Goal: Task Accomplishment & Management: Manage account settings

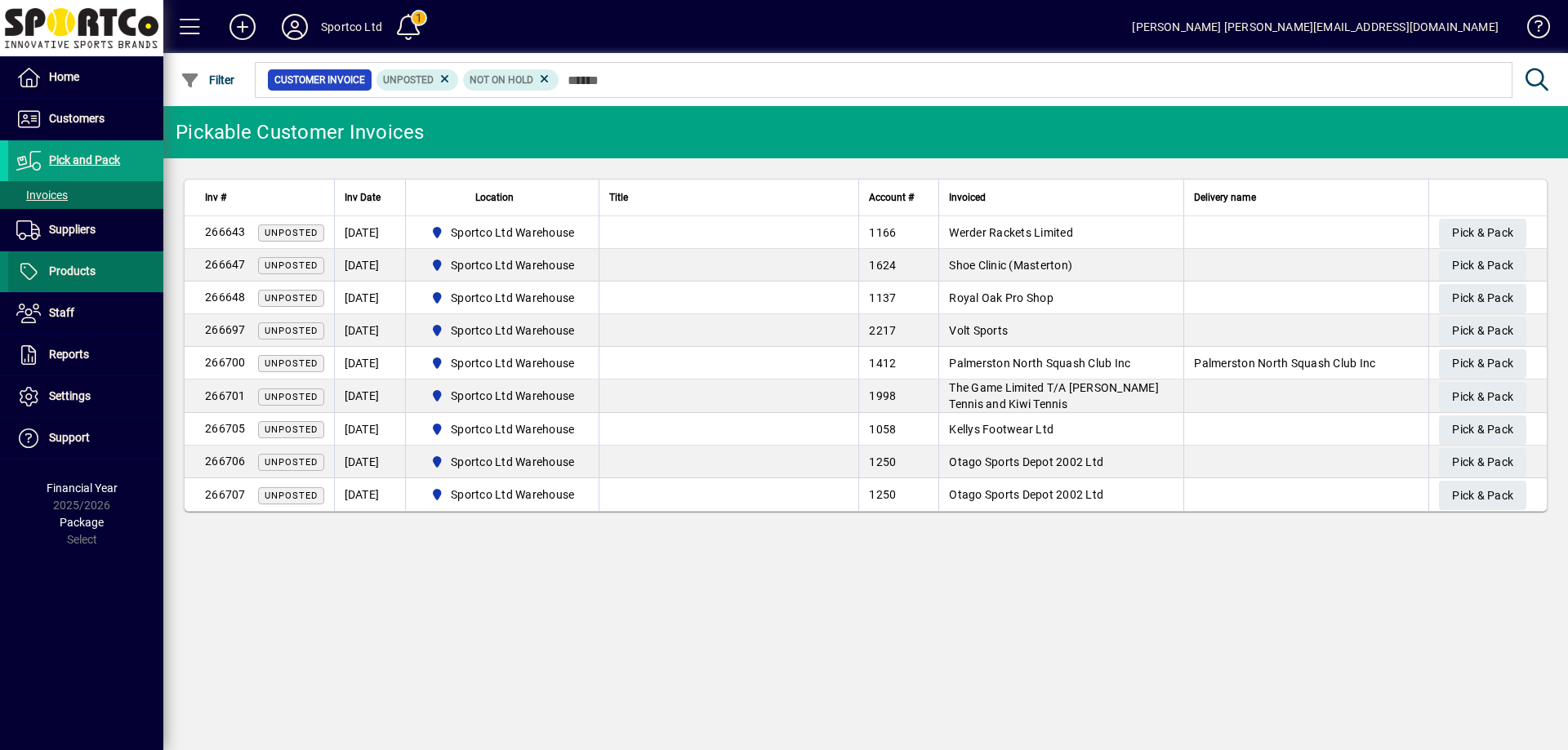
click at [63, 271] on span "Products" at bounding box center [72, 271] width 46 height 13
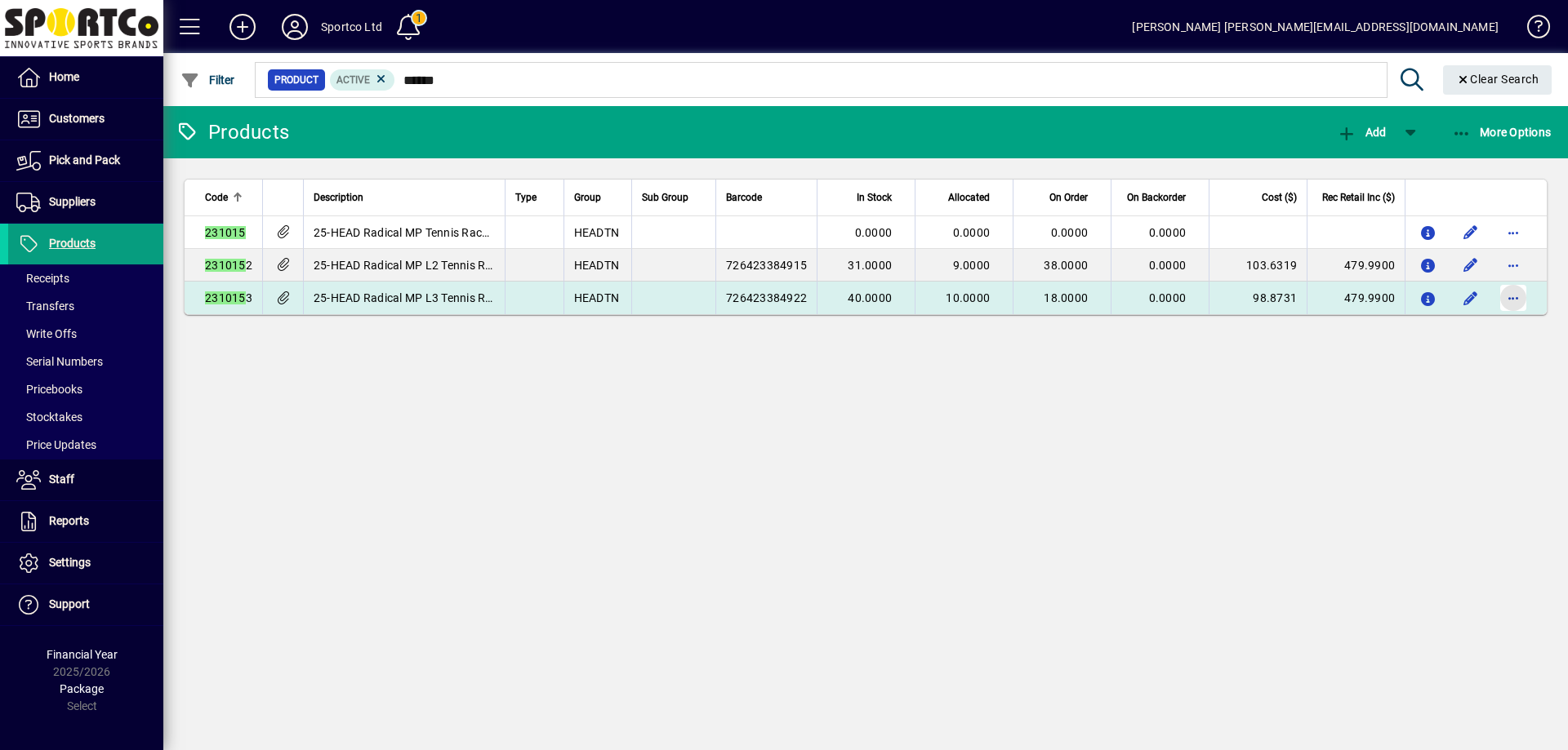
click at [1517, 296] on span "button" at bounding box center [1513, 297] width 39 height 39
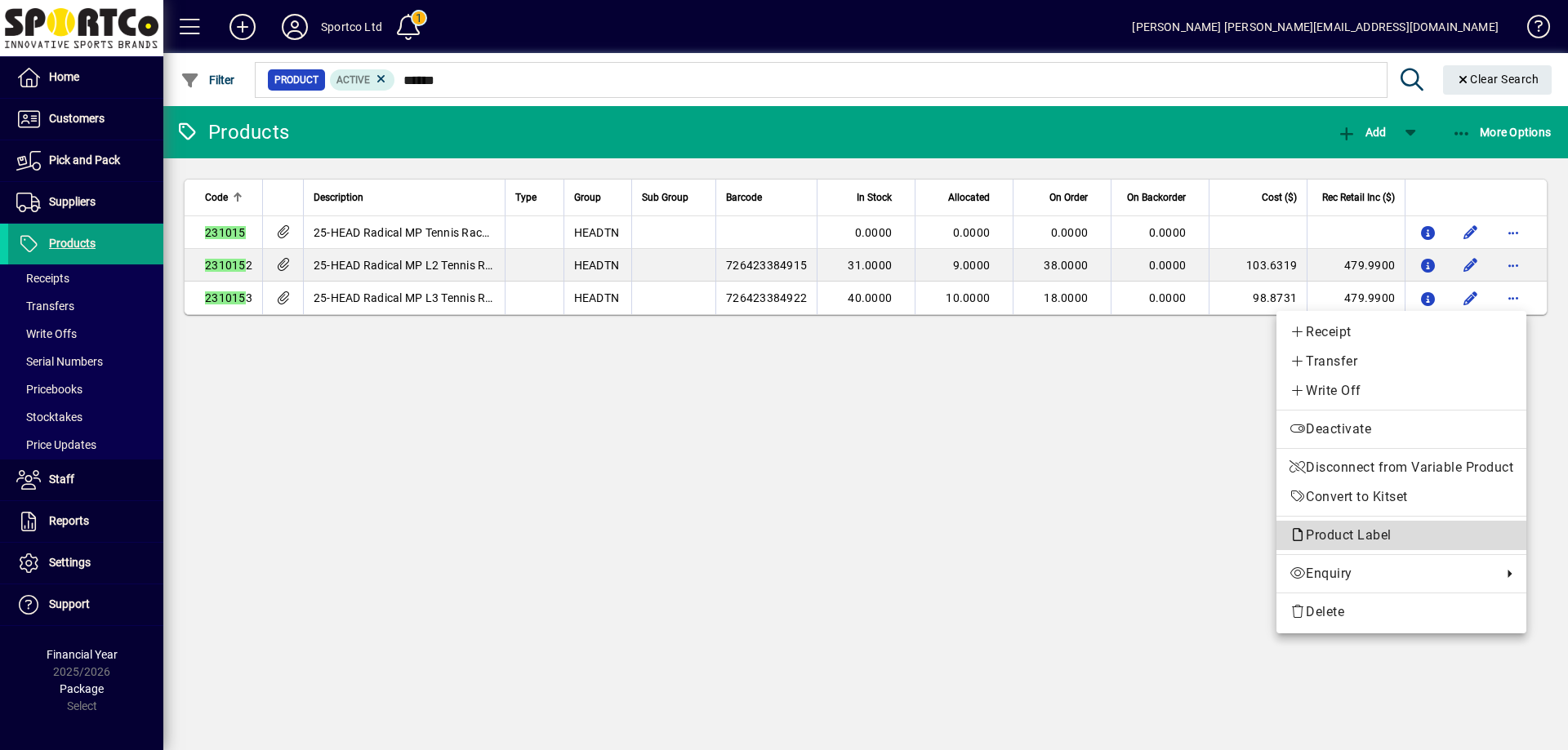
click at [1357, 536] on span "Product Label" at bounding box center [1345, 535] width 110 height 15
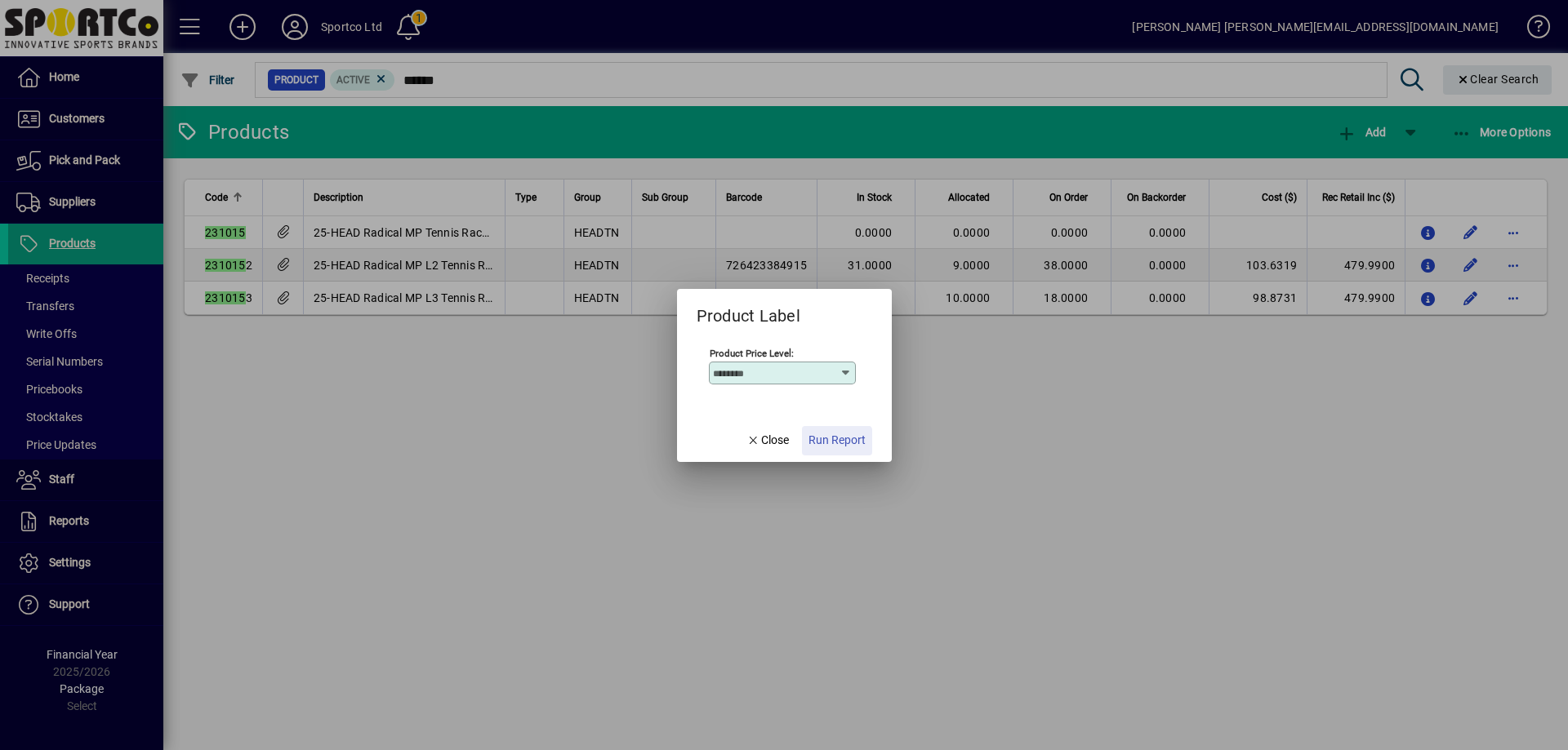
click at [836, 446] on span "Run Report" at bounding box center [837, 440] width 57 height 17
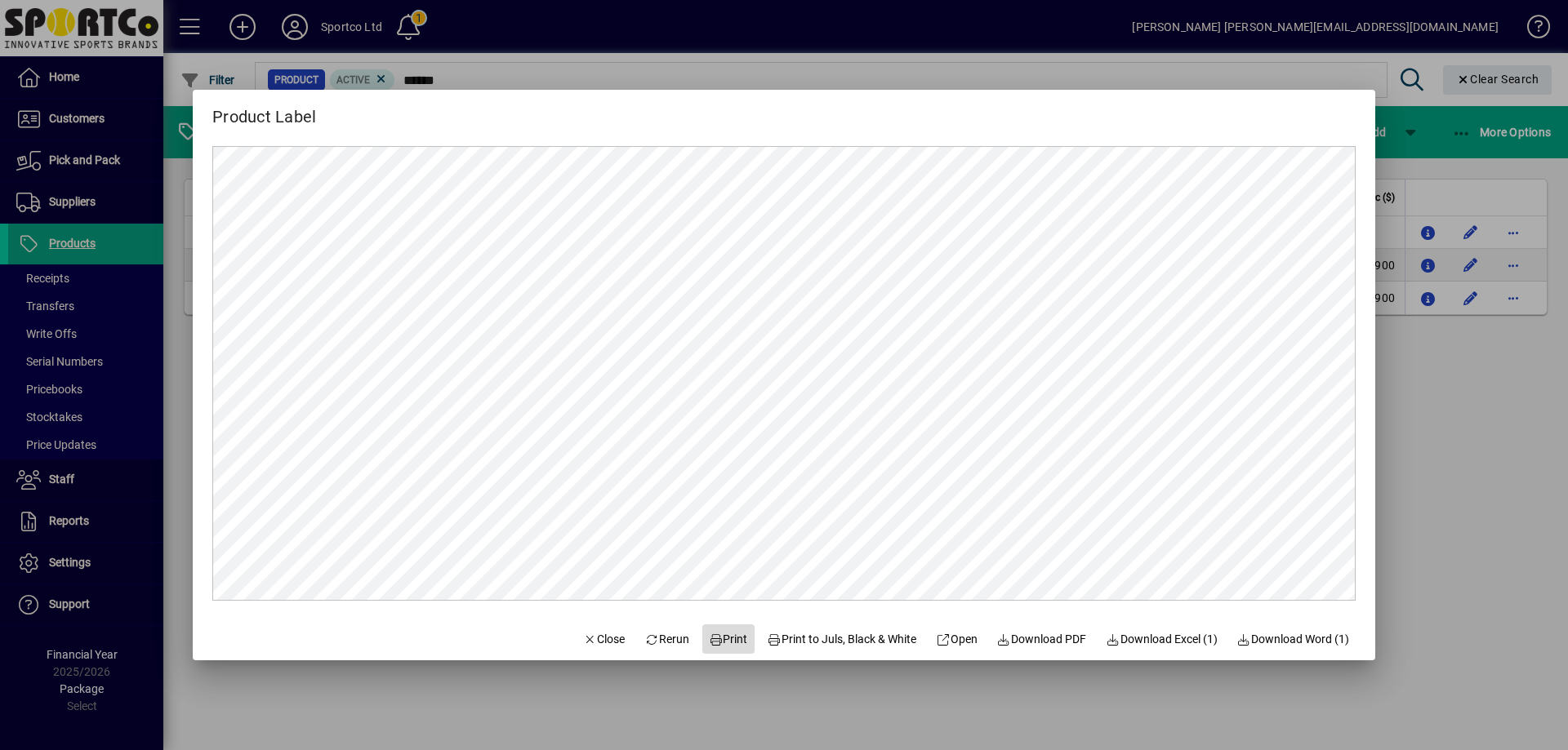
click at [723, 639] on span "Print" at bounding box center [728, 640] width 39 height 17
click at [589, 642] on span "Close" at bounding box center [604, 640] width 43 height 17
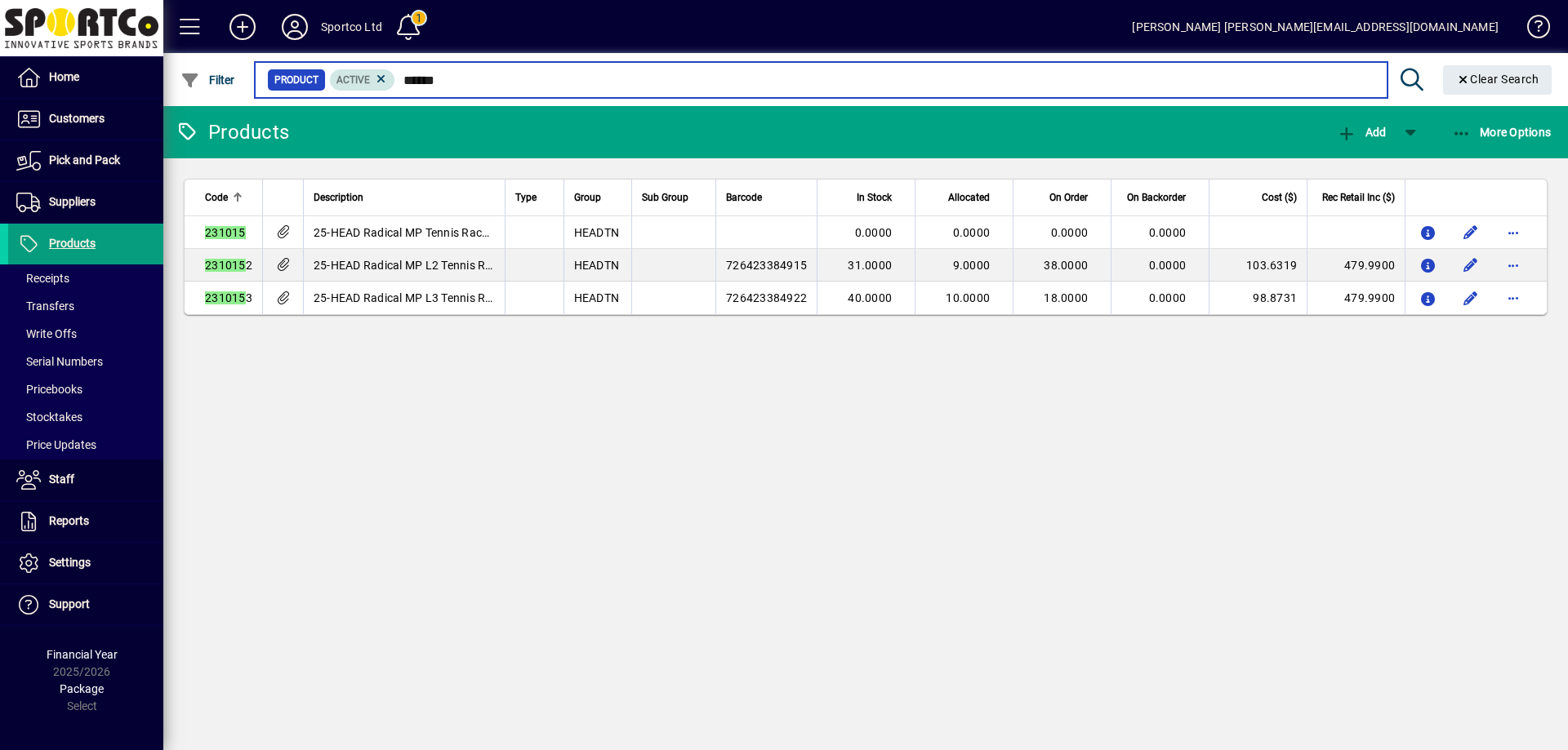
drag, startPoint x: 450, startPoint y: 85, endPoint x: 339, endPoint y: 85, distance: 111.0
click at [339, 85] on div "Product Active ******" at bounding box center [820, 79] width 1108 height 23
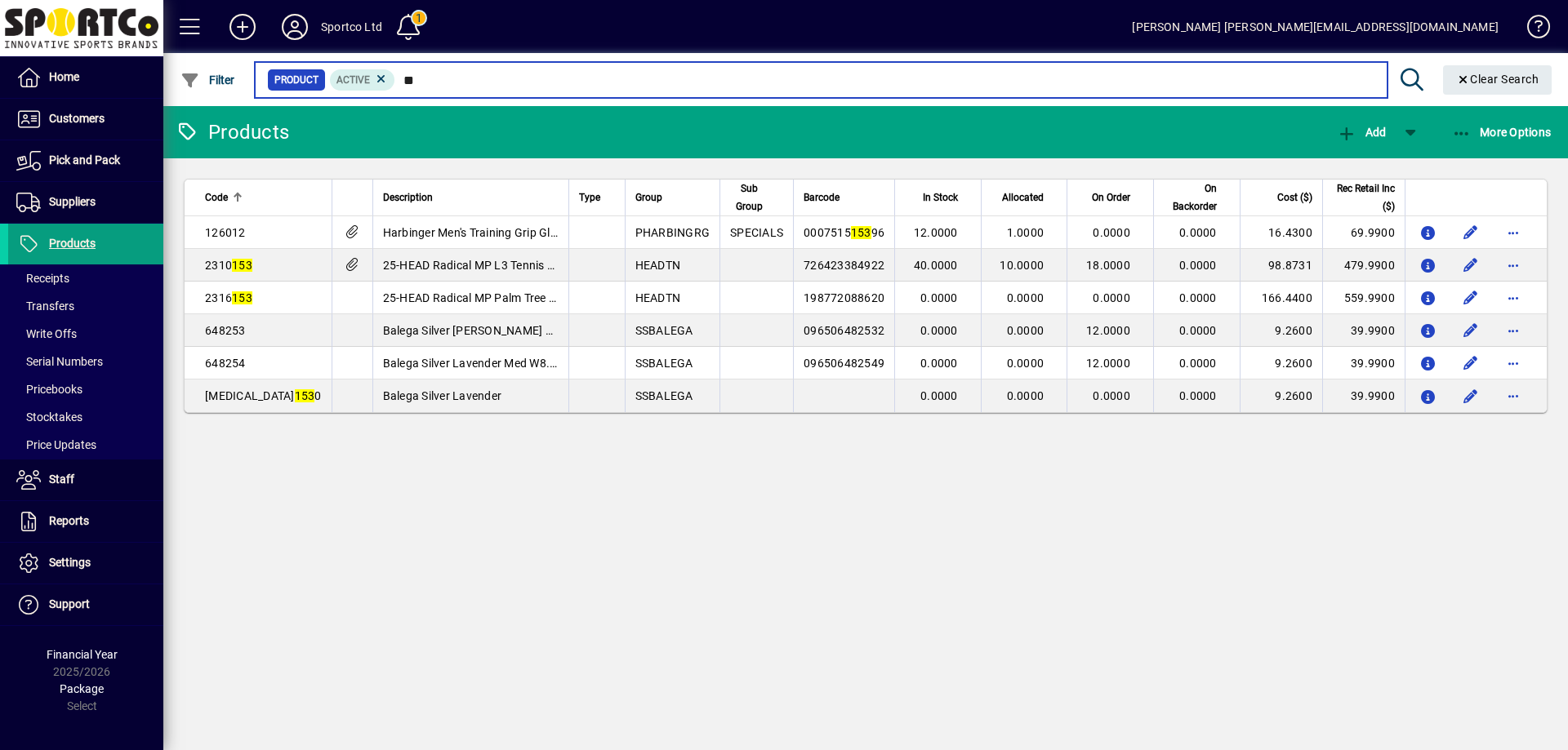
type input "*"
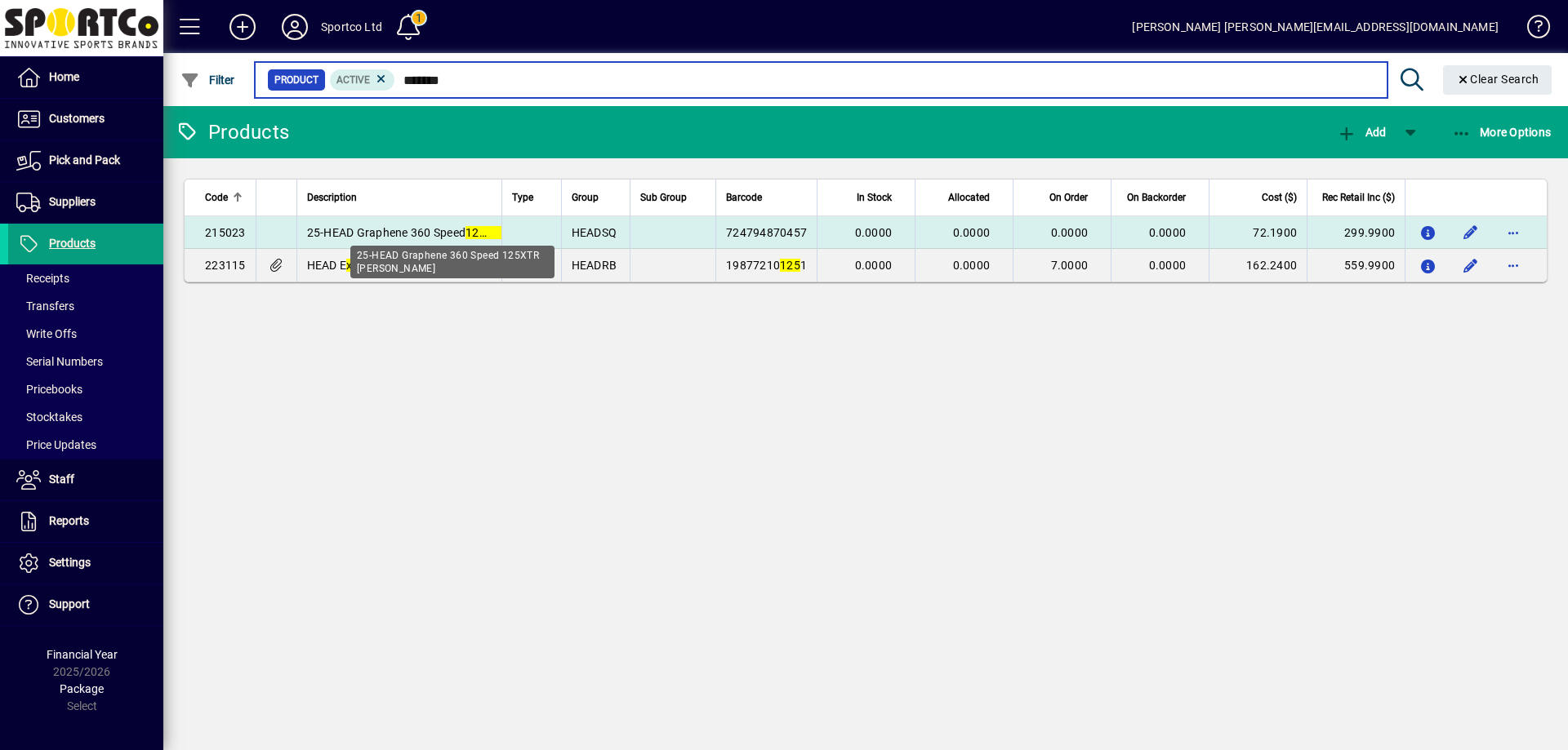
type input "*******"
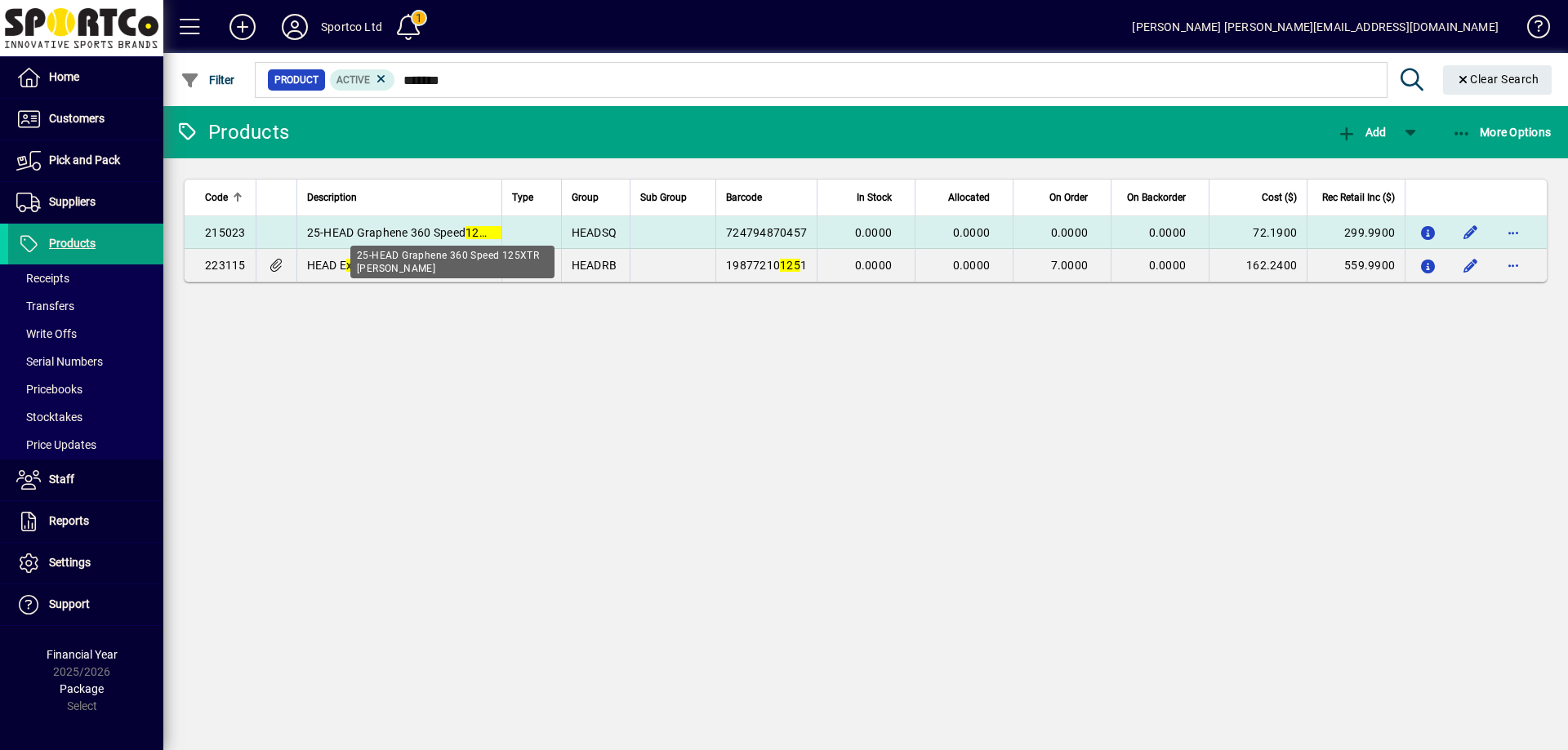
click at [388, 226] on span "25-HEAD Graphene 360 Speed 125 XTR Squash Racquet" at bounding box center [452, 232] width 291 height 13
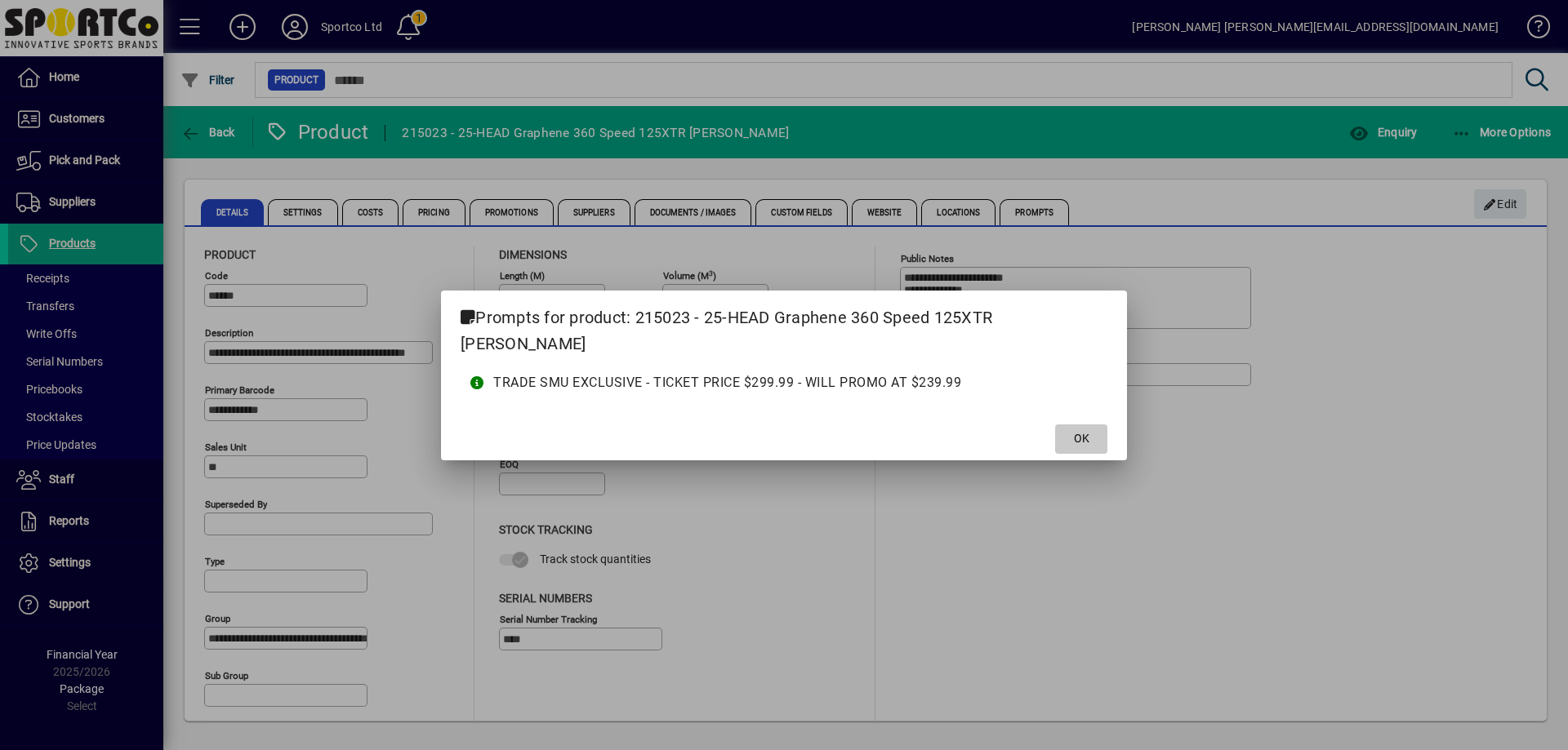
click at [1069, 437] on span at bounding box center [1080, 438] width 52 height 39
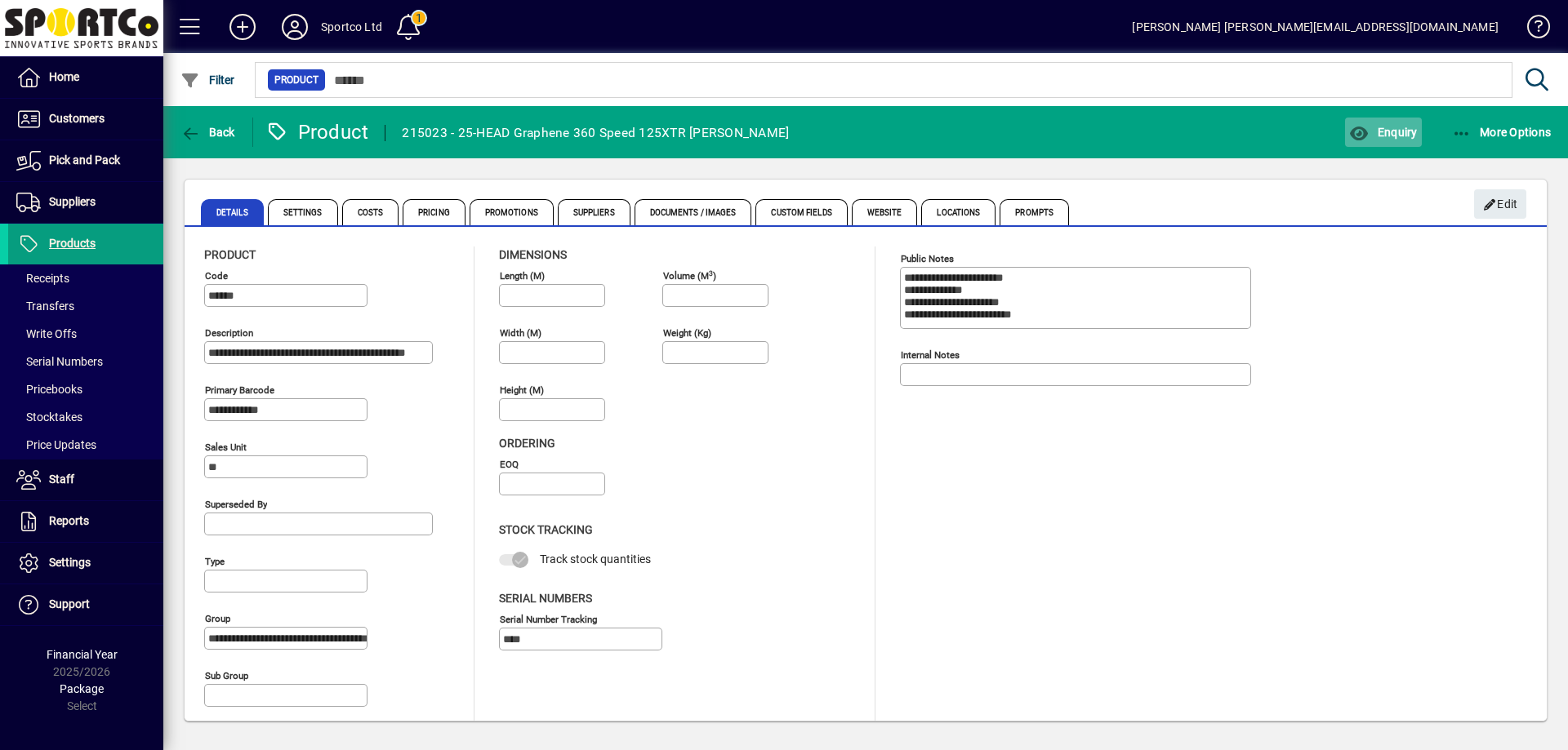
click at [1380, 129] on span "Enquiry" at bounding box center [1383, 132] width 67 height 13
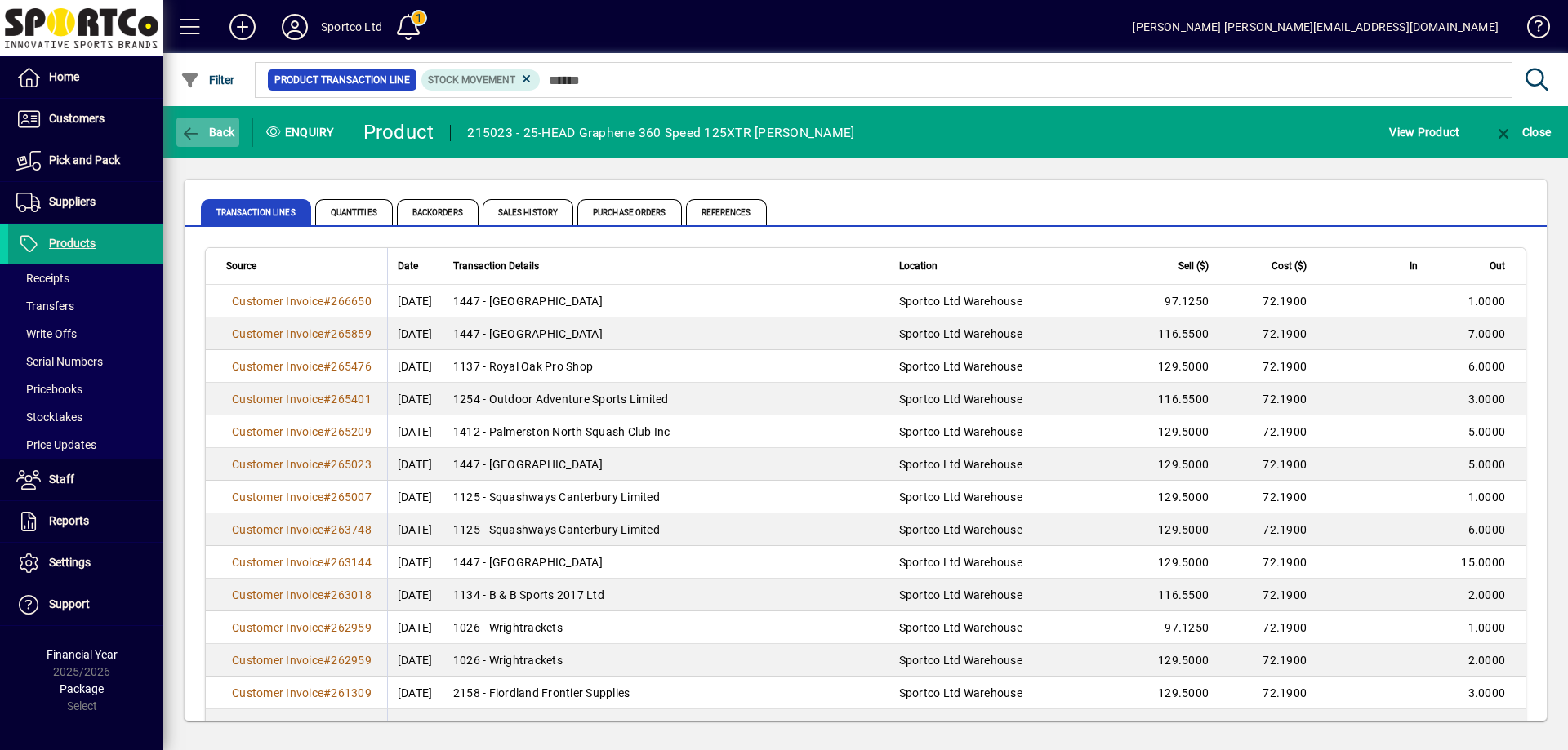
click at [206, 135] on span "Back" at bounding box center [208, 132] width 55 height 13
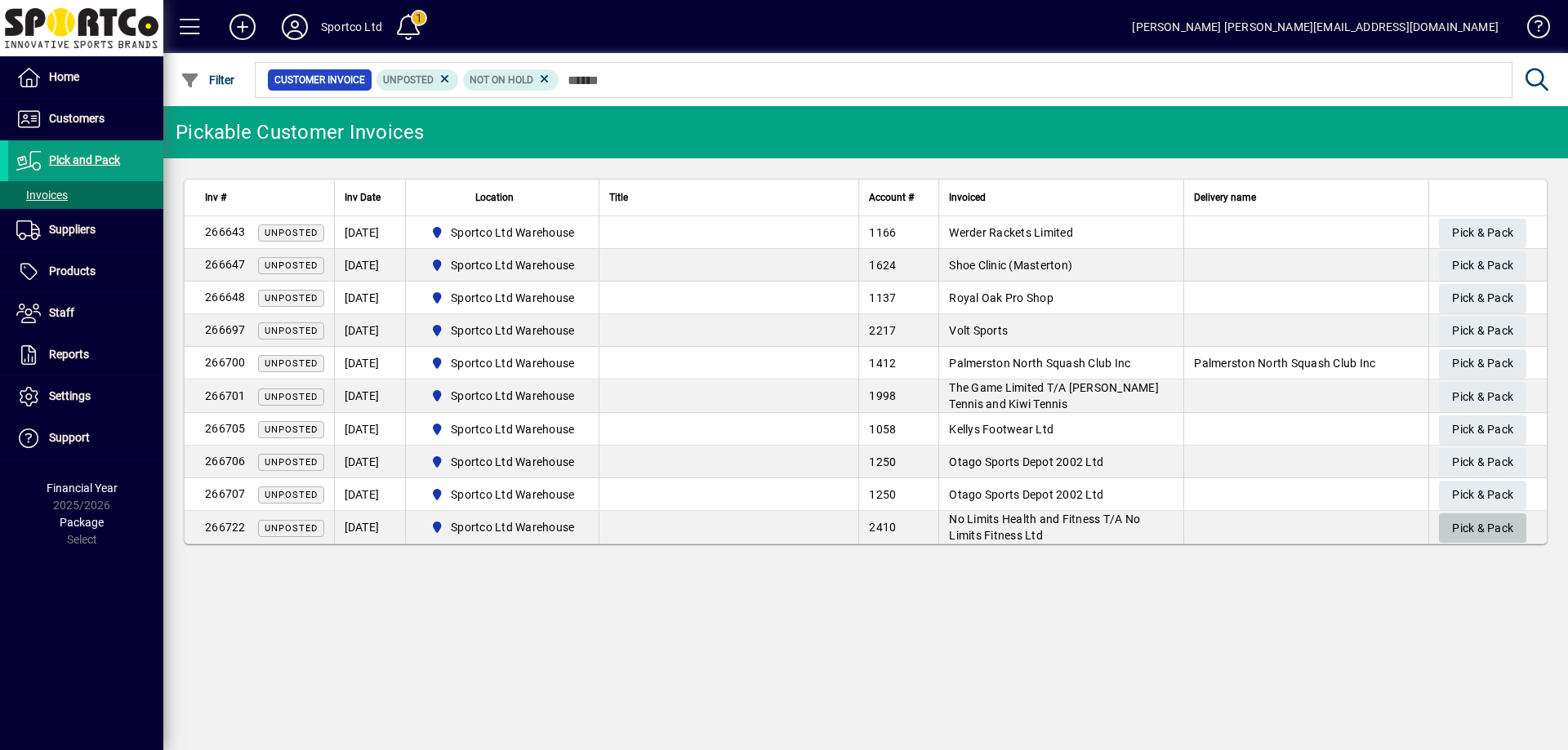
click at [1483, 529] on span "Pick & Pack" at bounding box center [1482, 529] width 61 height 27
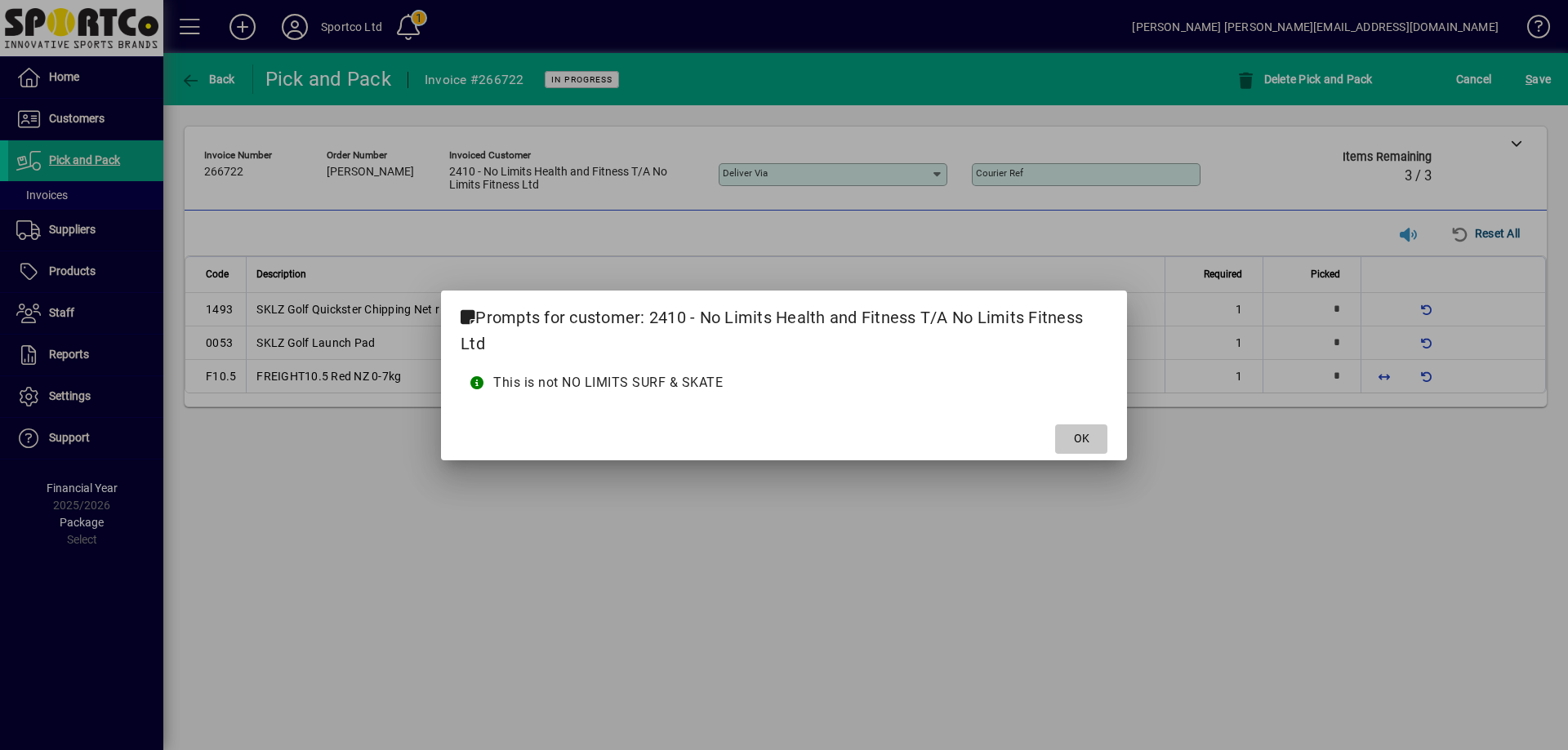
drag, startPoint x: 1086, startPoint y: 440, endPoint x: 1460, endPoint y: 386, distance: 377.9
click at [1087, 440] on span "OK" at bounding box center [1081, 438] width 15 height 17
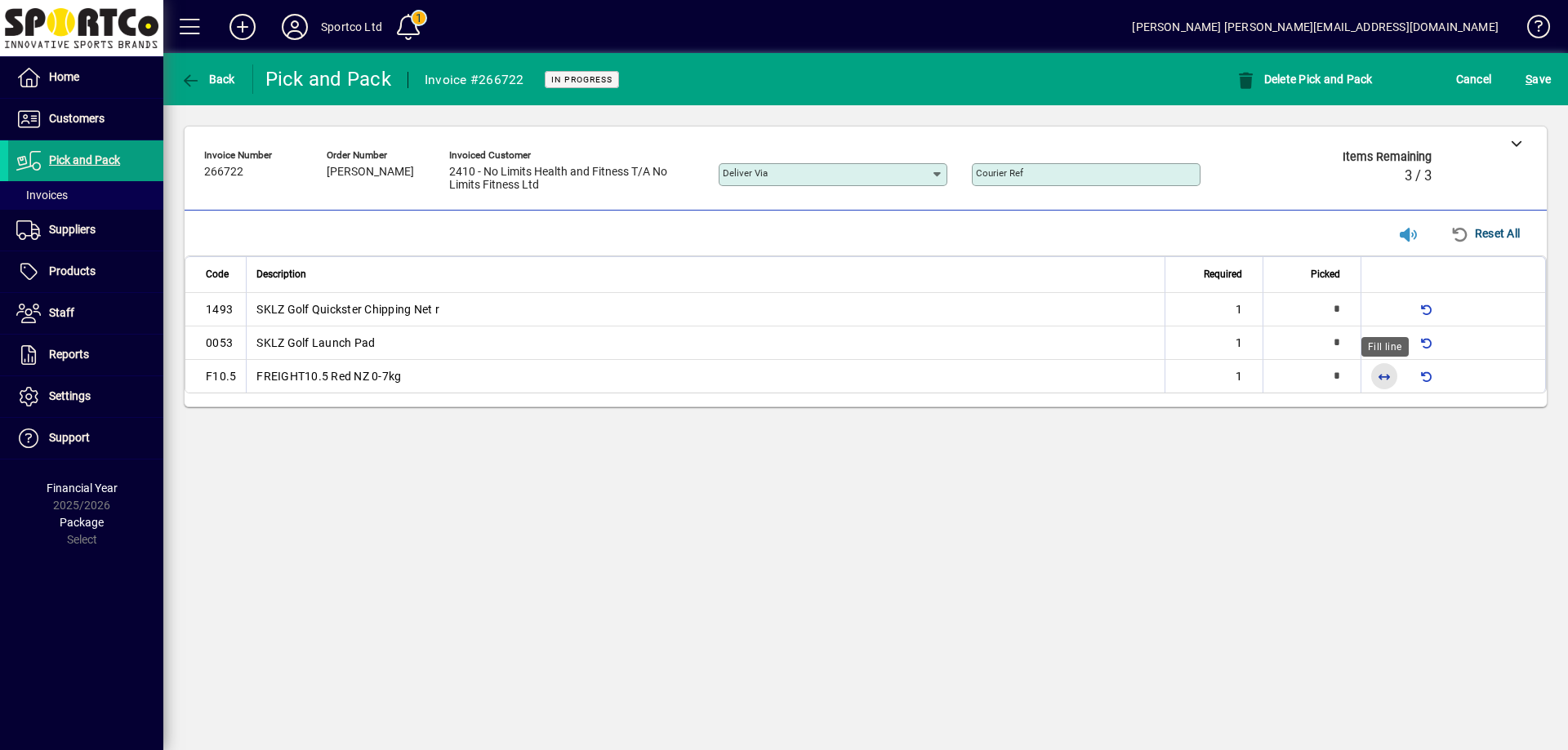
click at [1395, 378] on span "button" at bounding box center [1384, 375] width 39 height 39
type input "*"
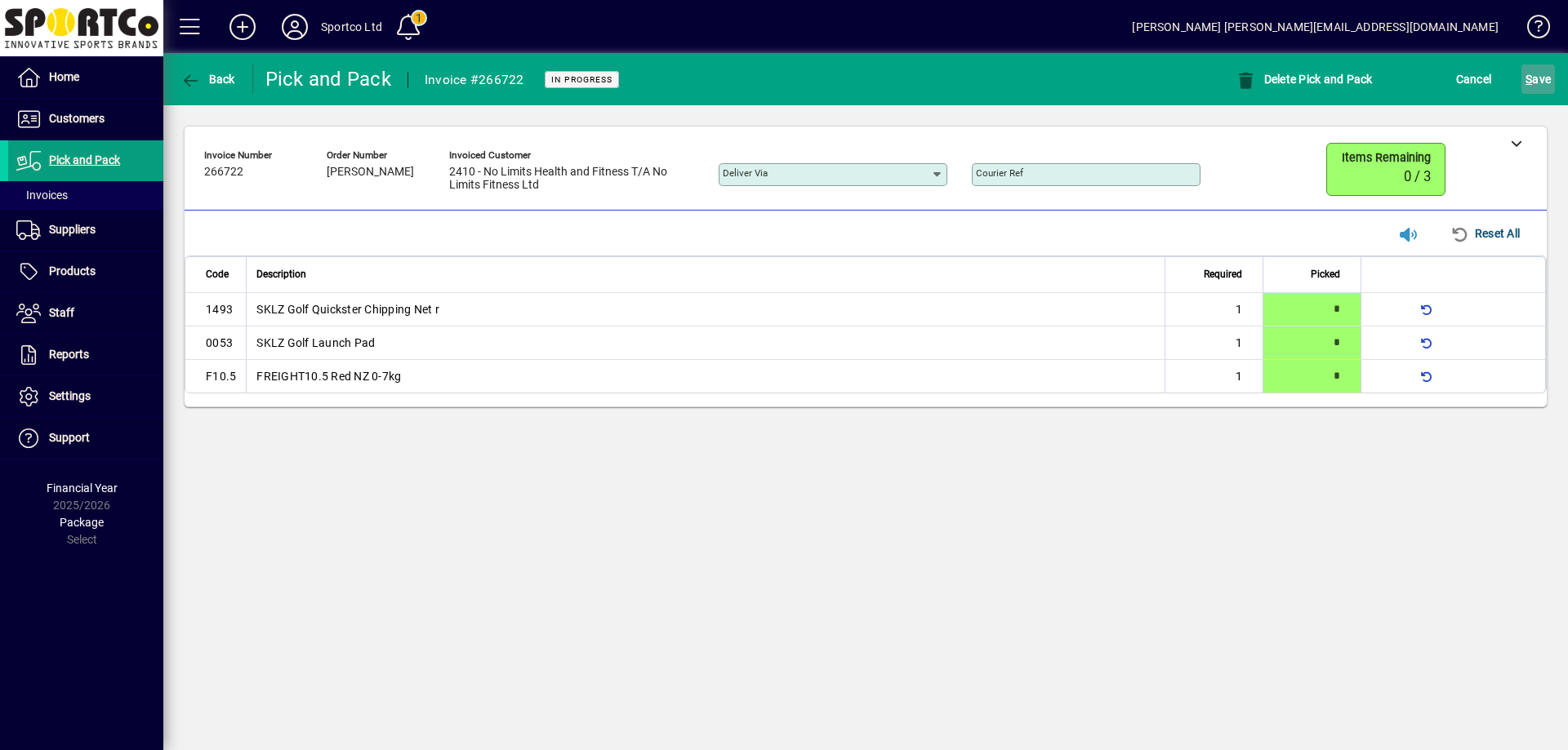
click at [1526, 83] on span "S" at bounding box center [1528, 79] width 6 height 13
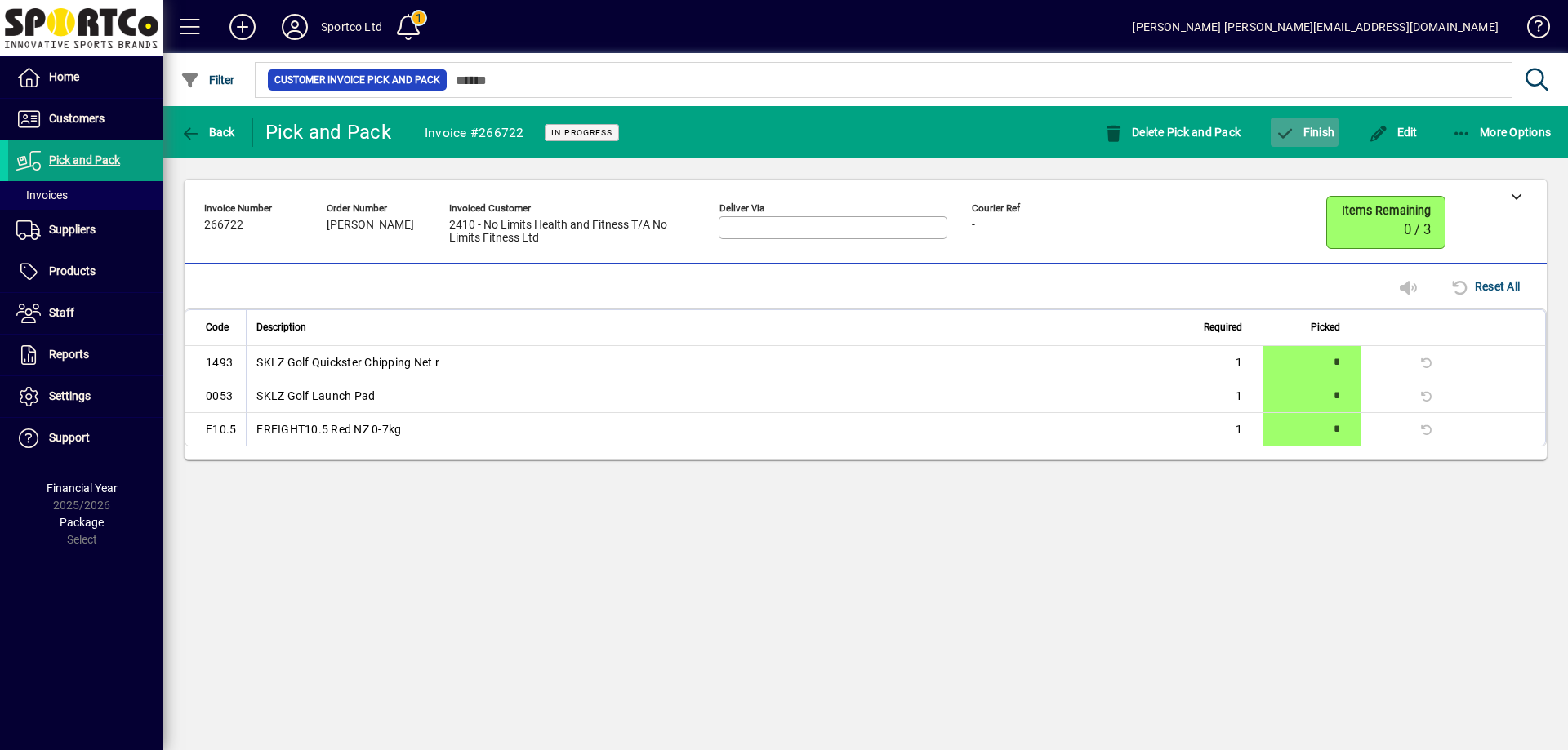
click at [1320, 136] on span "Finish" at bounding box center [1304, 132] width 59 height 13
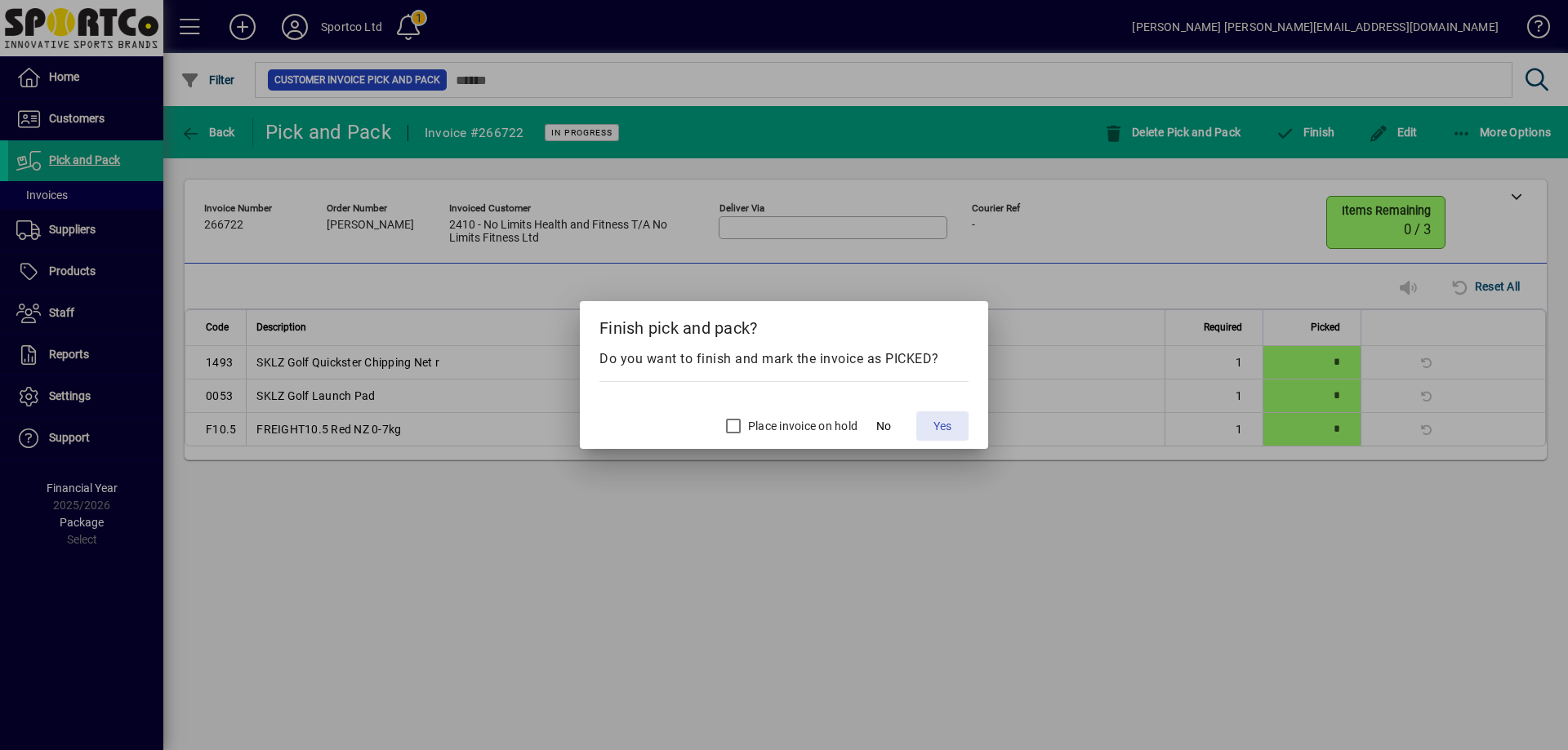
click at [939, 425] on span "Yes" at bounding box center [943, 426] width 18 height 17
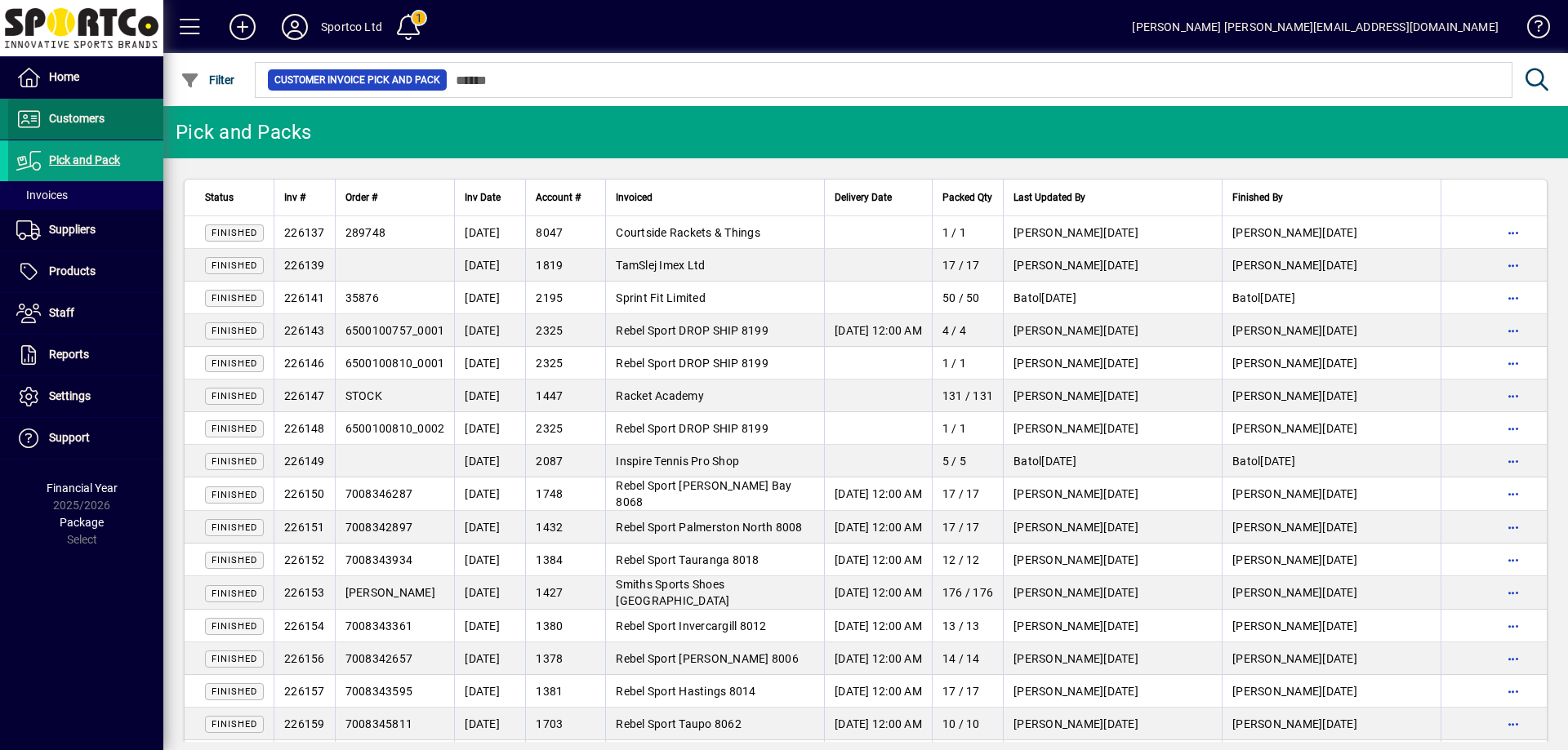
click at [75, 120] on span "Customers" at bounding box center [77, 118] width 56 height 13
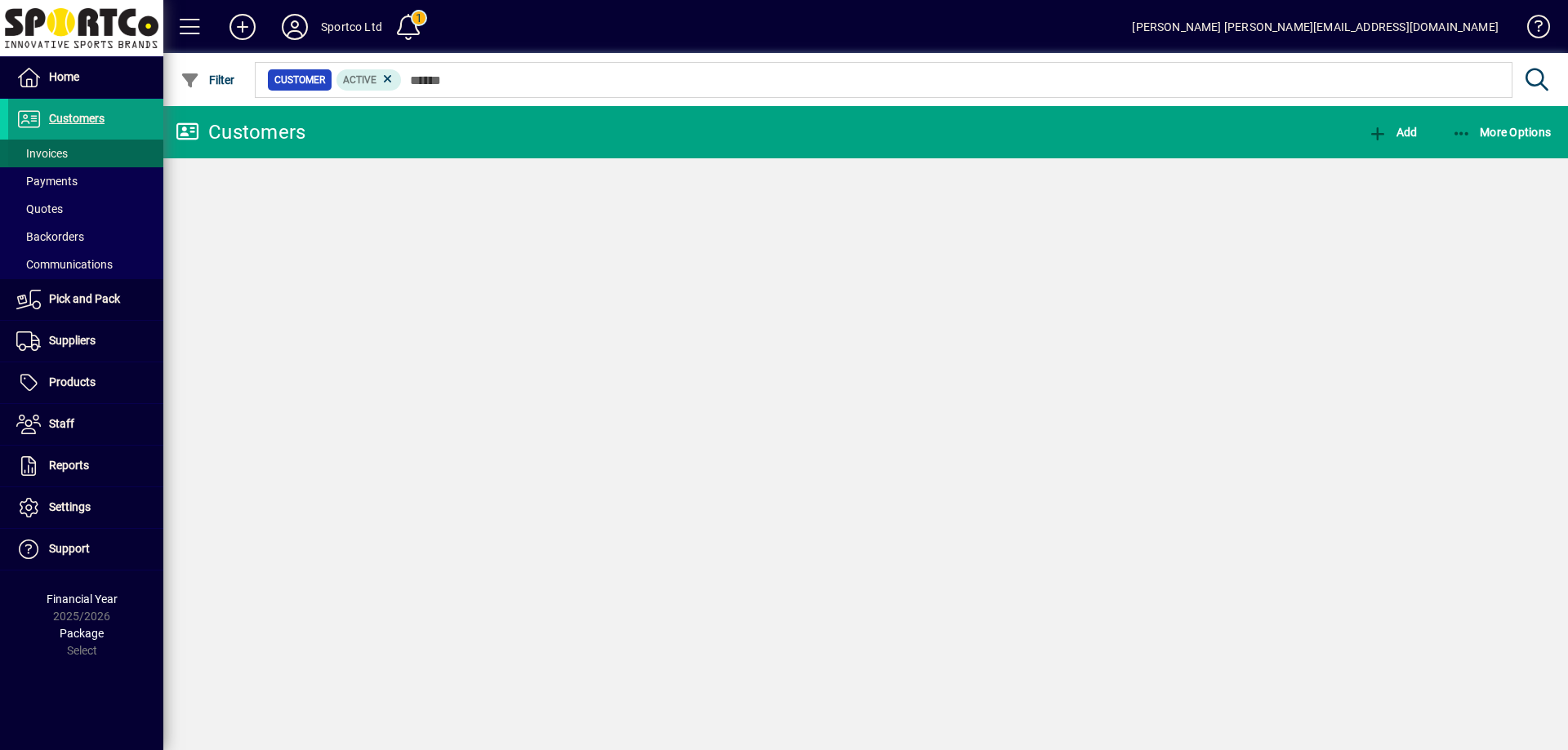
click at [56, 153] on span "Invoices" at bounding box center [42, 153] width 51 height 13
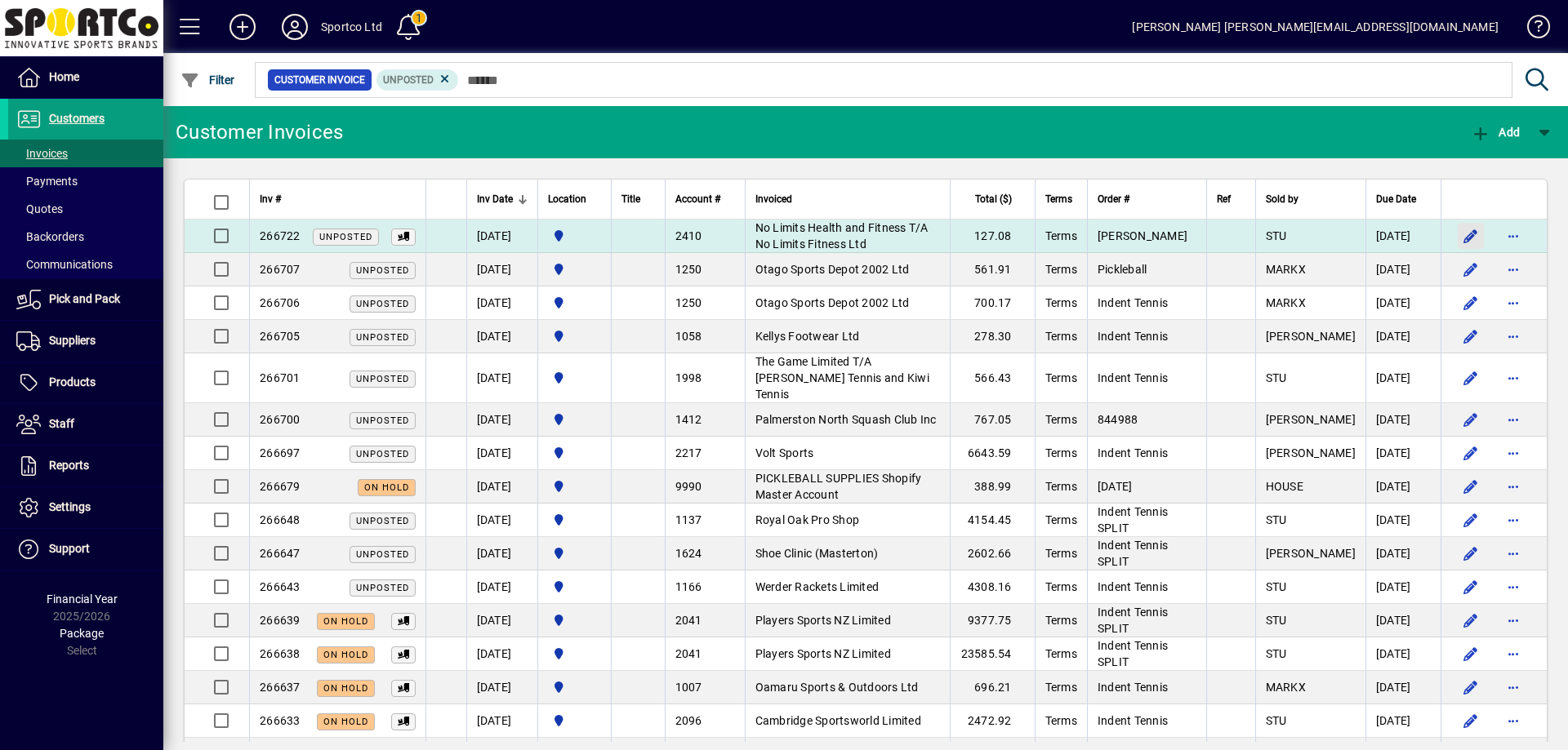
click at [1455, 232] on span "button" at bounding box center [1470, 235] width 39 height 39
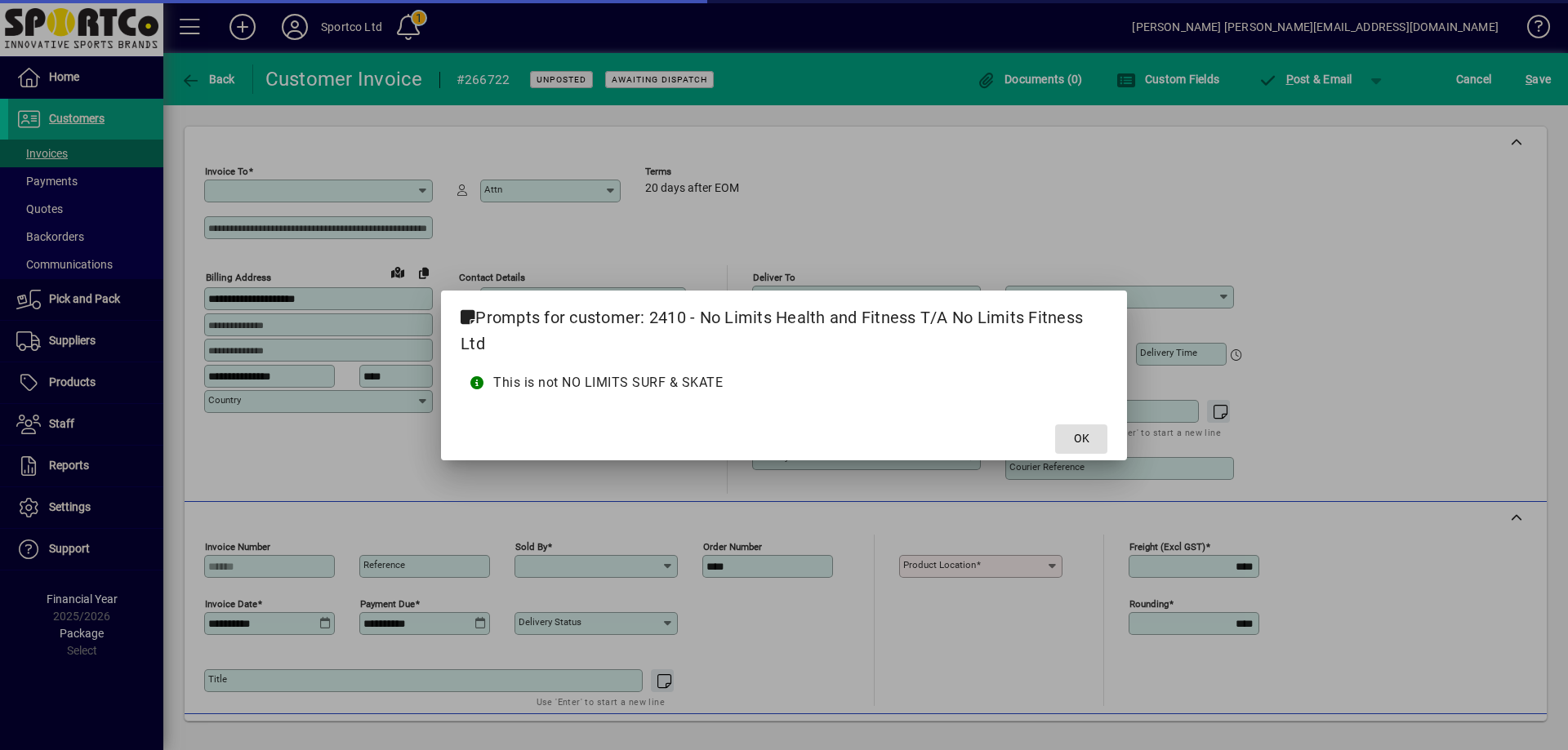
type input "**********"
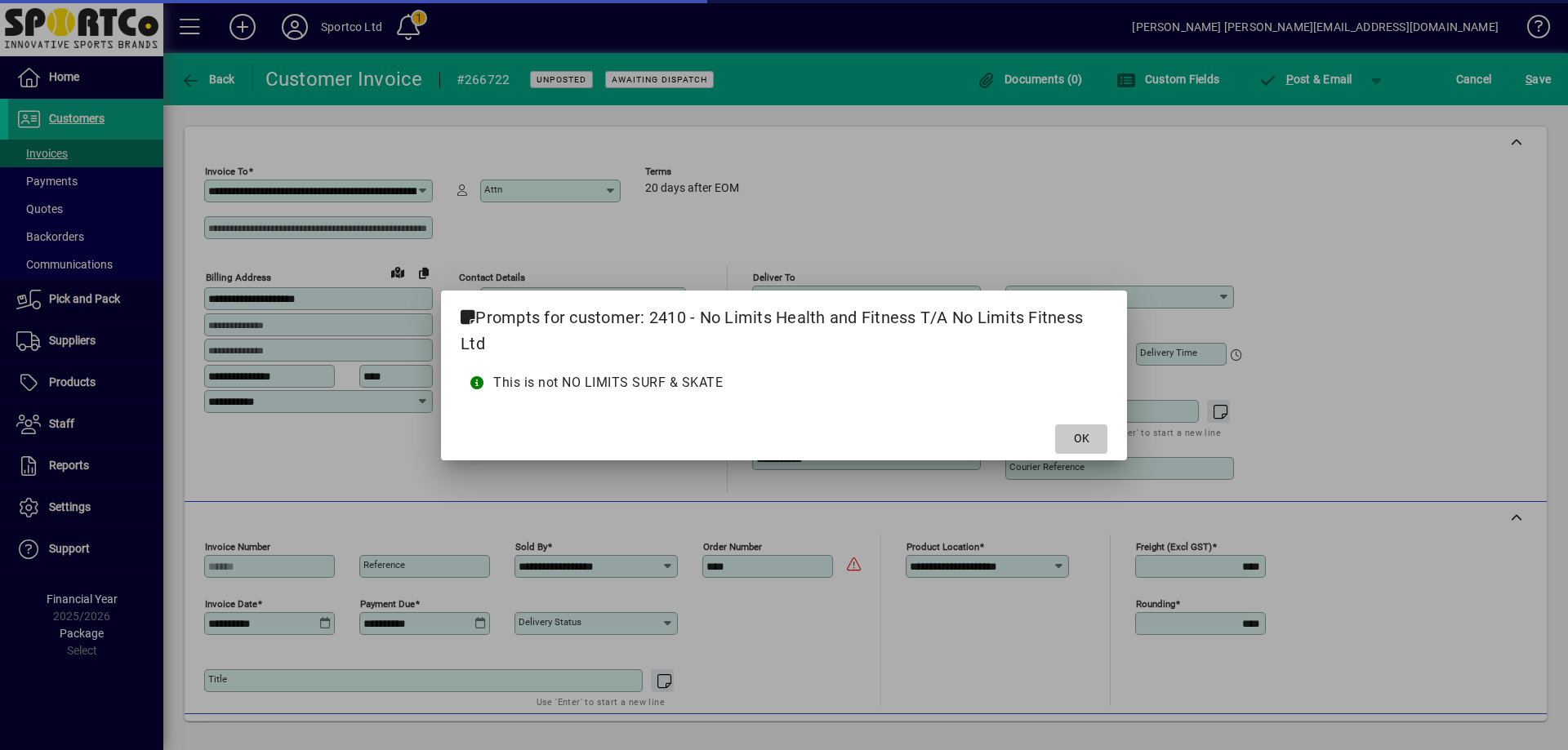
click at [1076, 436] on span "OK" at bounding box center [1081, 438] width 15 height 17
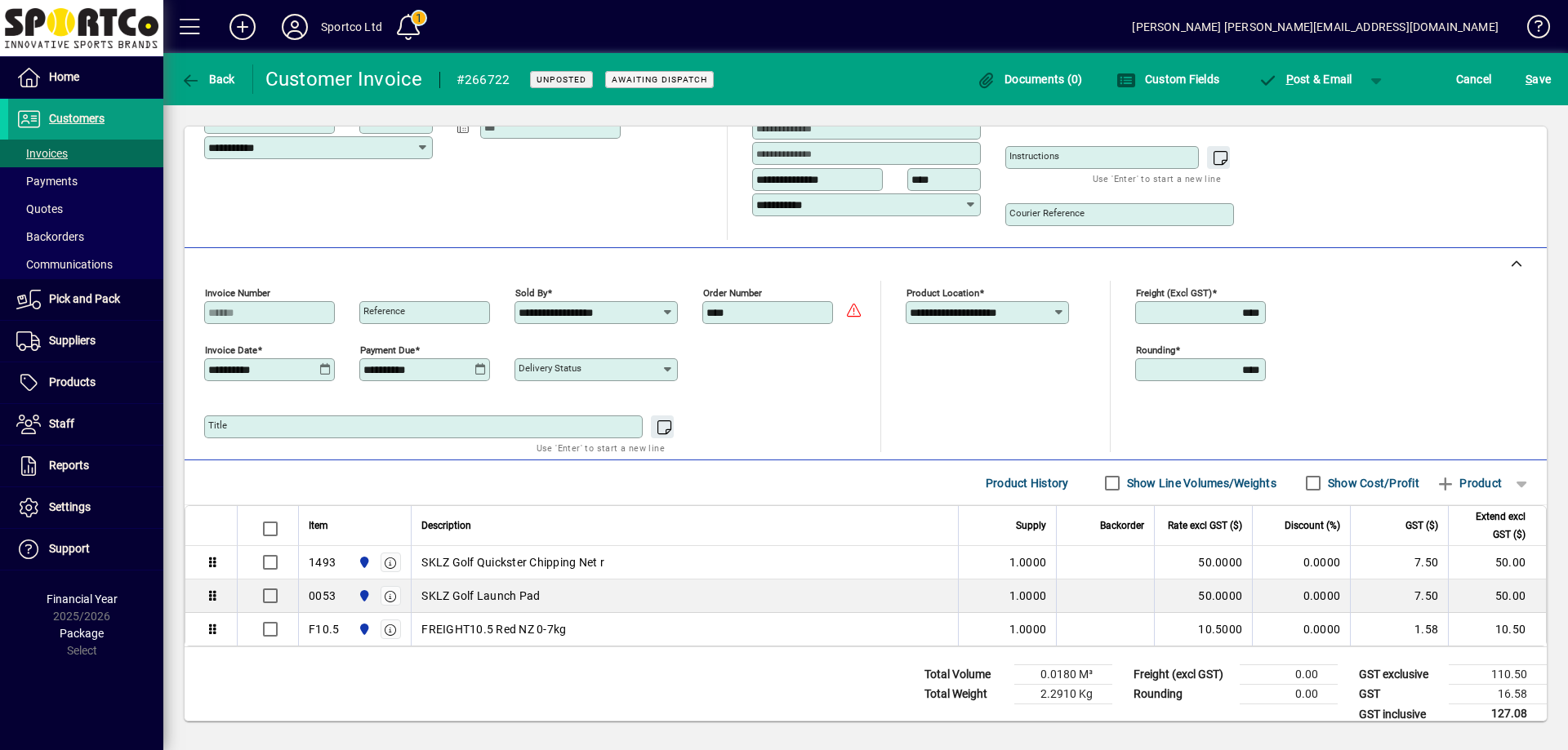
scroll to position [272, 0]
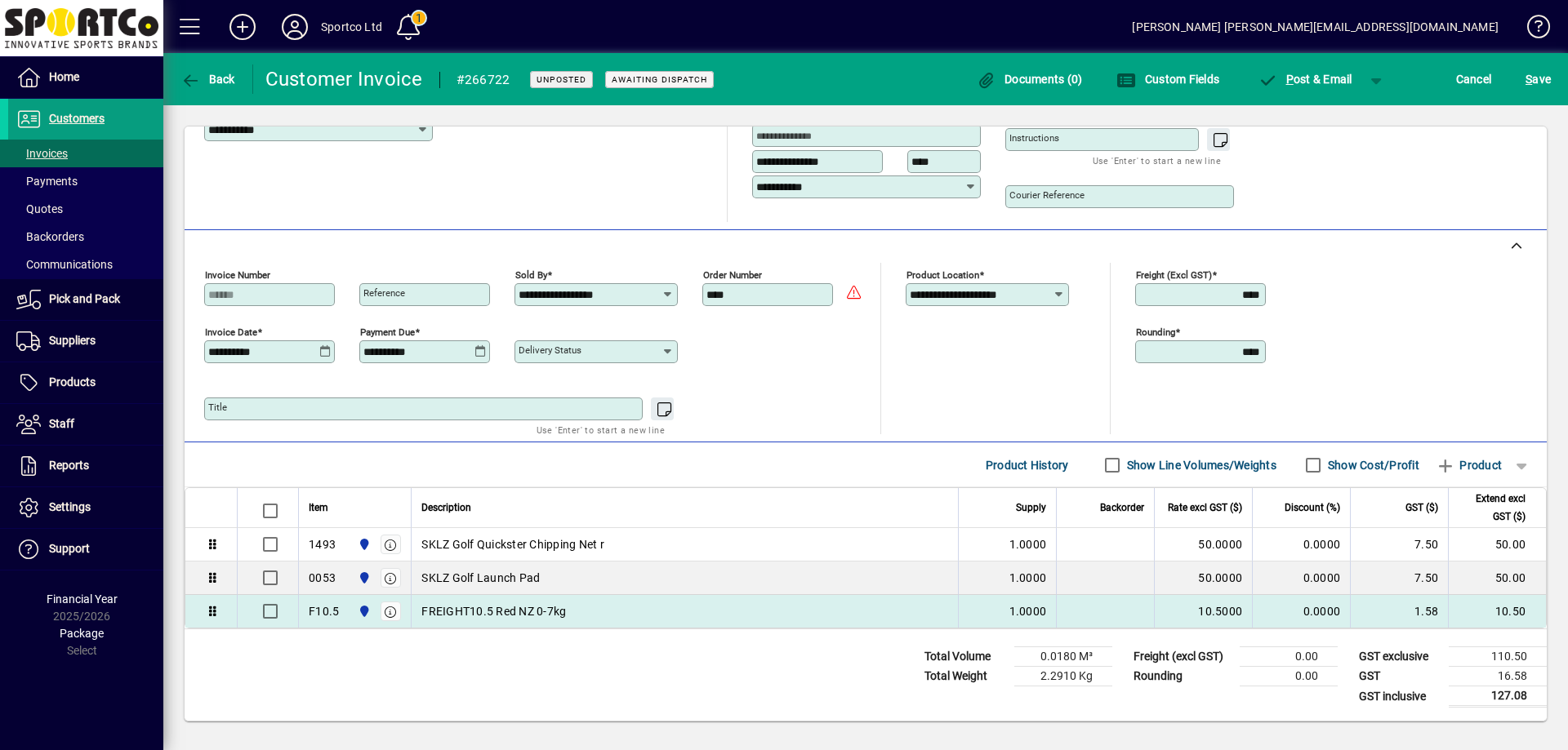
click at [346, 608] on div "F10.5 Sportco Ltd Warehouse" at bounding box center [355, 611] width 92 height 26
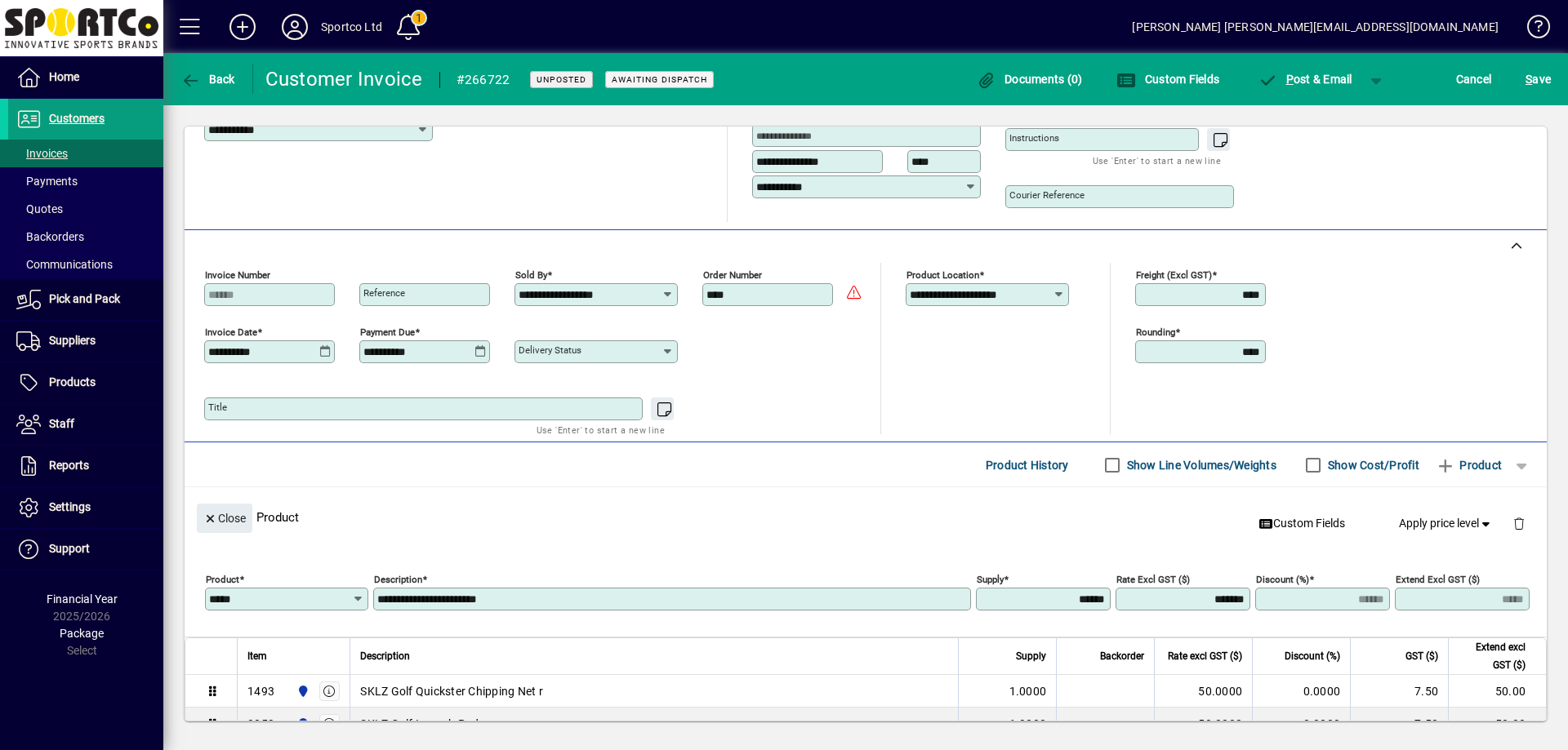
click at [275, 589] on div "Product *****" at bounding box center [286, 599] width 163 height 23
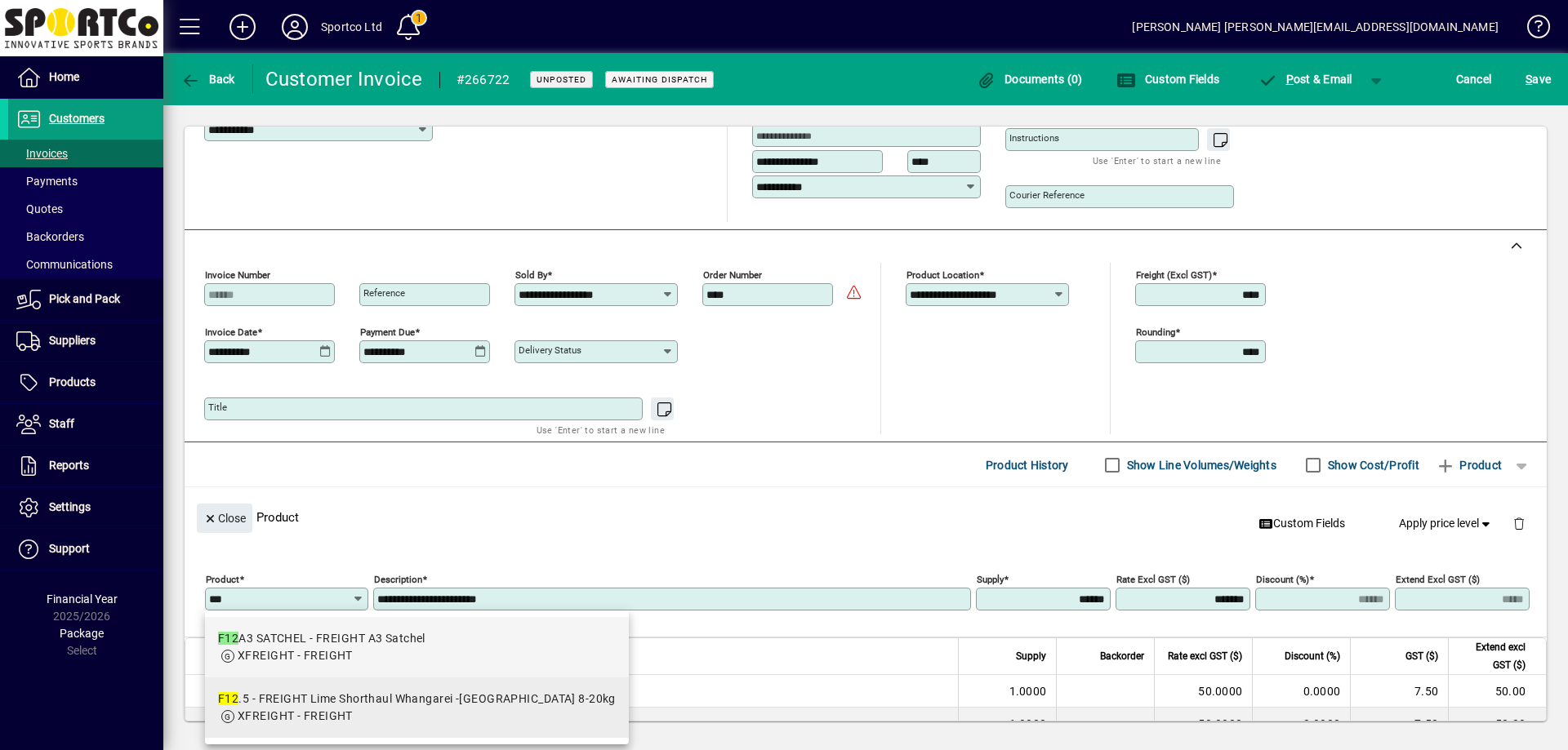
click at [340, 705] on div "F12 .5 - FREIGHT Lime Shorthaul Whangarei -Rotorua 8-20kg" at bounding box center [417, 699] width 397 height 17
type input "*****"
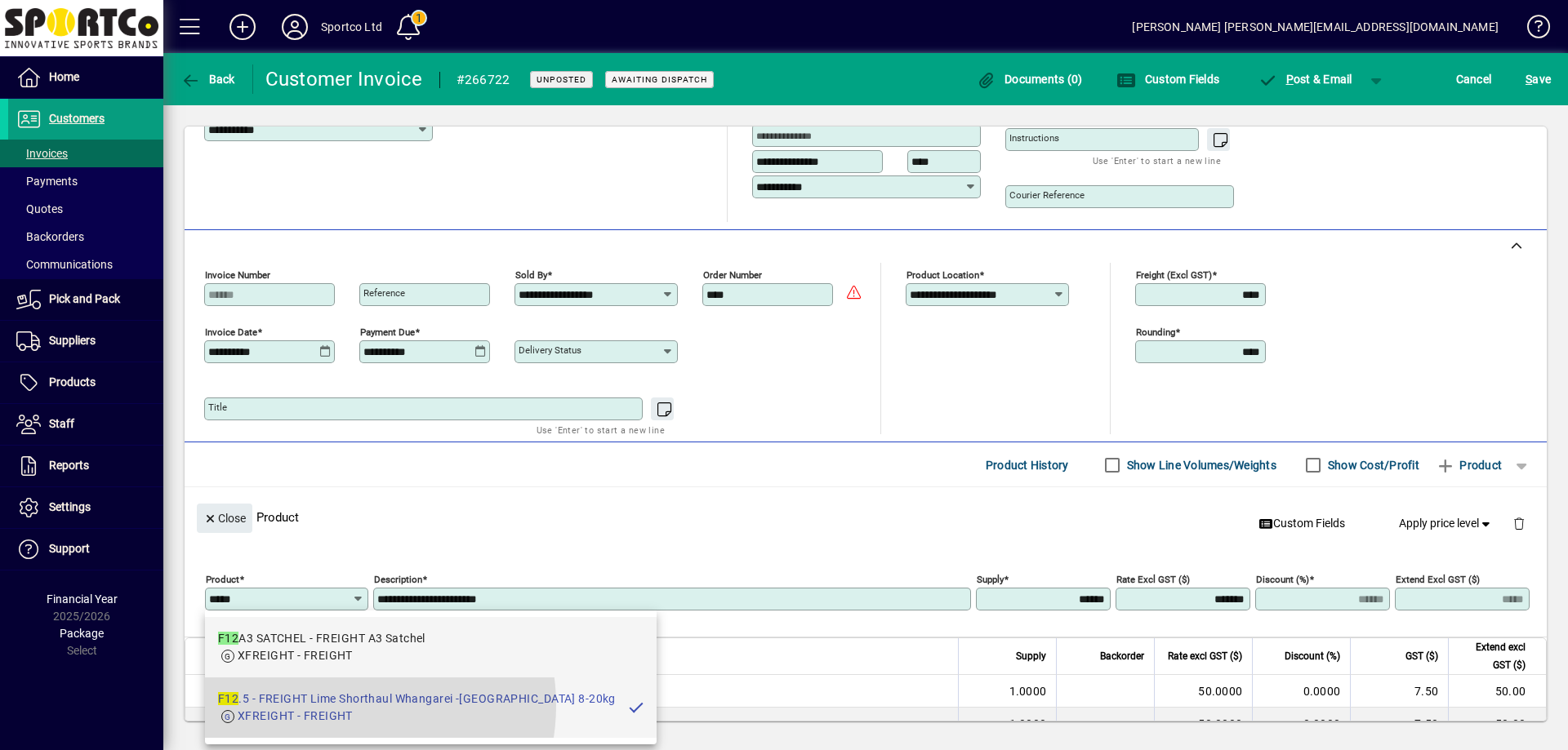
type input "**********"
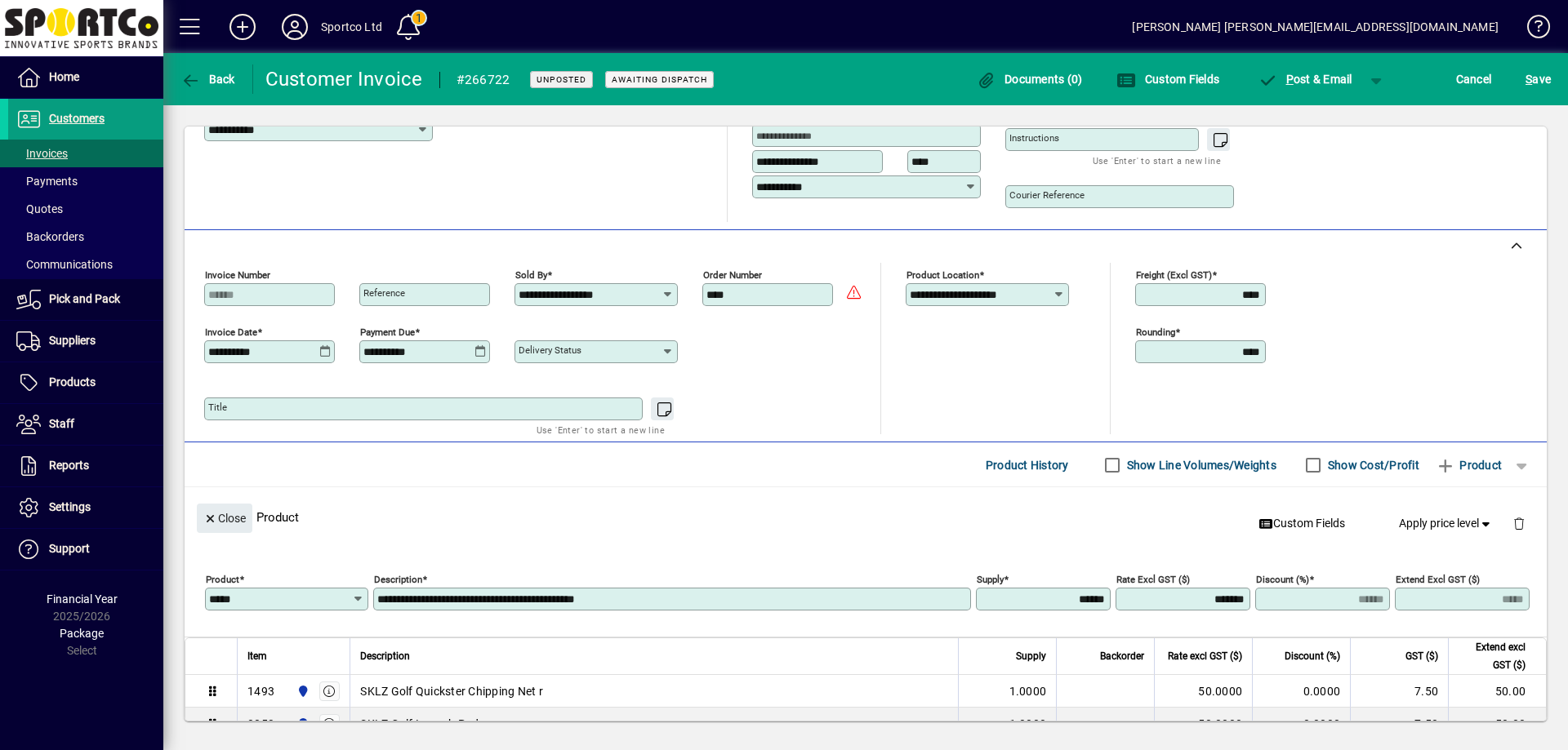
type input "*******"
type input "*****"
click at [663, 602] on input "**********" at bounding box center [674, 599] width 593 height 13
type input "**********"
click at [1536, 75] on span "S ave" at bounding box center [1538, 79] width 26 height 26
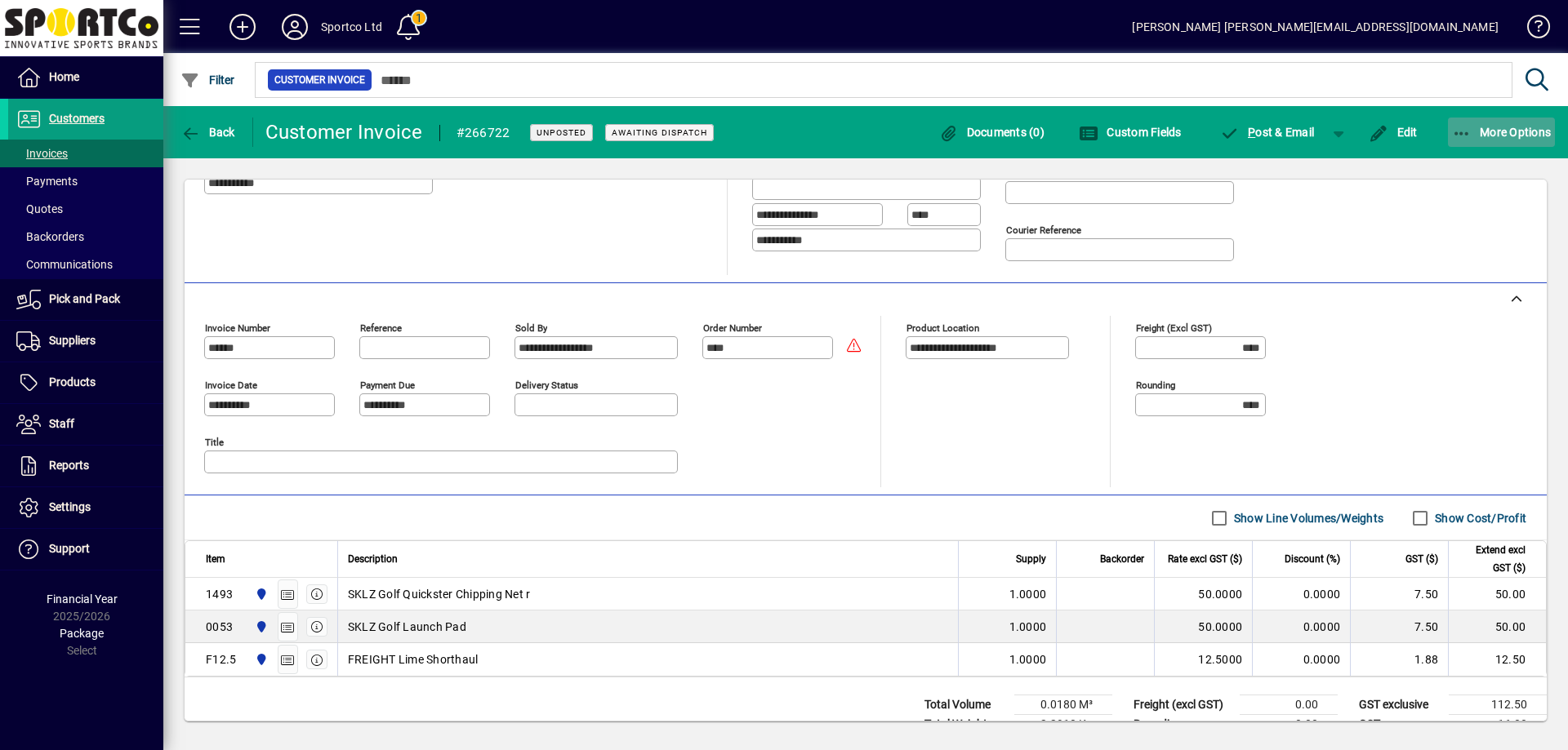
click at [1457, 118] on span "button" at bounding box center [1501, 132] width 108 height 39
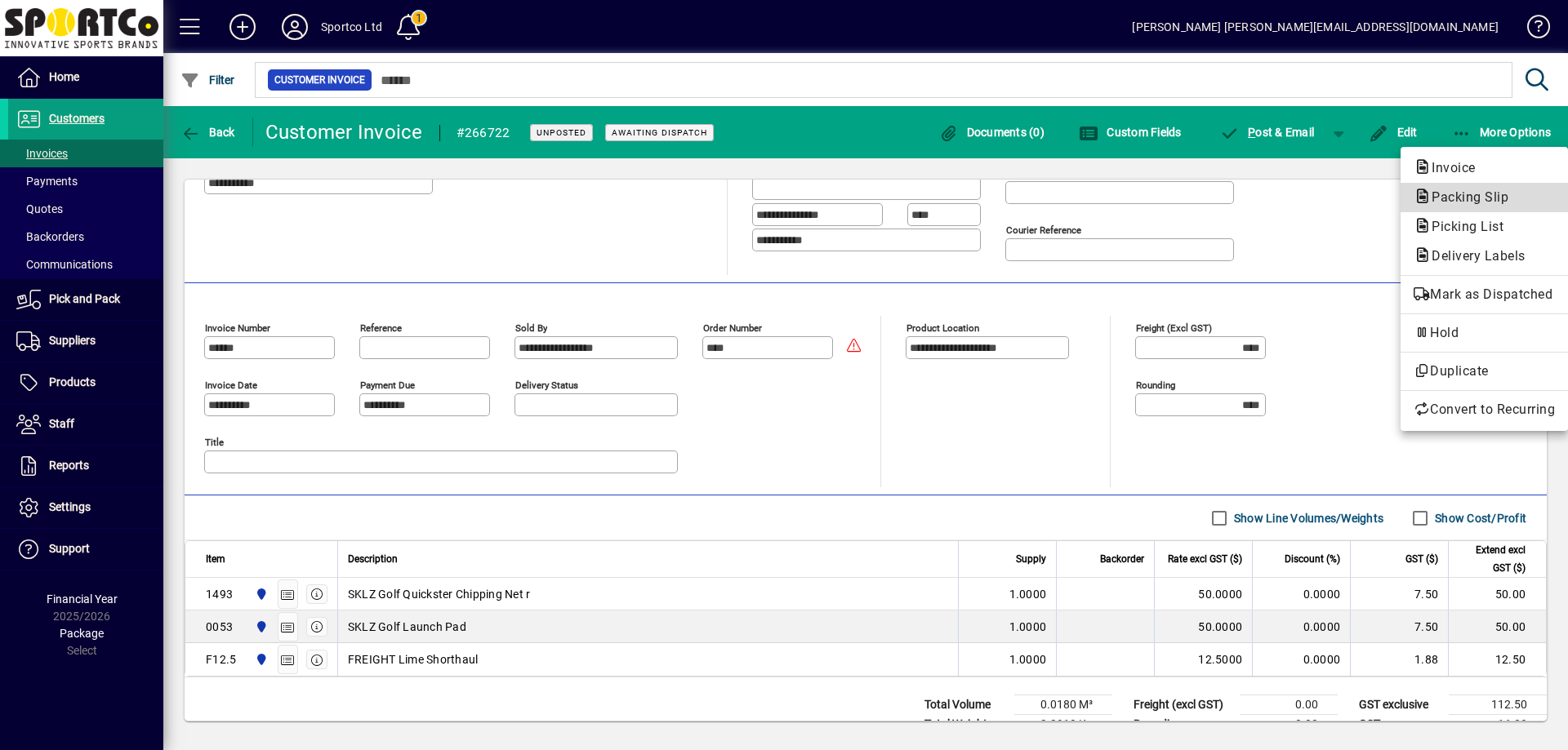
click at [1472, 200] on span "Packing Slip" at bounding box center [1465, 197] width 103 height 15
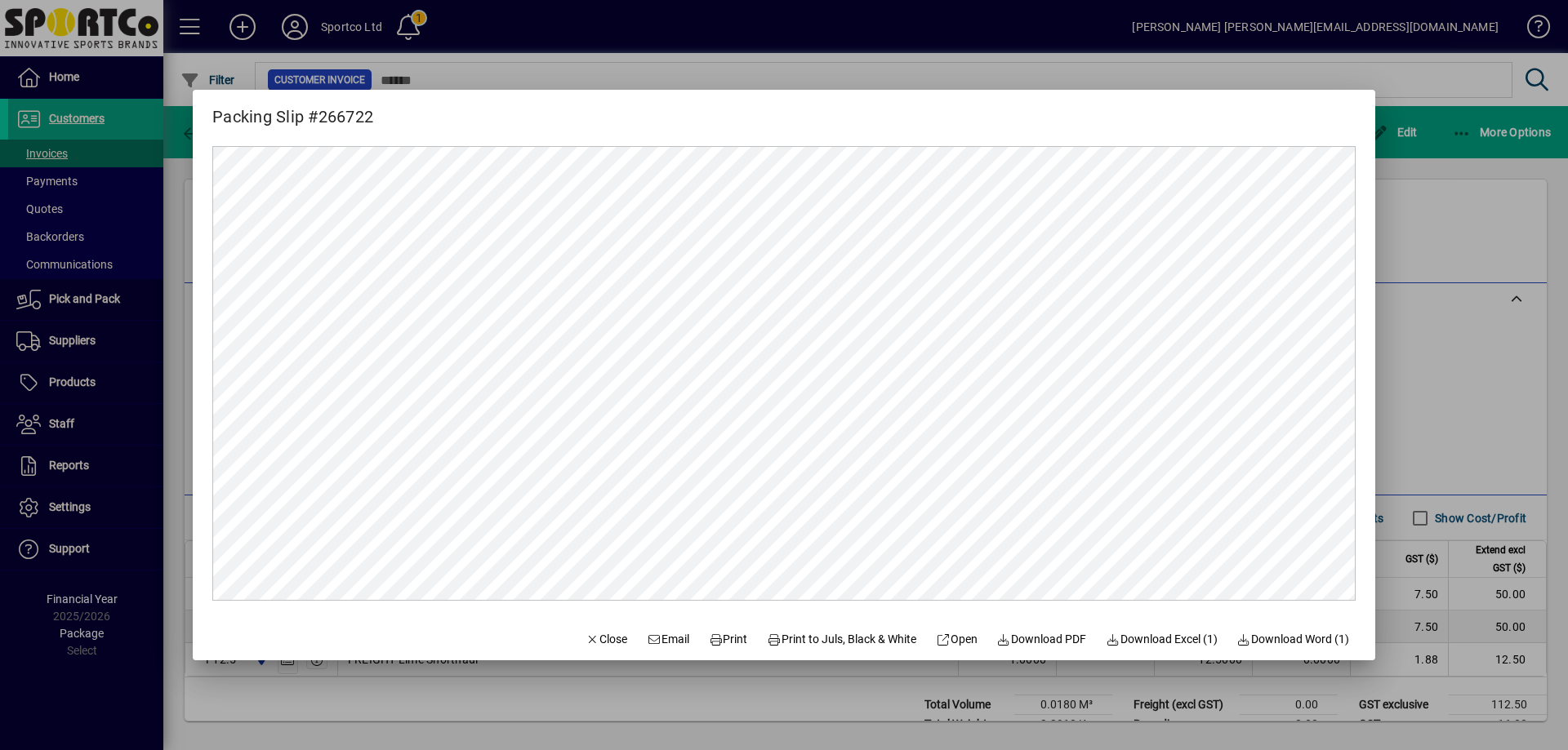
scroll to position [0, 0]
click at [726, 637] on span "Print" at bounding box center [728, 640] width 39 height 17
click at [585, 637] on span "Close" at bounding box center [606, 640] width 43 height 17
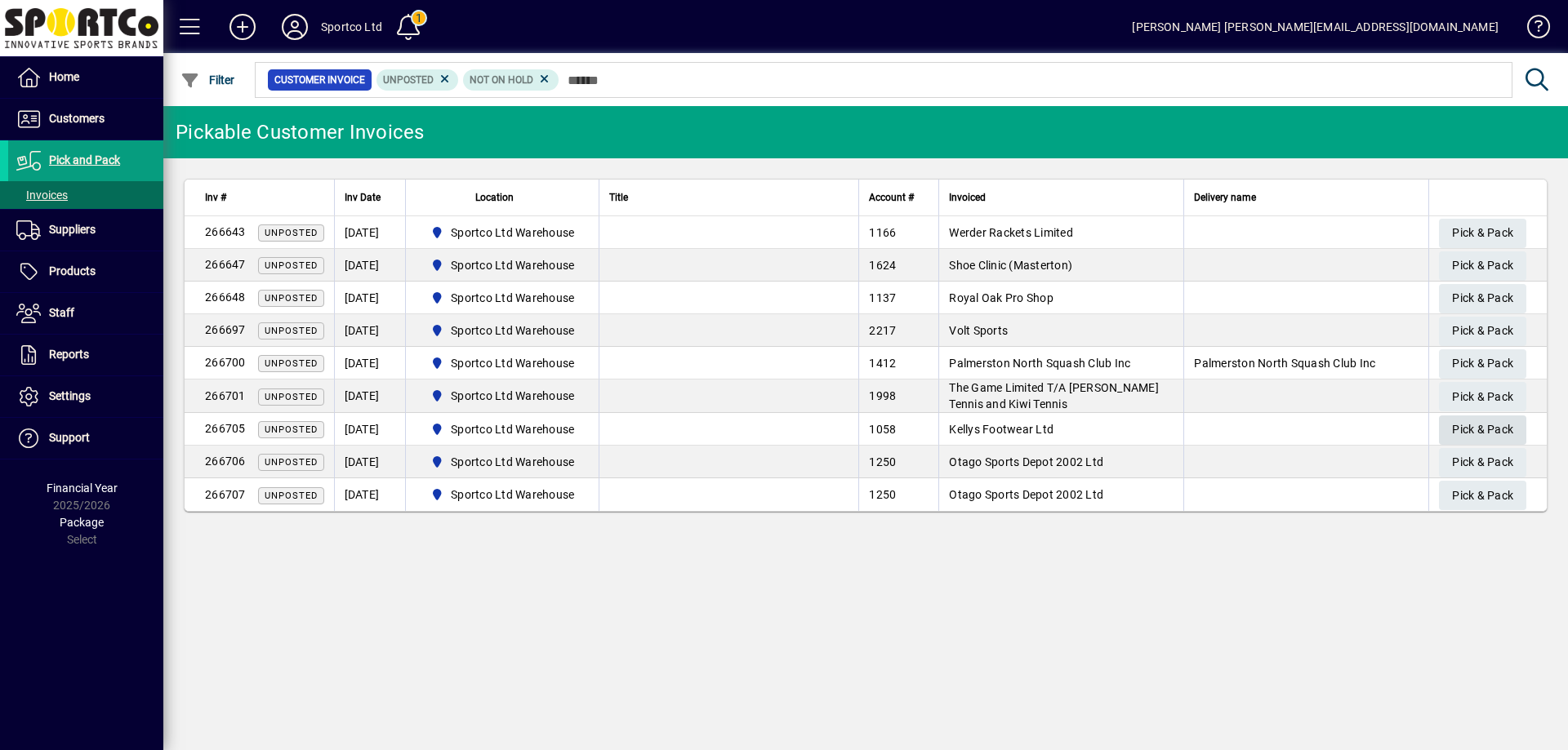
click at [1494, 423] on span "Pick & Pack" at bounding box center [1482, 430] width 61 height 27
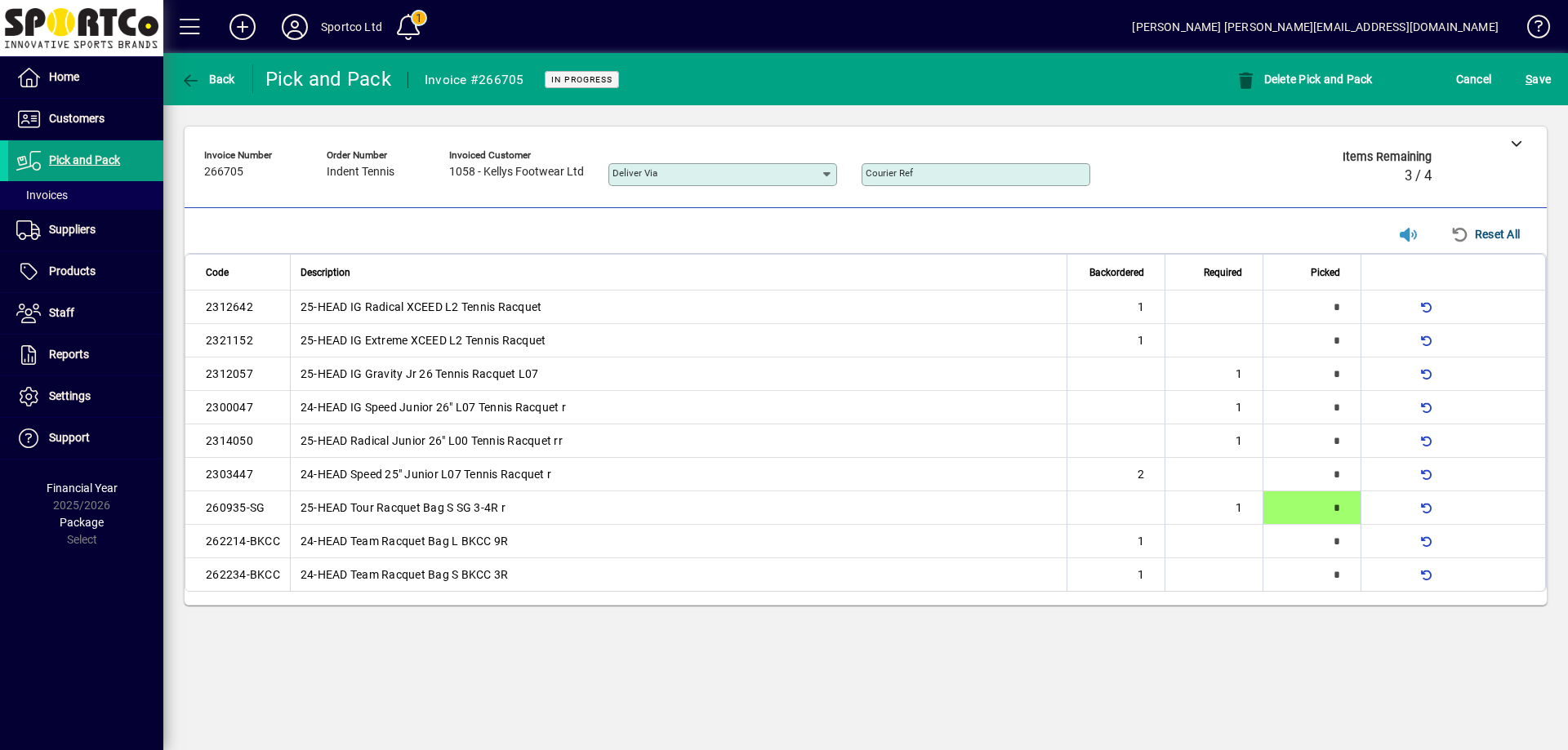
type input "*"
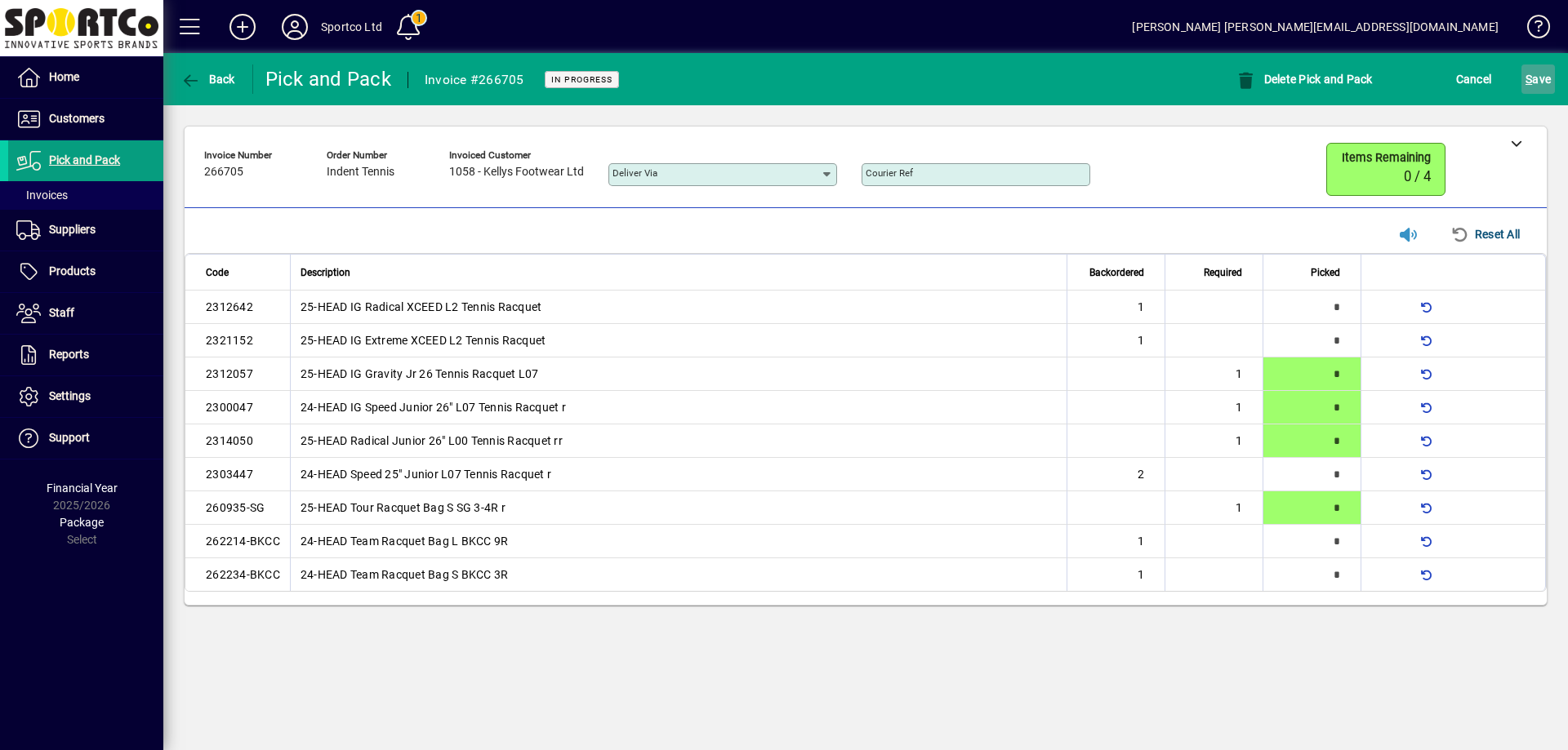
click at [1540, 79] on span "S ave" at bounding box center [1538, 79] width 26 height 26
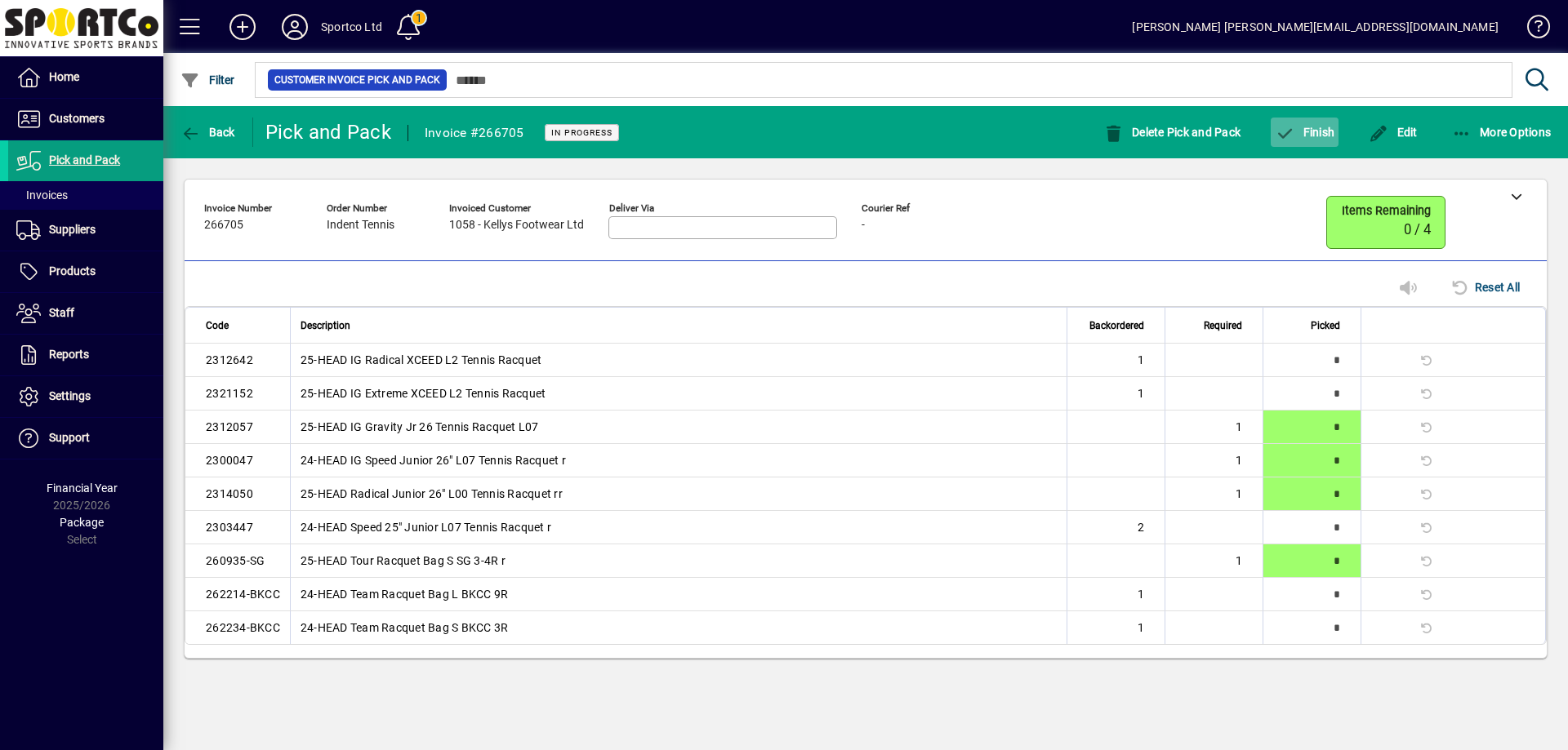
click at [1315, 123] on button "Finish" at bounding box center [1305, 132] width 67 height 29
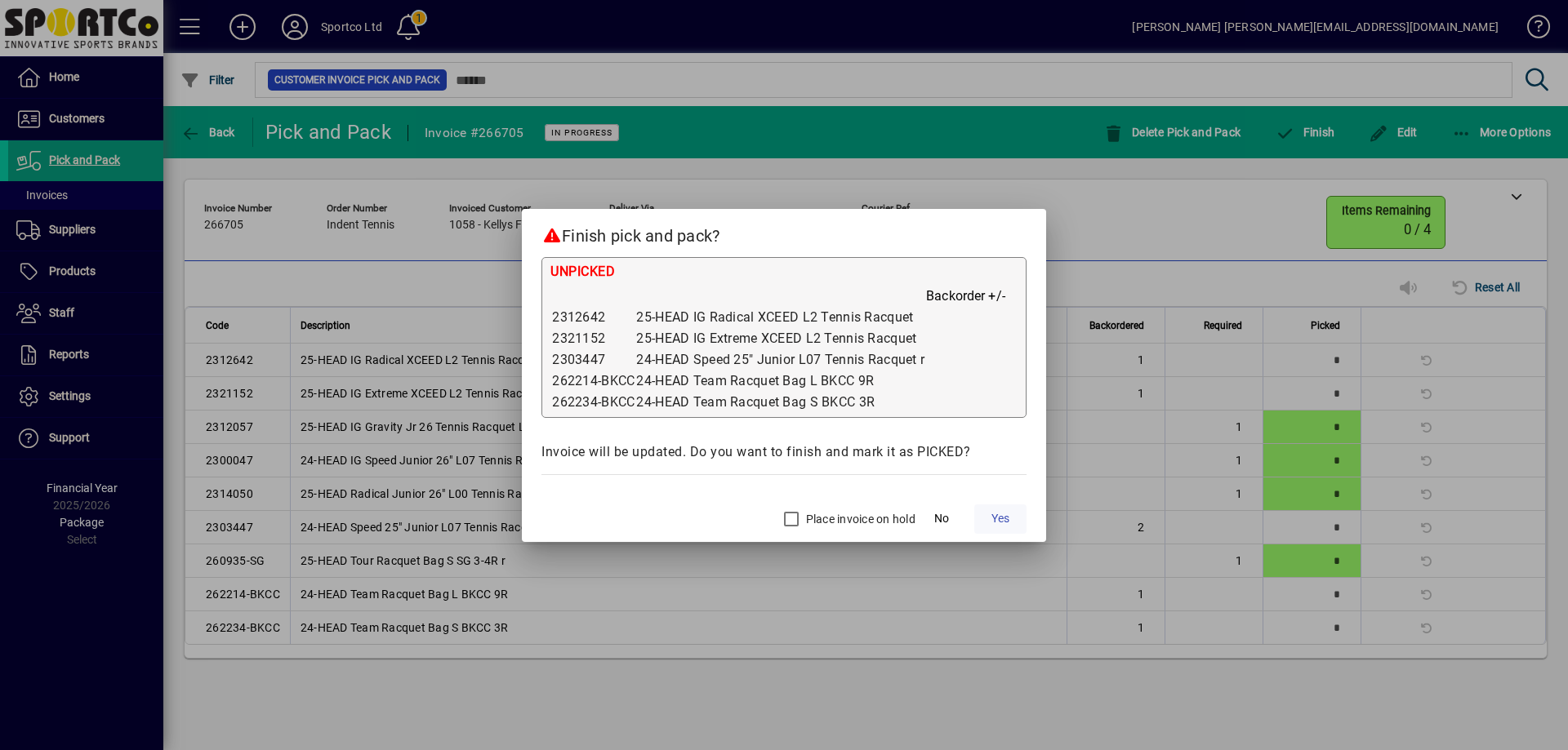
click at [1001, 518] on span "Yes" at bounding box center [1001, 519] width 18 height 17
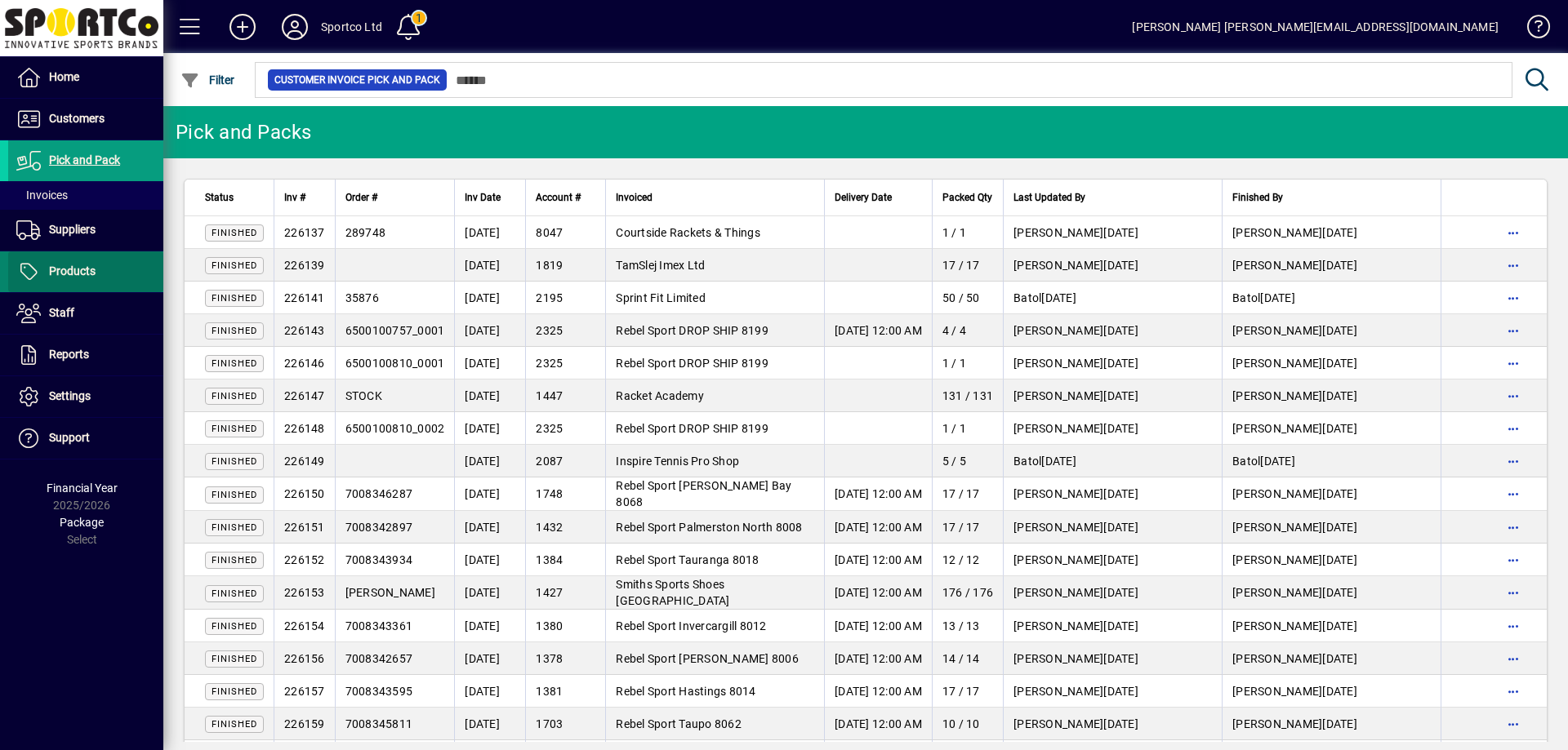
click at [64, 271] on span "Products" at bounding box center [72, 271] width 46 height 13
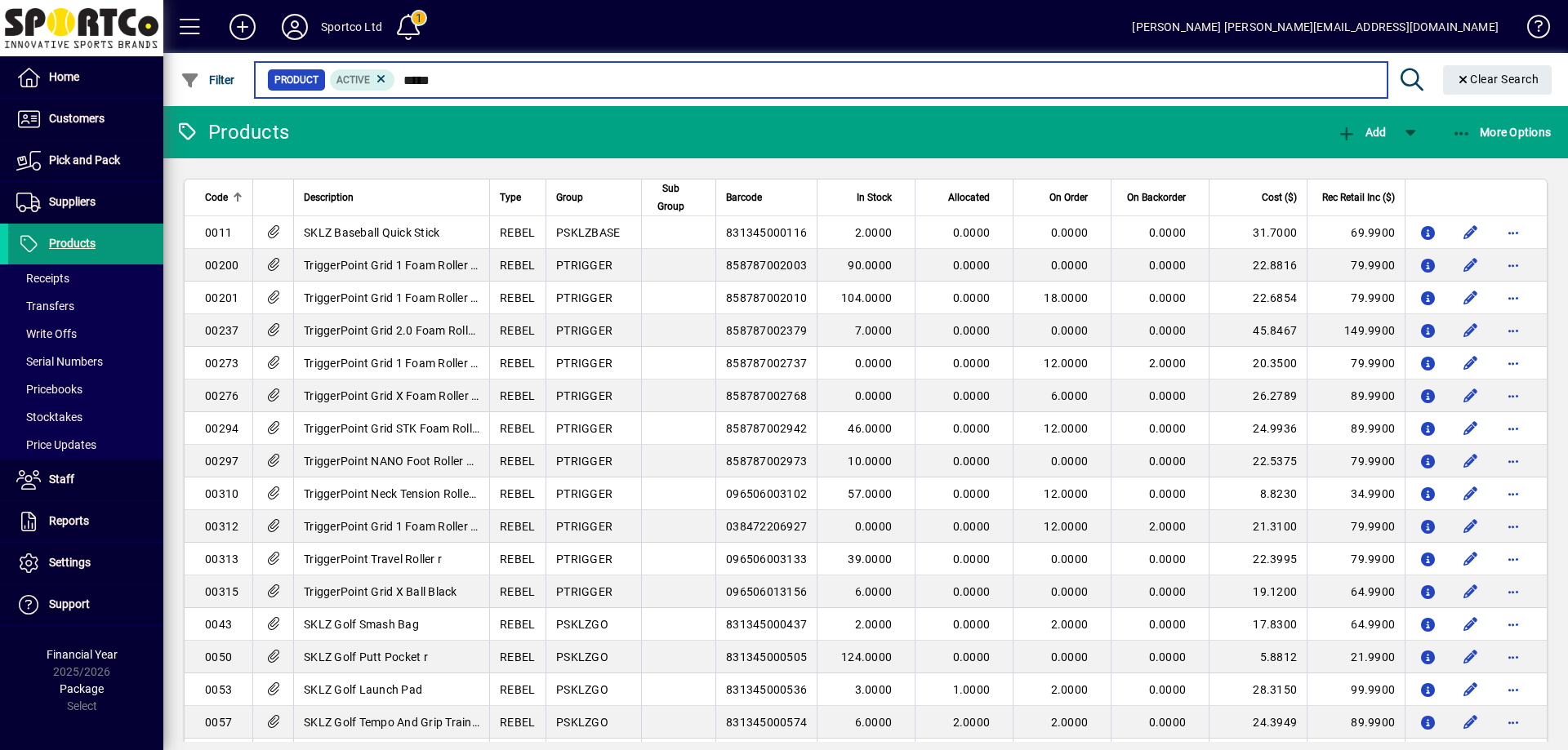
type input "******"
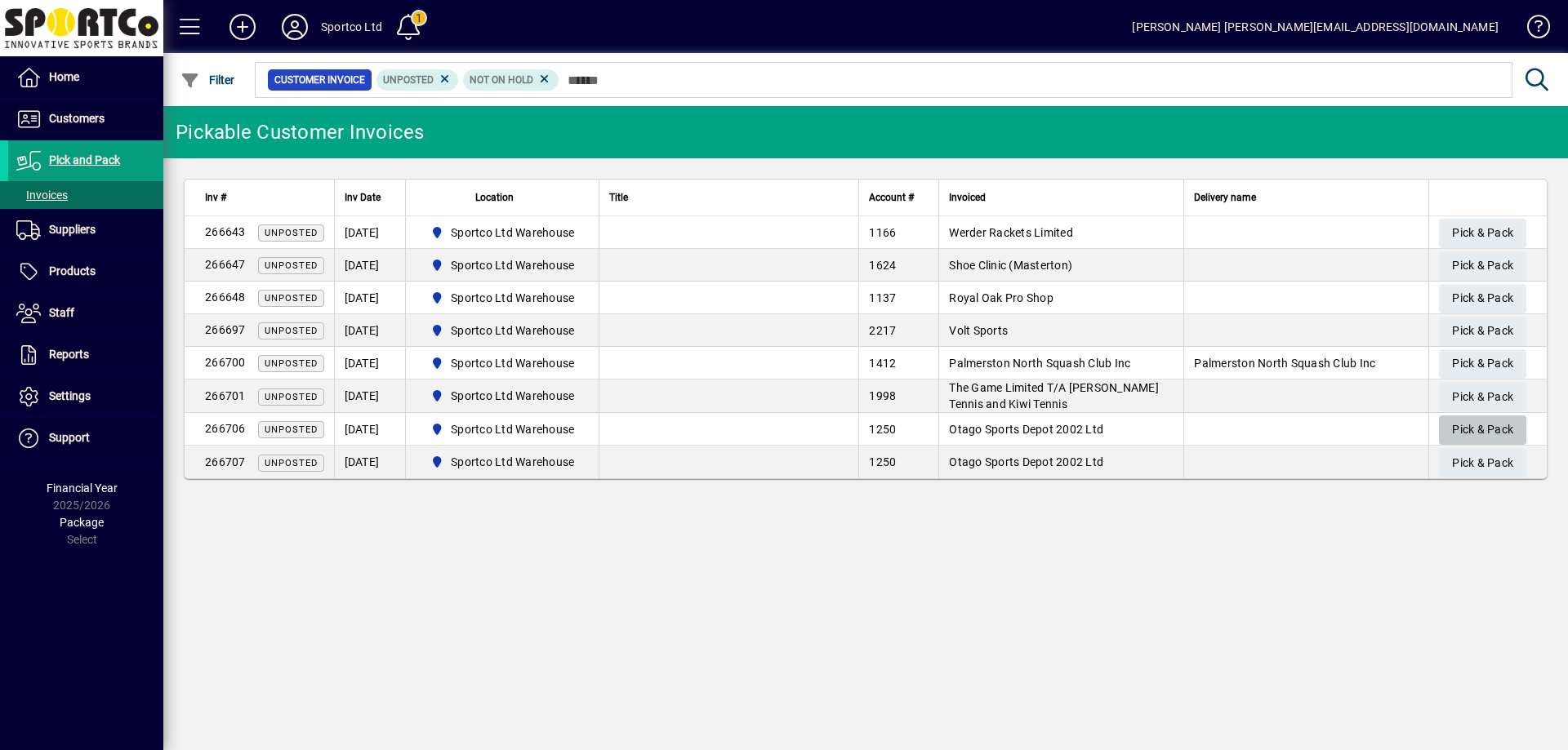
click at [1490, 427] on span "Pick & Pack" at bounding box center [1482, 430] width 61 height 27
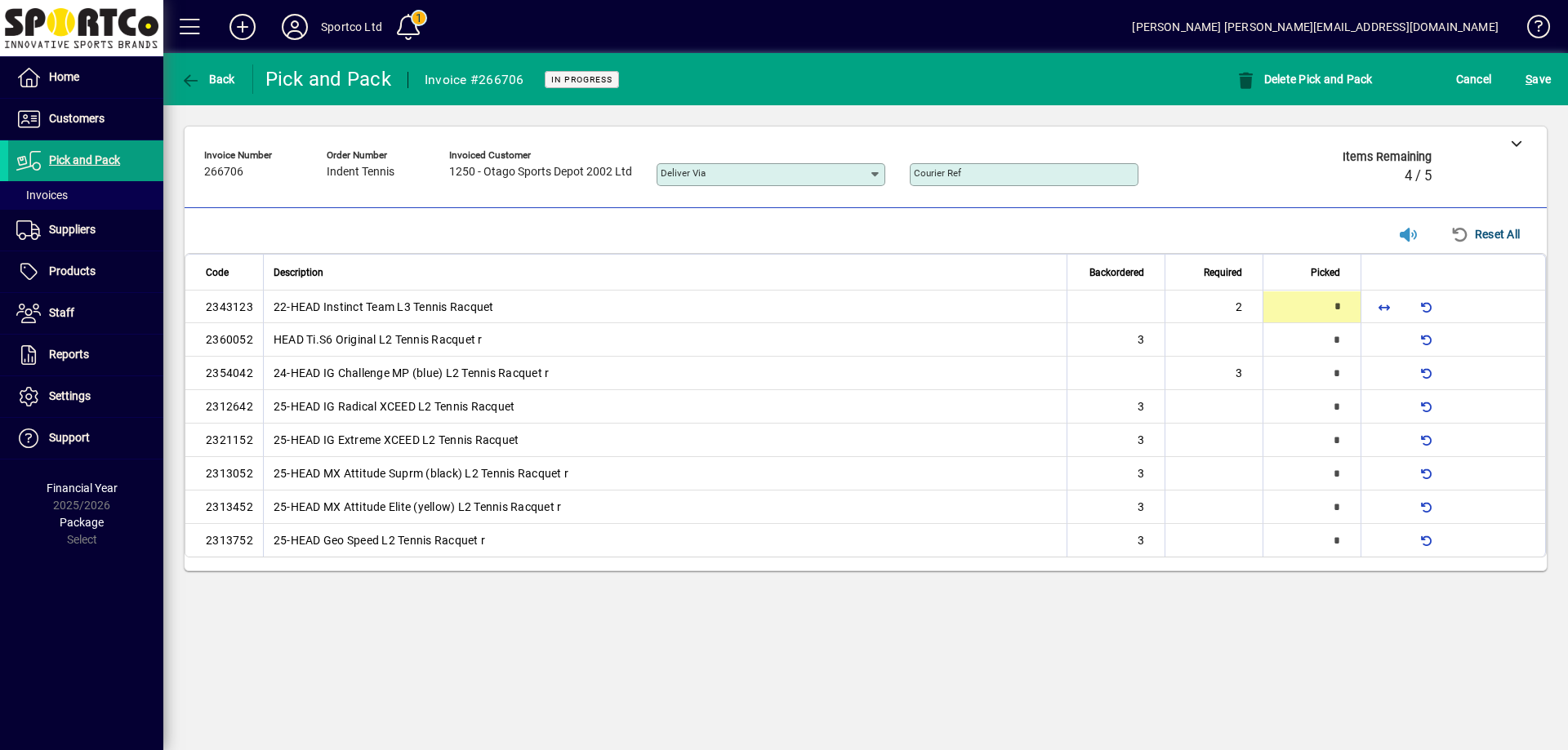
type input "*"
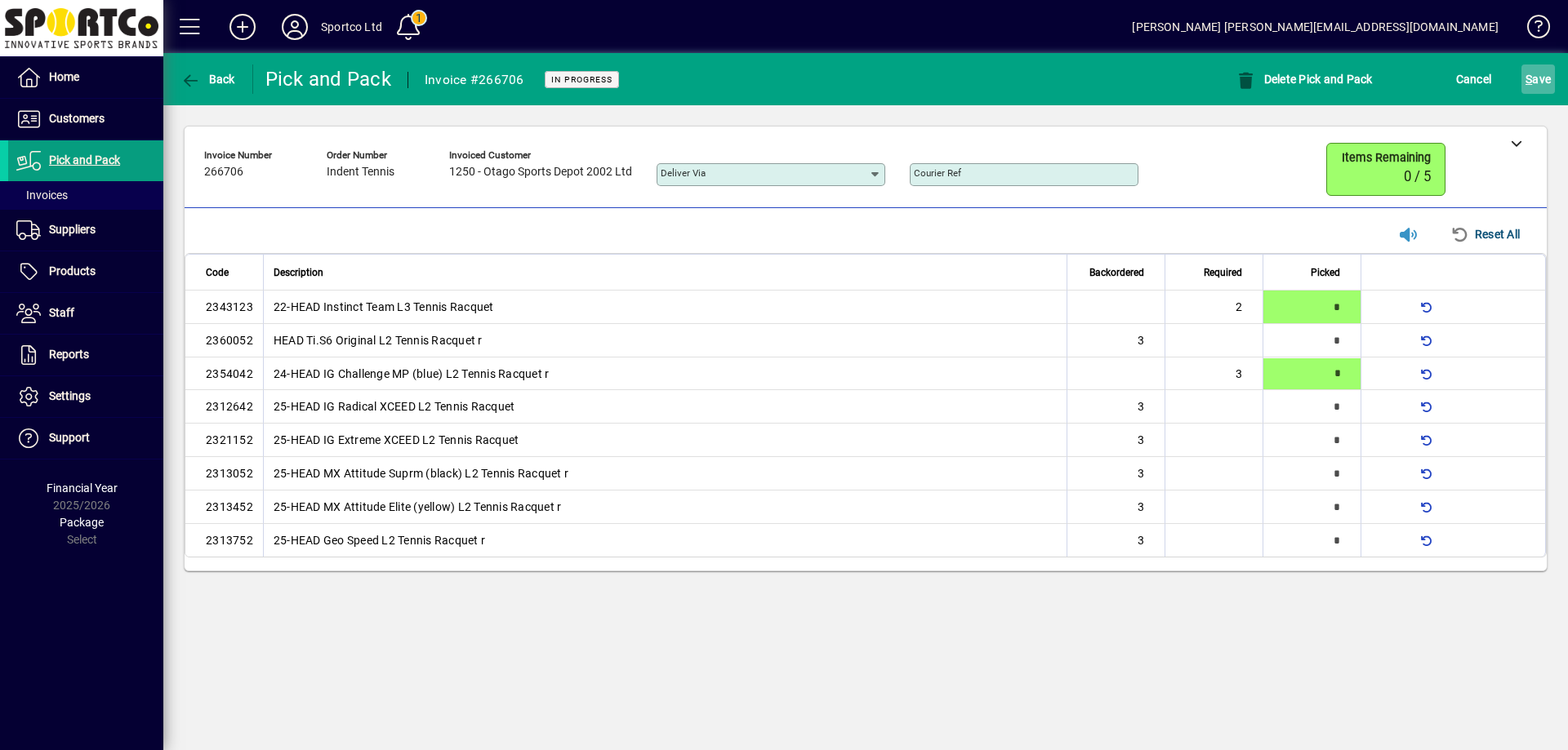
click at [1542, 77] on span "S ave" at bounding box center [1538, 79] width 26 height 26
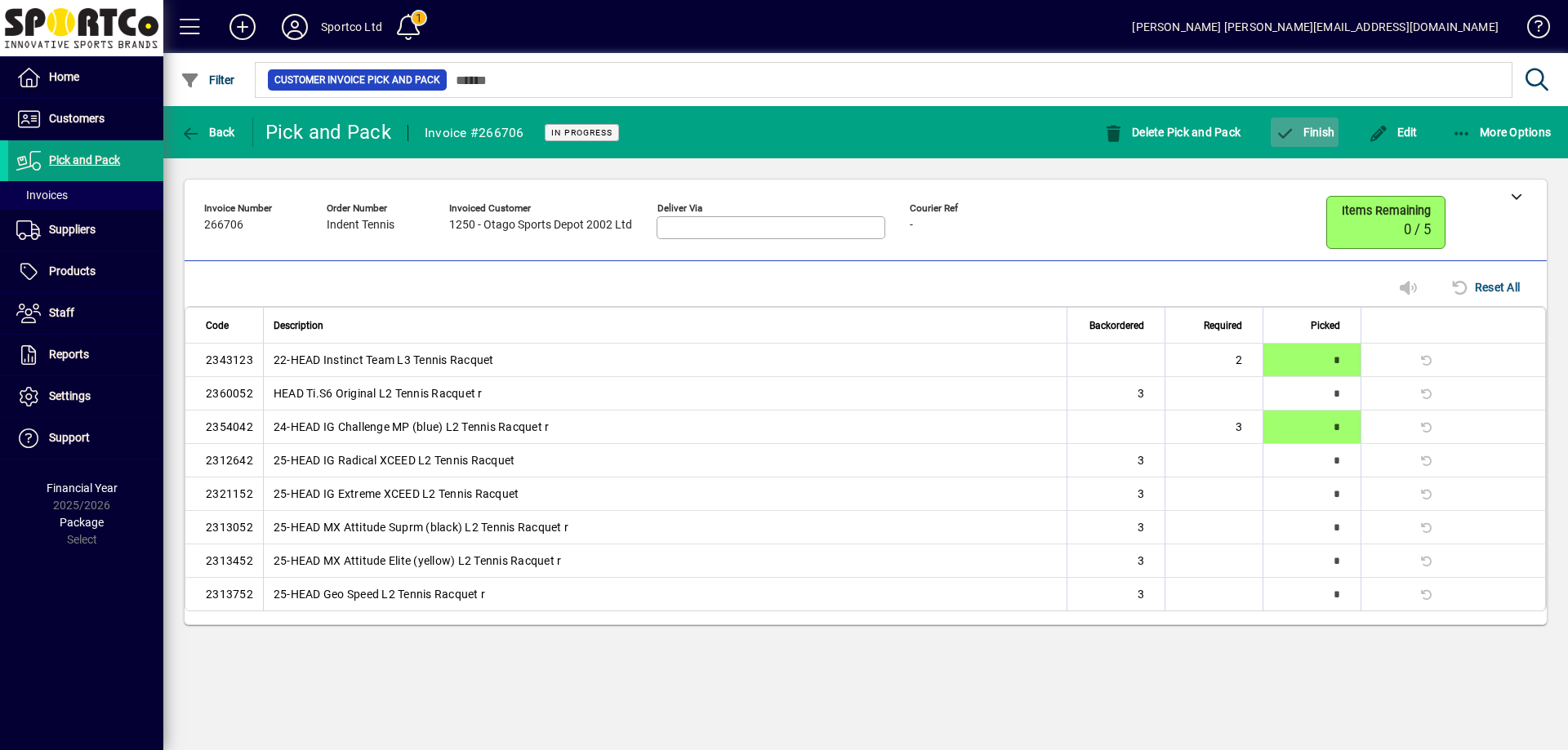
click at [1306, 138] on span "Finish" at bounding box center [1304, 132] width 59 height 13
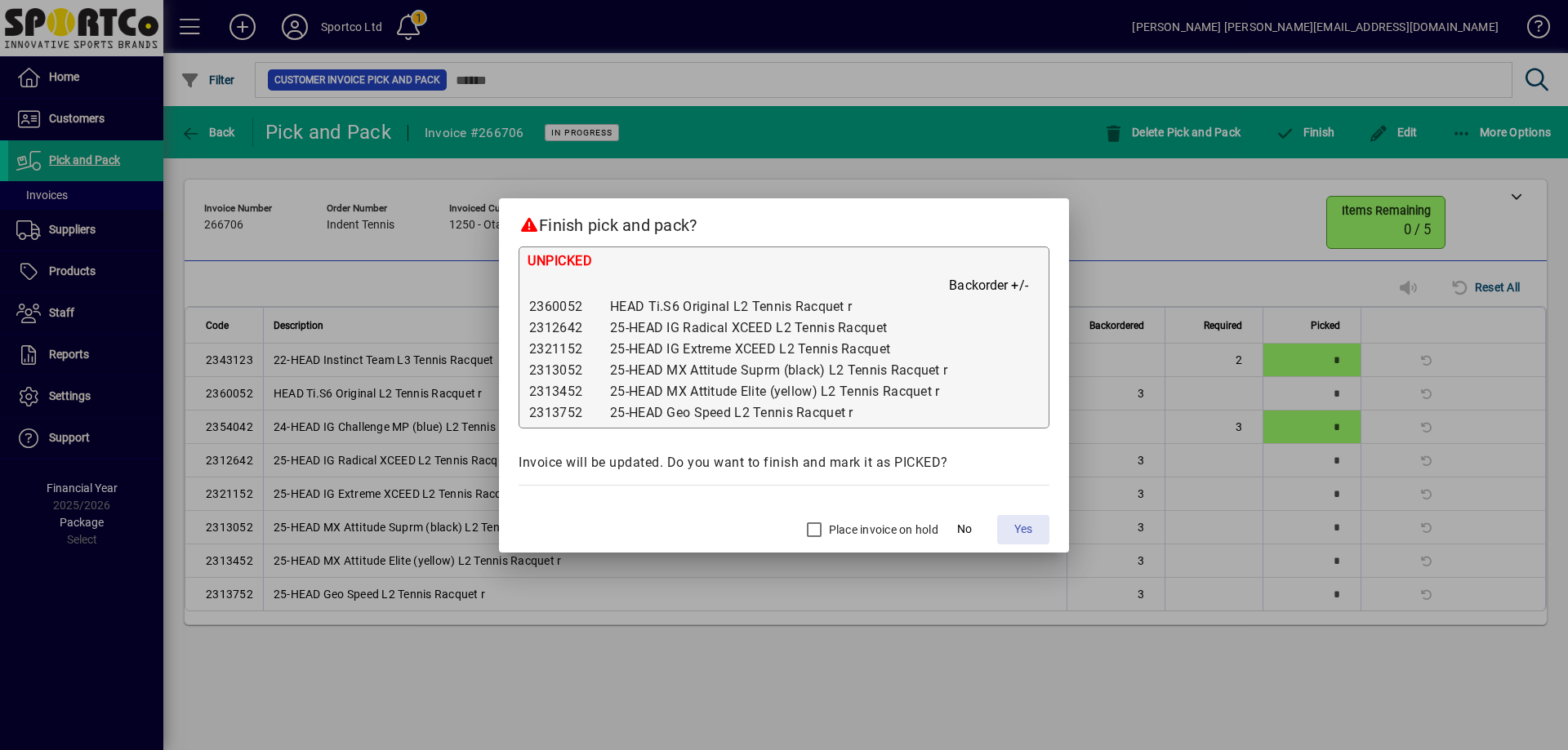
click at [1016, 521] on span "Yes" at bounding box center [1024, 529] width 18 height 17
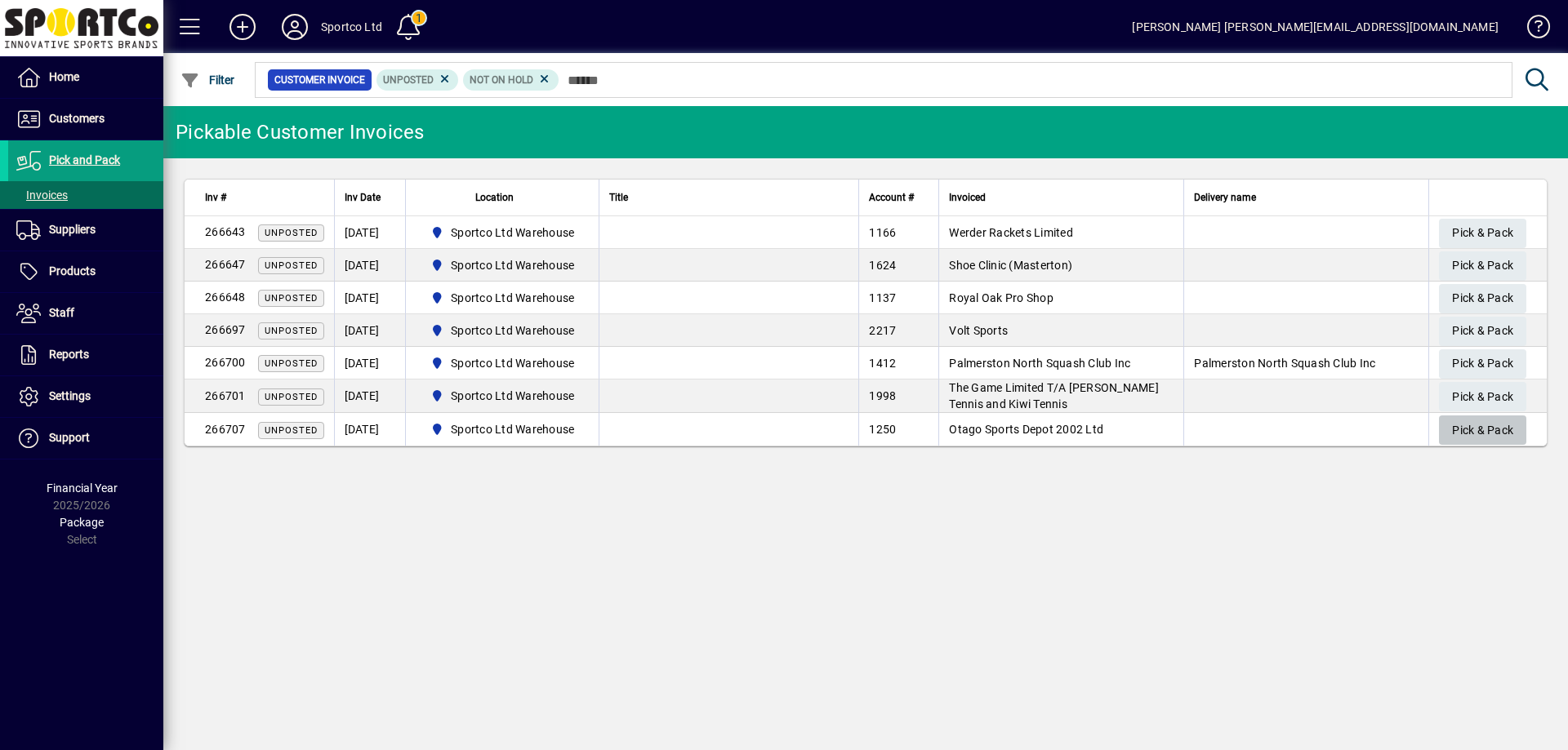
click at [1483, 427] on span "Pick & Pack" at bounding box center [1482, 431] width 61 height 27
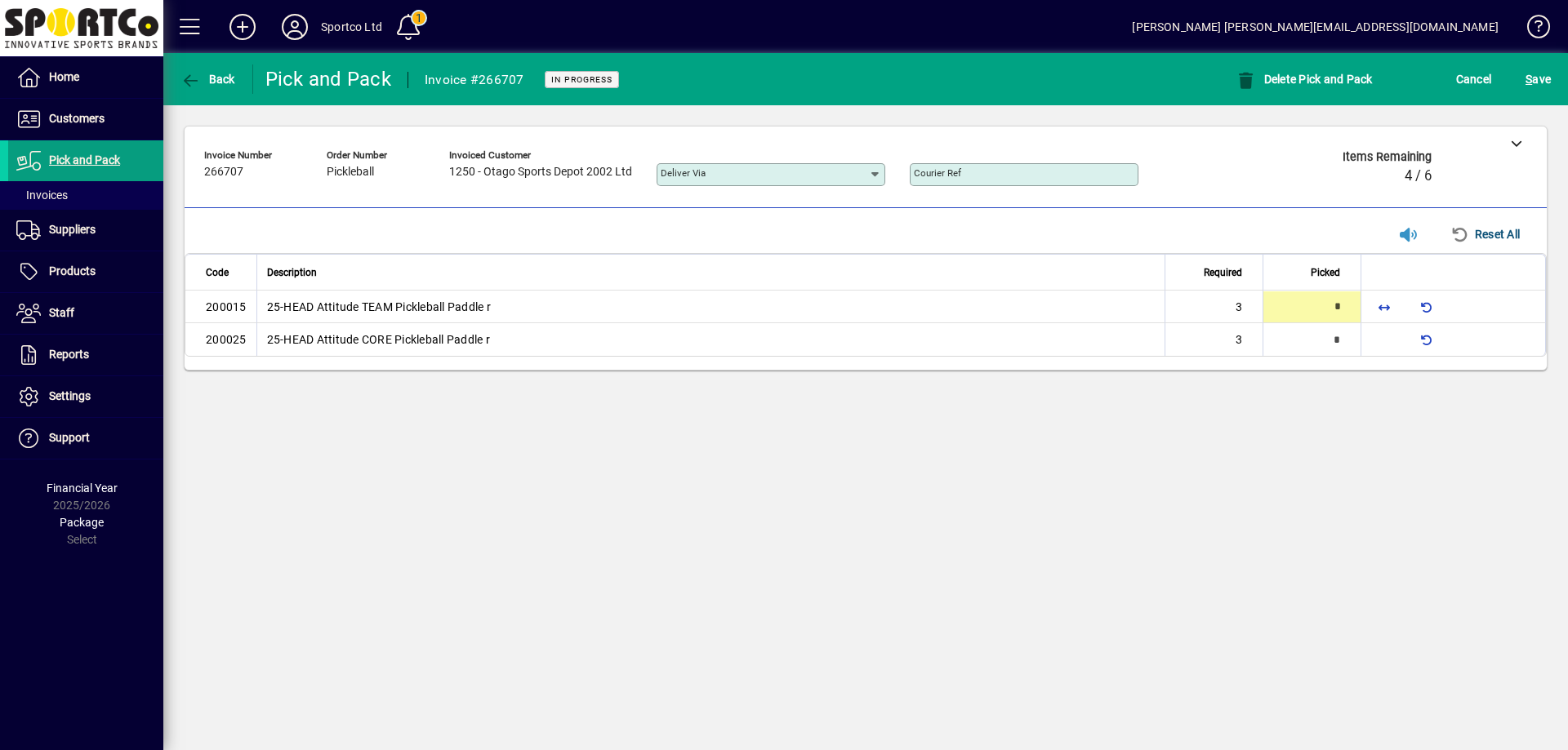
type input "*"
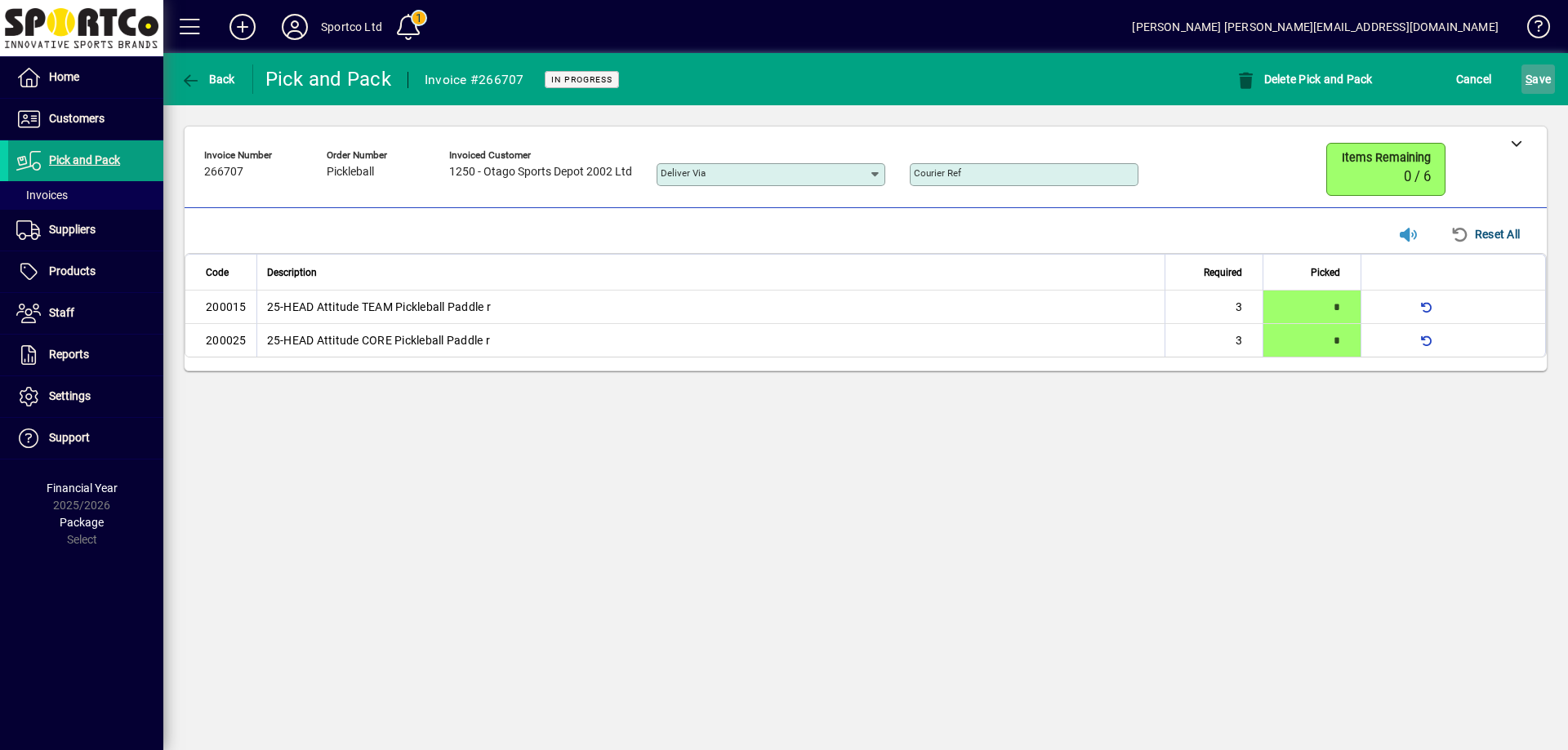
click at [1531, 78] on span "S" at bounding box center [1528, 79] width 6 height 13
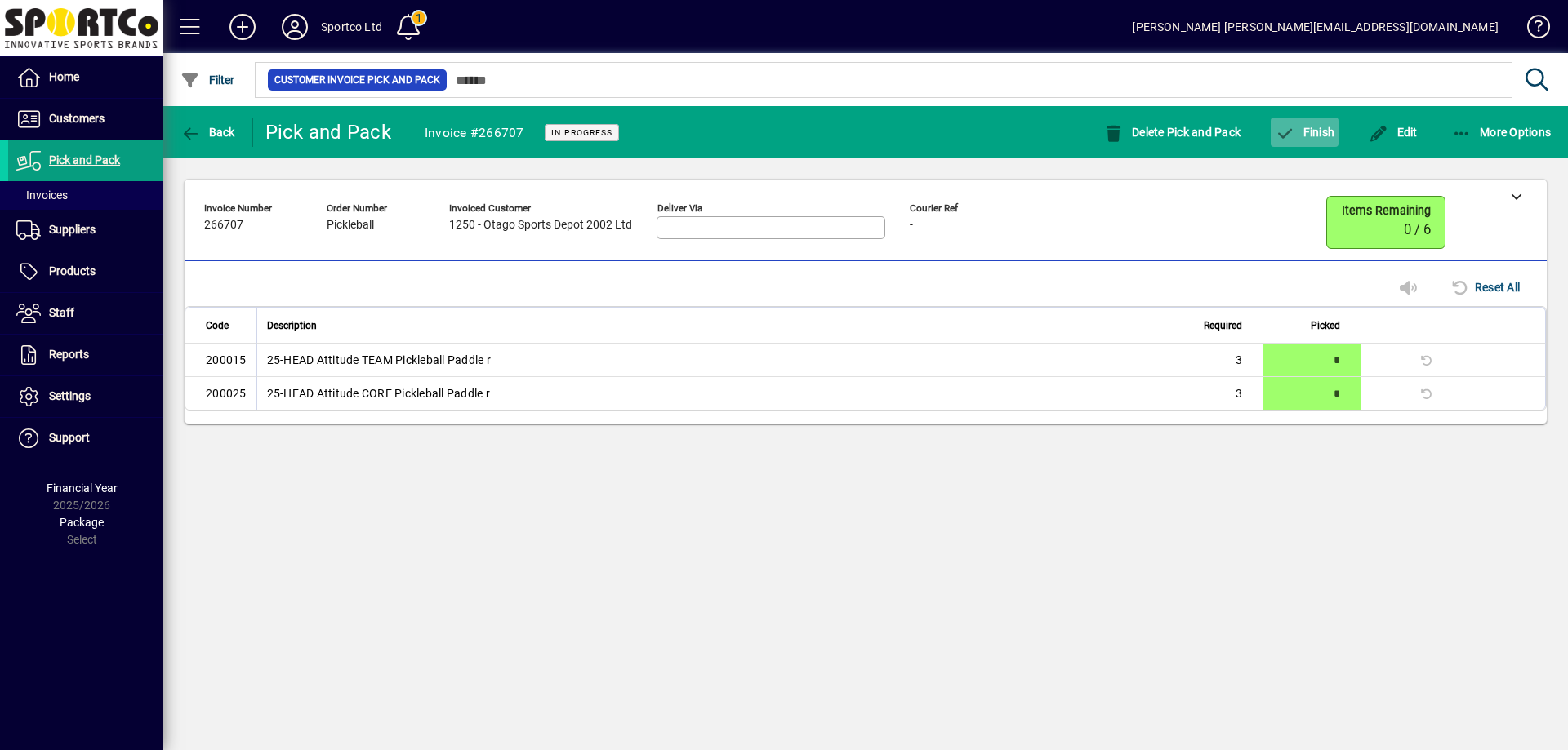
click at [1322, 128] on span "Finish" at bounding box center [1304, 132] width 59 height 13
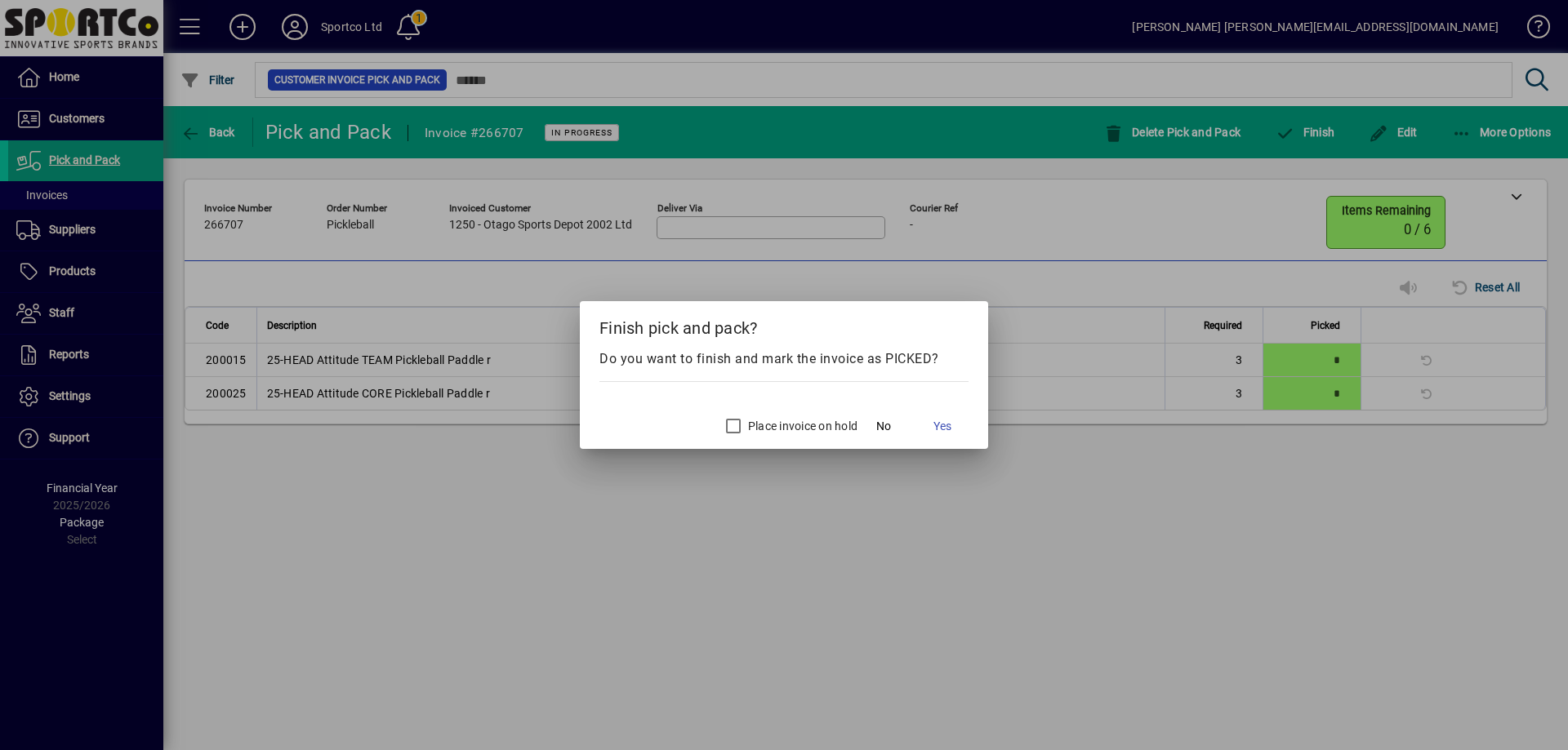
click at [774, 420] on label "Place invoice on hold" at bounding box center [801, 426] width 113 height 16
click at [940, 426] on span "Yes" at bounding box center [943, 426] width 18 height 17
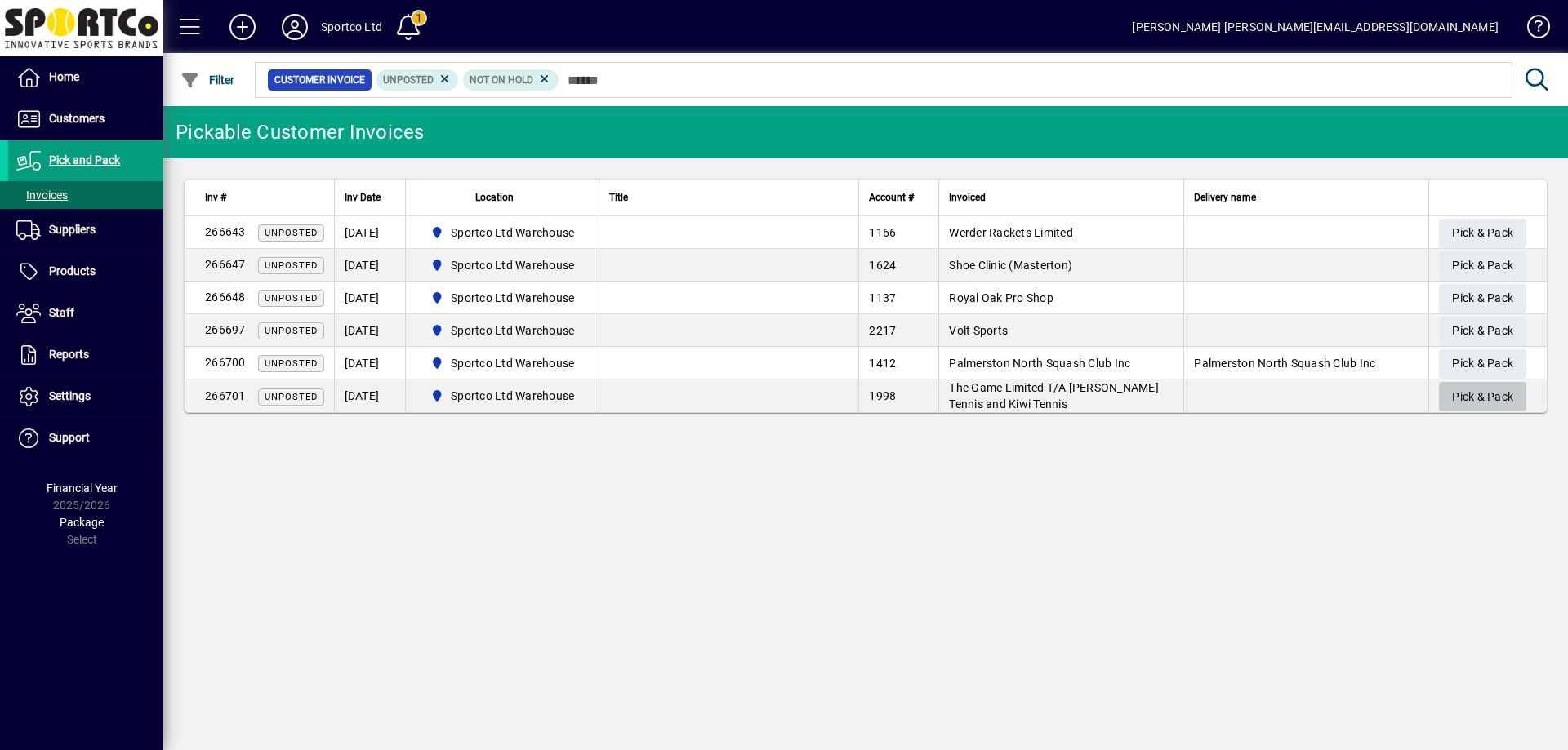
click at [1491, 386] on span "Pick & Pack" at bounding box center [1482, 397] width 61 height 27
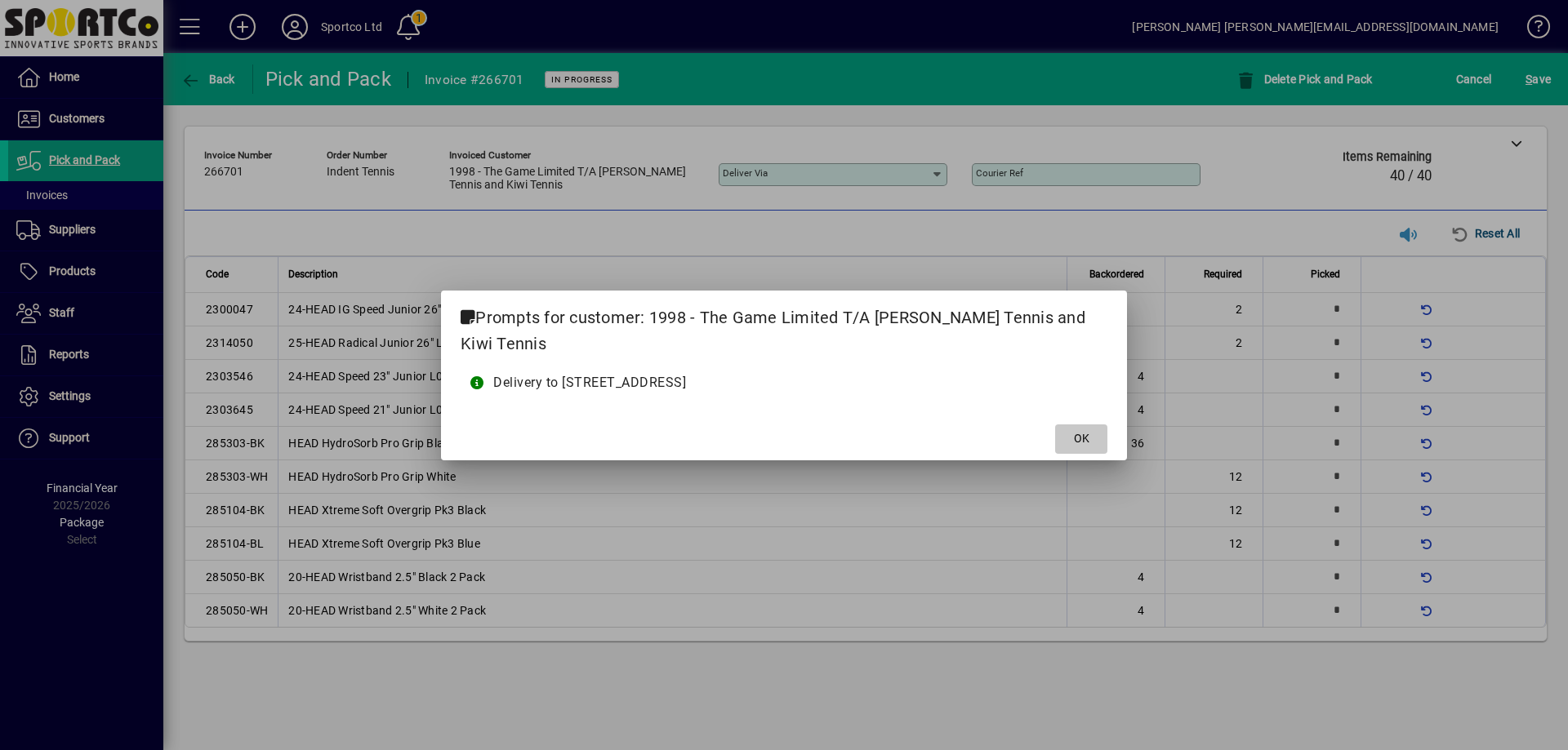
click at [1079, 430] on span "OK" at bounding box center [1081, 438] width 15 height 17
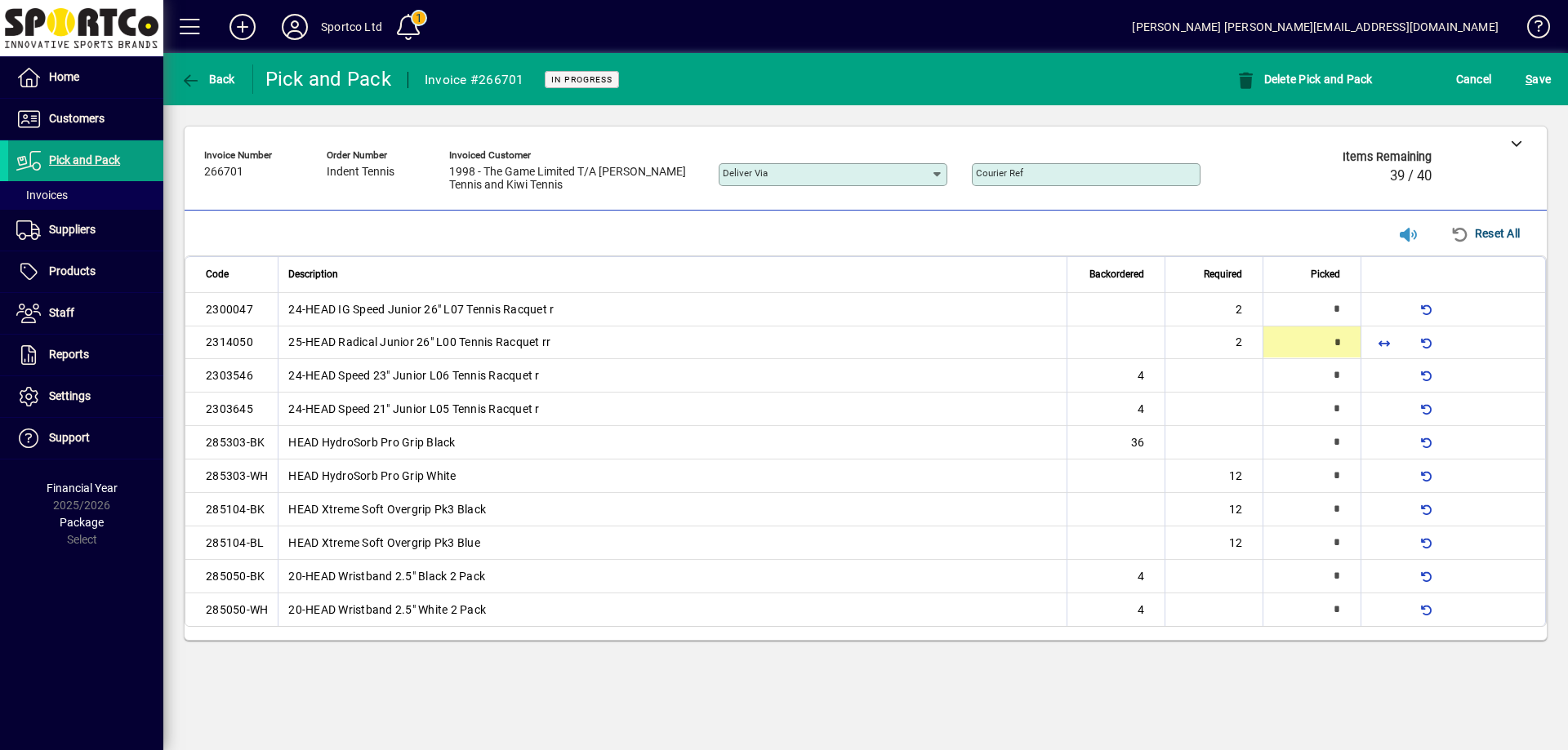
type input "*"
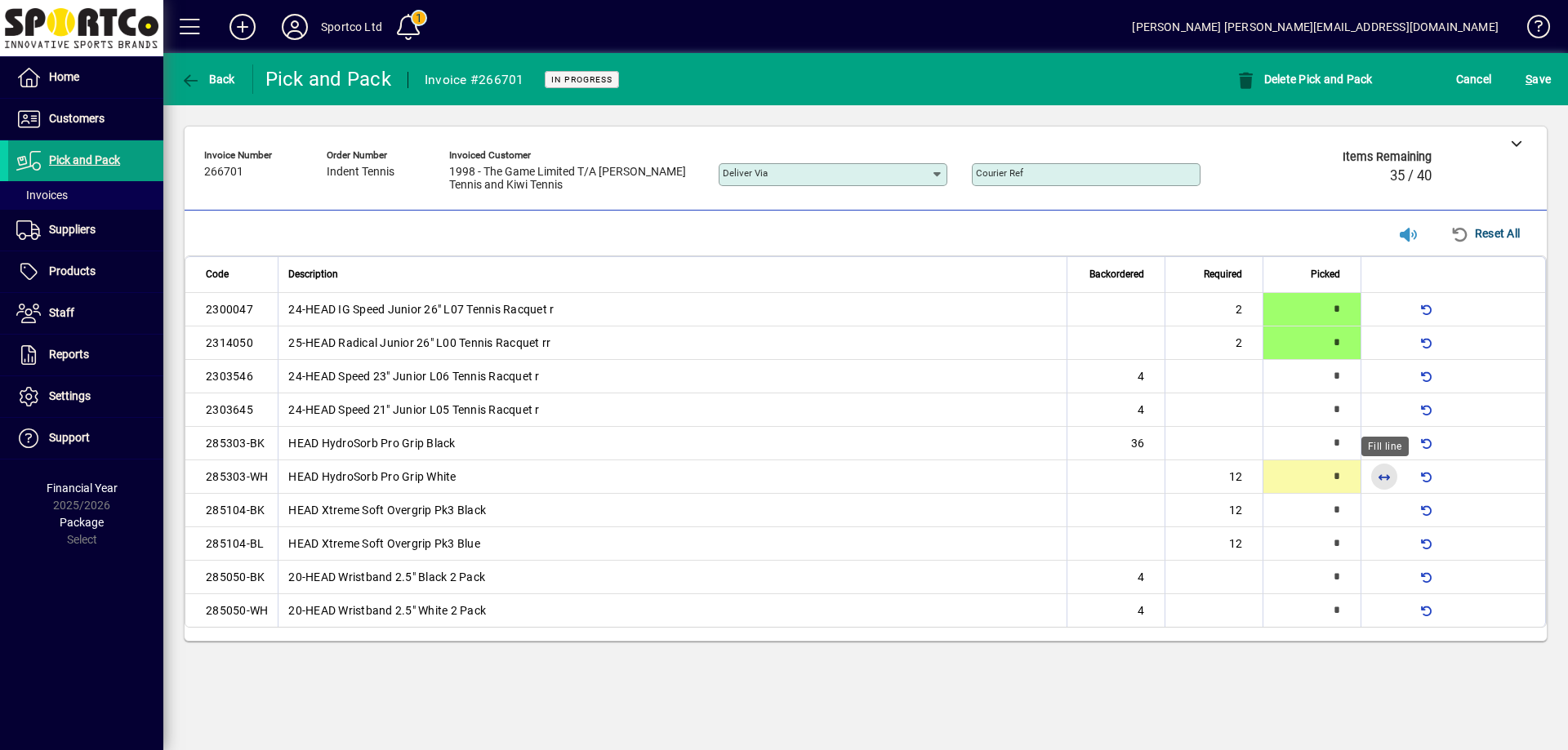
drag, startPoint x: 1380, startPoint y: 482, endPoint x: 1375, endPoint y: 474, distance: 9.4
click at [1378, 481] on span "button" at bounding box center [1384, 477] width 39 height 39
type input "**"
click at [1389, 537] on span "button" at bounding box center [1384, 543] width 39 height 39
type input "**"
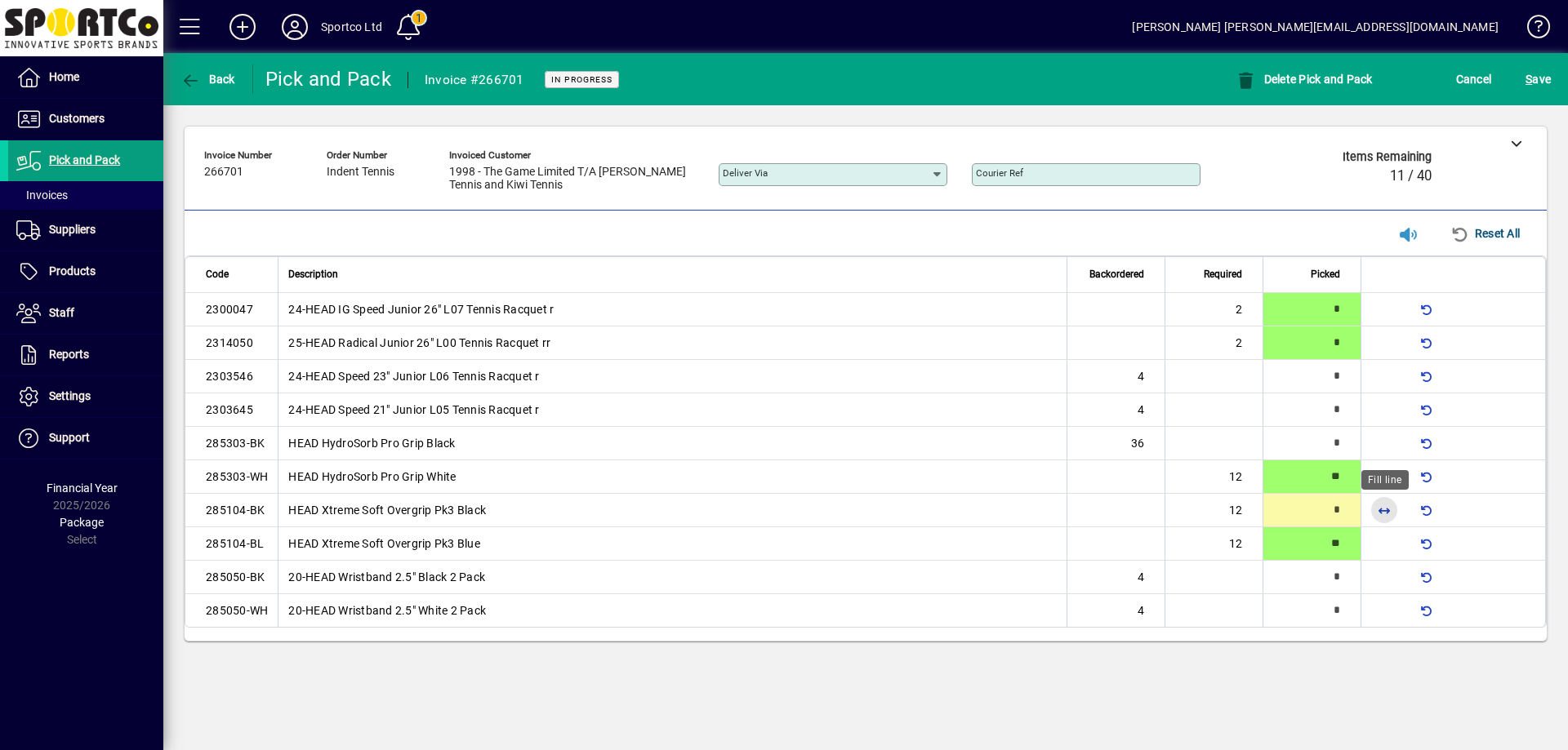
click at [1387, 518] on span "button" at bounding box center [1384, 509] width 39 height 39
type input "**"
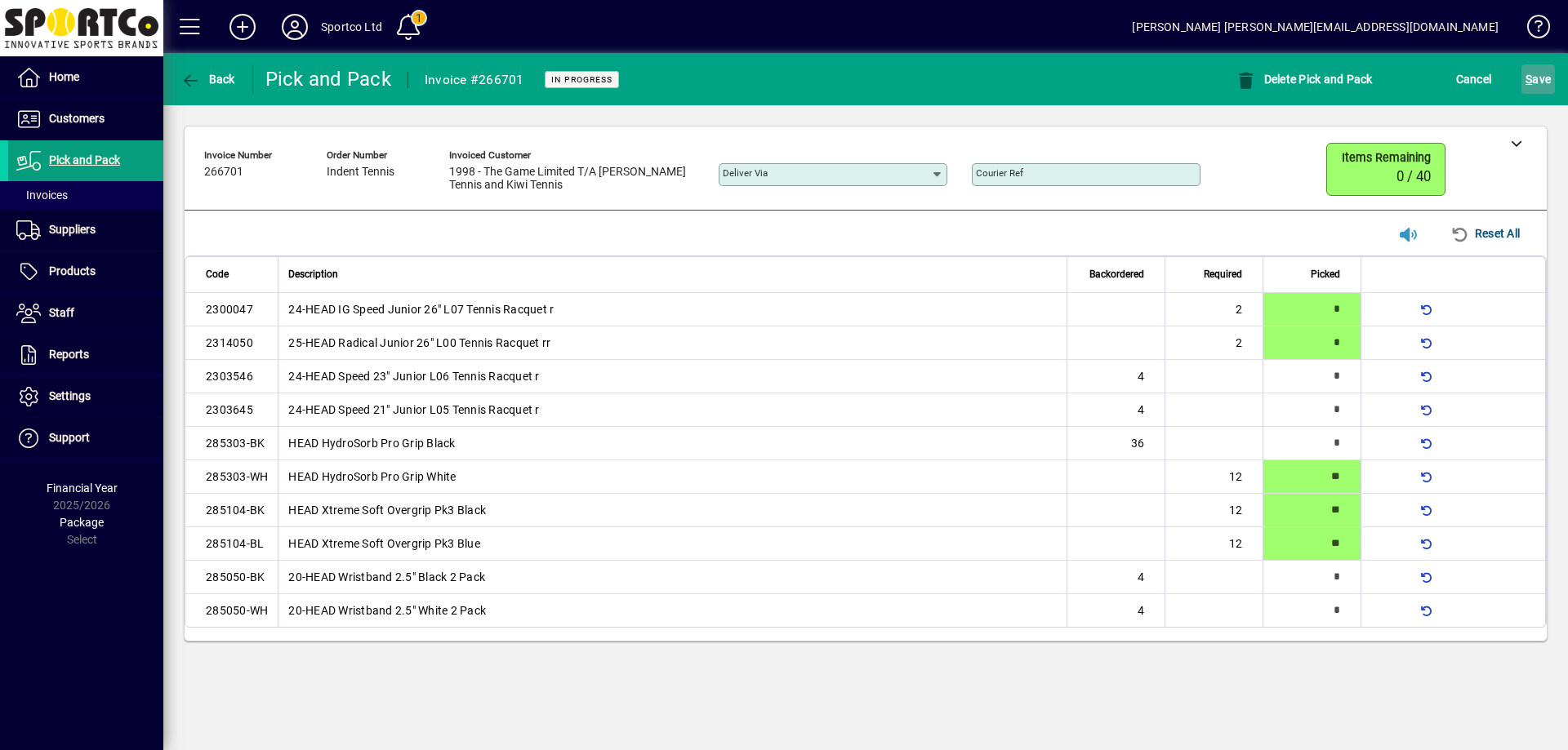
click at [1542, 73] on span "S ave" at bounding box center [1538, 79] width 26 height 26
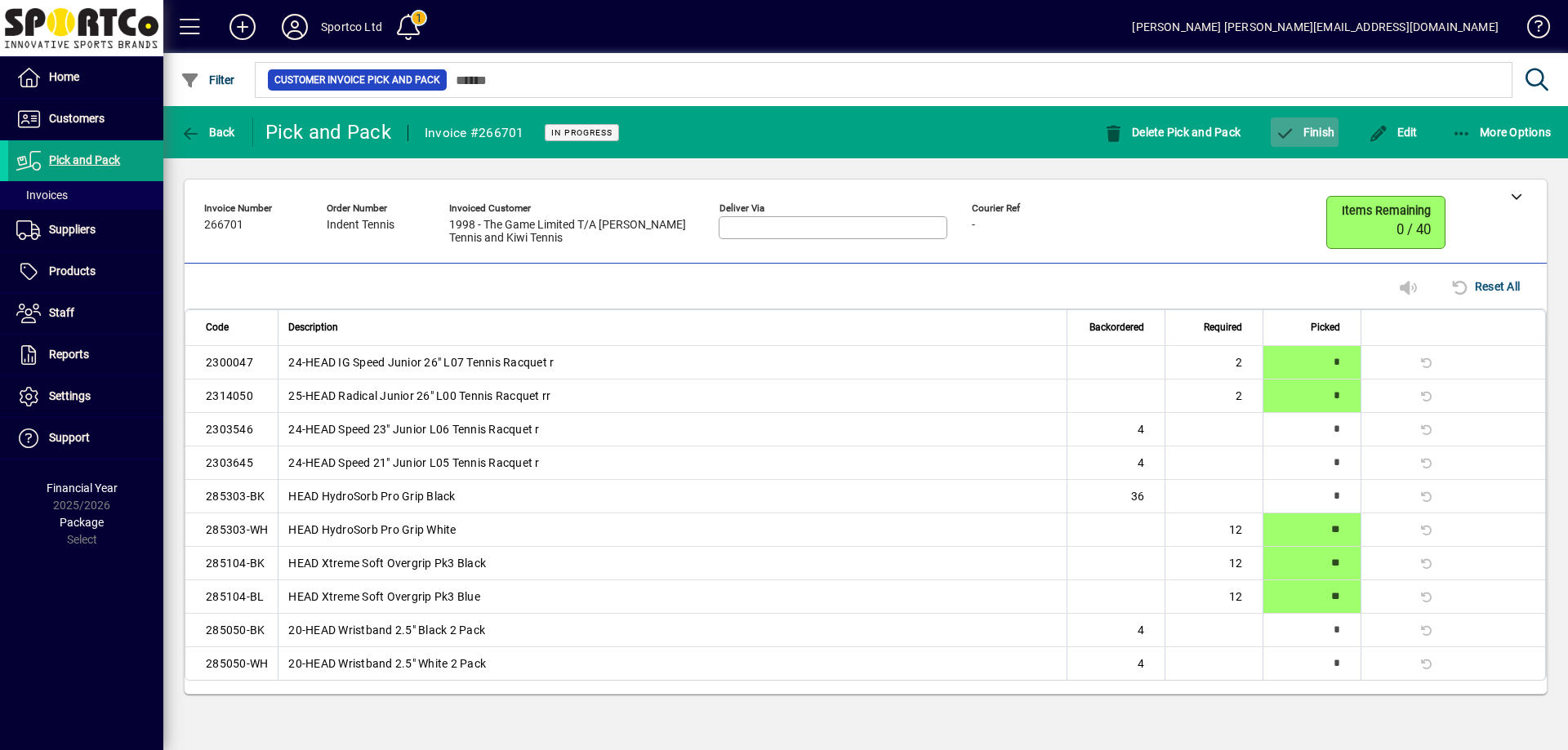
click at [1305, 134] on span "Finish" at bounding box center [1304, 132] width 59 height 13
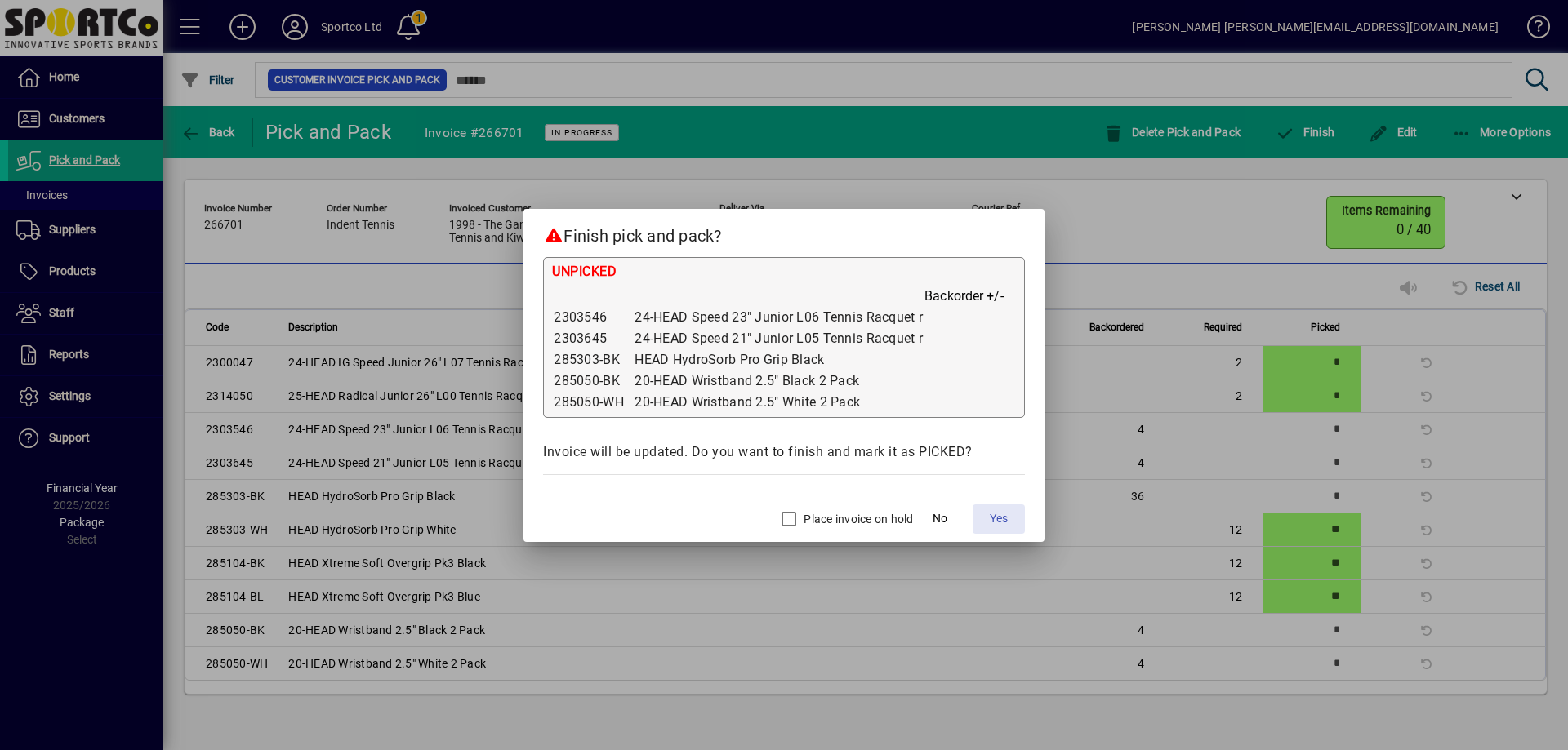
click at [1002, 520] on span "Yes" at bounding box center [999, 519] width 18 height 17
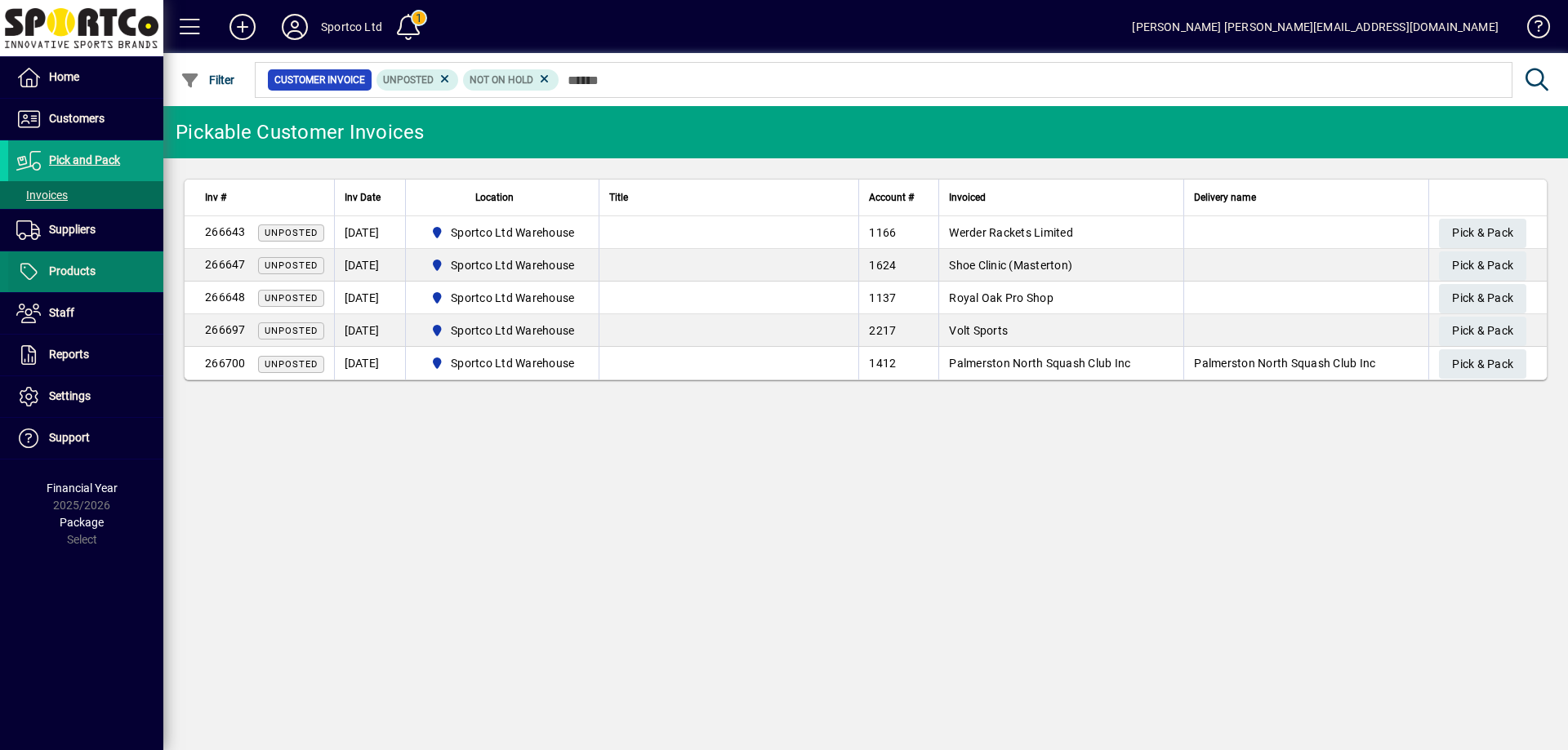
click at [74, 272] on span "Products" at bounding box center [72, 271] width 46 height 13
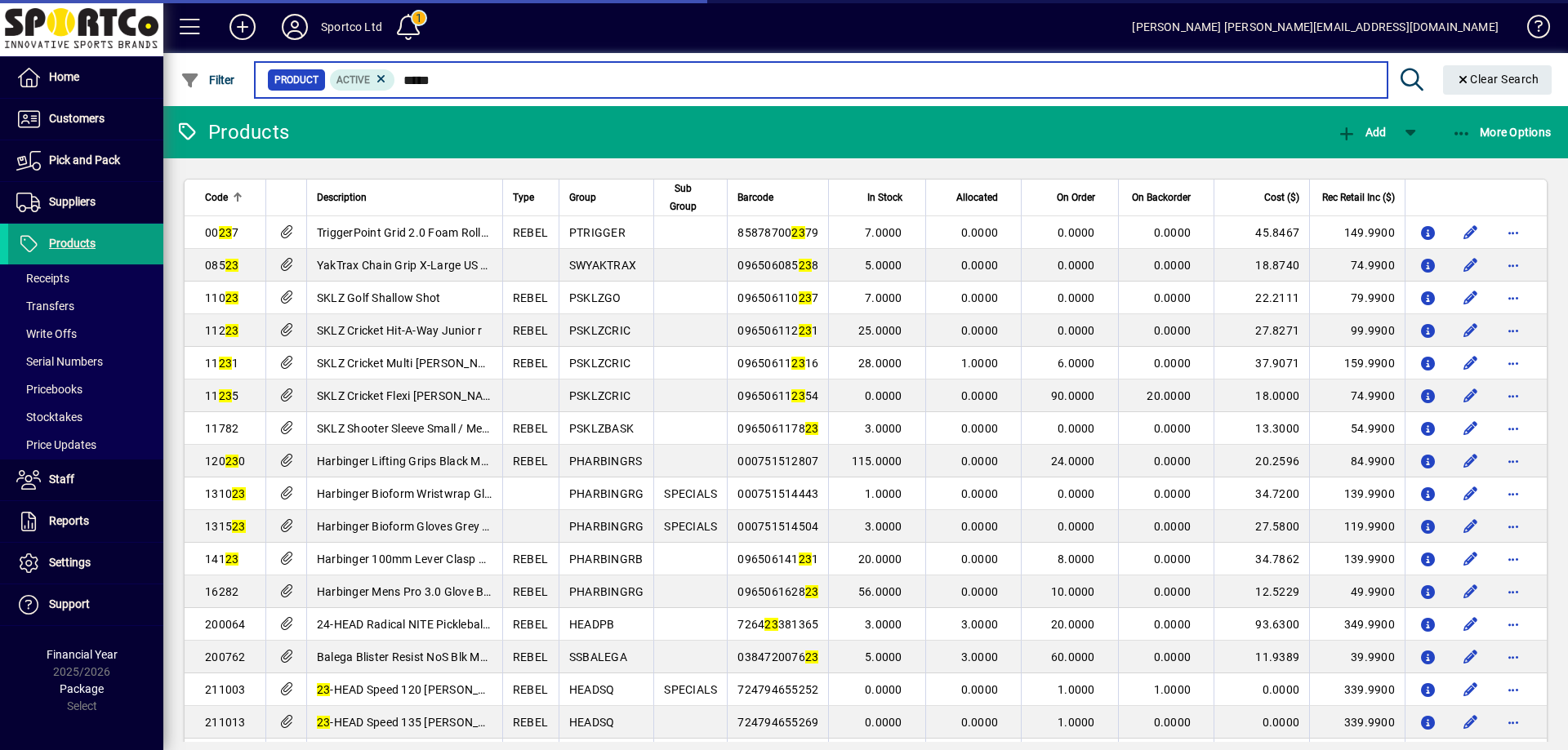
type input "******"
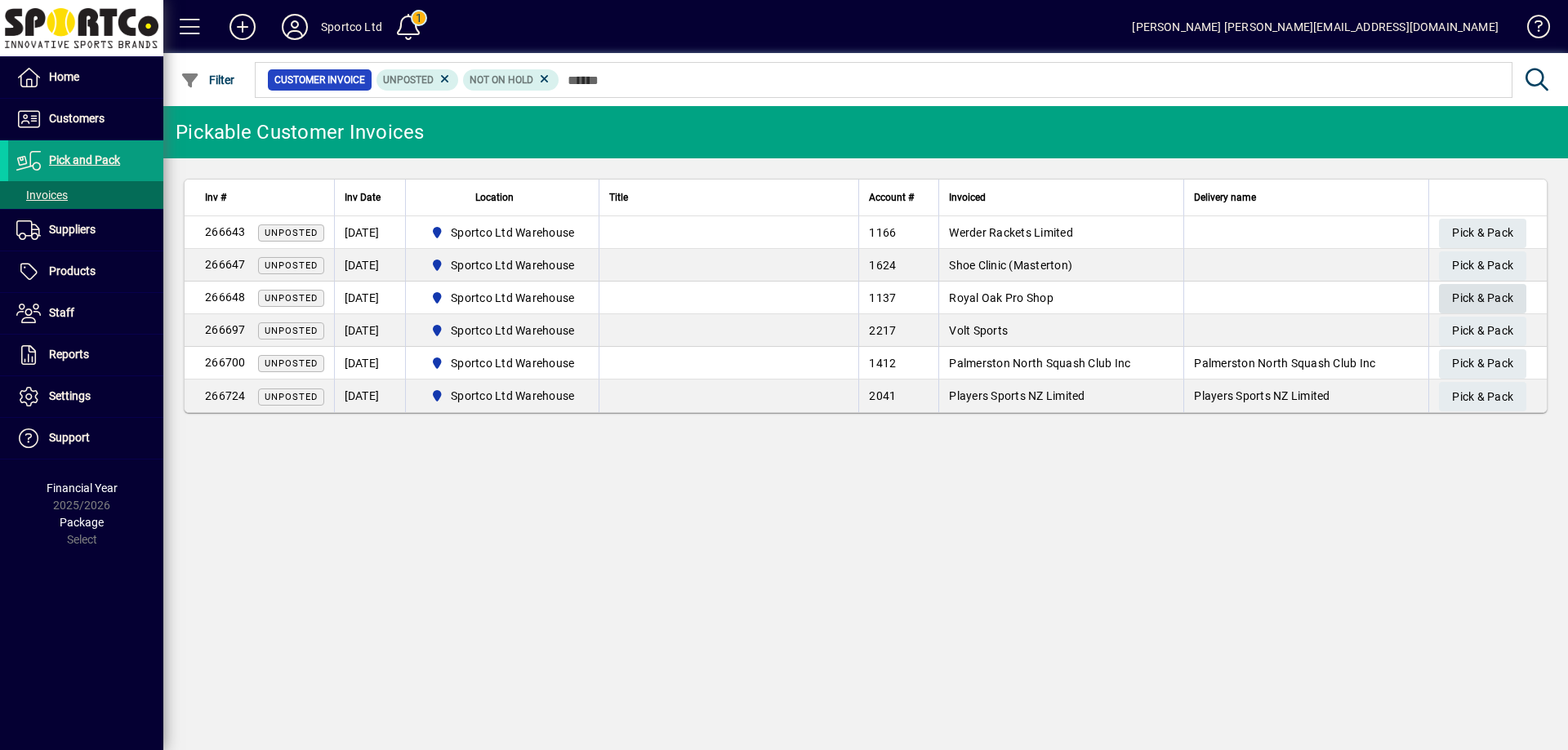
click at [1480, 292] on span "Pick & Pack" at bounding box center [1482, 299] width 61 height 27
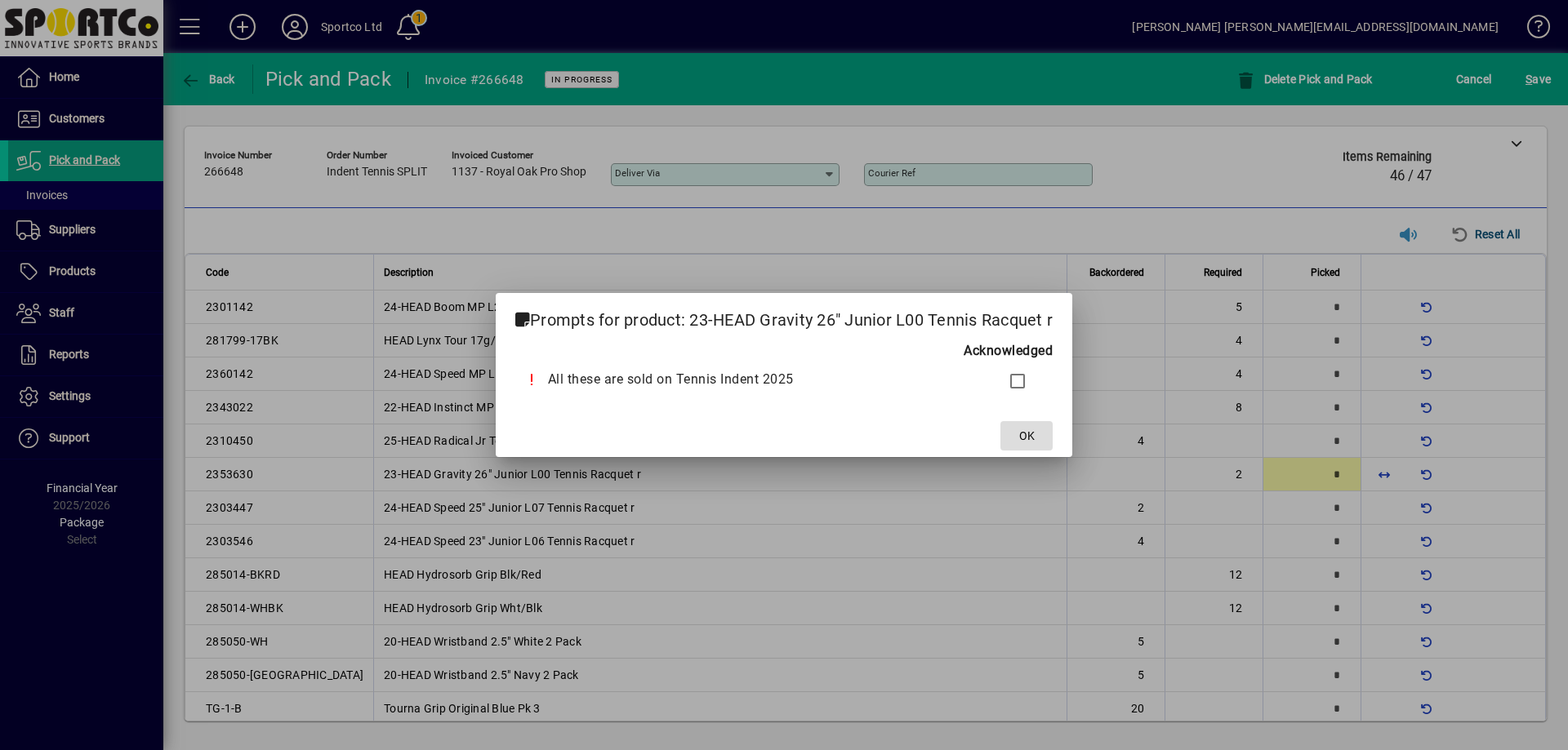
click at [1026, 439] on span "OK" at bounding box center [1026, 436] width 15 height 17
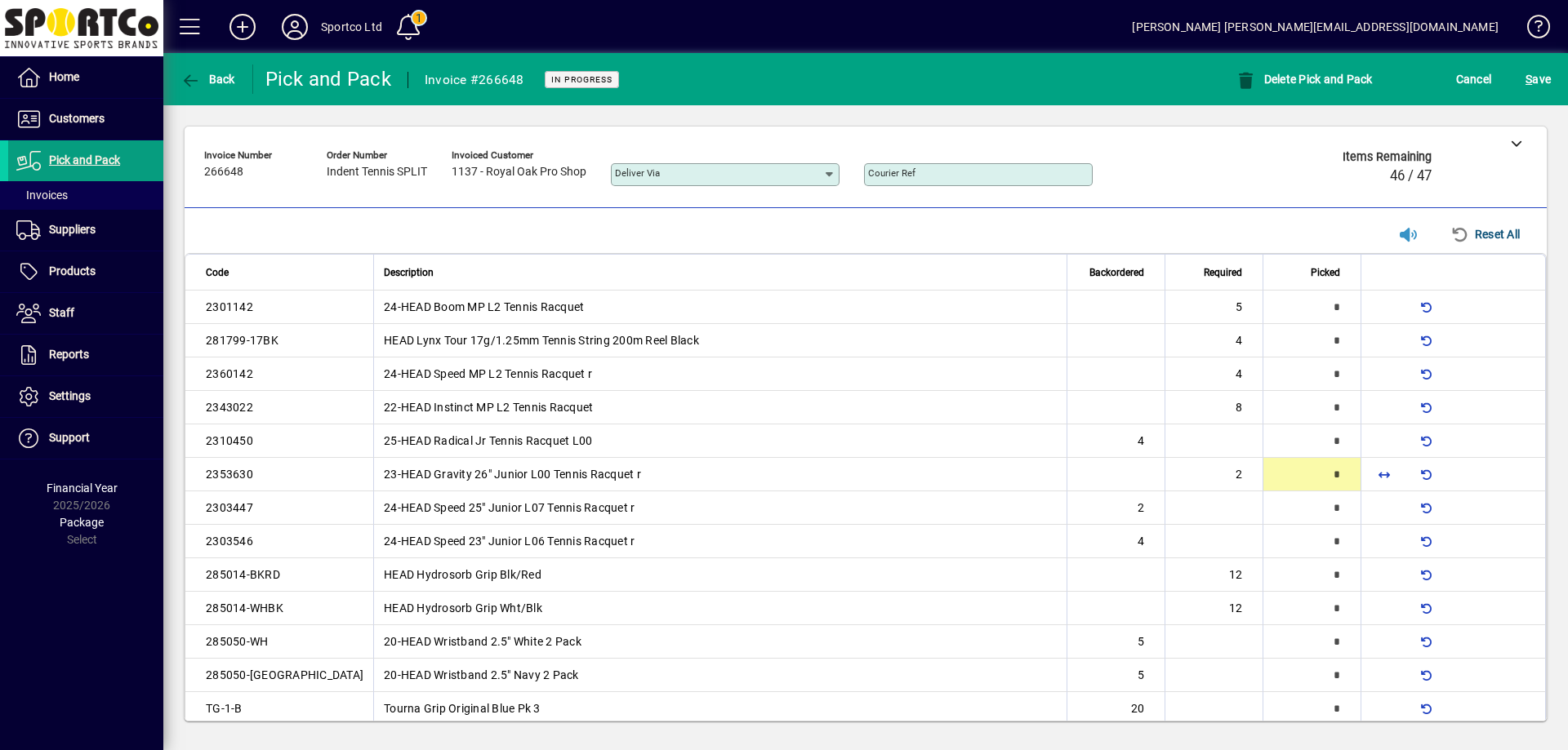
type input "*"
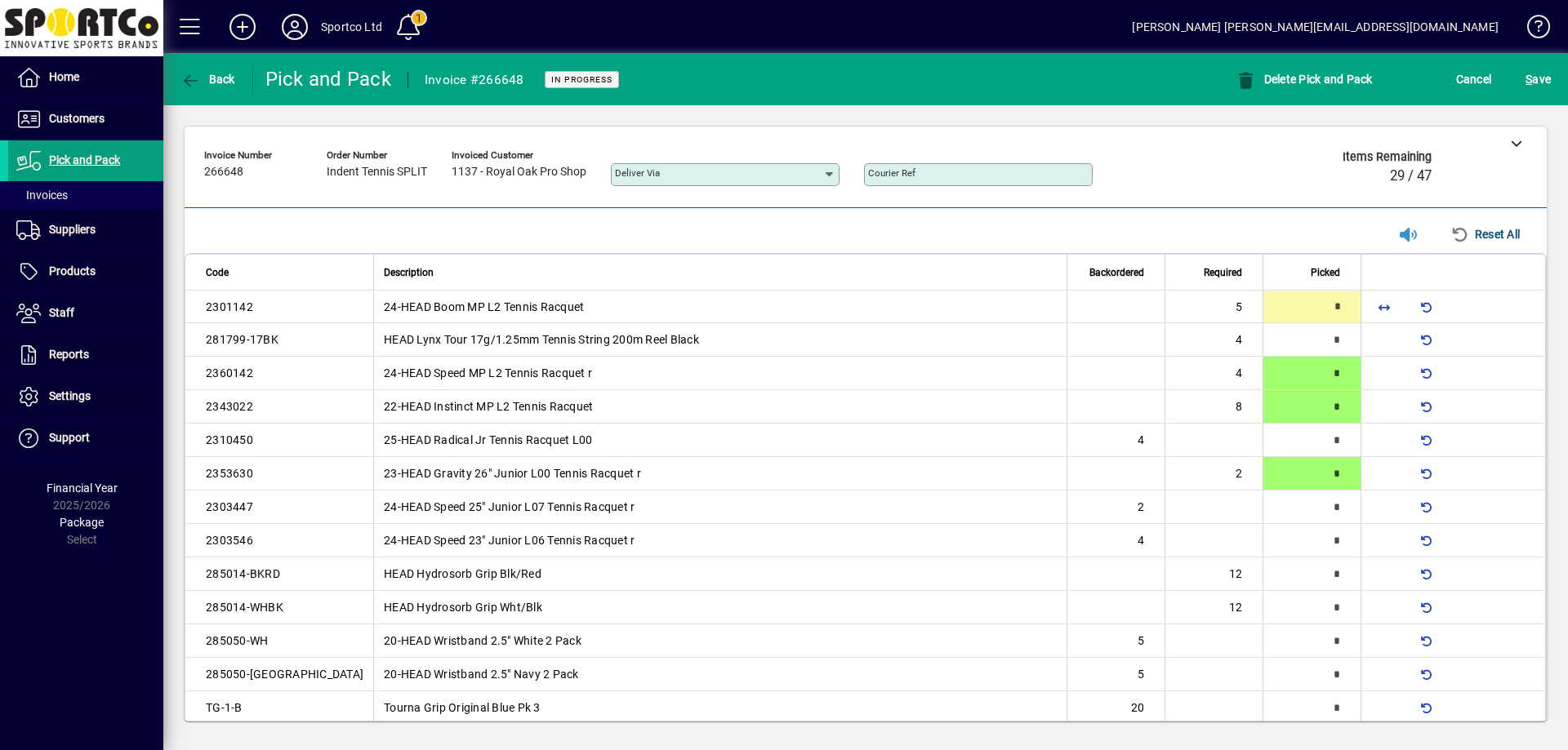
type input "*"
click at [1371, 604] on span "button" at bounding box center [1384, 608] width 39 height 39
type input "**"
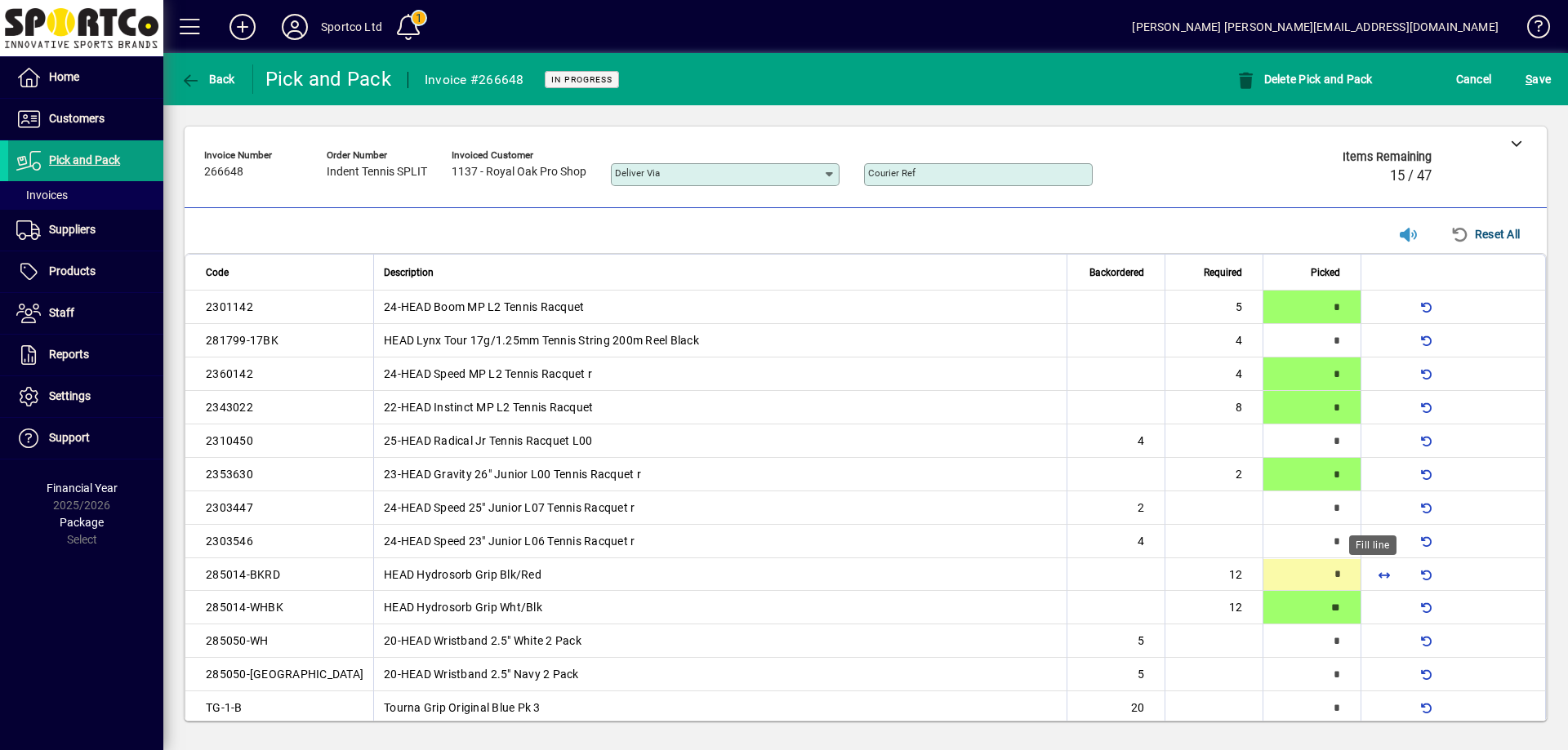
click at [1376, 573] on span "button" at bounding box center [1384, 574] width 39 height 39
type input "**"
type input "*"
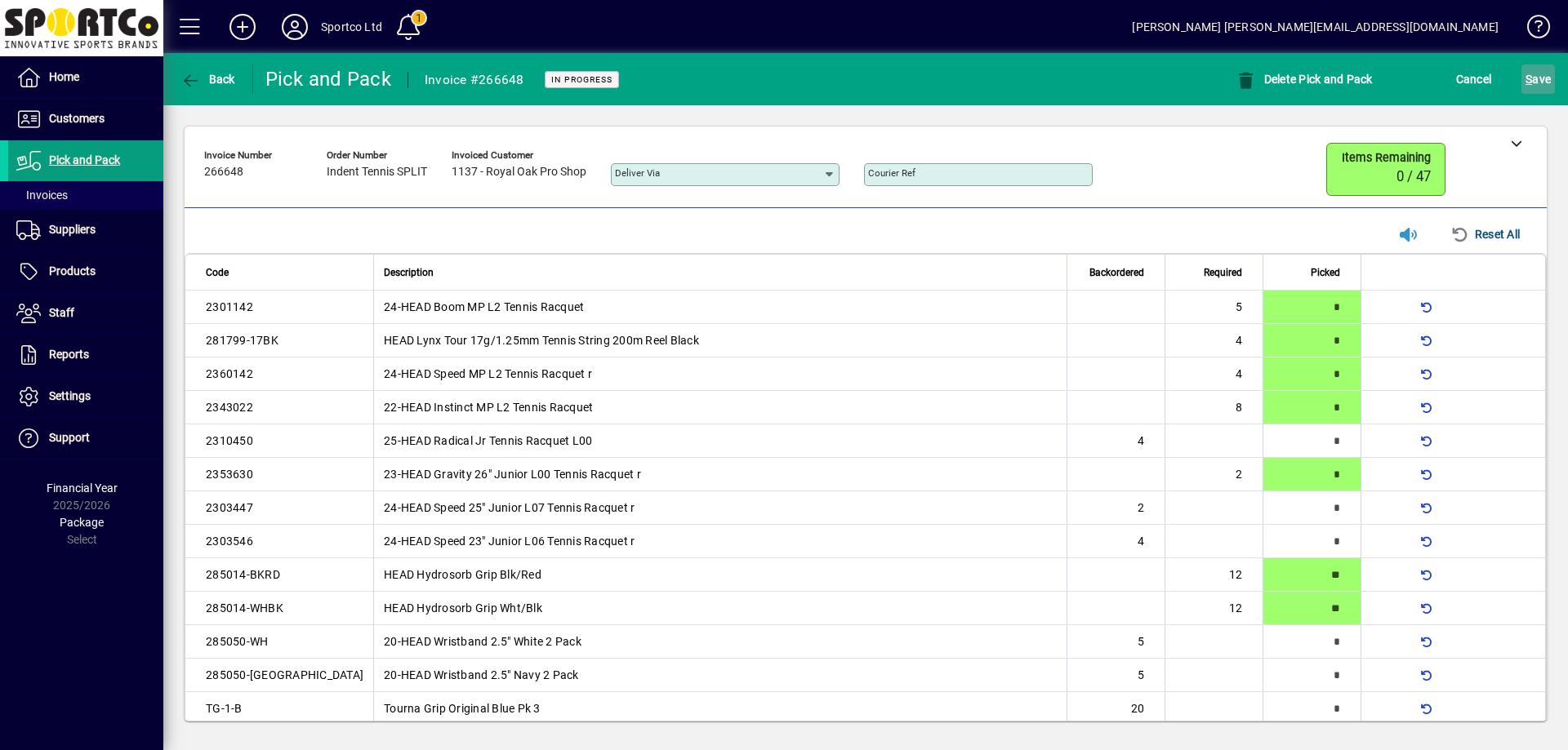
click at [1543, 73] on span "S ave" at bounding box center [1538, 79] width 26 height 26
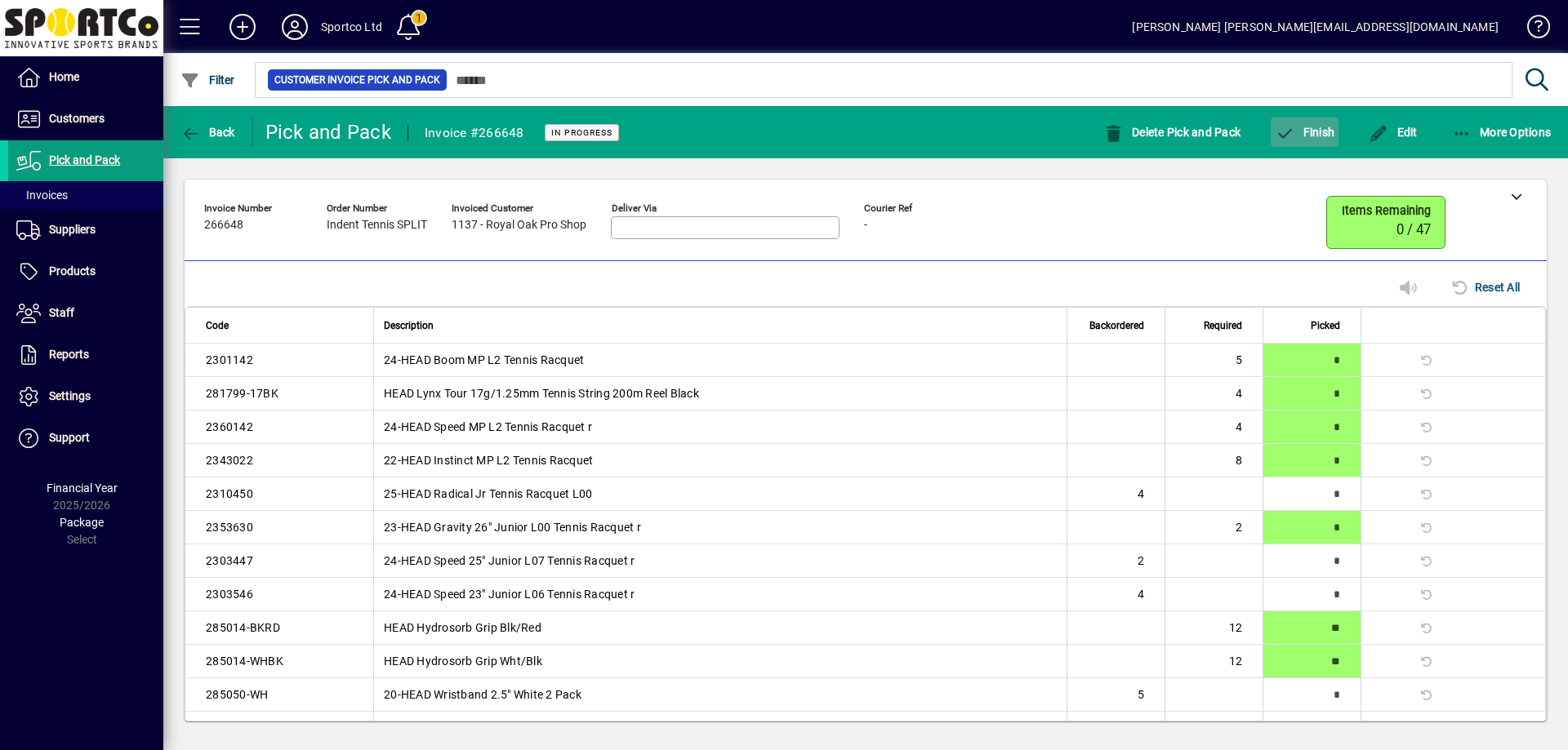
click at [1328, 129] on span "Finish" at bounding box center [1304, 132] width 59 height 13
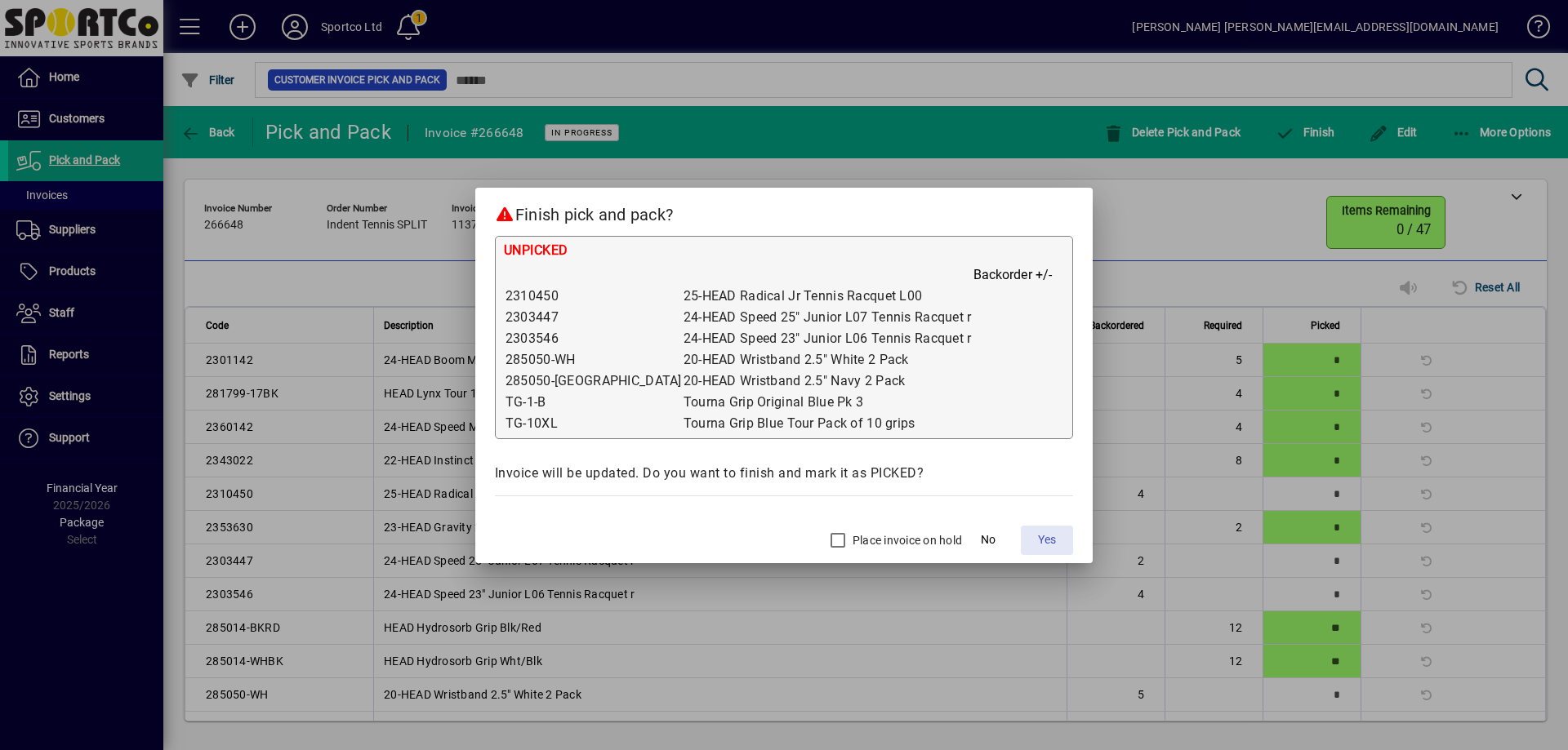
click at [1038, 539] on span "Yes" at bounding box center [1047, 539] width 18 height 17
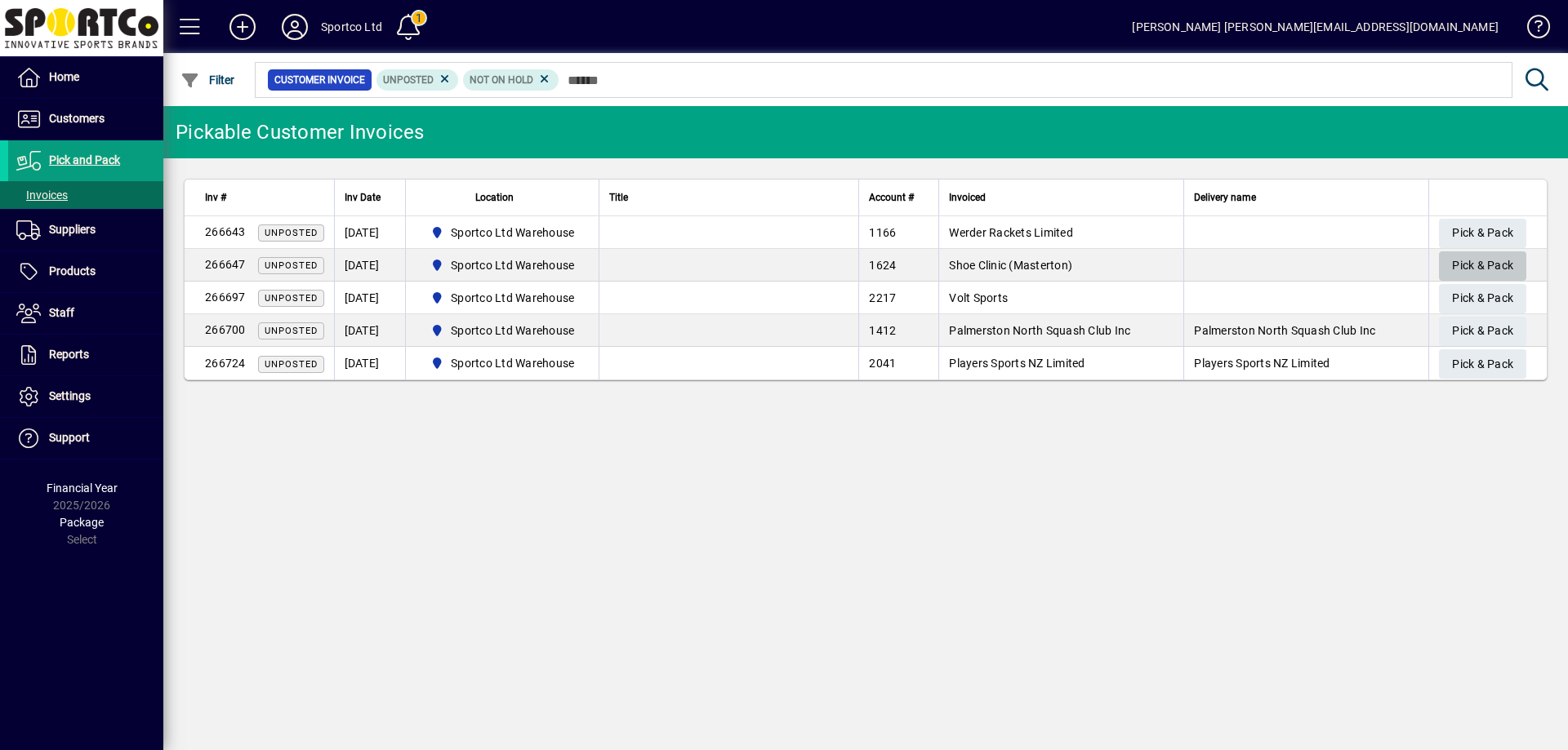
click at [1484, 262] on span "Pick & Pack" at bounding box center [1482, 266] width 61 height 27
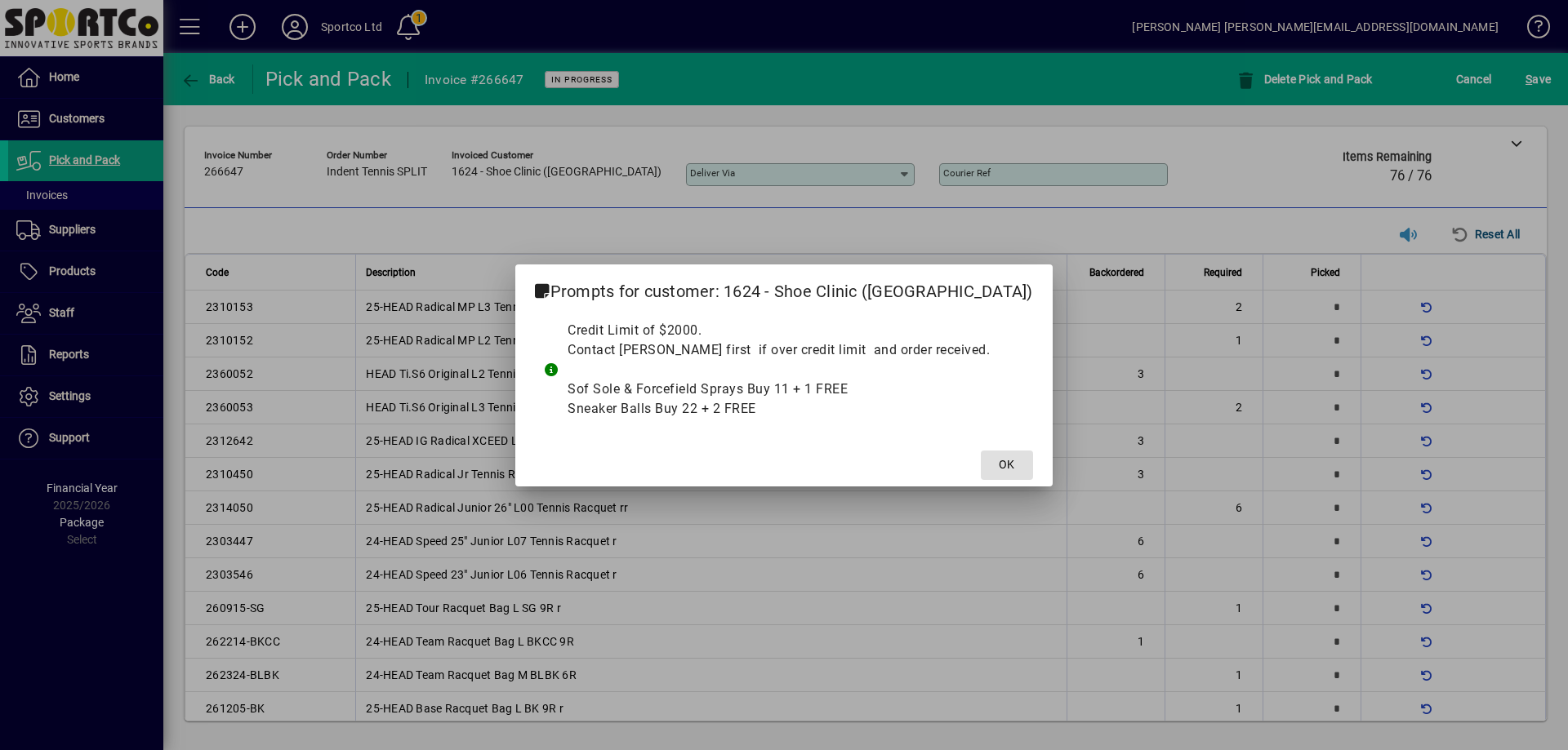
click at [999, 463] on span "OK" at bounding box center [1006, 465] width 15 height 17
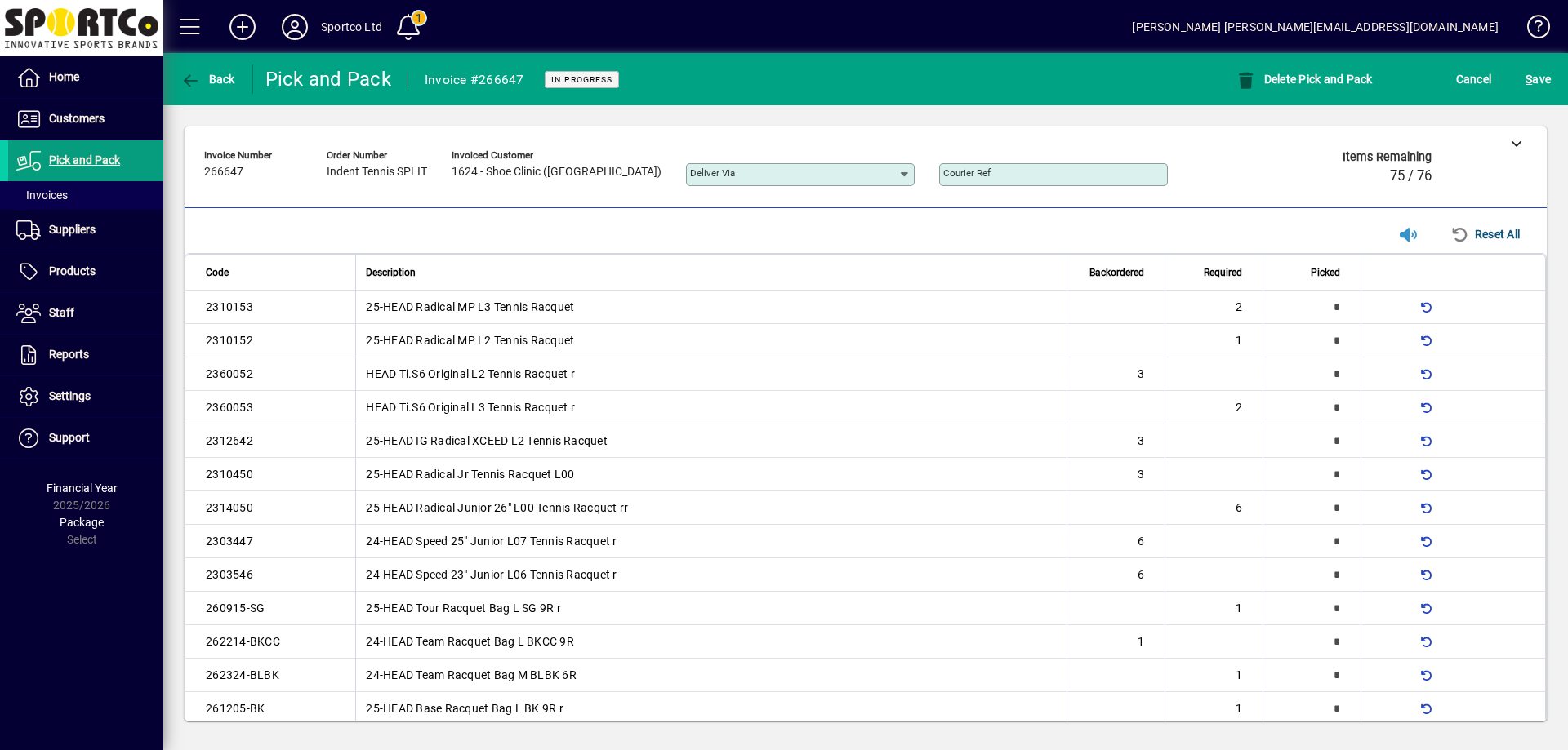
scroll to position [720, 0]
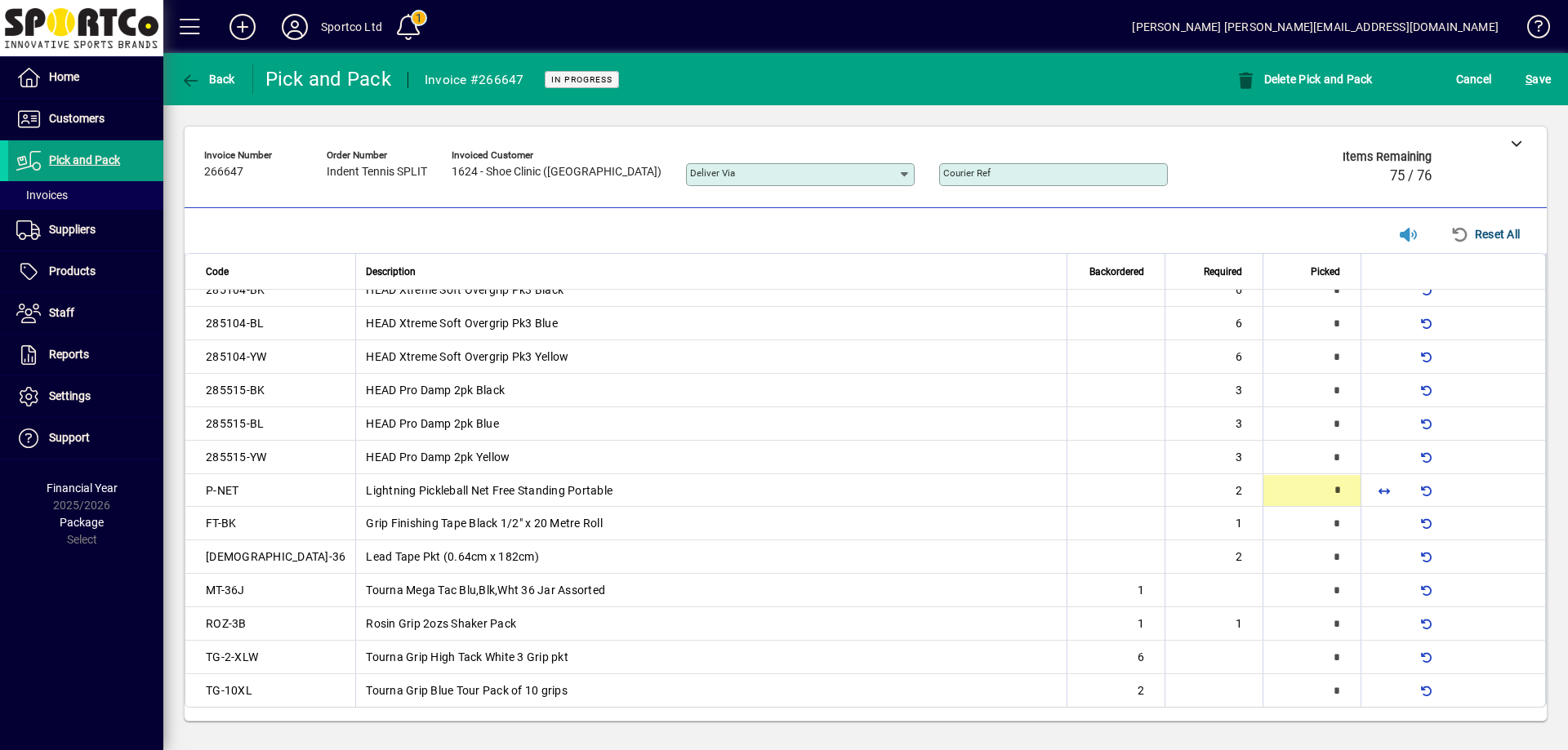
type input "*"
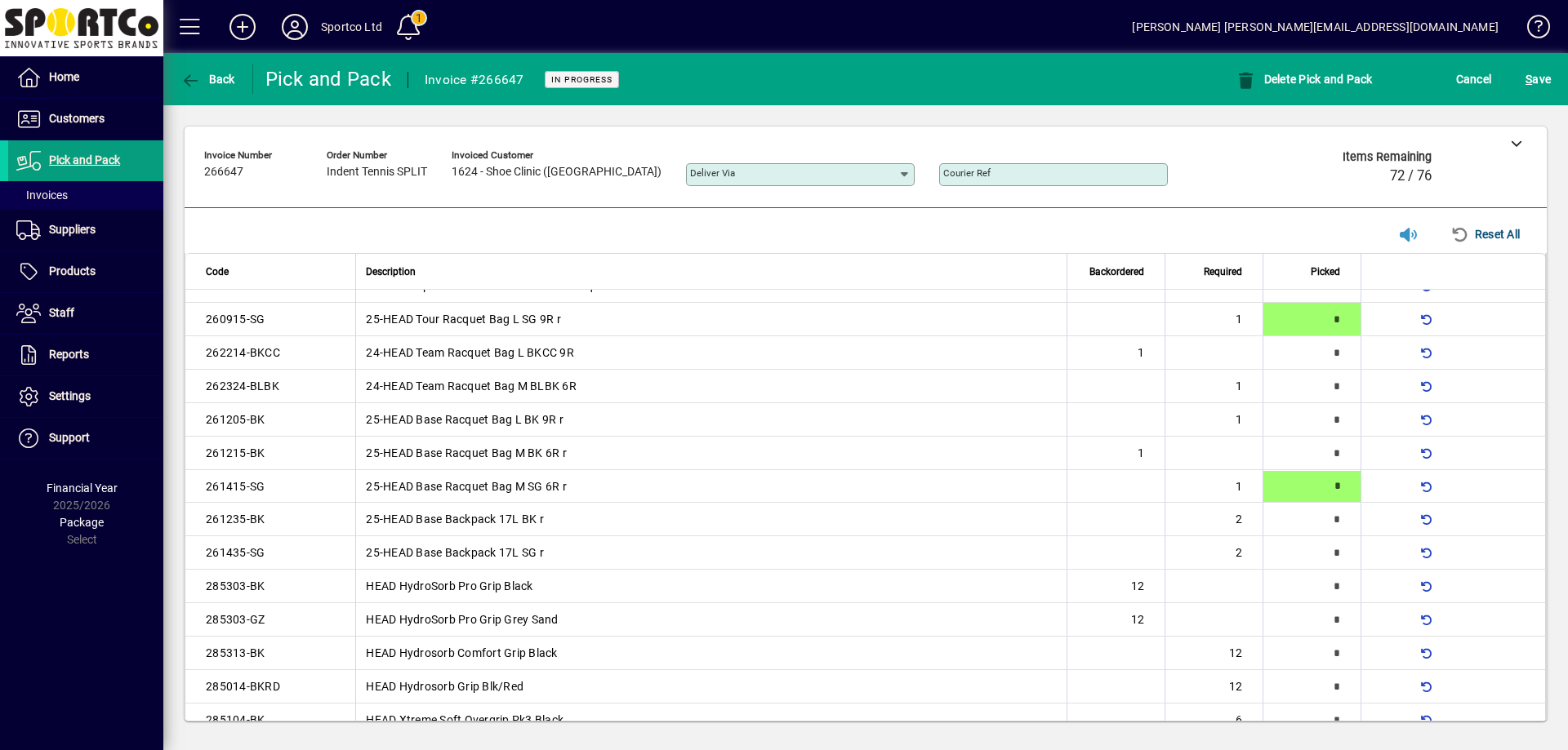
type input "*"
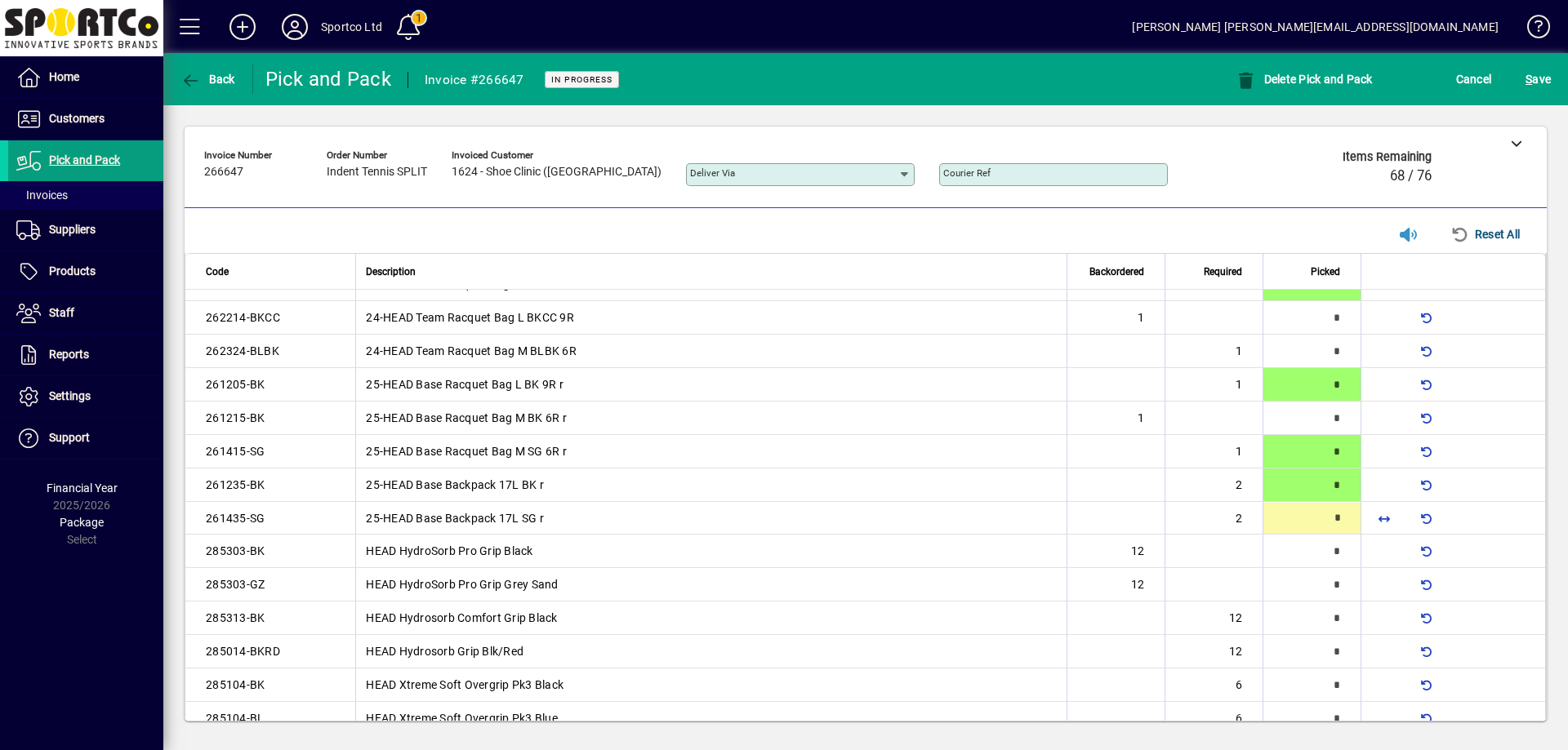
type input "*"
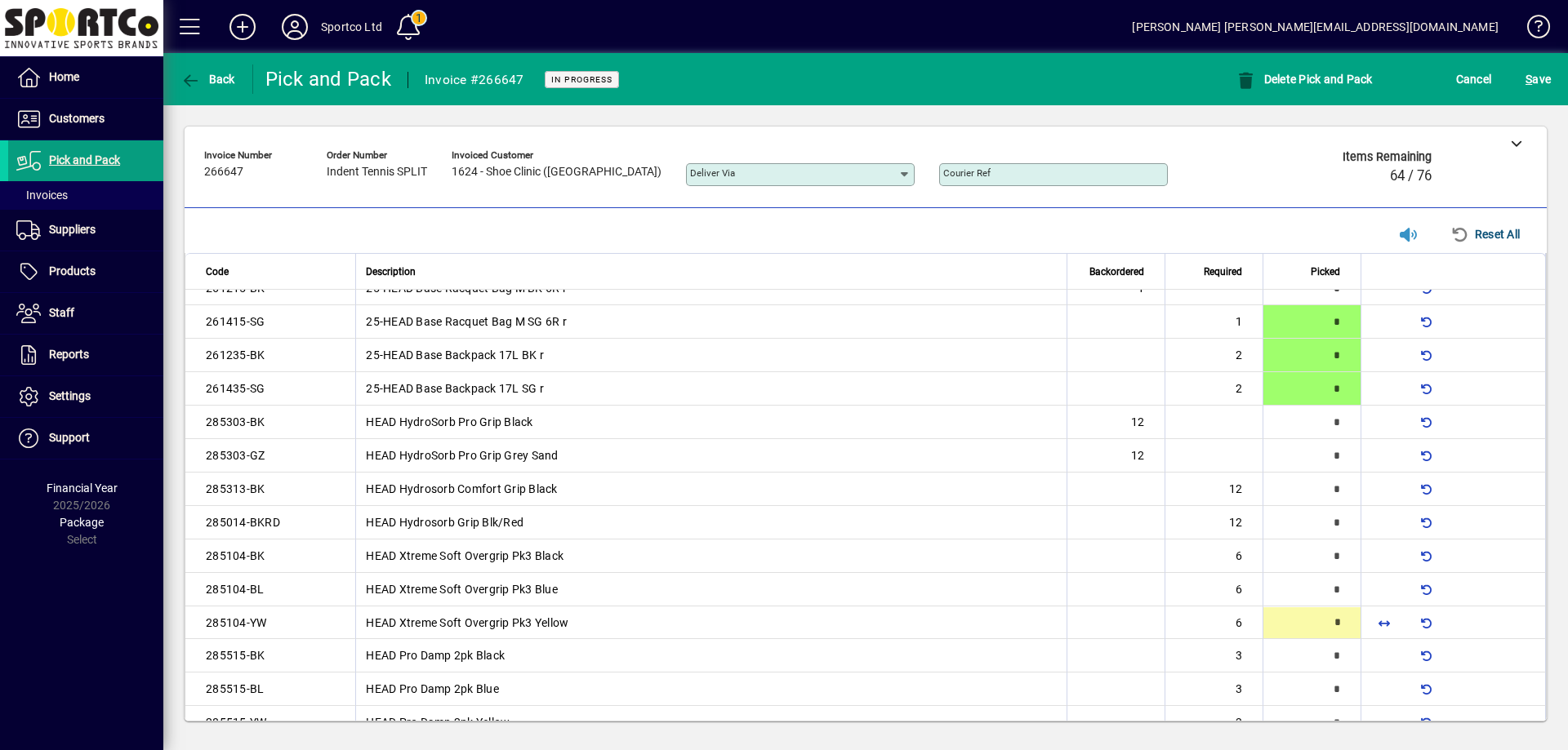
scroll to position [592, 0]
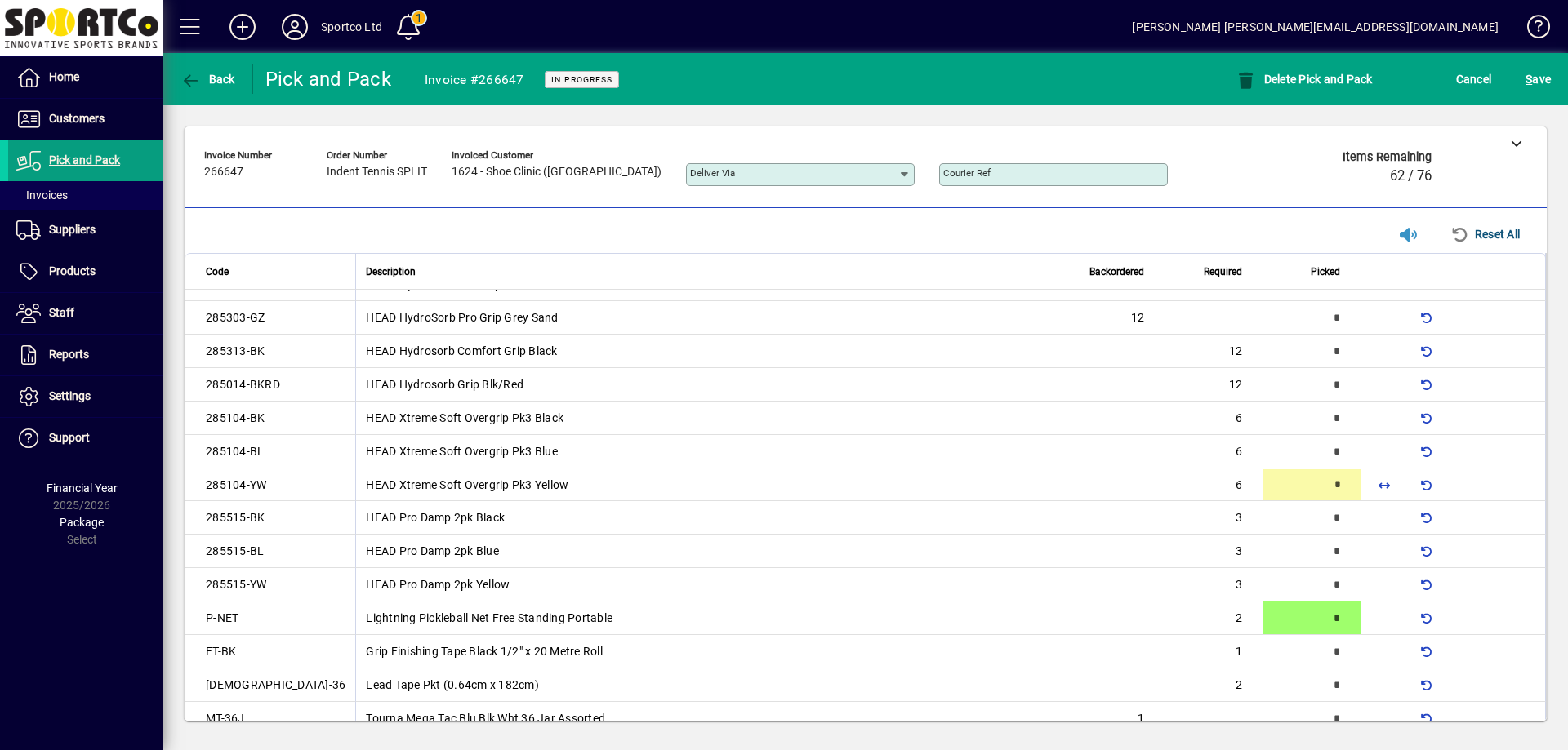
type input "*"
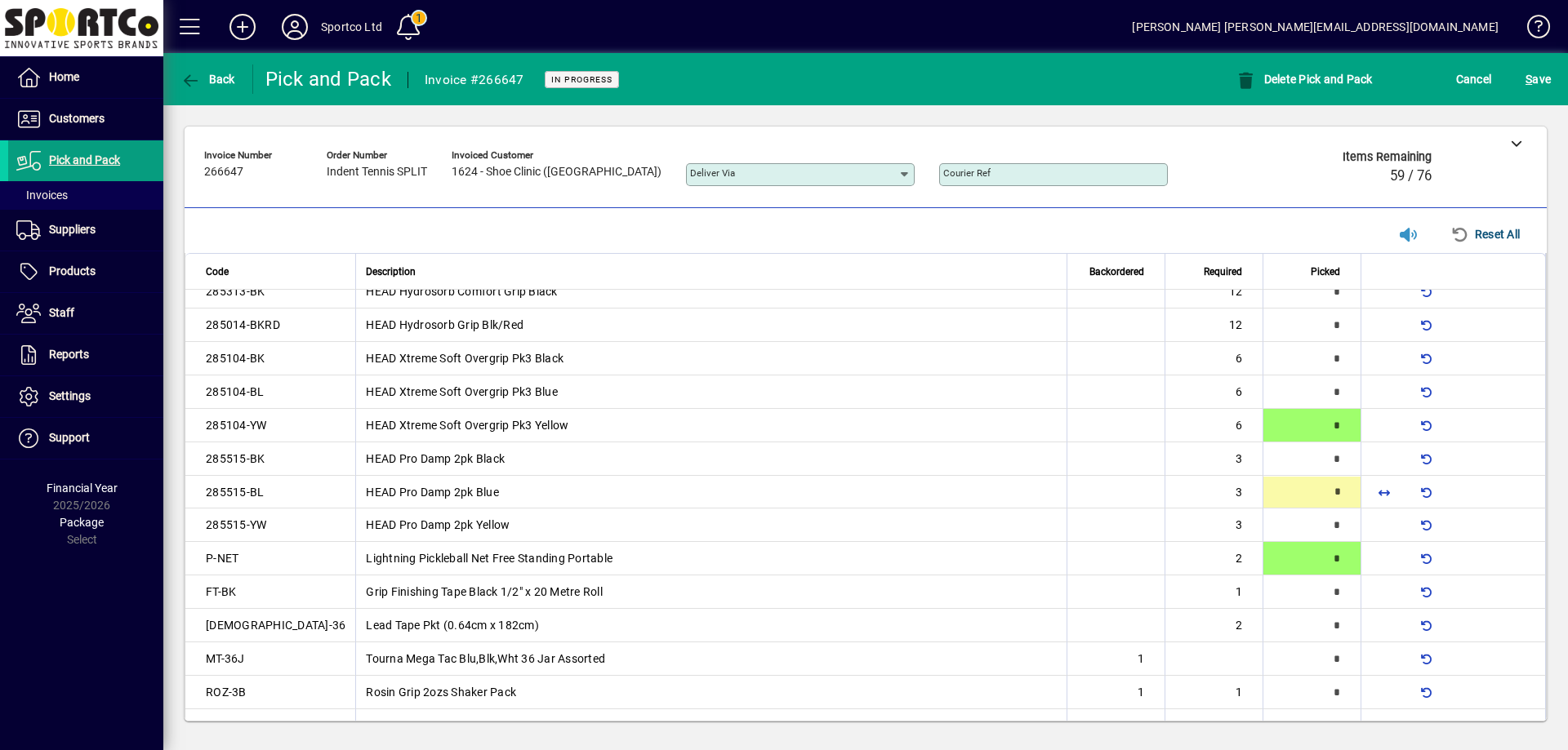
type input "*"
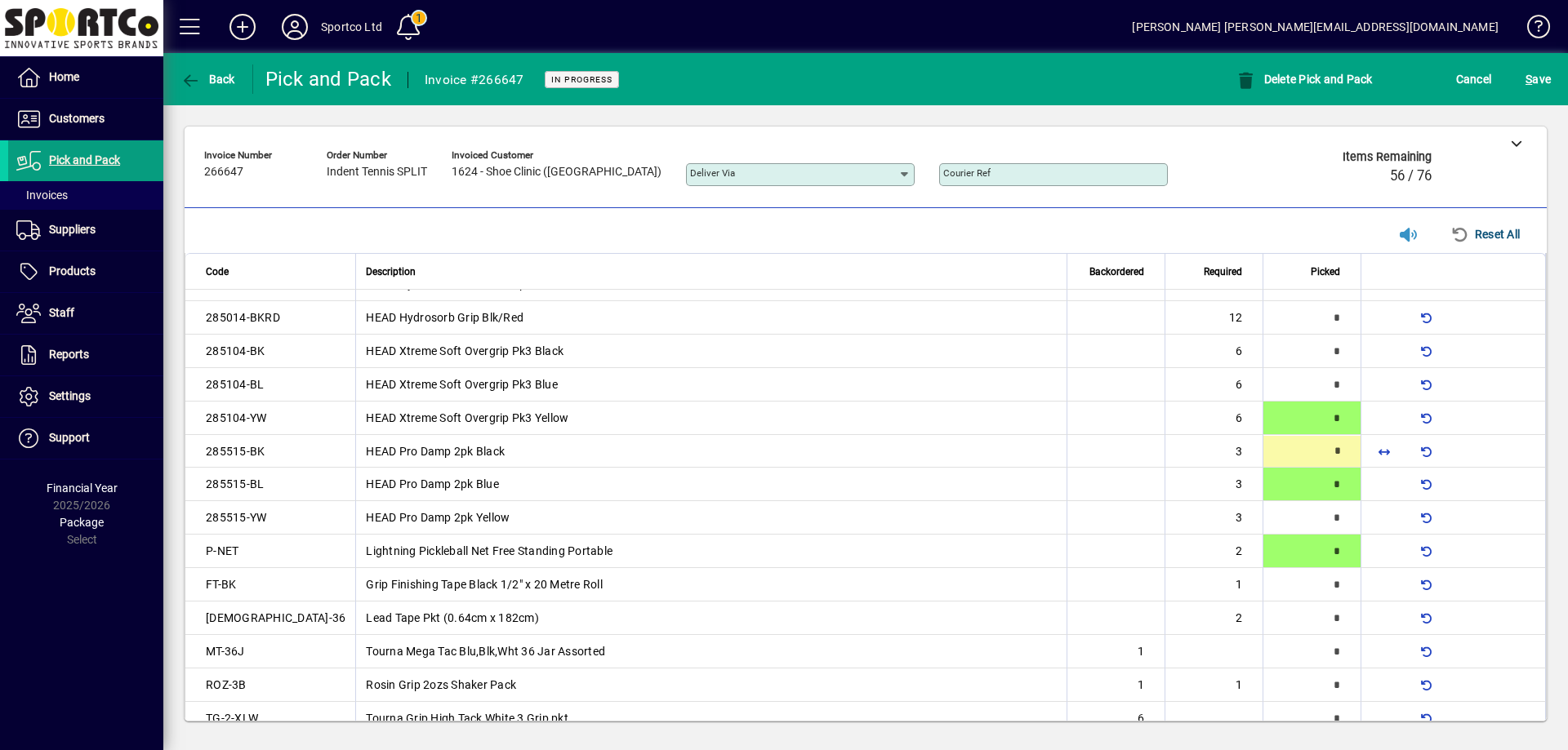
scroll to position [625, 0]
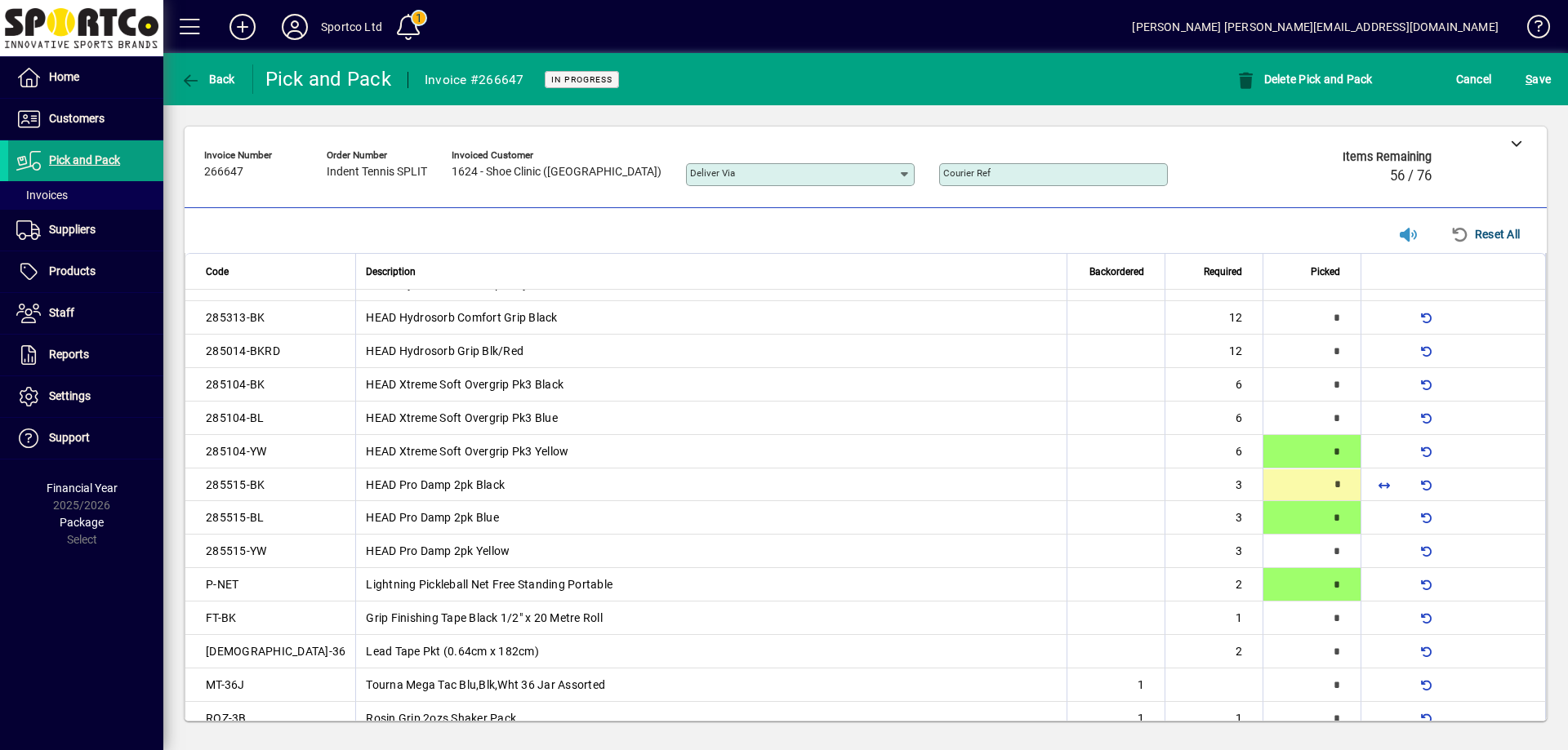
type input "*"
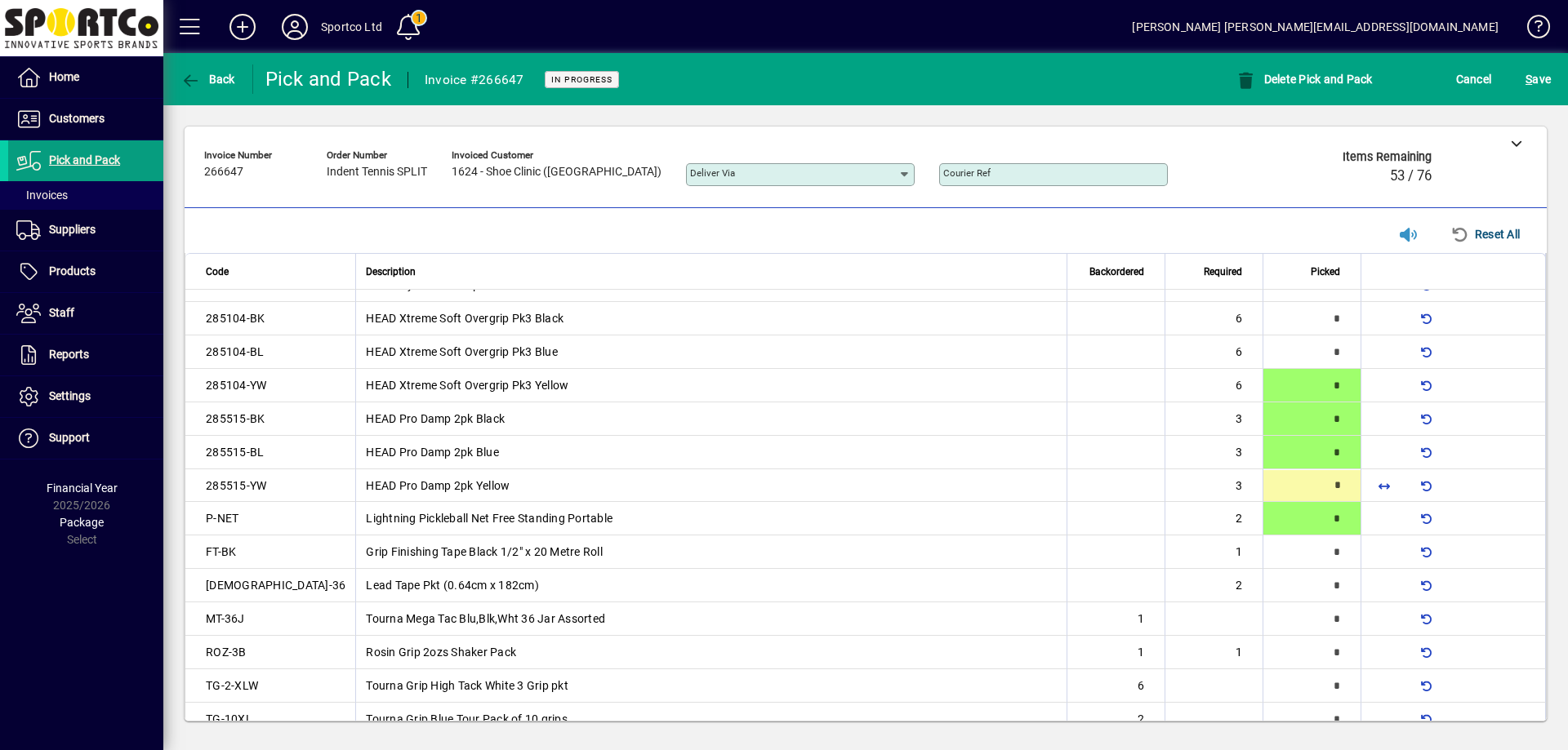
type input "*"
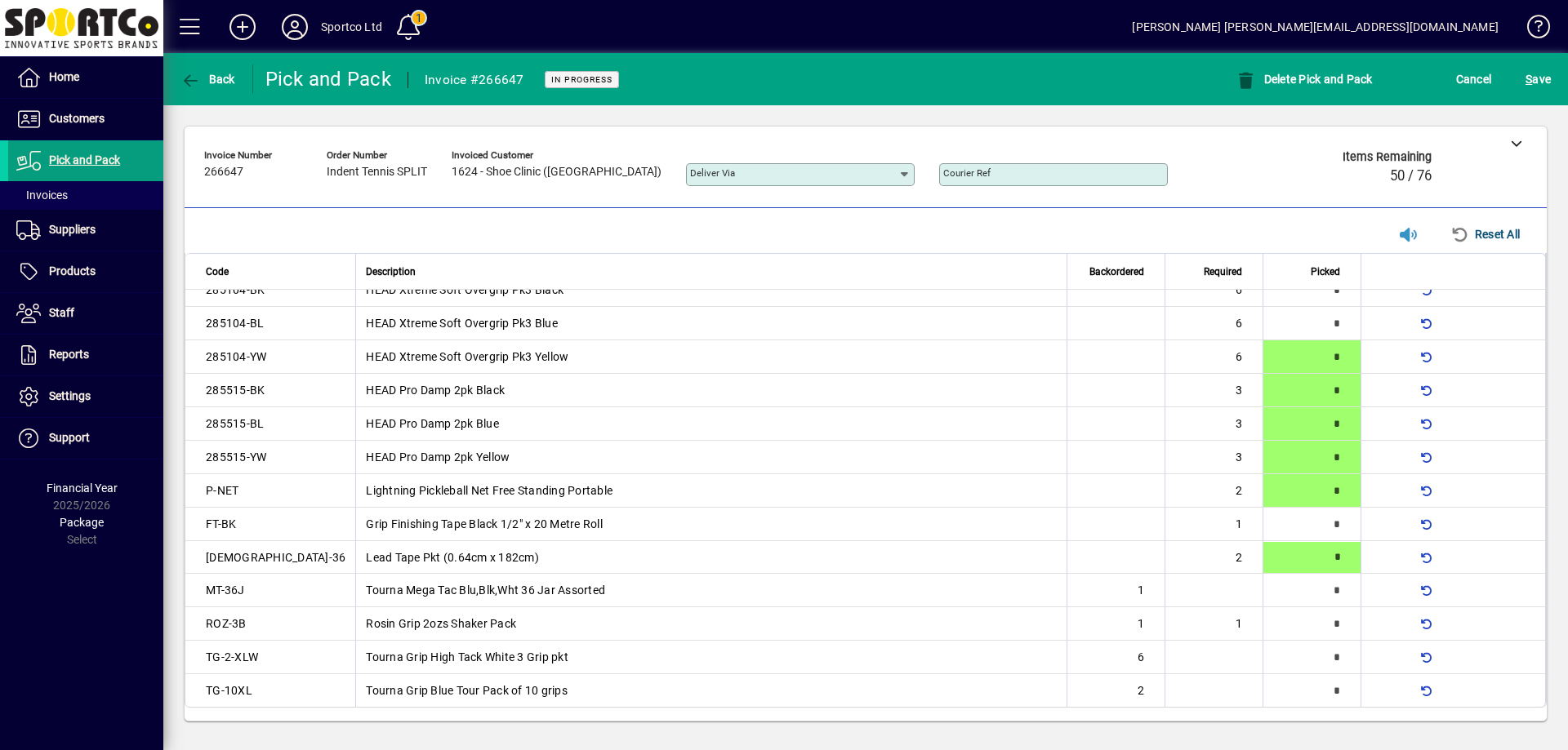
type input "*"
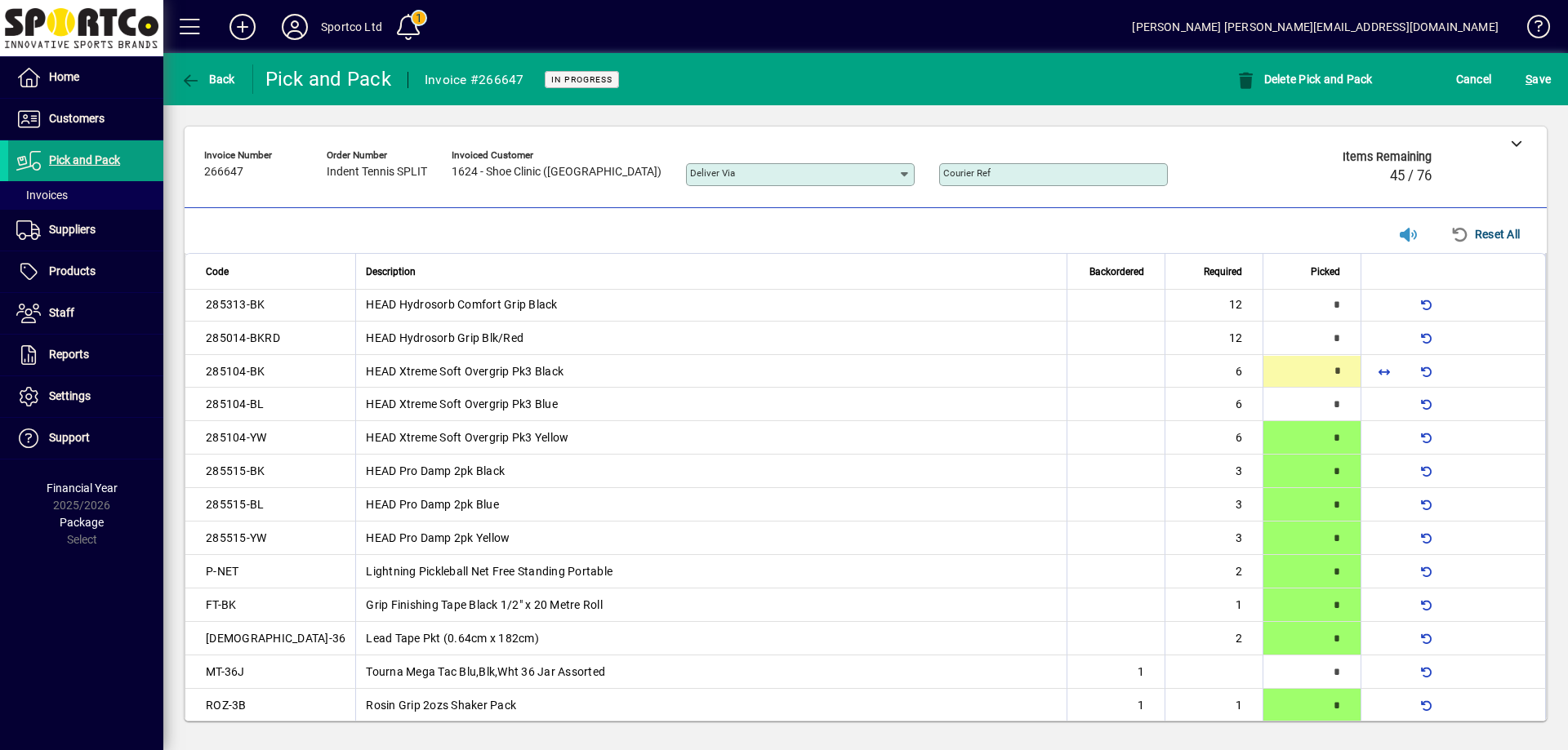
scroll to position [525, 0]
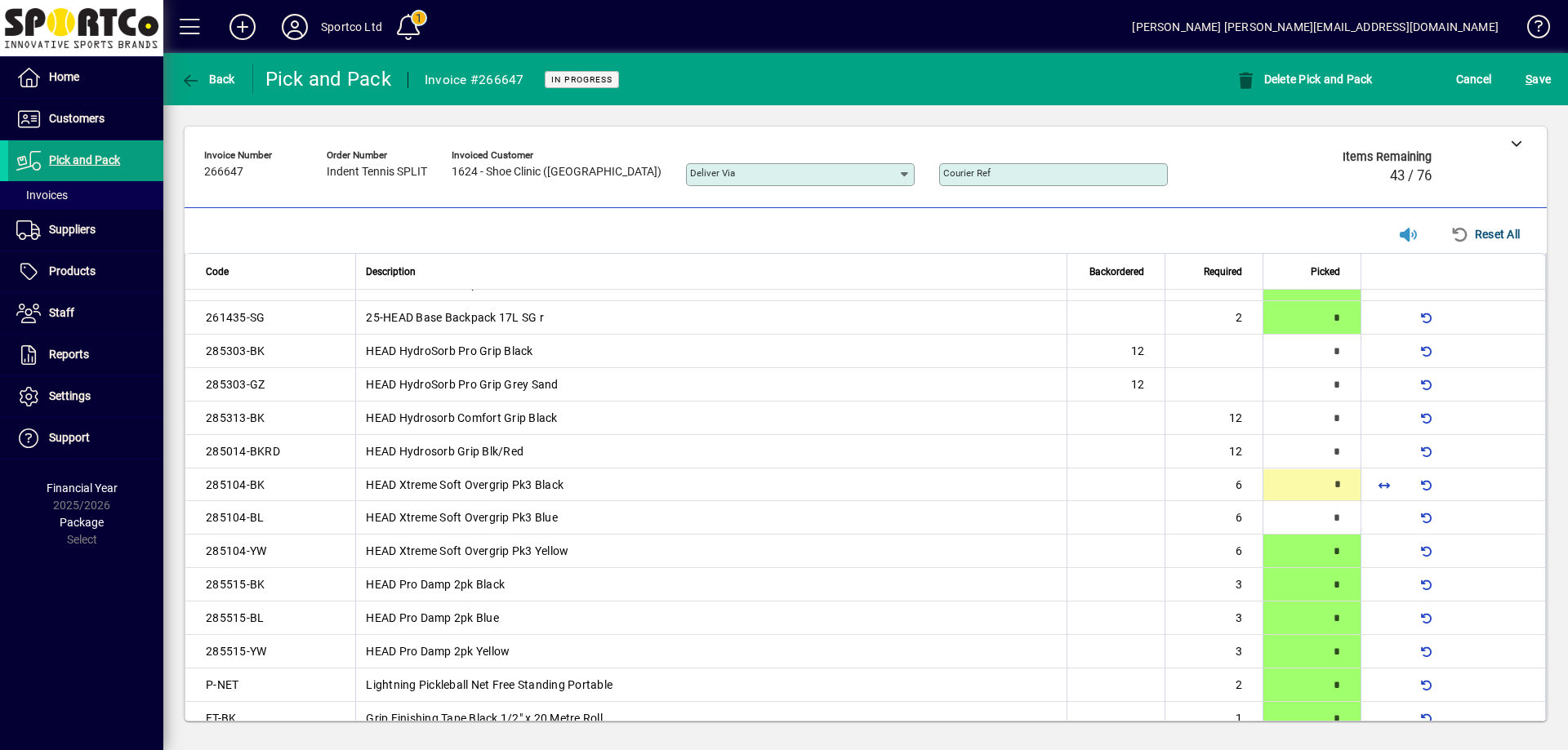
type input "*"
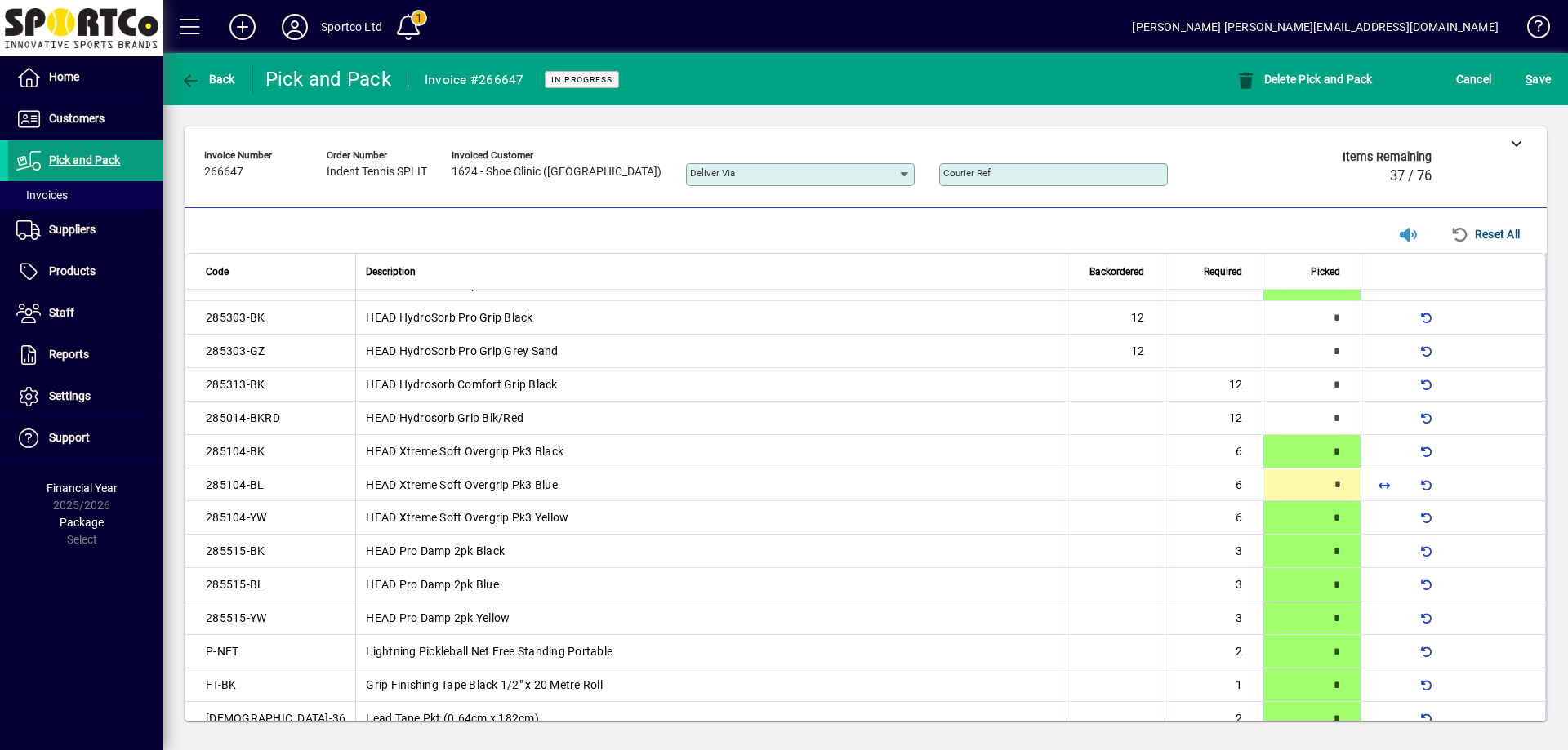
type input "*"
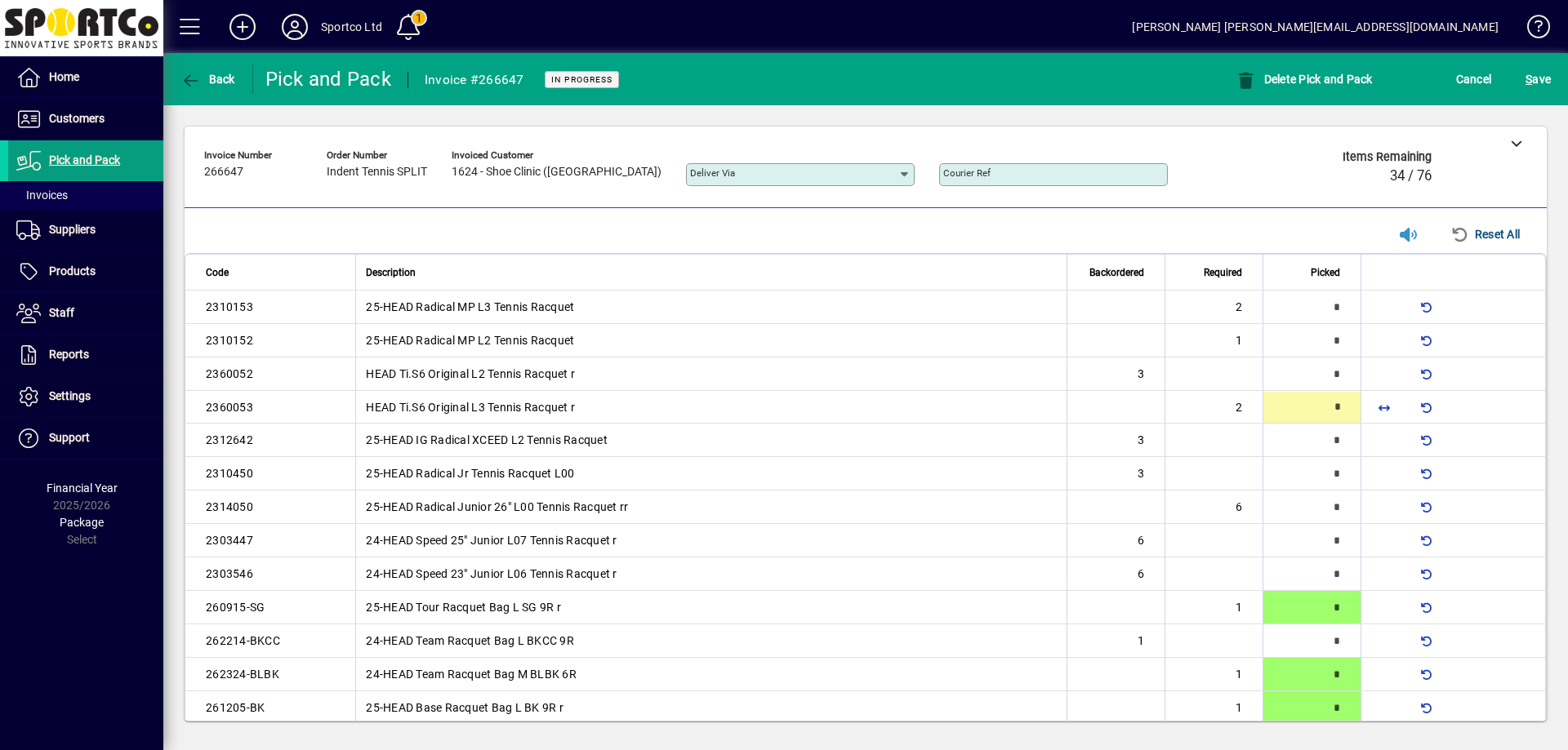
type input "*"
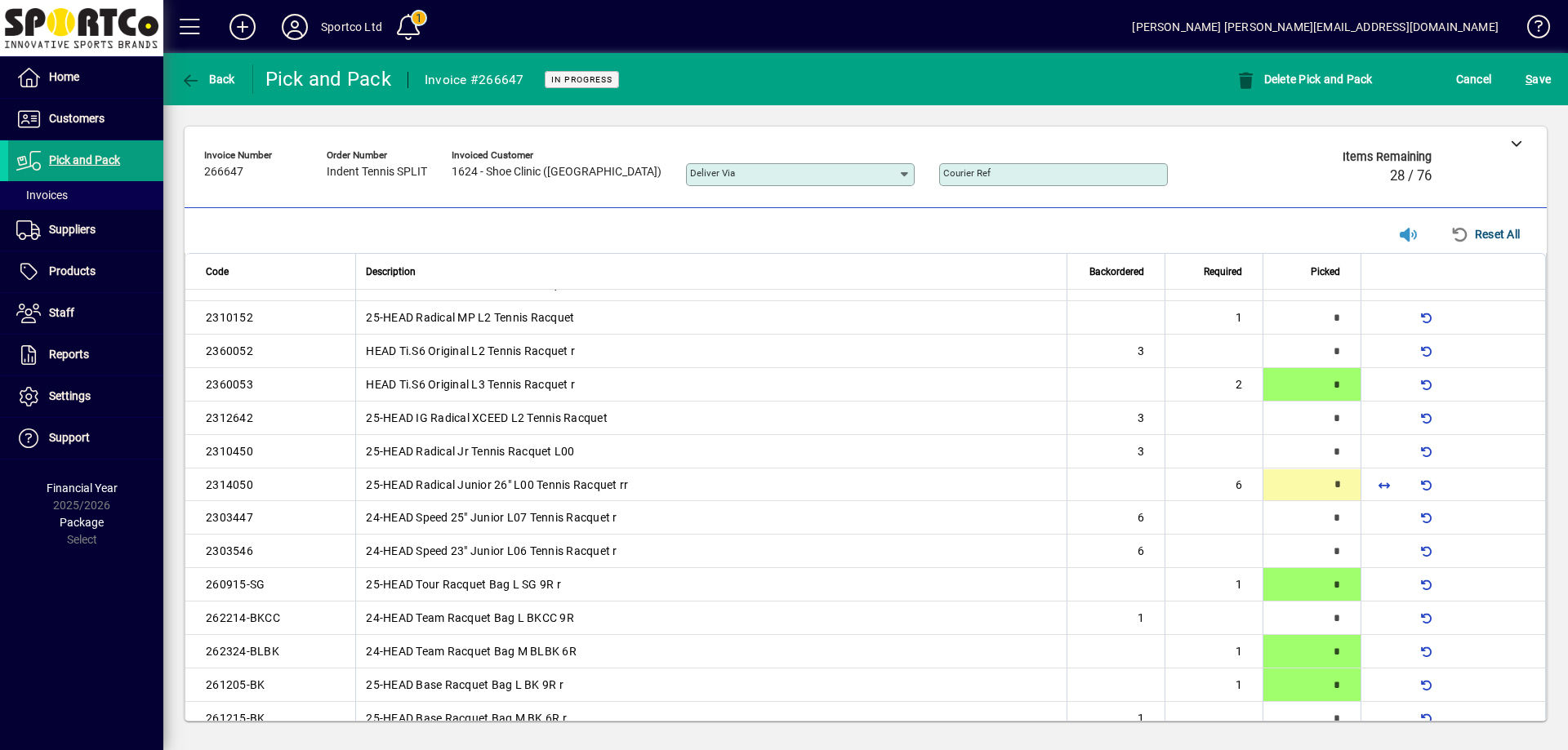
type input "*"
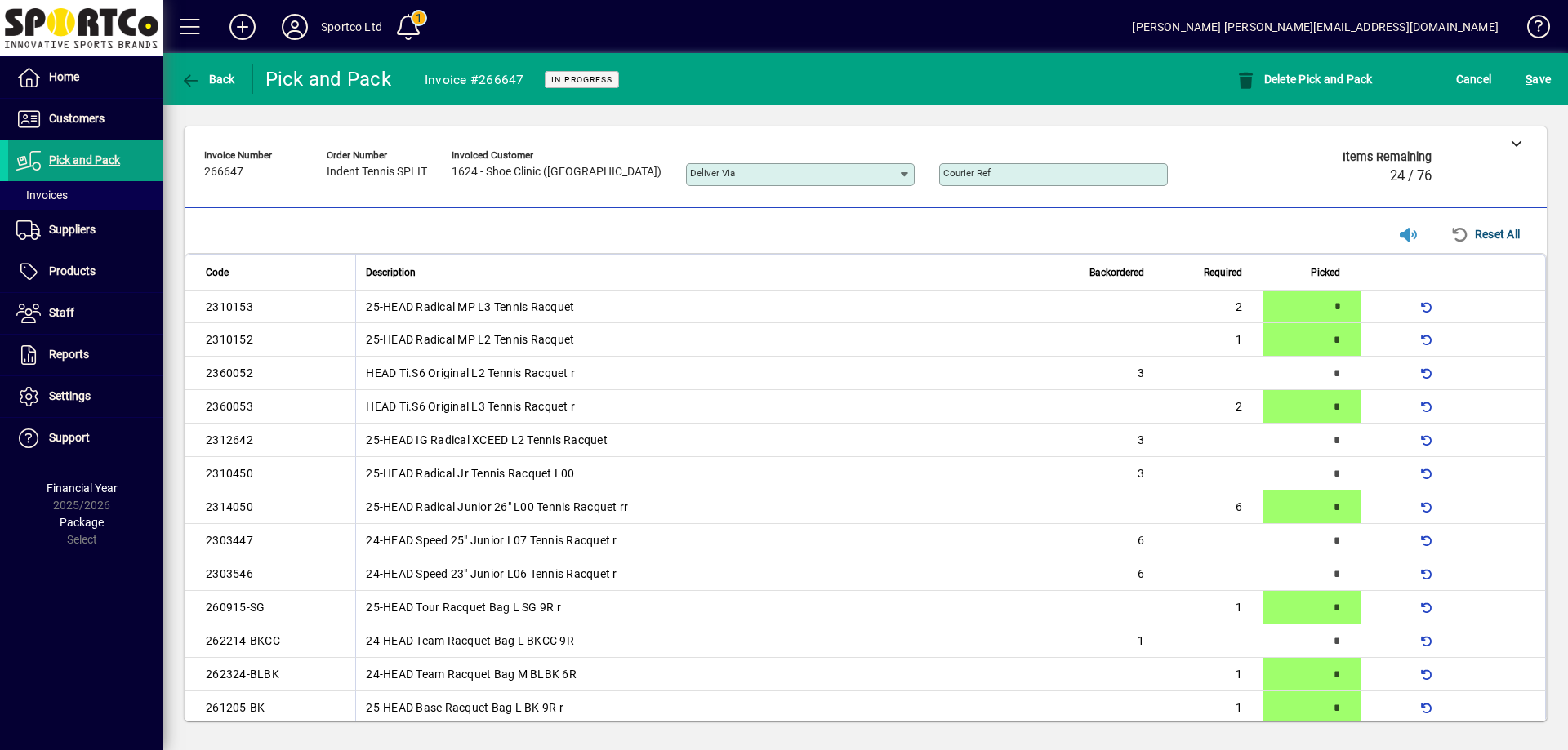
type input "*"
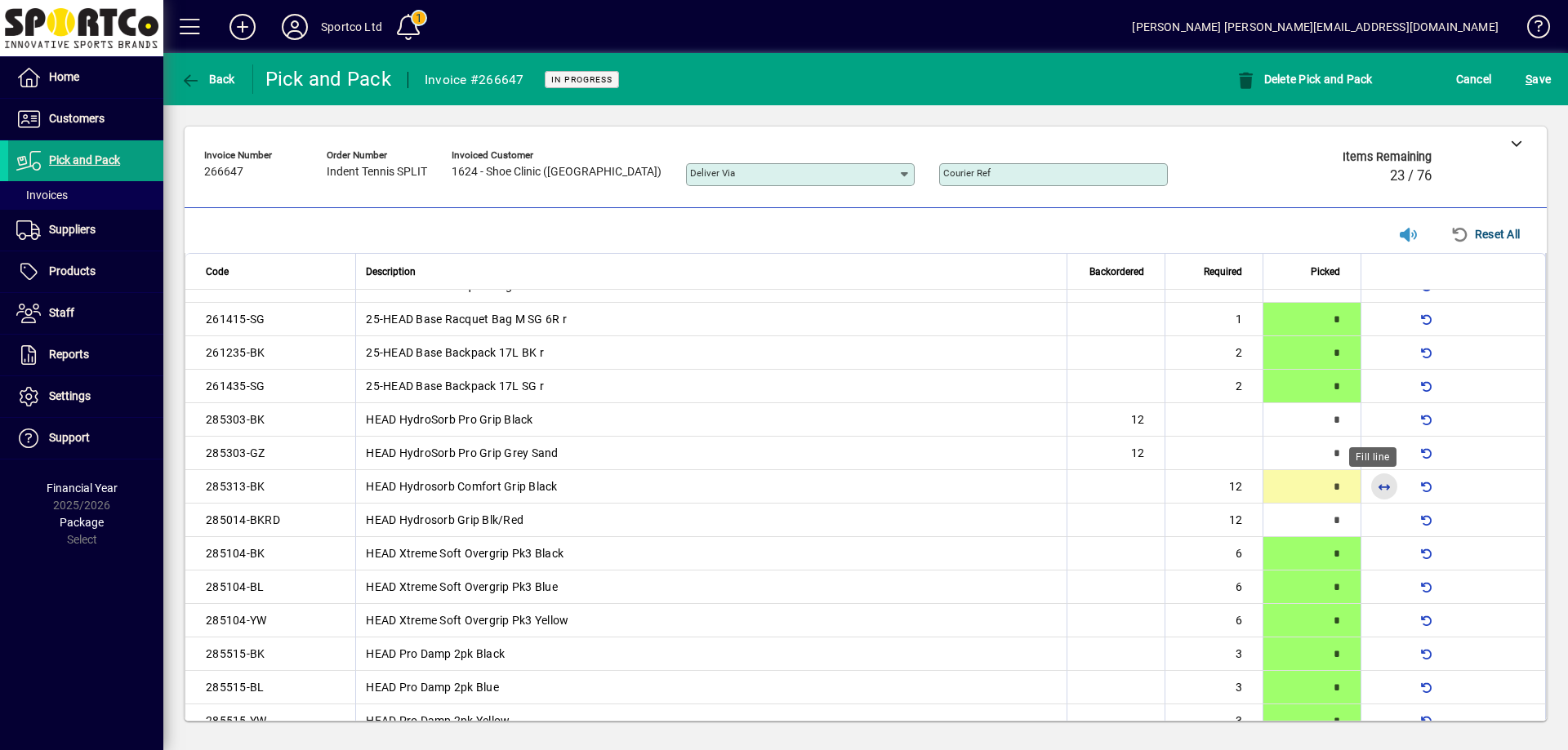
click at [1377, 490] on span "button" at bounding box center [1384, 486] width 39 height 39
type input "**"
click at [1372, 521] on span "button" at bounding box center [1384, 519] width 39 height 39
type input "**"
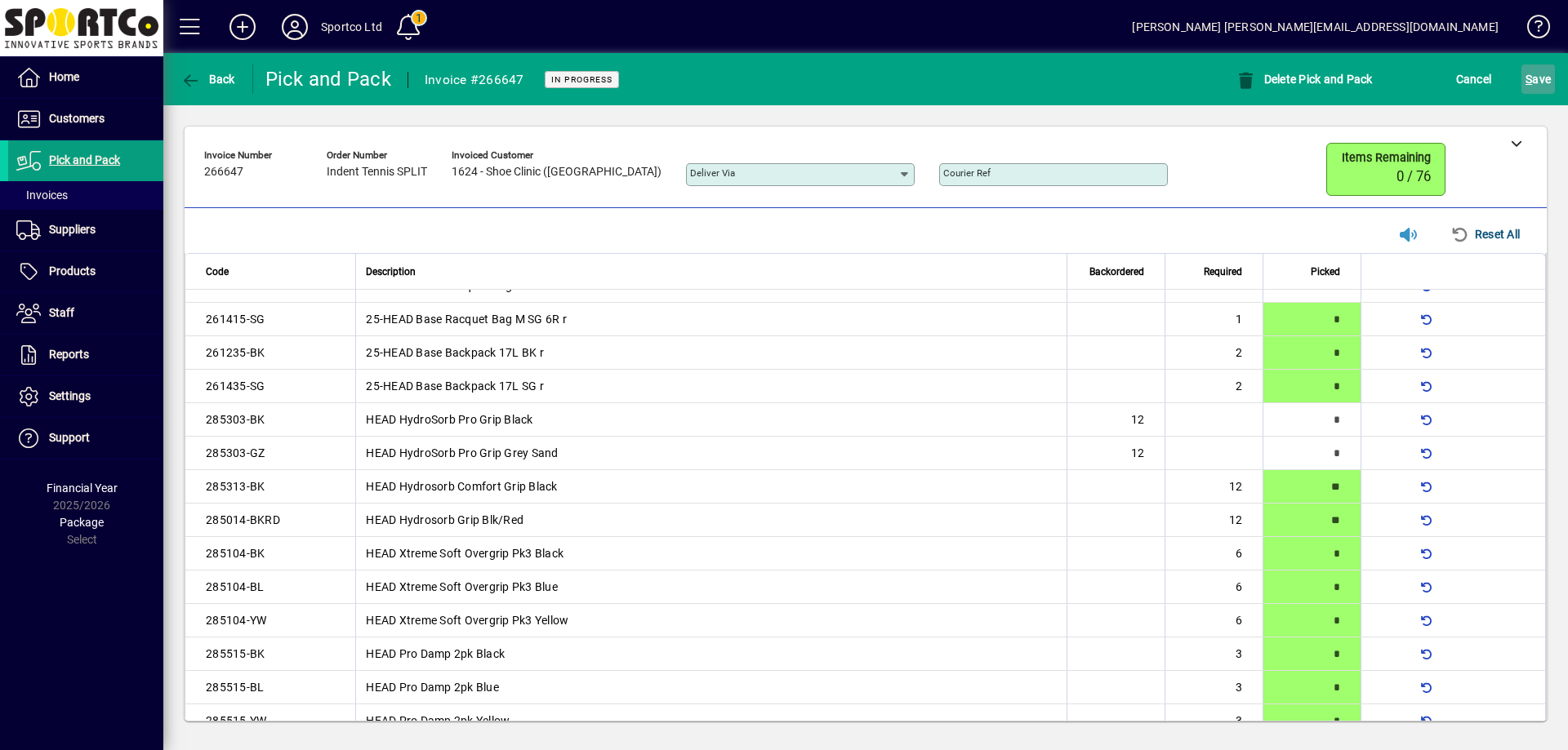
click at [1539, 70] on span "S ave" at bounding box center [1538, 79] width 26 height 26
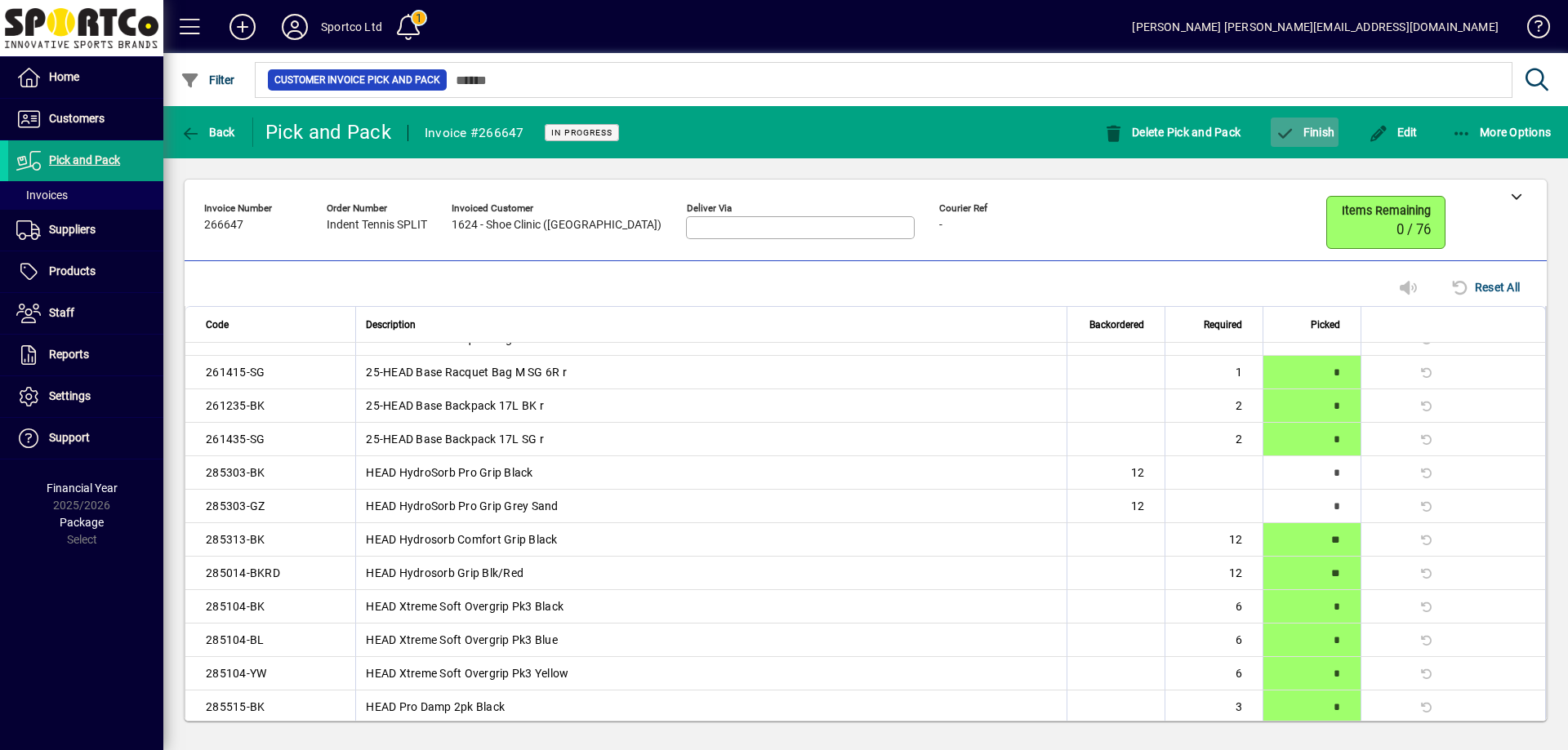
click at [1328, 128] on span "Finish" at bounding box center [1304, 132] width 59 height 13
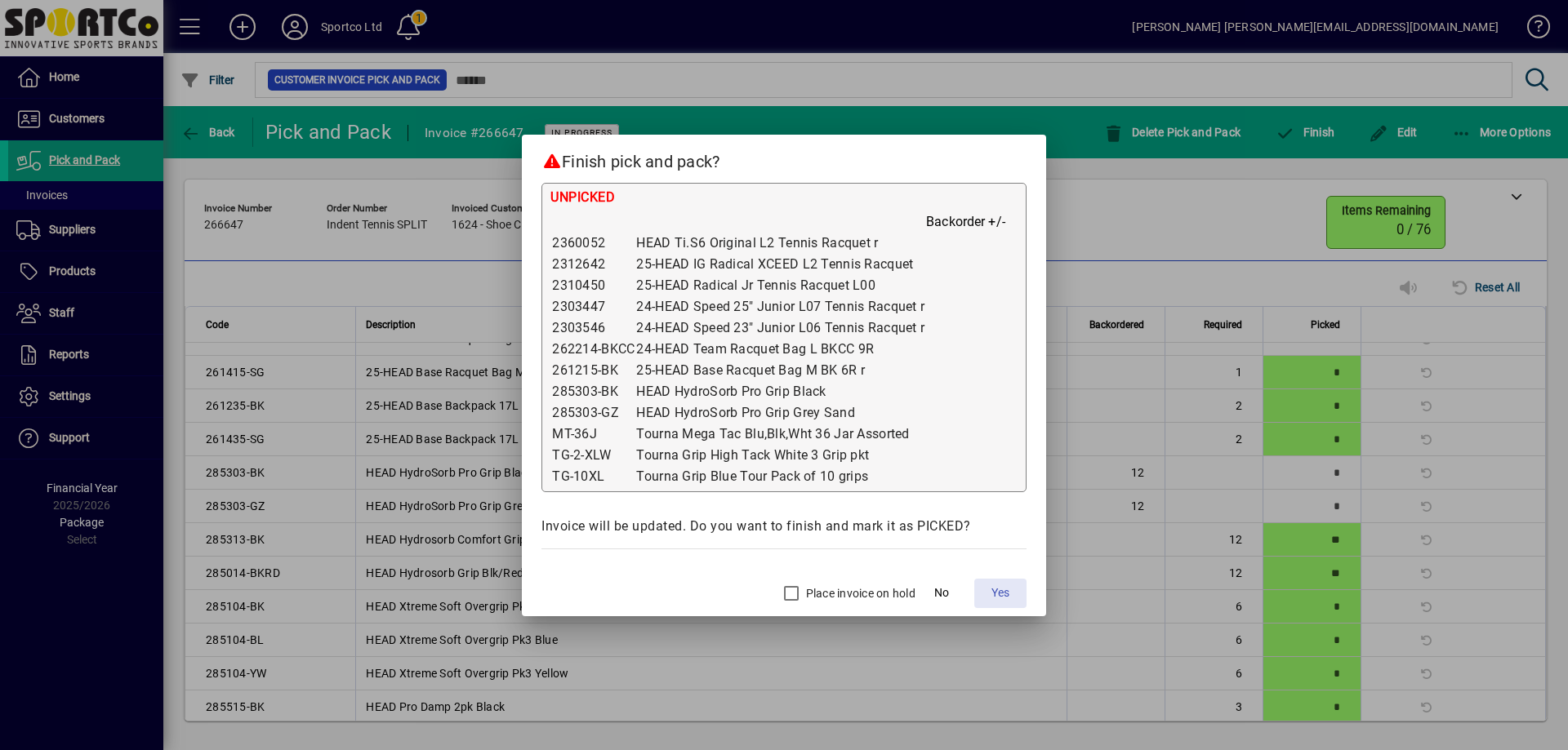
click at [1005, 591] on span "Yes" at bounding box center [1001, 592] width 18 height 17
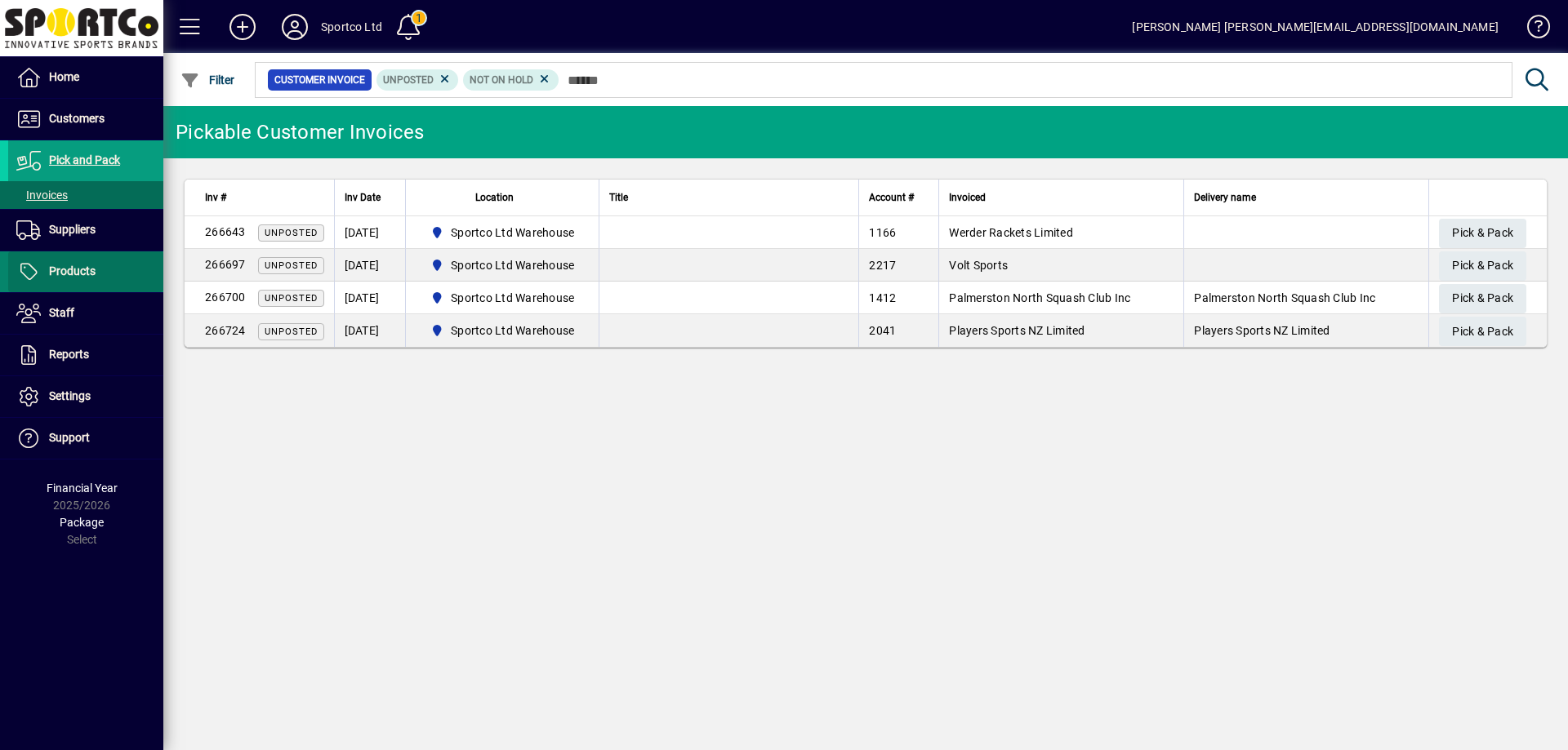
click at [90, 264] on span "Products" at bounding box center [72, 271] width 46 height 13
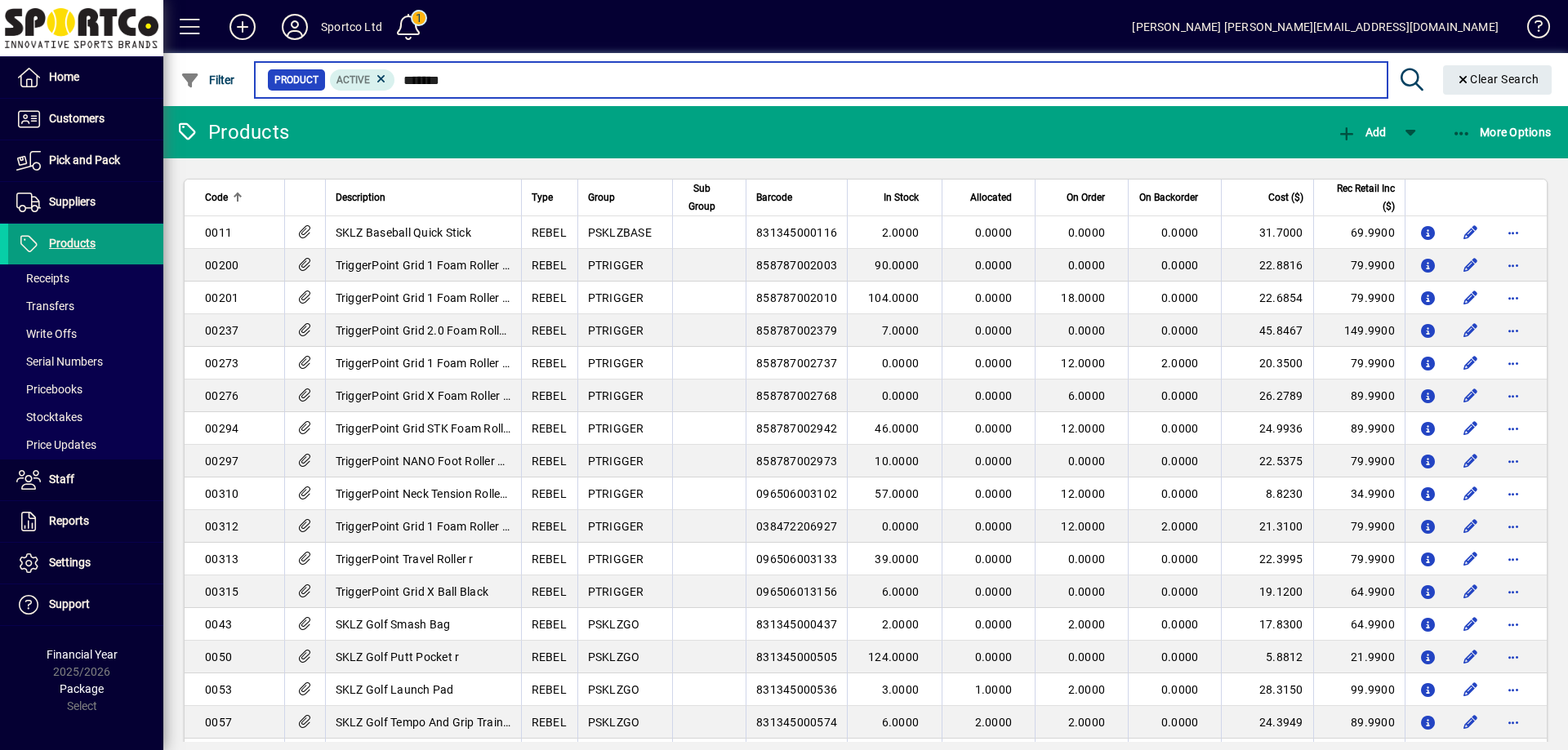
type input "********"
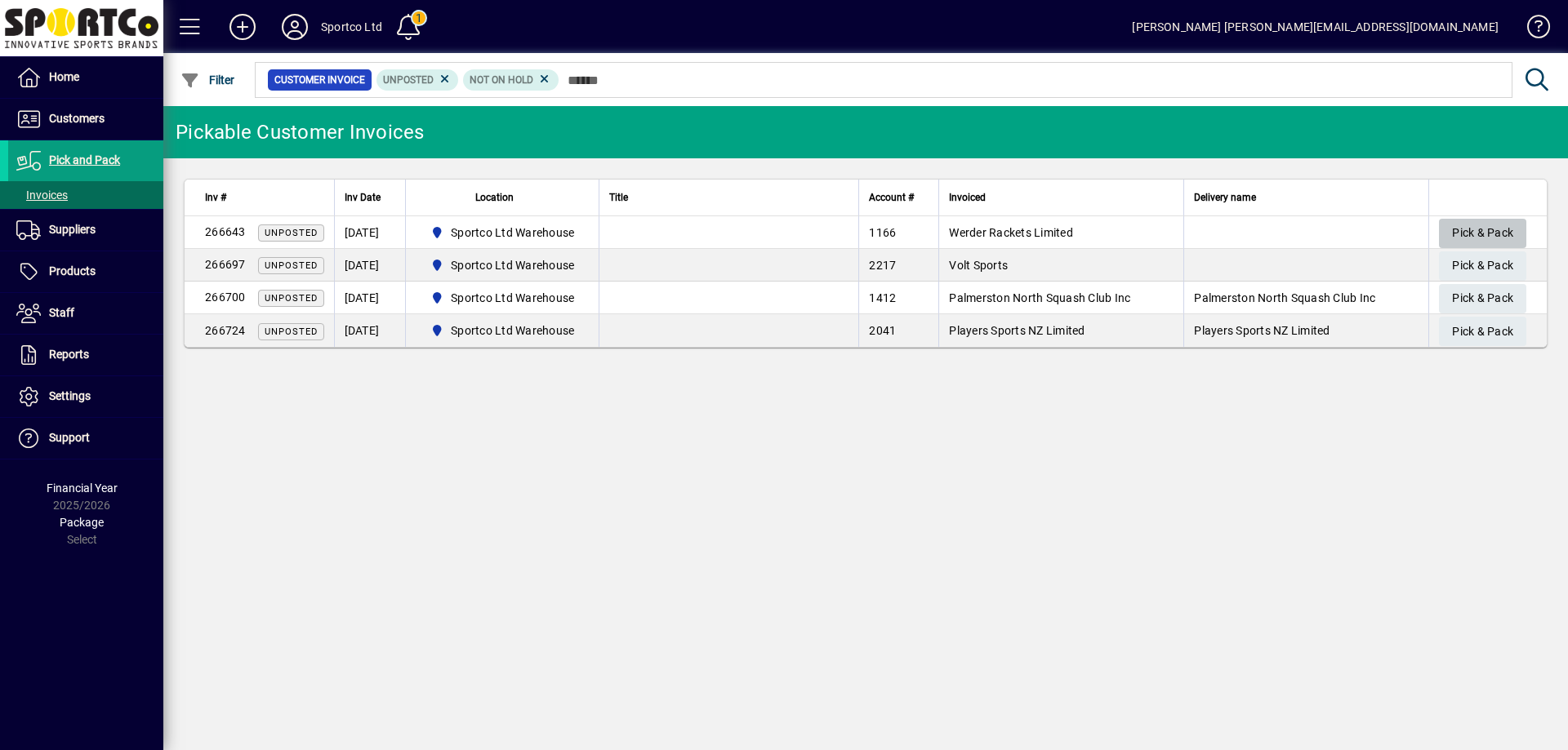
click at [1479, 231] on span "Pick & Pack" at bounding box center [1482, 233] width 61 height 27
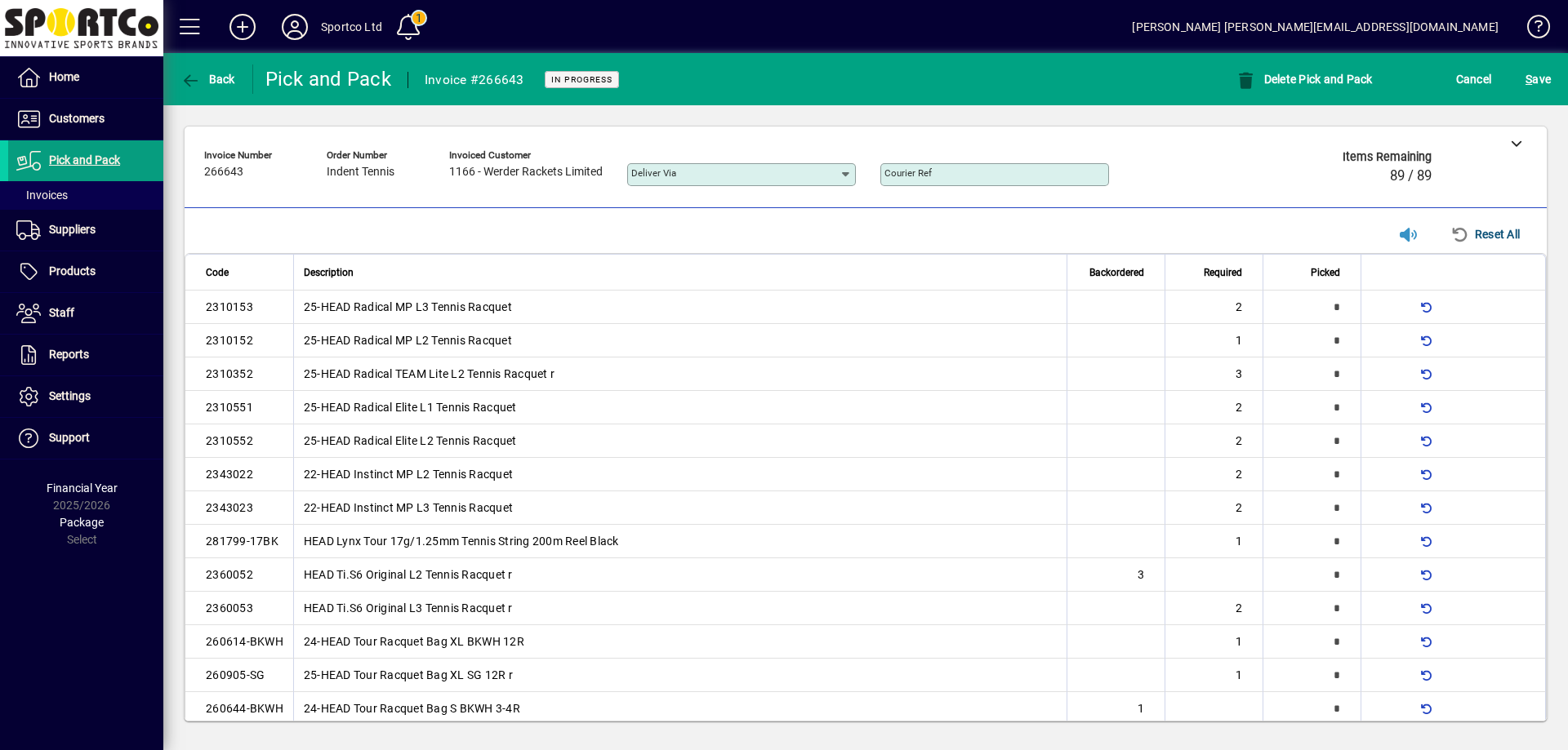
type input "*"
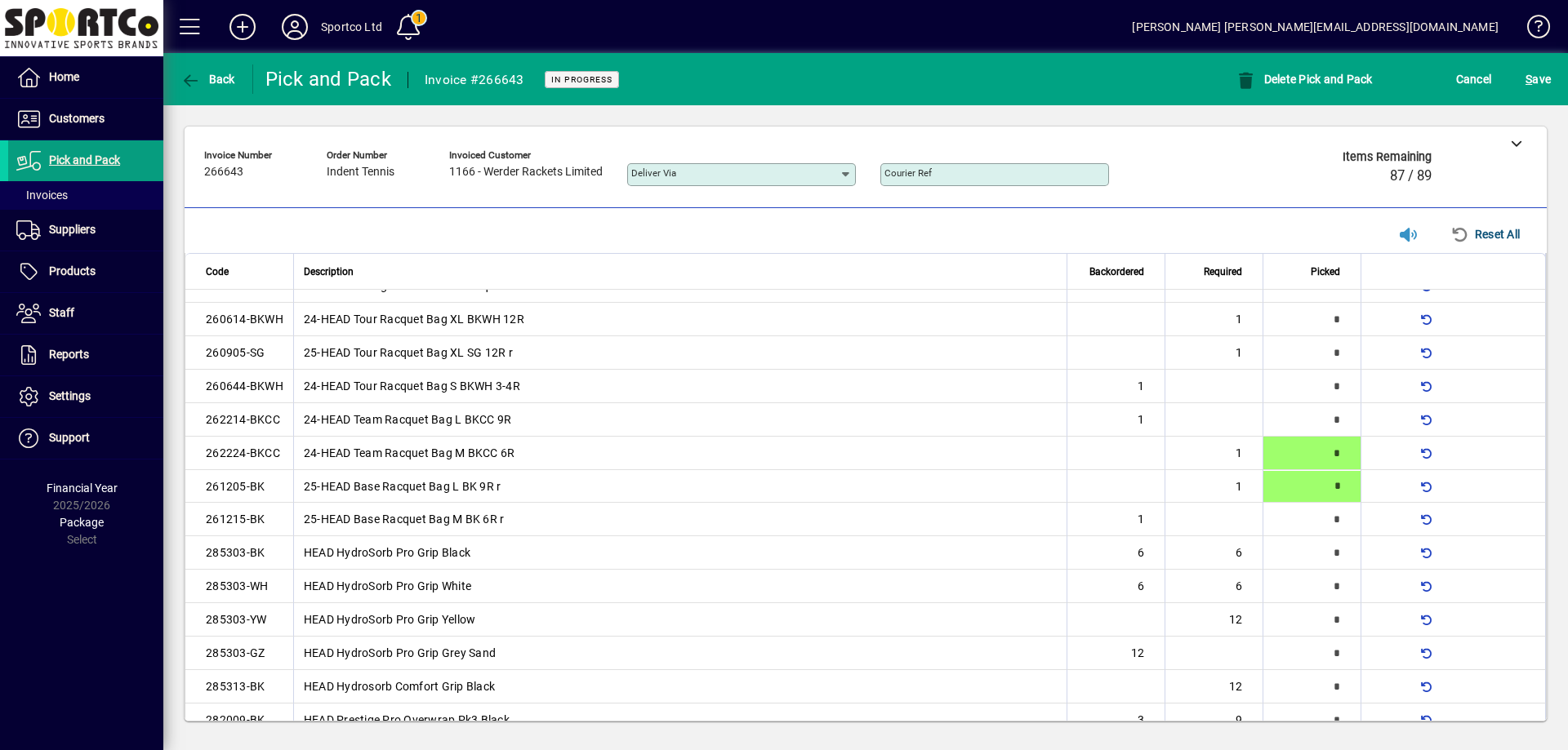
type input "*"
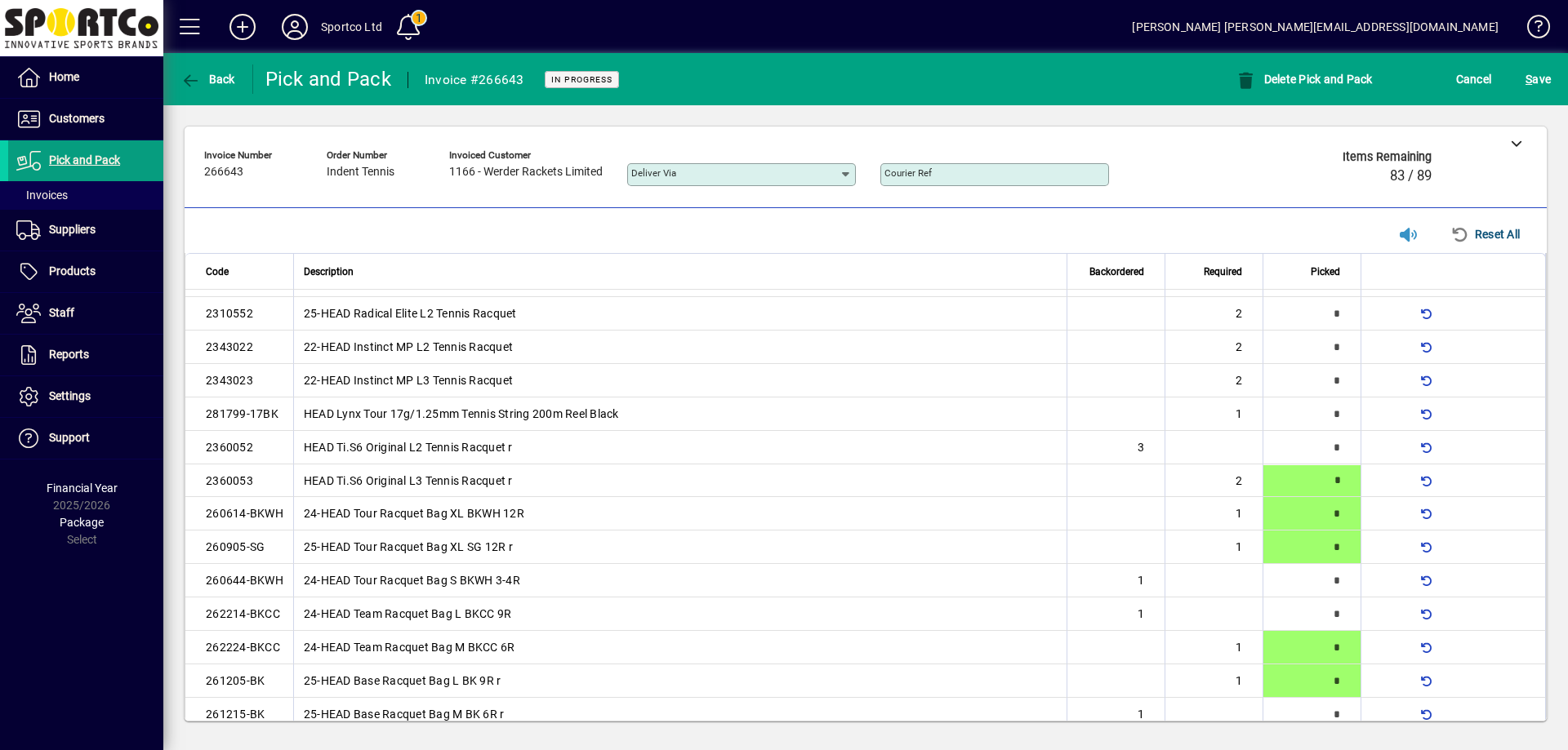
scroll to position [123, 0]
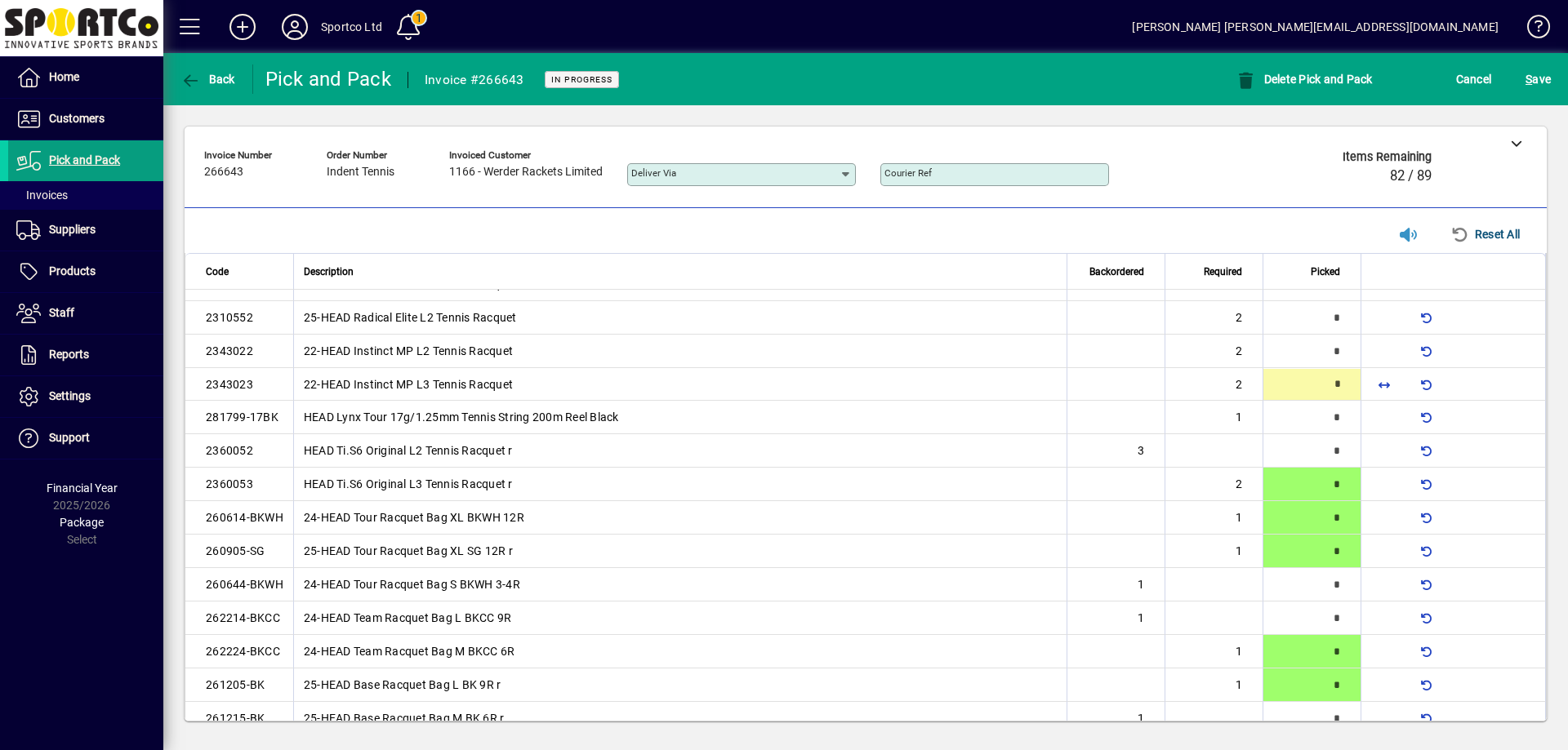
type input "*"
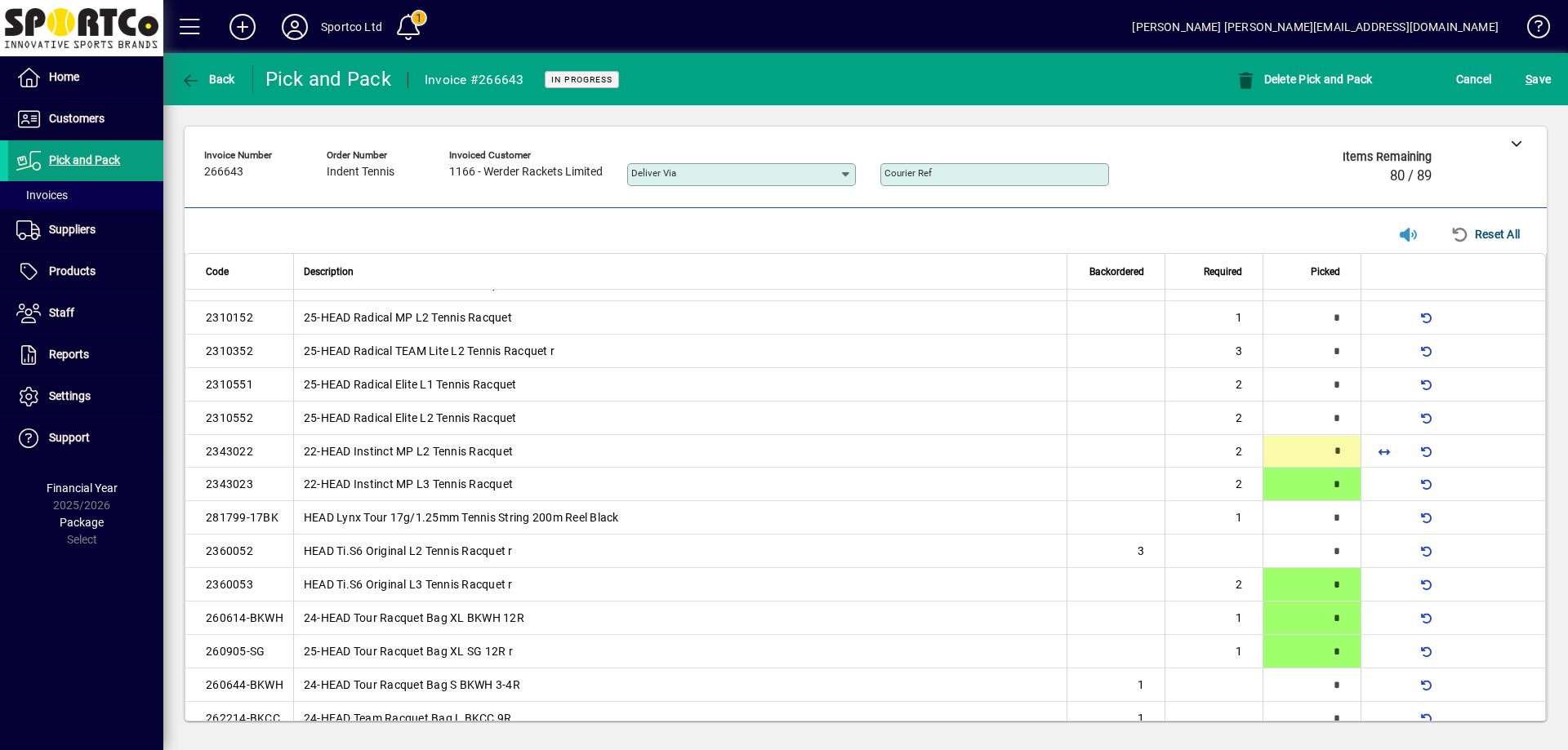
type input "*"
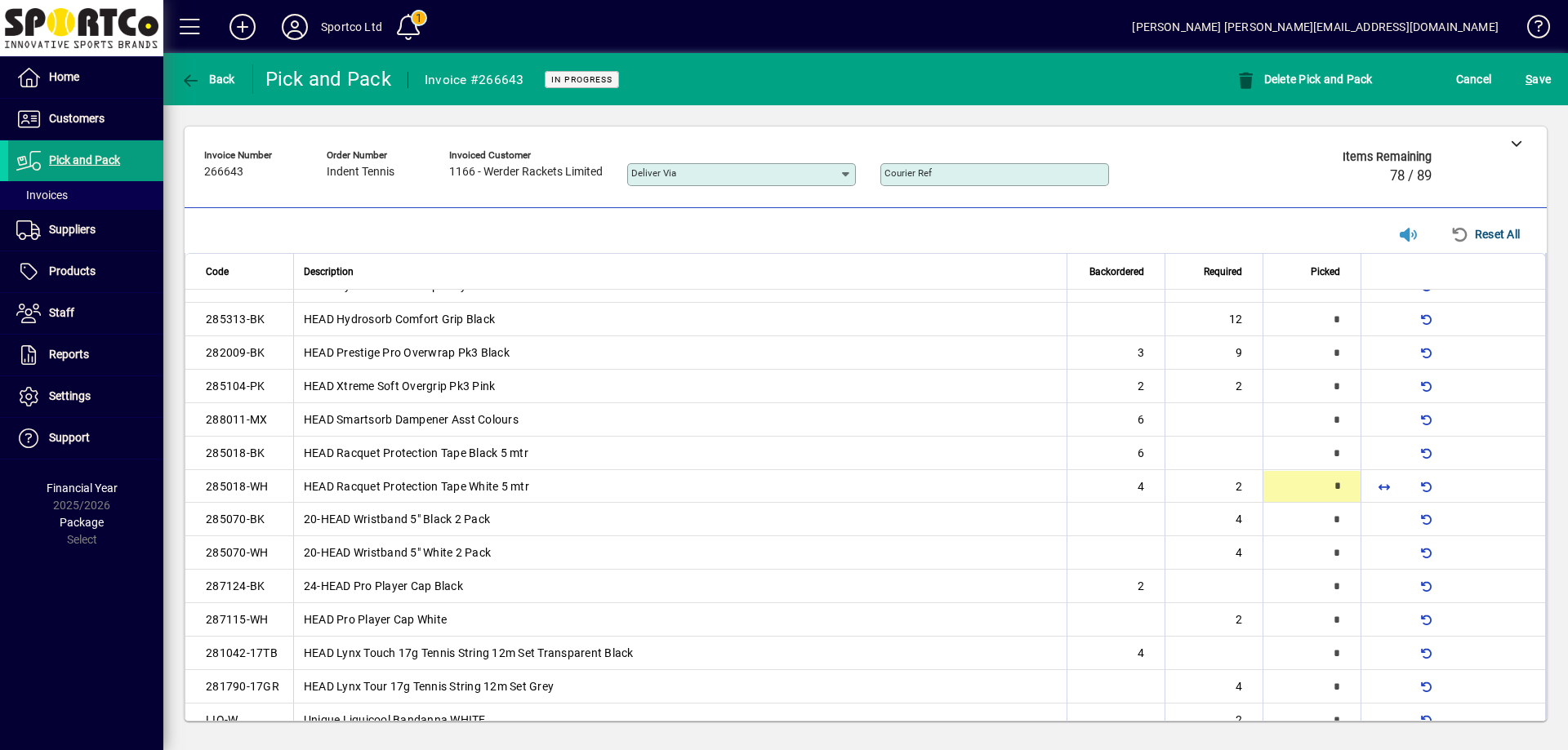
type input "*"
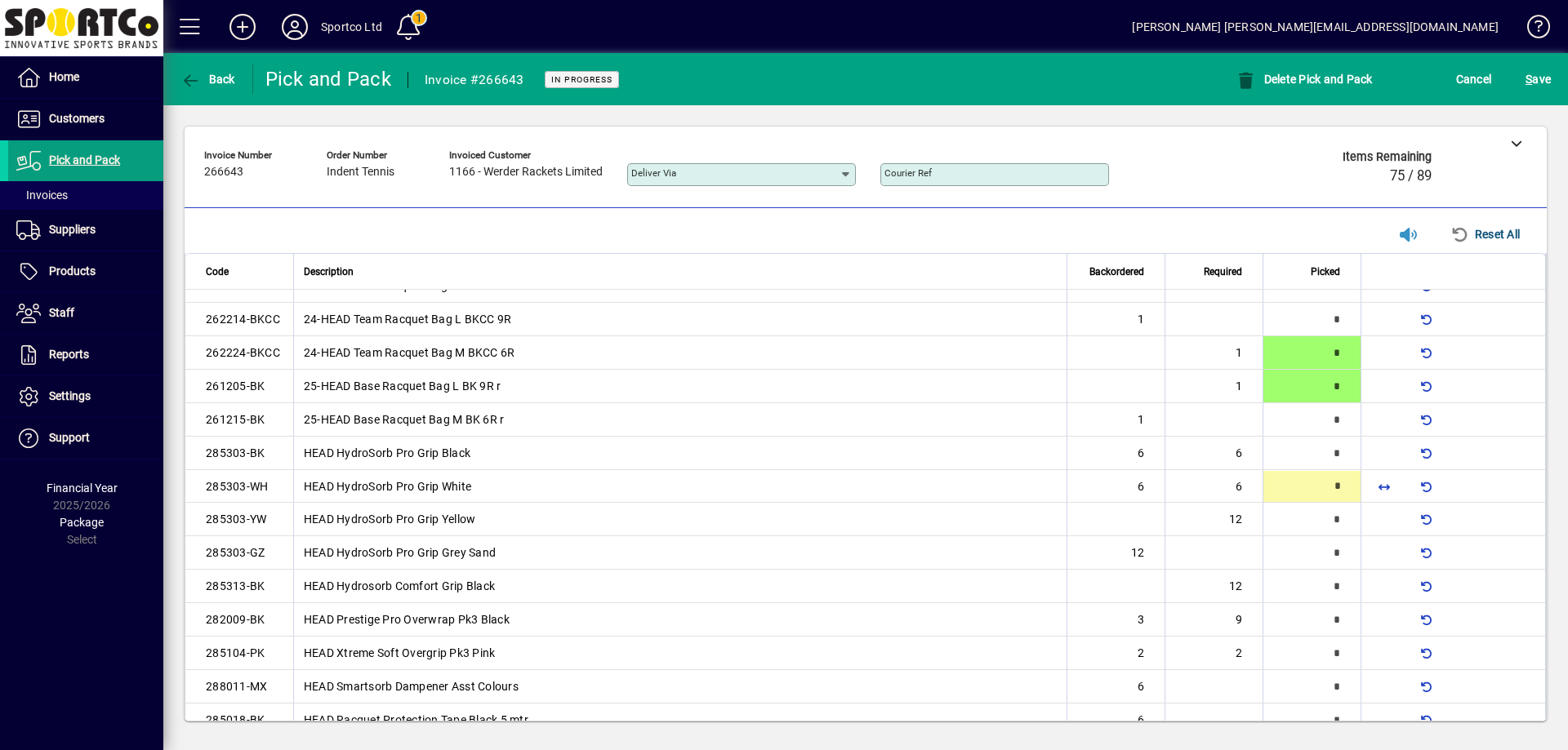
scroll to position [425, 0]
type input "*"
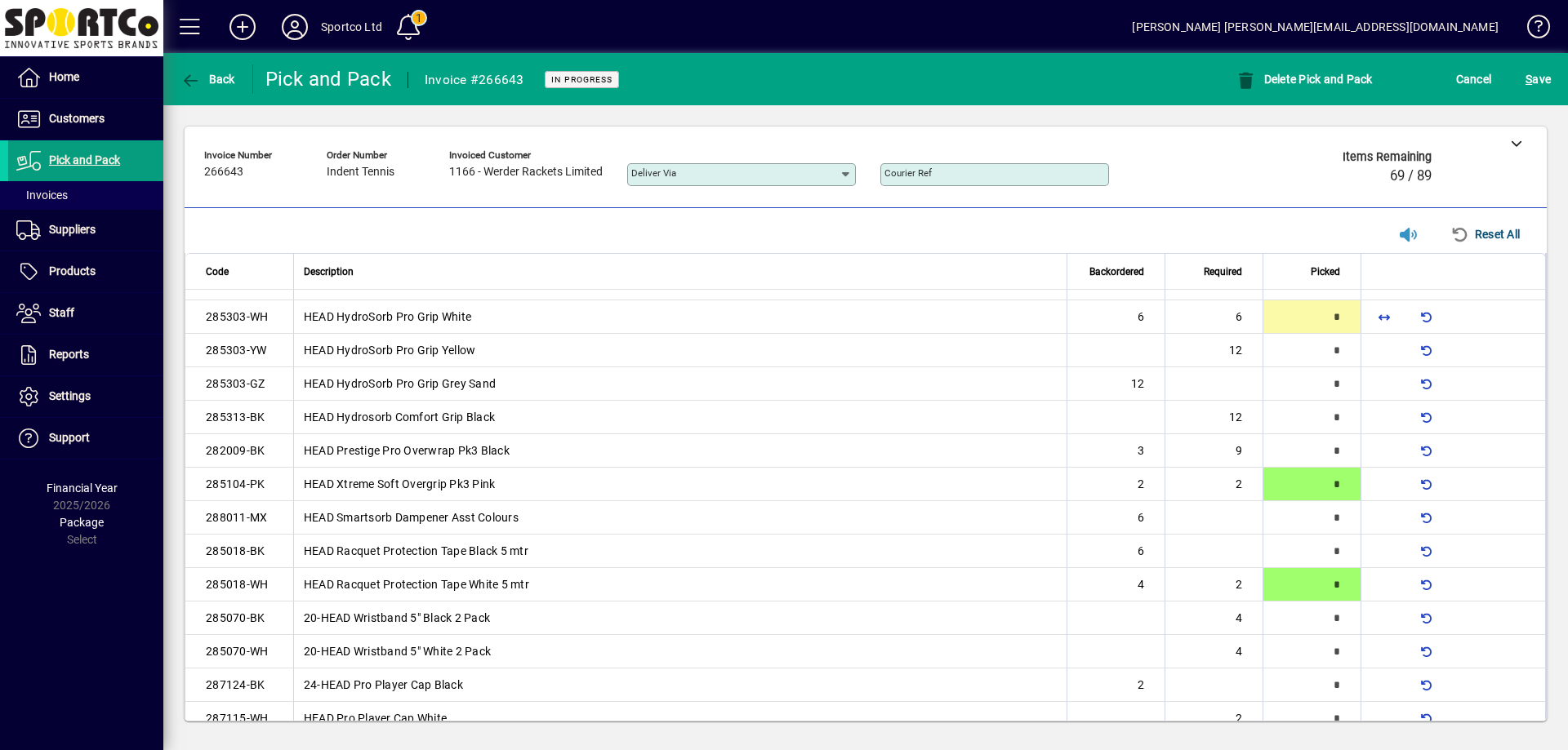
scroll to position [0, 0]
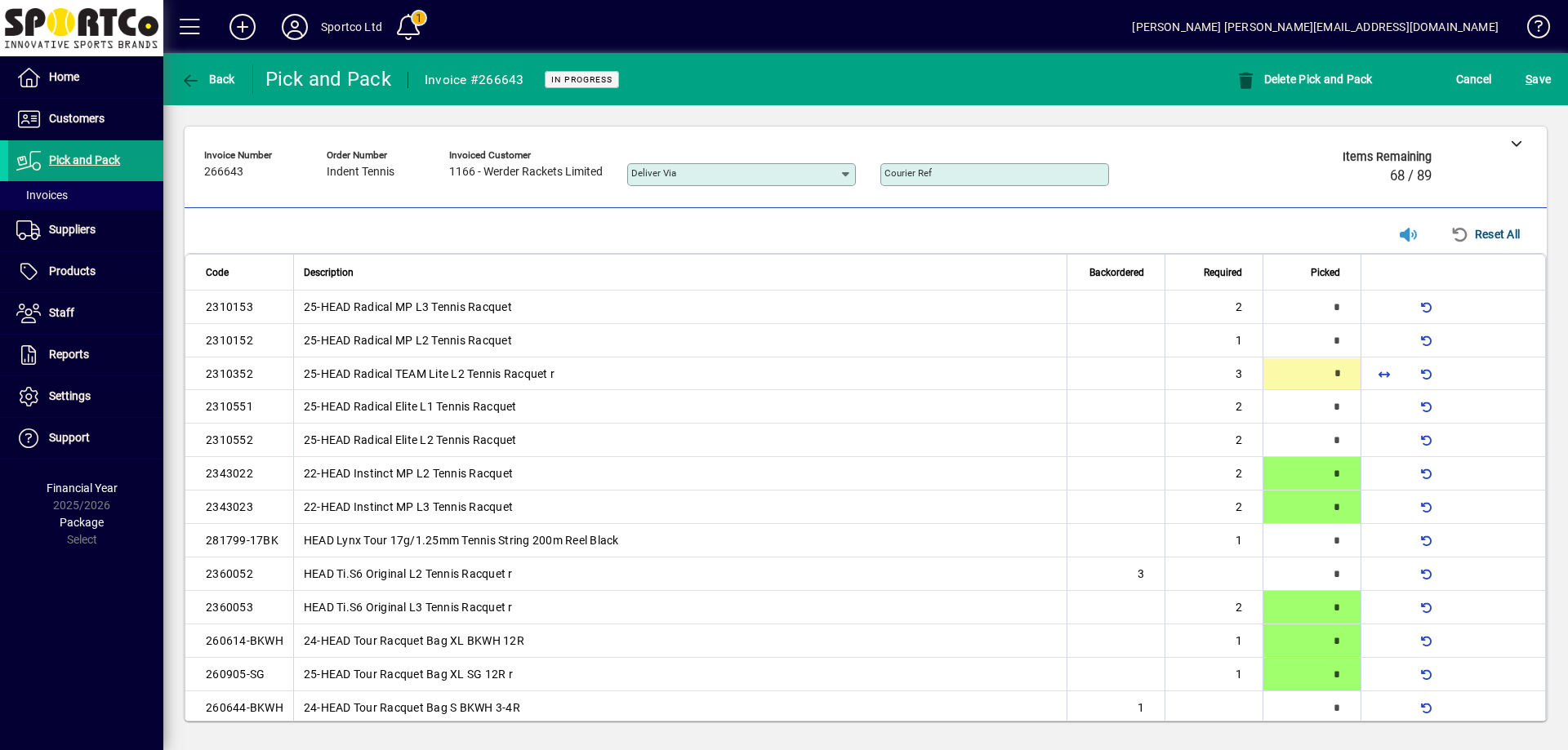
type input "*"
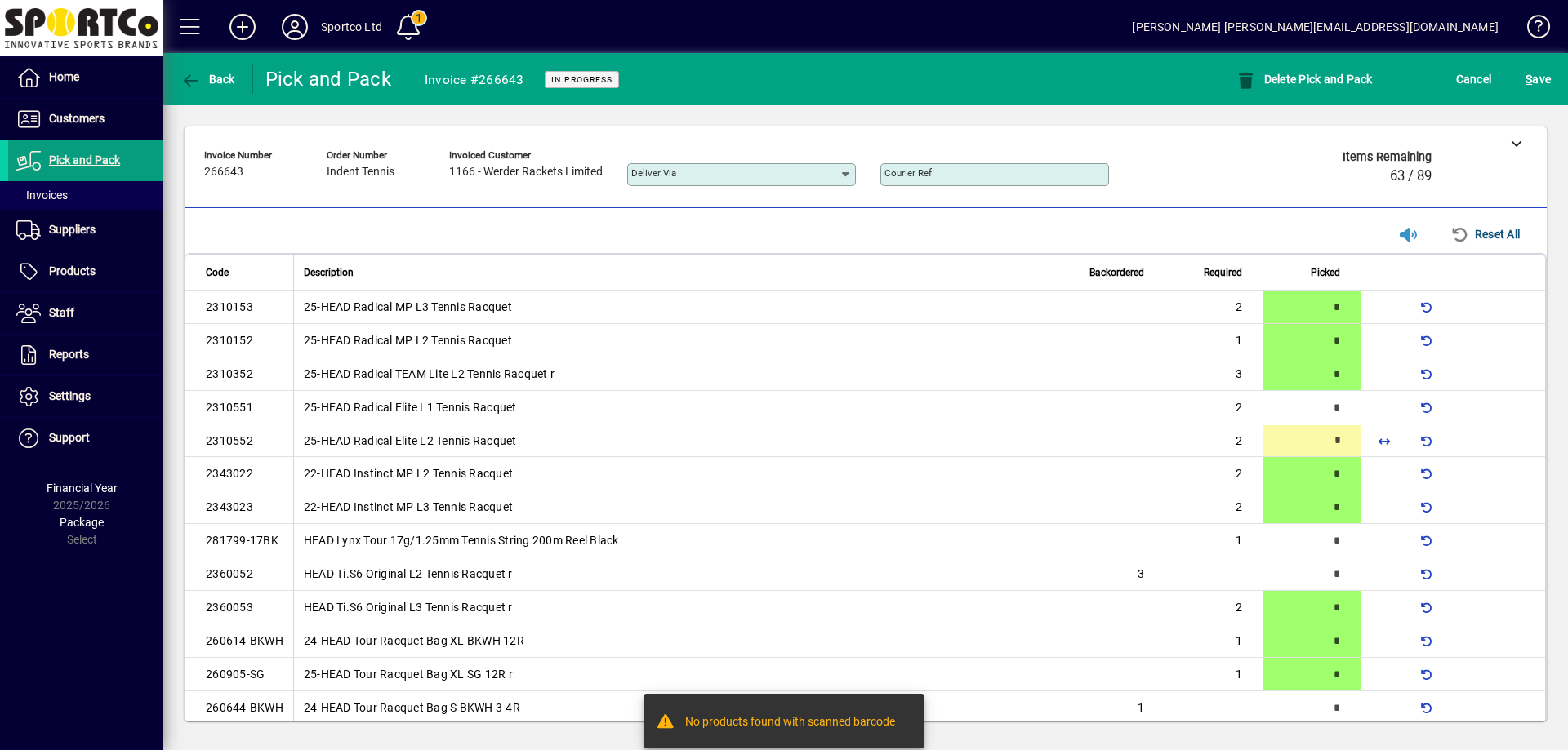
type input "*"
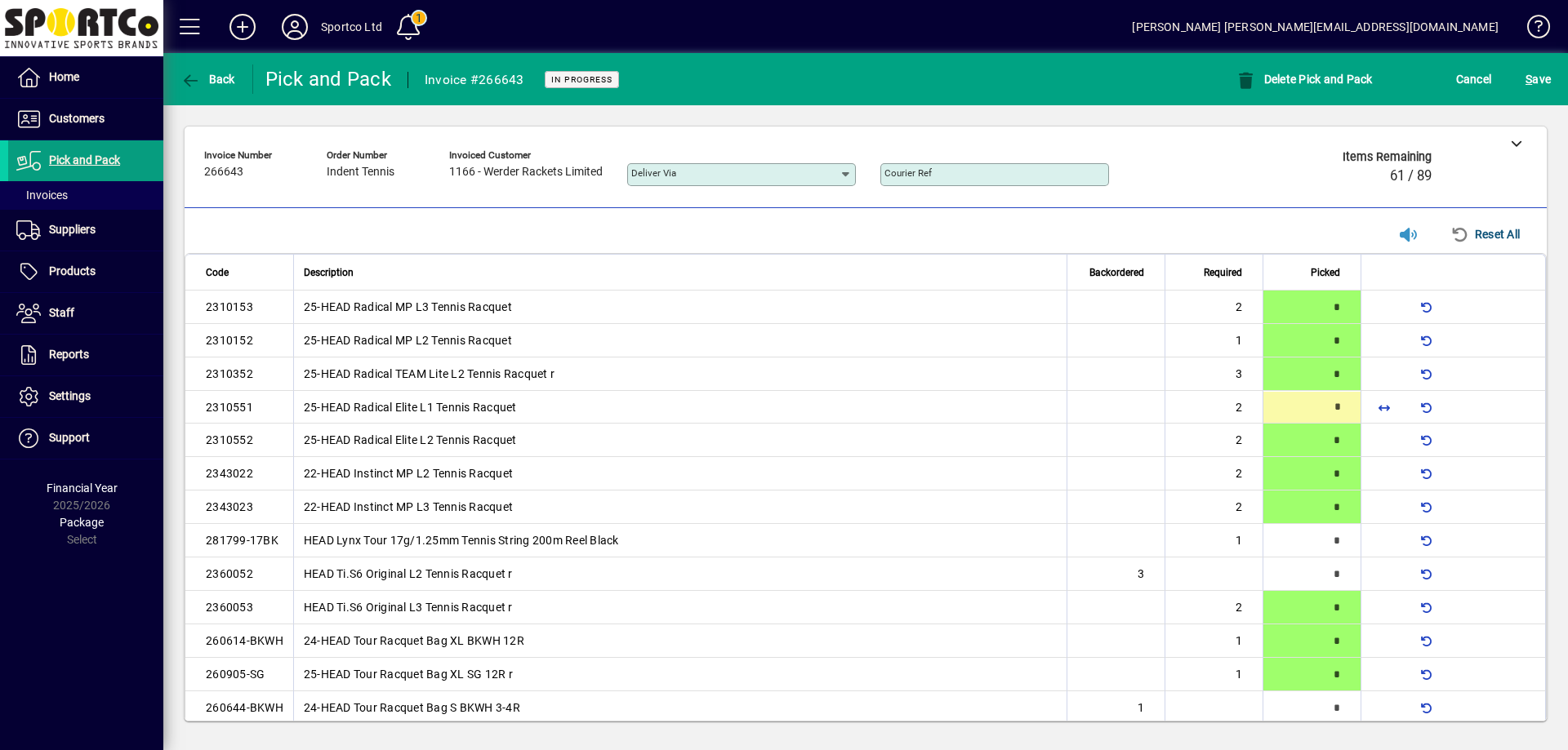
type input "*"
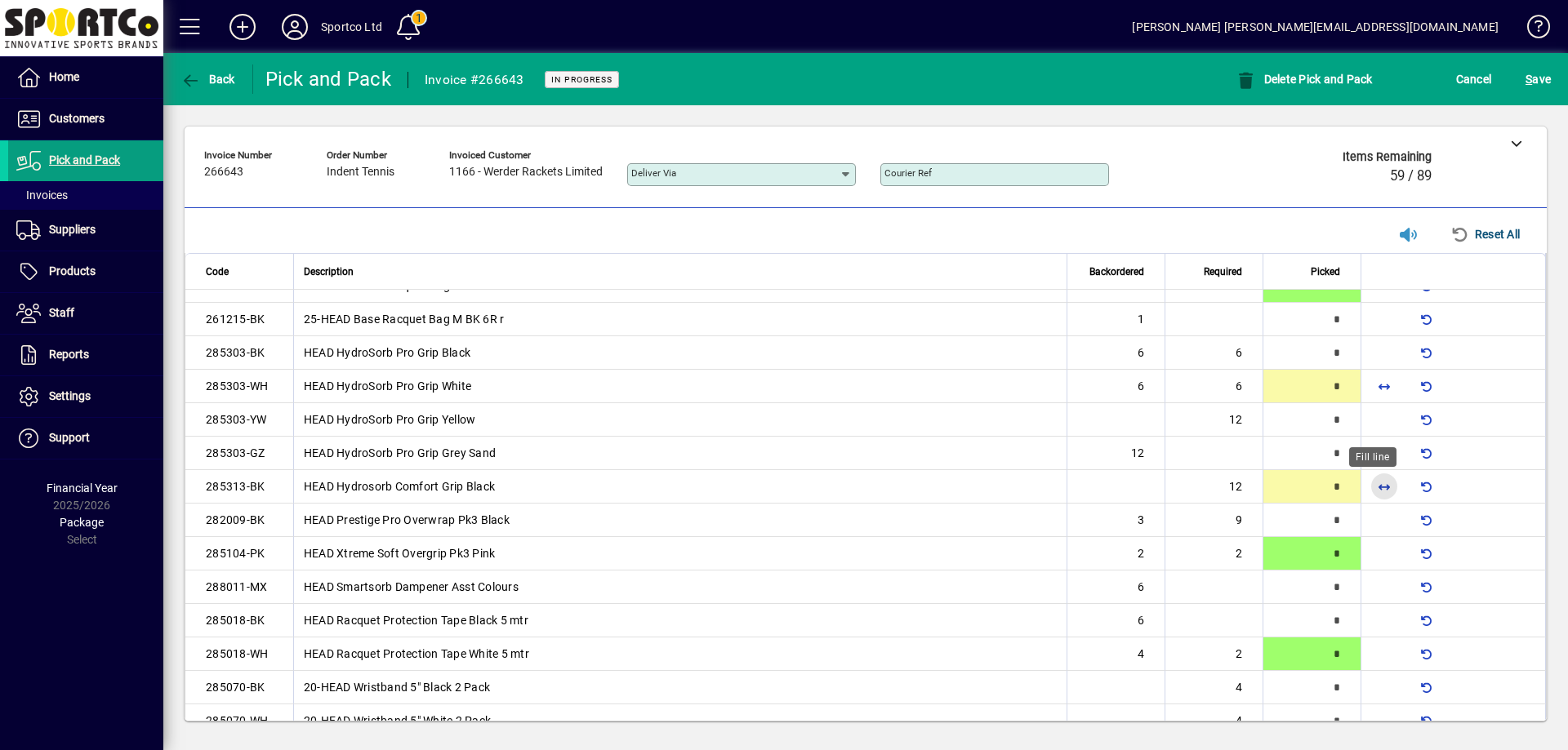
click at [1378, 483] on span "button" at bounding box center [1384, 486] width 39 height 39
type input "**"
click at [1373, 423] on span "button" at bounding box center [1384, 419] width 39 height 39
type input "**"
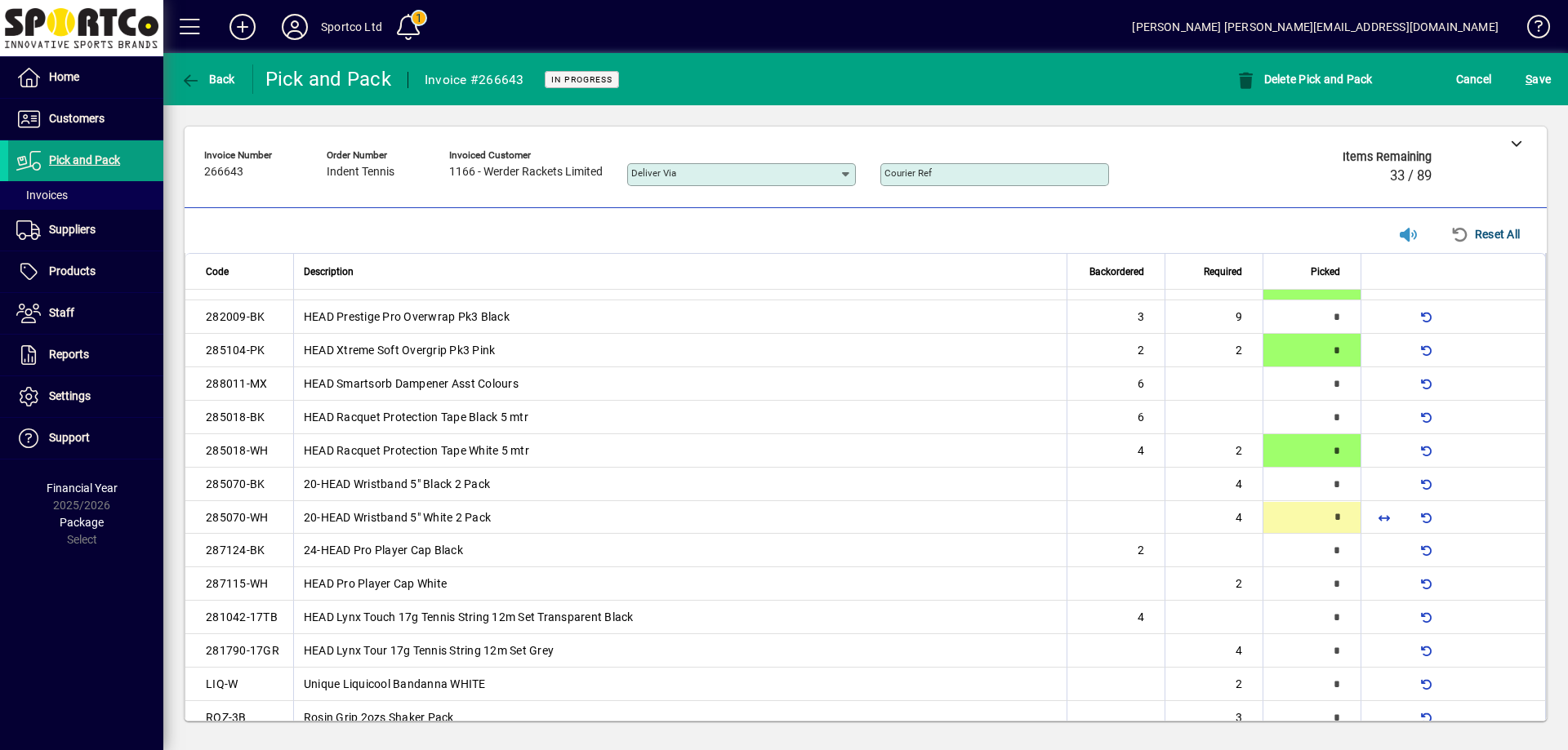
scroll to position [759, 0]
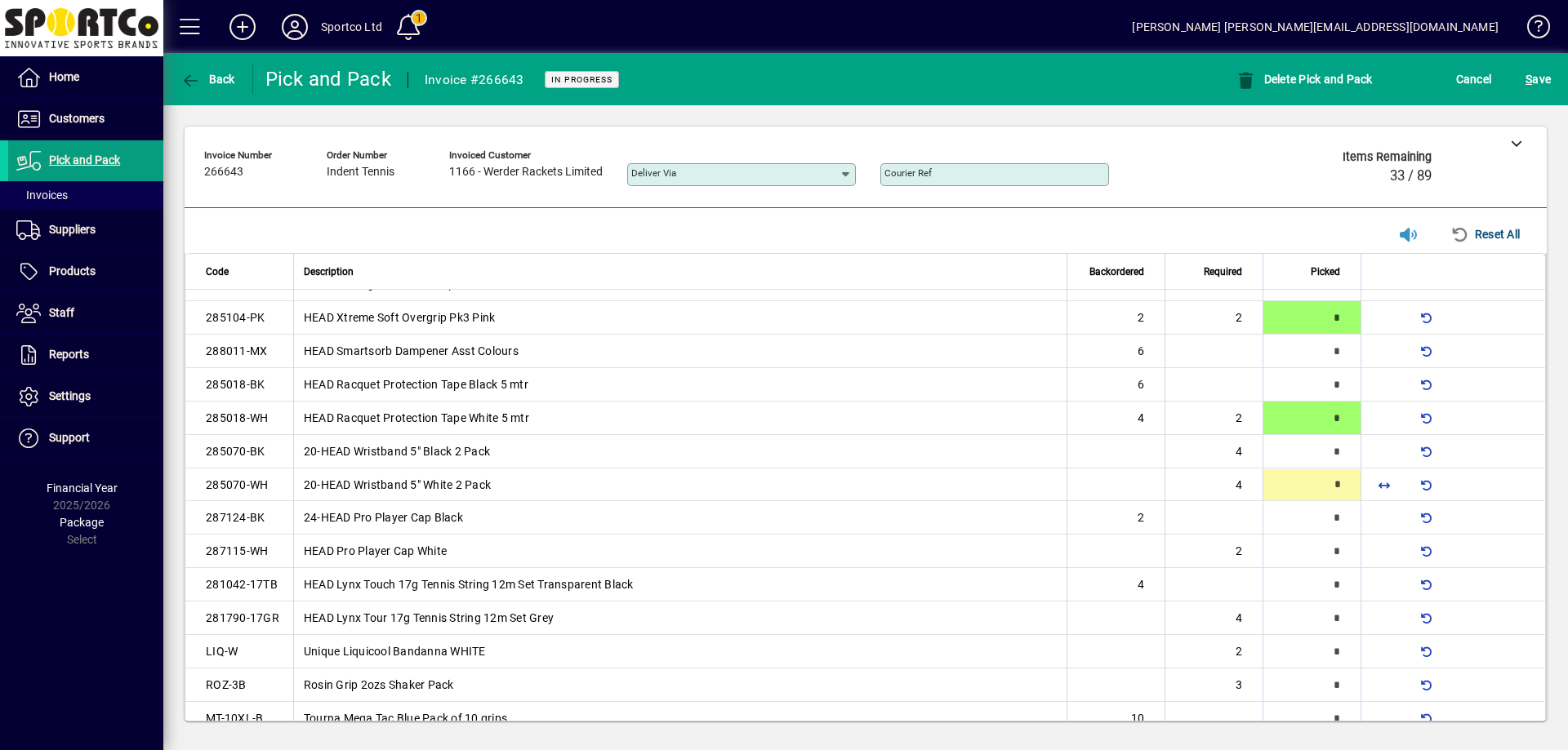
type input "*"
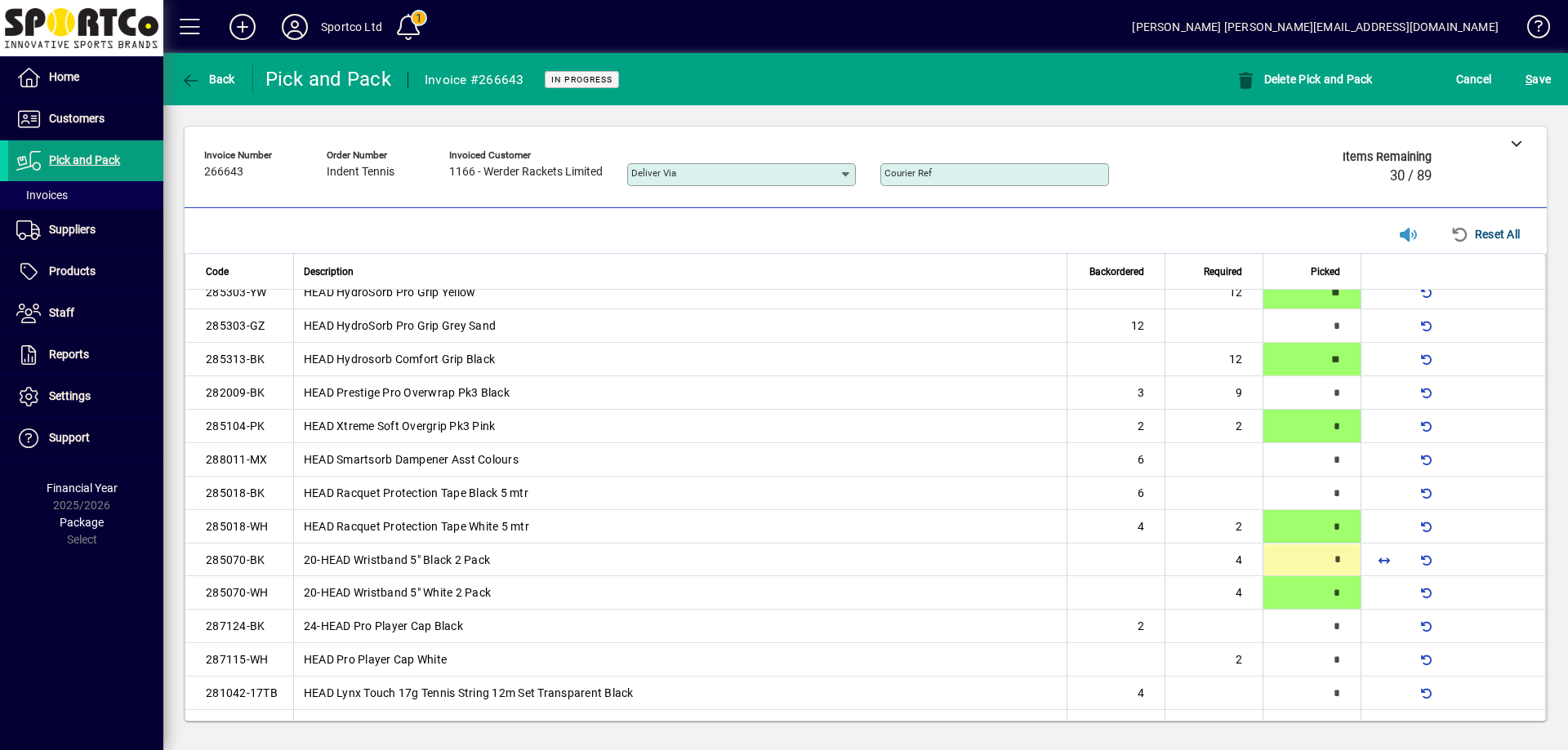
scroll to position [725, 0]
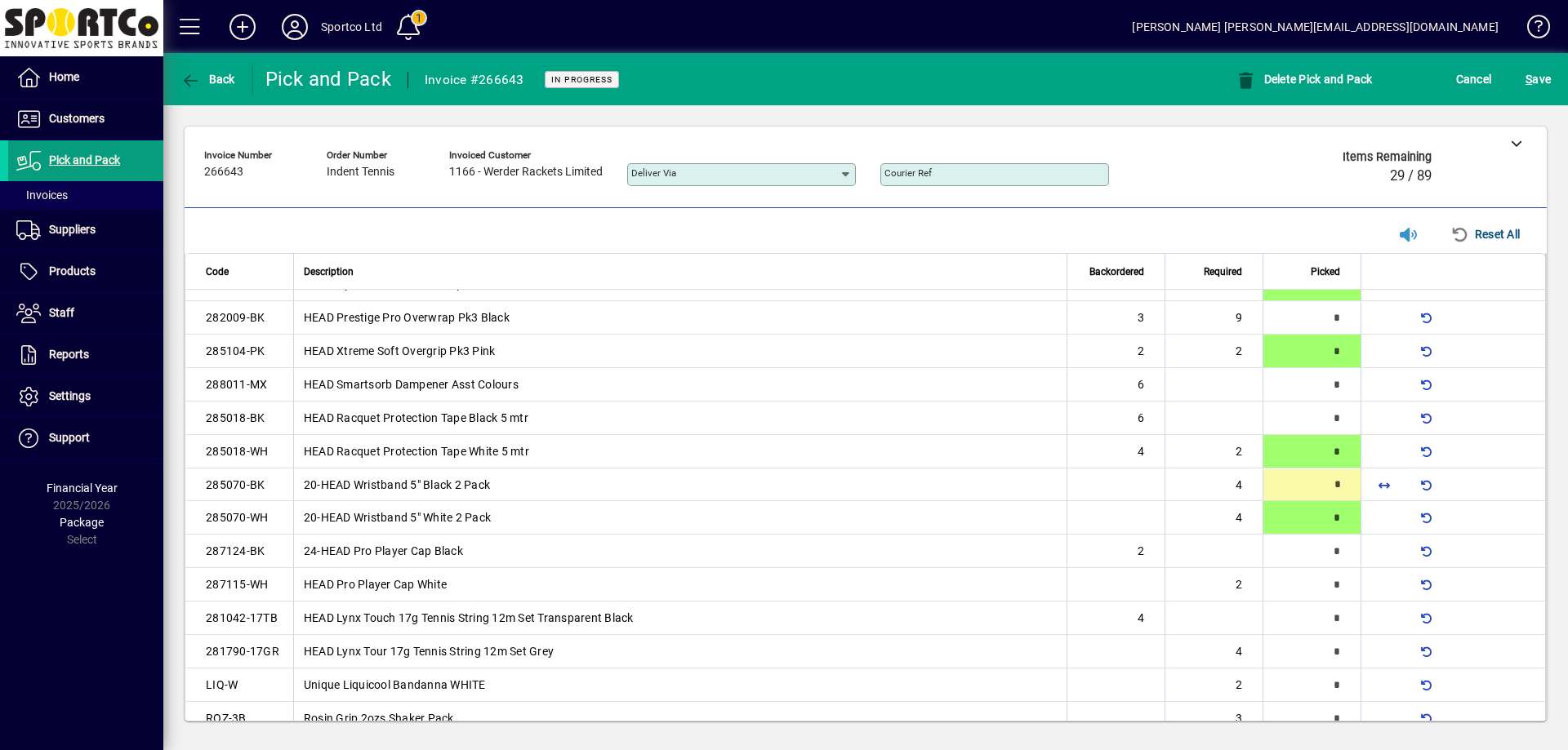
type input "*"
click at [1370, 325] on span "button" at bounding box center [1384, 317] width 39 height 39
type input "*"
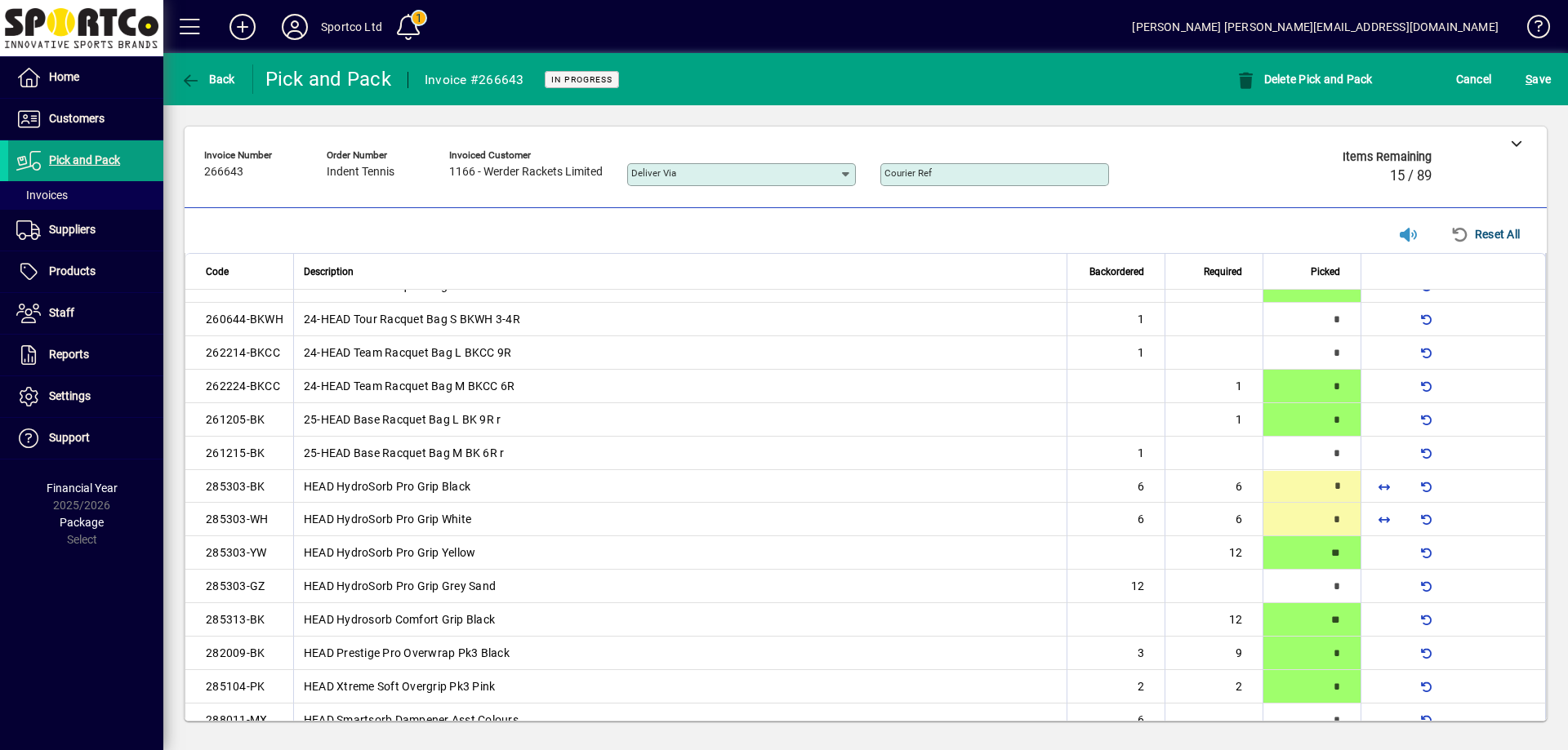
scroll to position [391, 0]
type input "*"
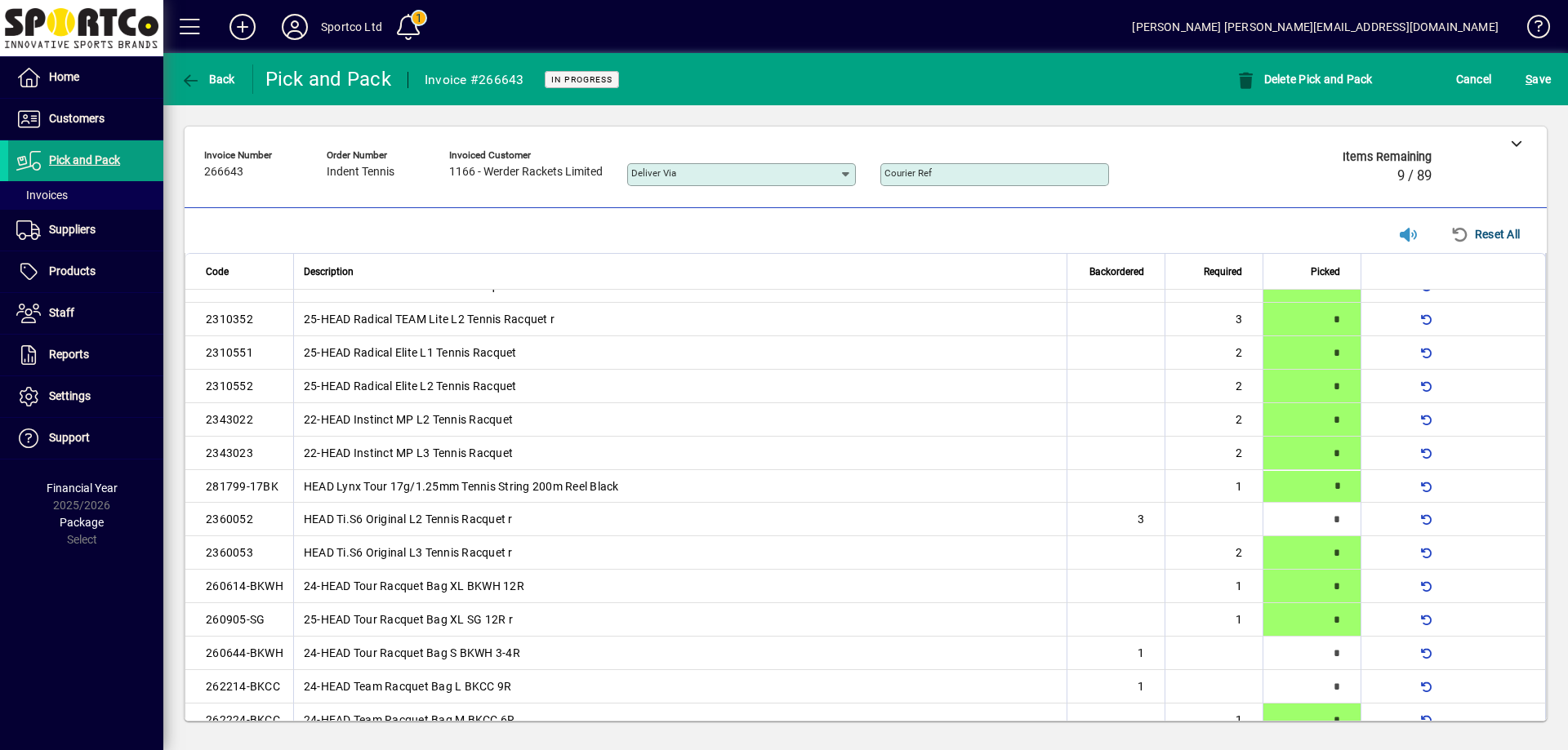
scroll to position [820, 0]
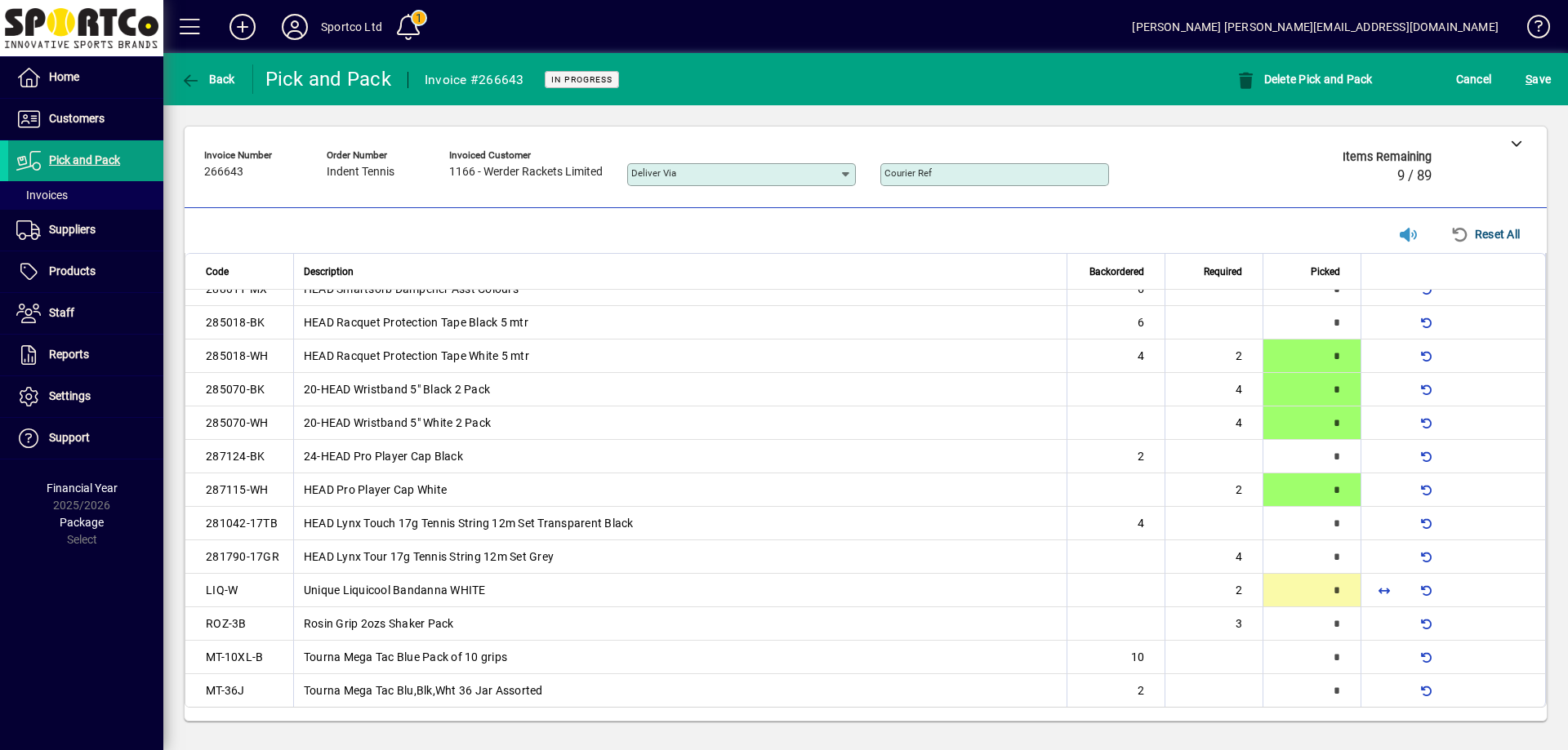
type input "*"
click at [1543, 79] on span "S ave" at bounding box center [1538, 79] width 26 height 26
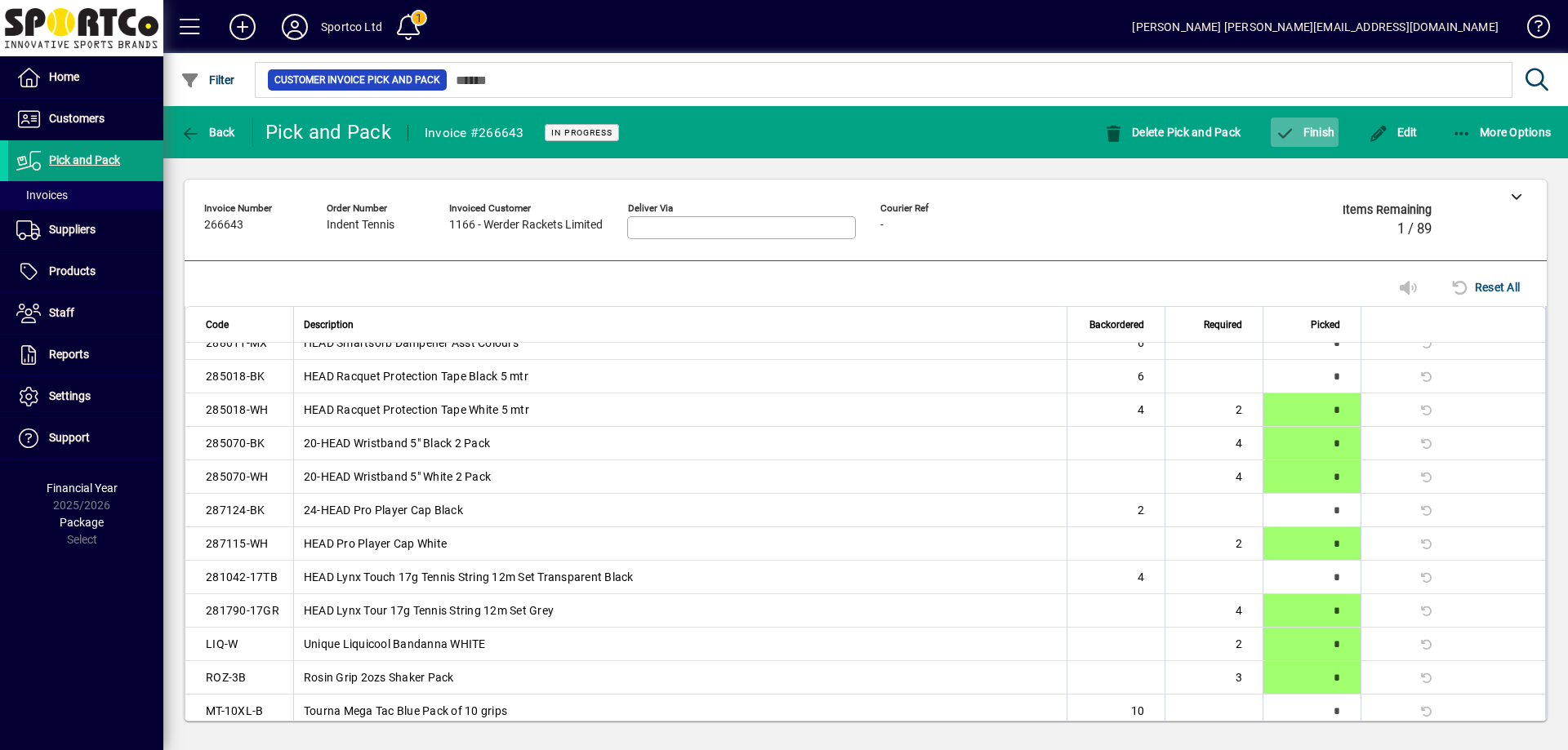
click at [1311, 128] on span "Finish" at bounding box center [1304, 132] width 59 height 13
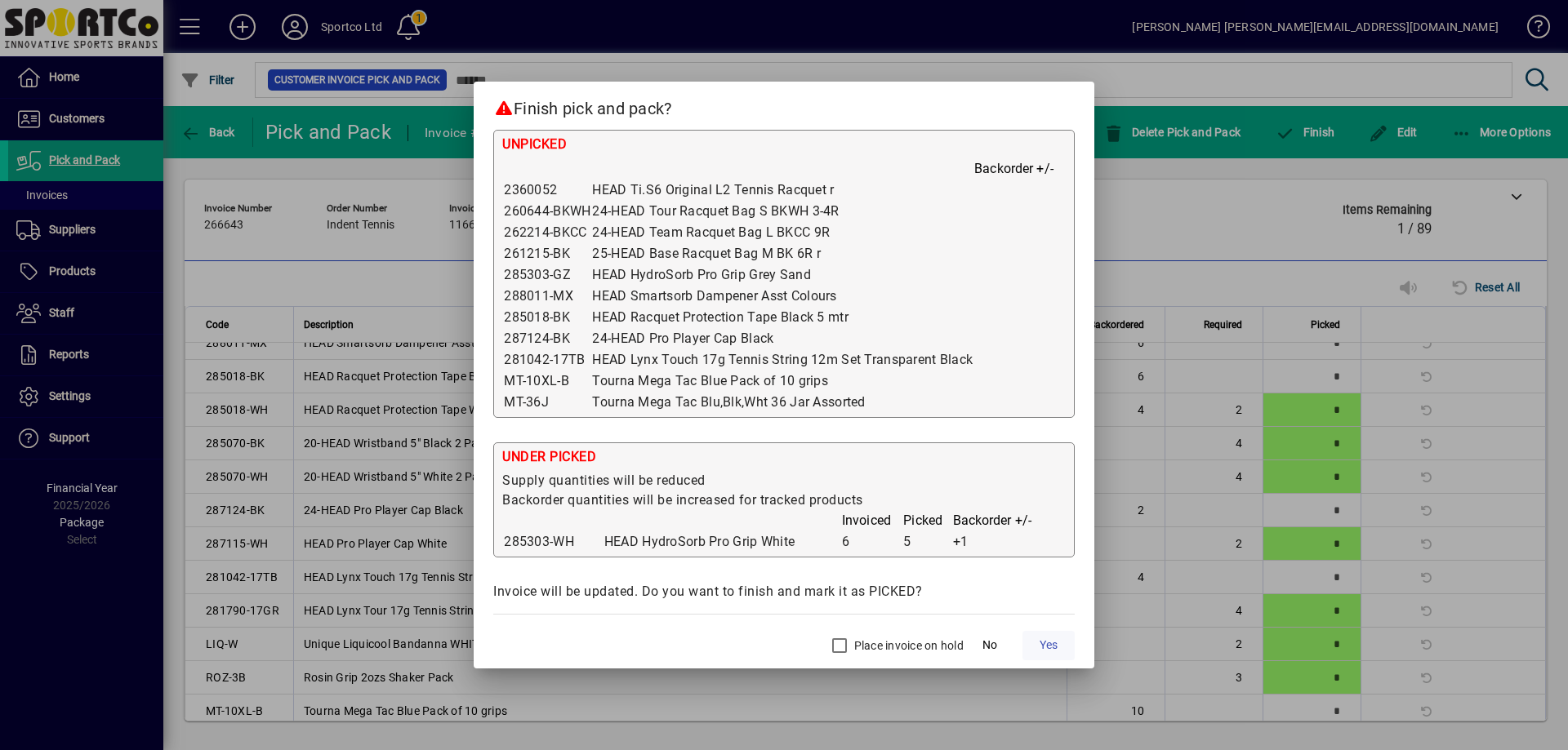
click at [1057, 642] on span "Yes" at bounding box center [1048, 645] width 18 height 17
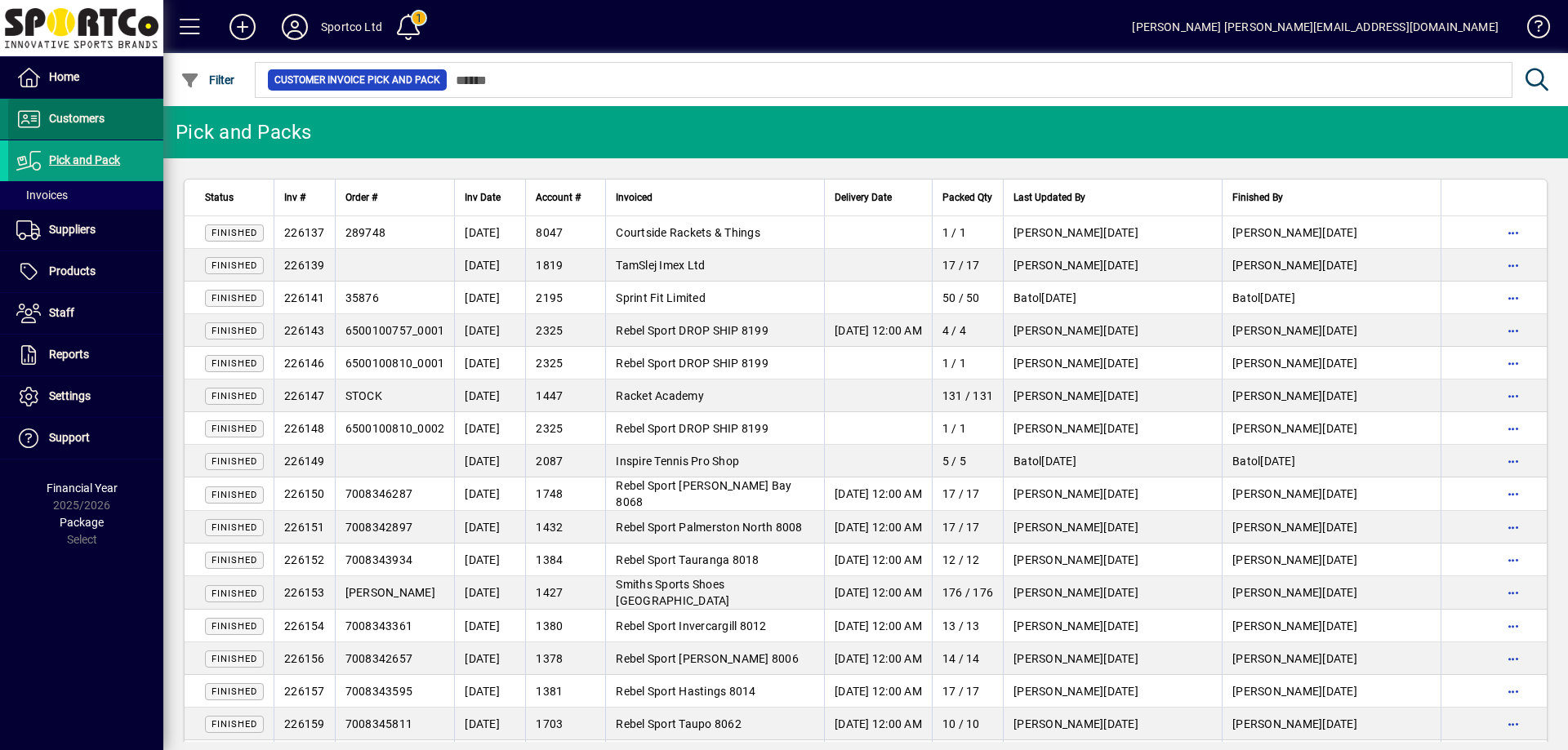
click at [88, 117] on span "Customers" at bounding box center [77, 118] width 56 height 13
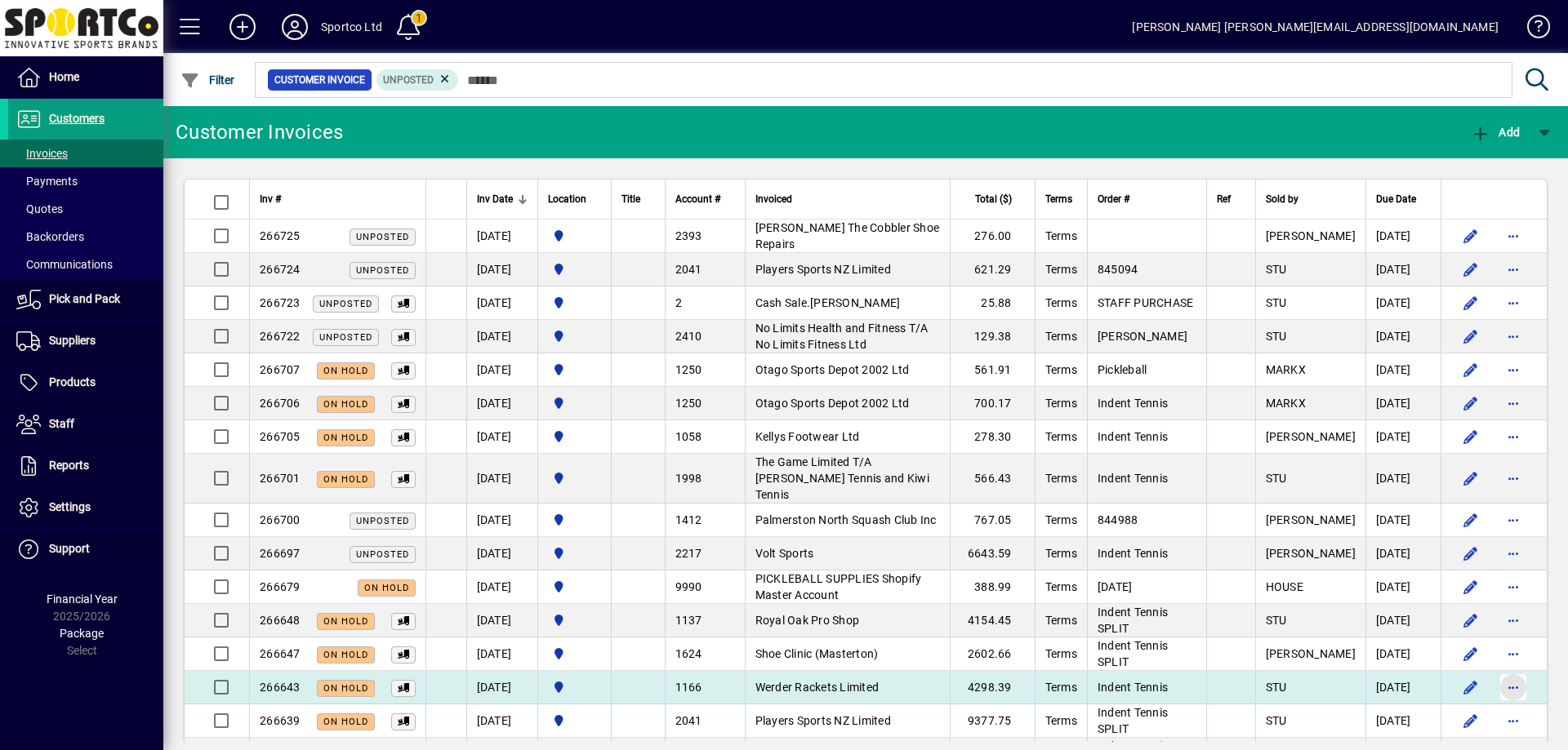
click at [1503, 671] on span "button" at bounding box center [1513, 687] width 39 height 39
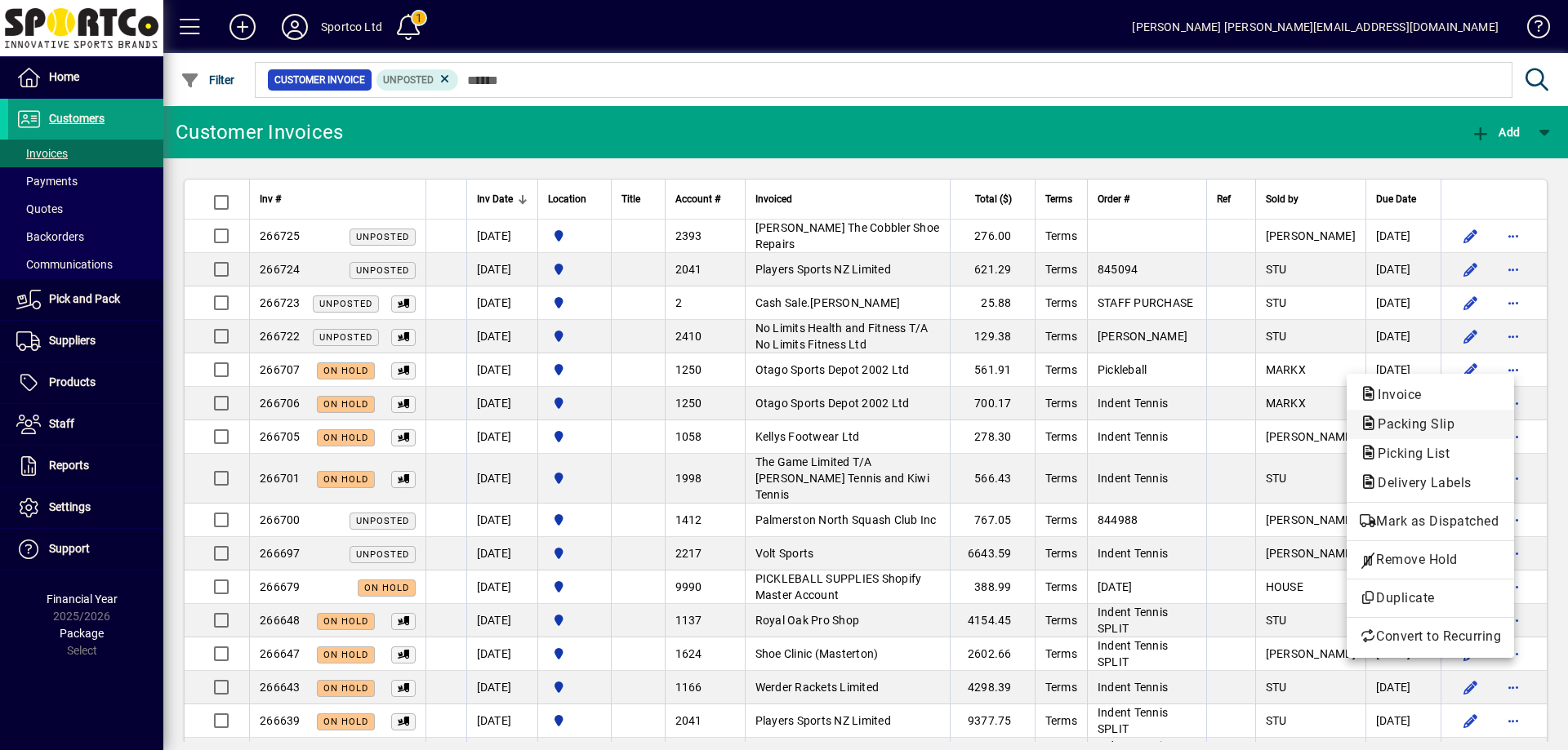
click at [1411, 416] on span "Packing Slip" at bounding box center [1411, 424] width 103 height 15
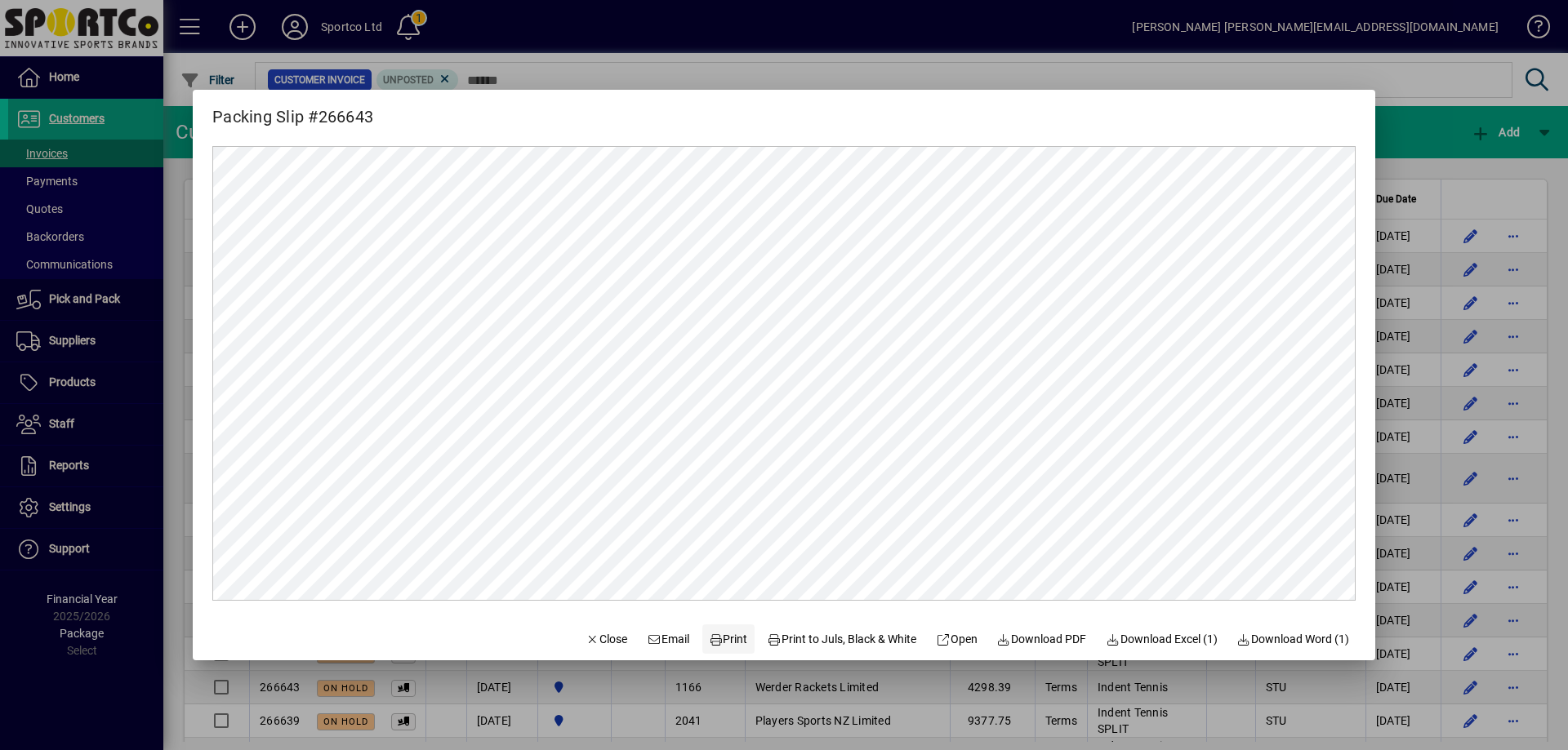
click at [718, 635] on span "Print" at bounding box center [728, 640] width 39 height 17
click at [585, 640] on span "Close" at bounding box center [606, 640] width 43 height 17
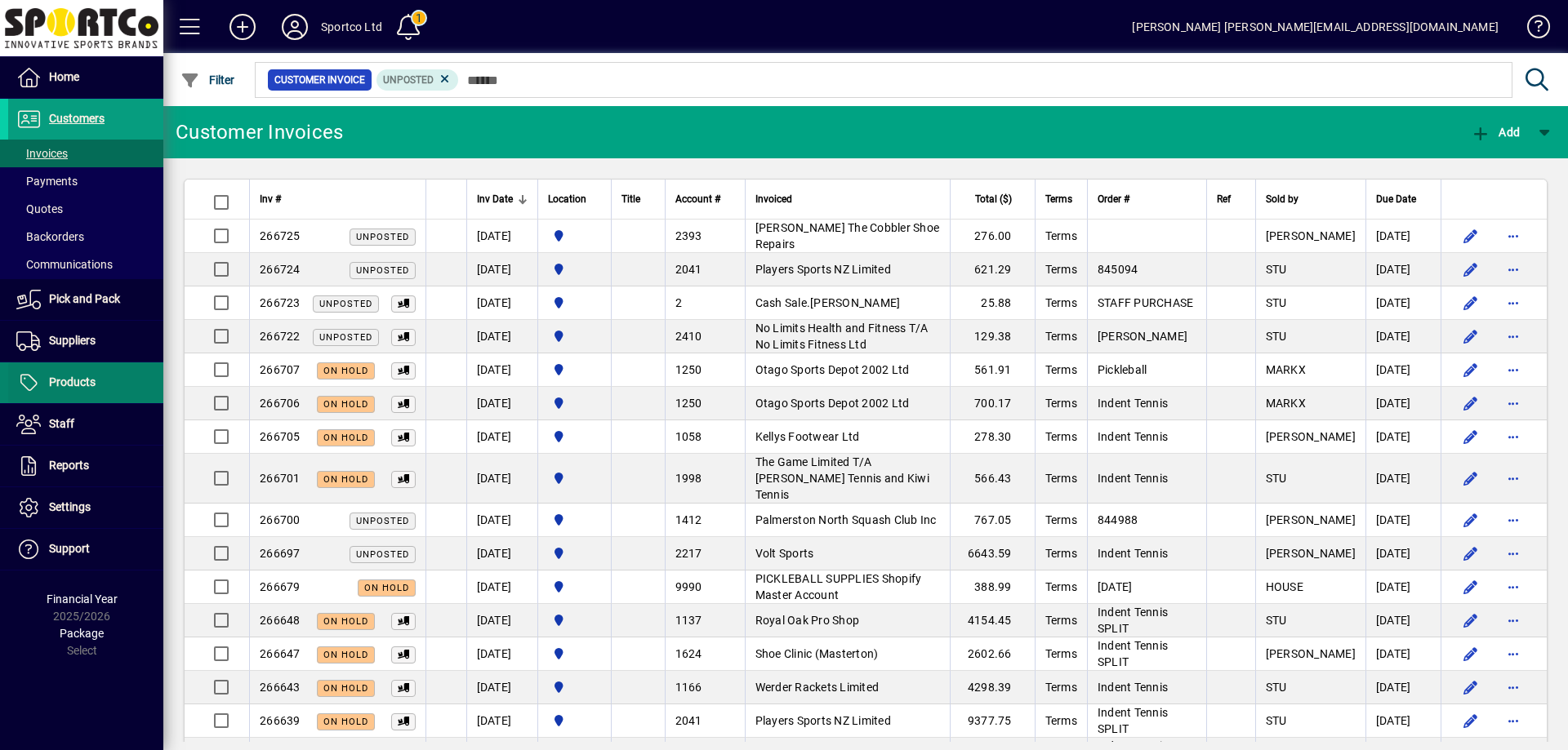
click at [60, 384] on span "Products" at bounding box center [72, 382] width 46 height 13
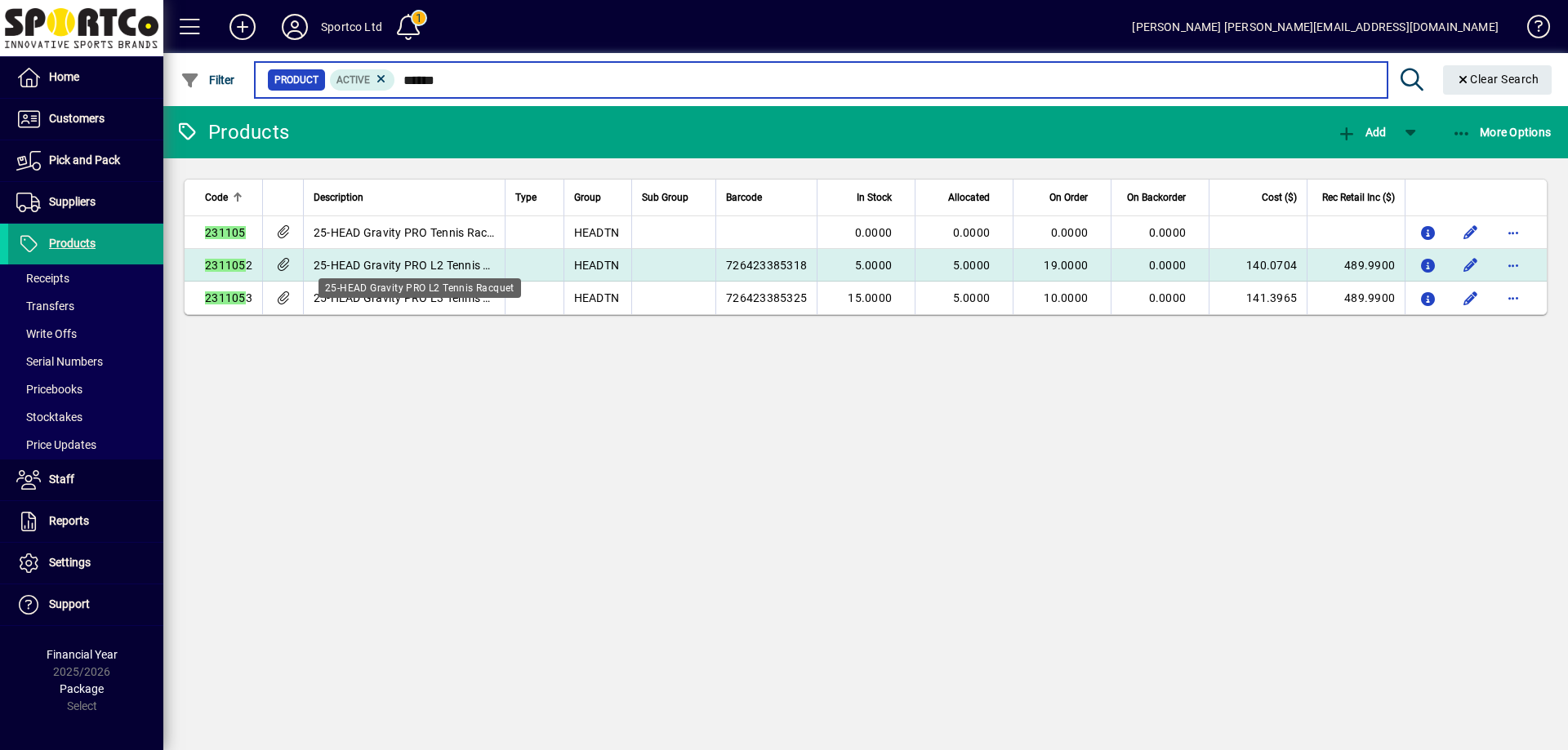
type input "******"
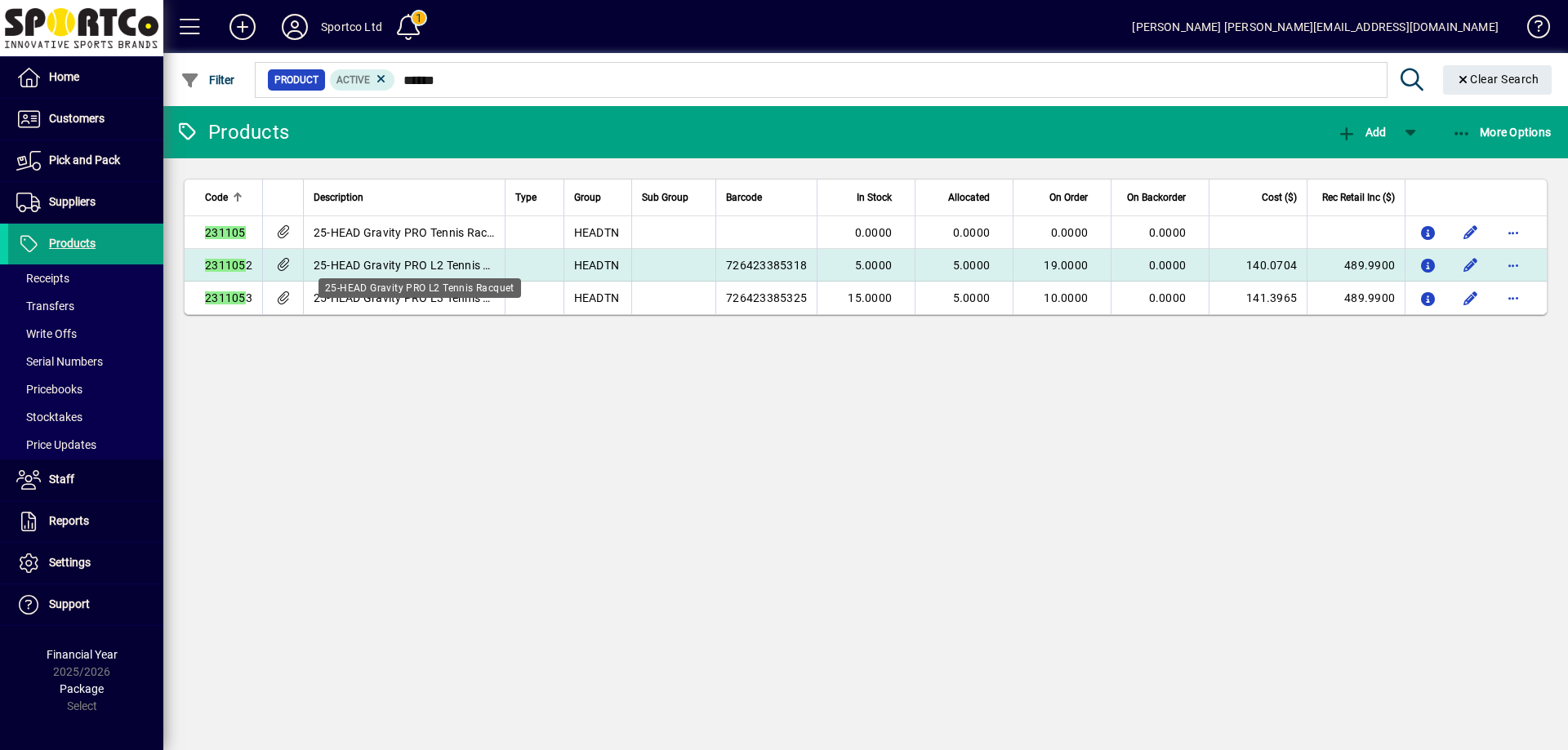
click at [455, 262] on span "25-HEAD Gravity PRO L2 Tennis Racquet" at bounding box center [420, 265] width 213 height 13
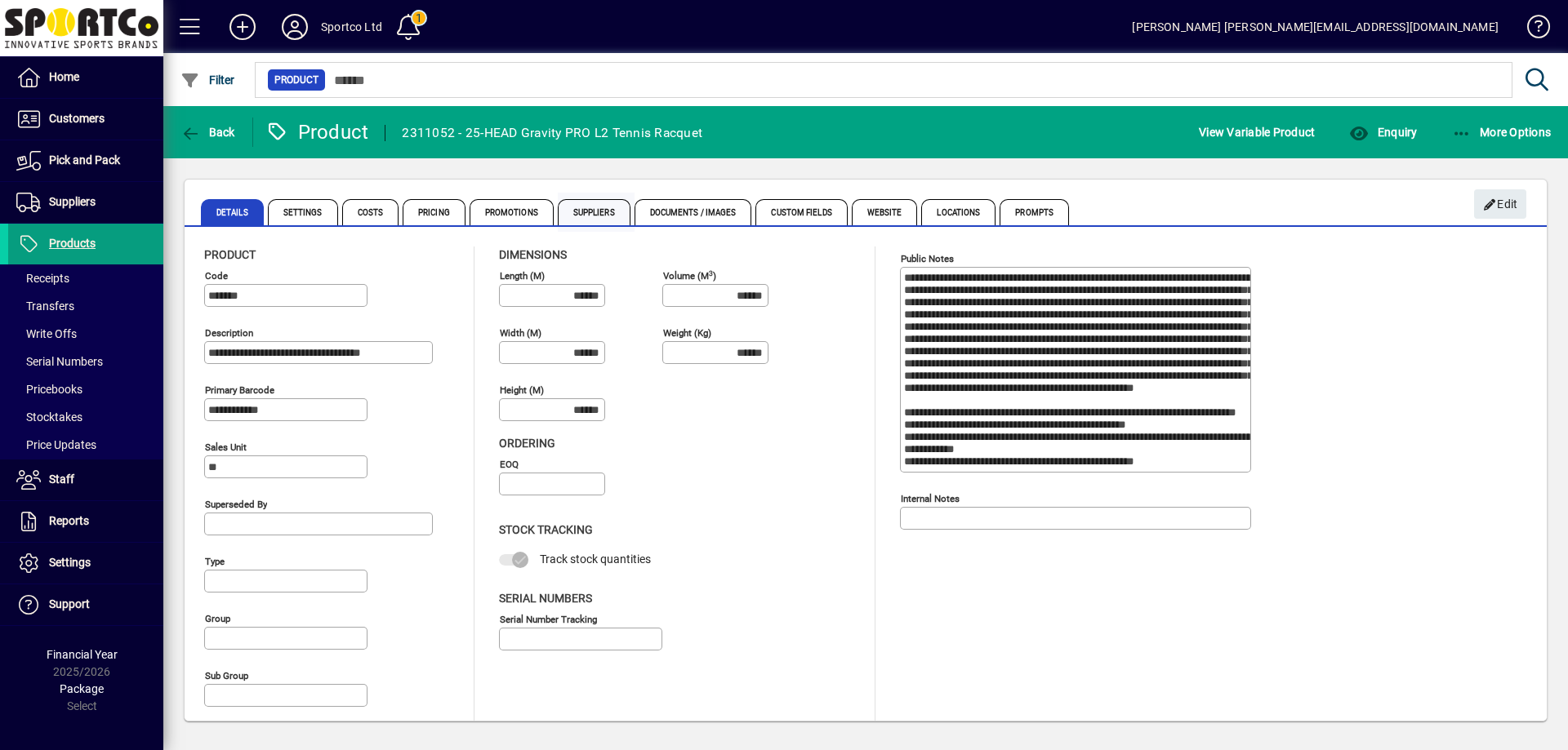
type input "**********"
type input "****"
click at [658, 210] on span "Documents / Images" at bounding box center [693, 212] width 118 height 26
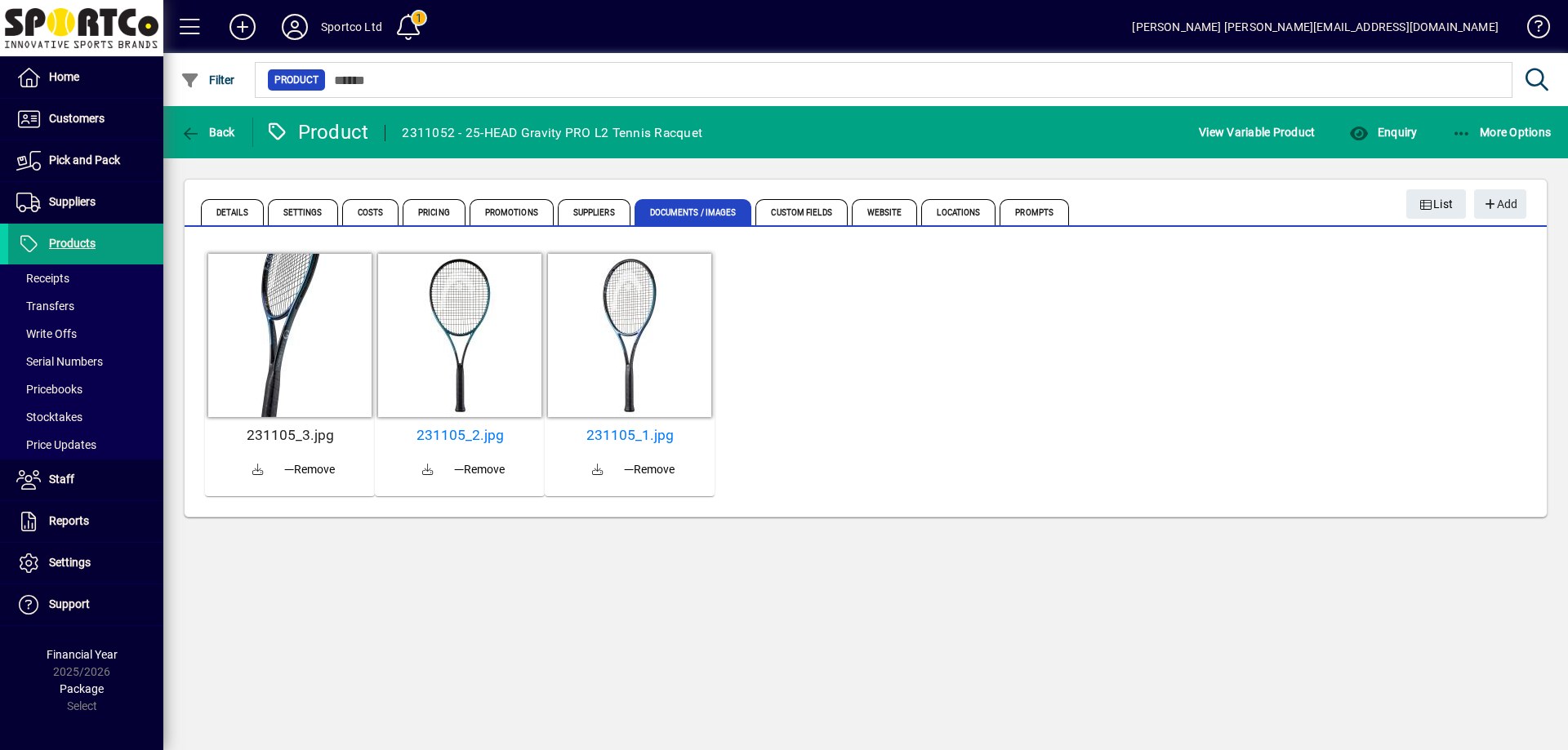
click at [281, 437] on h5 "231105_3.jpg" at bounding box center [290, 436] width 157 height 17
click at [225, 127] on span "Back" at bounding box center [208, 132] width 55 height 13
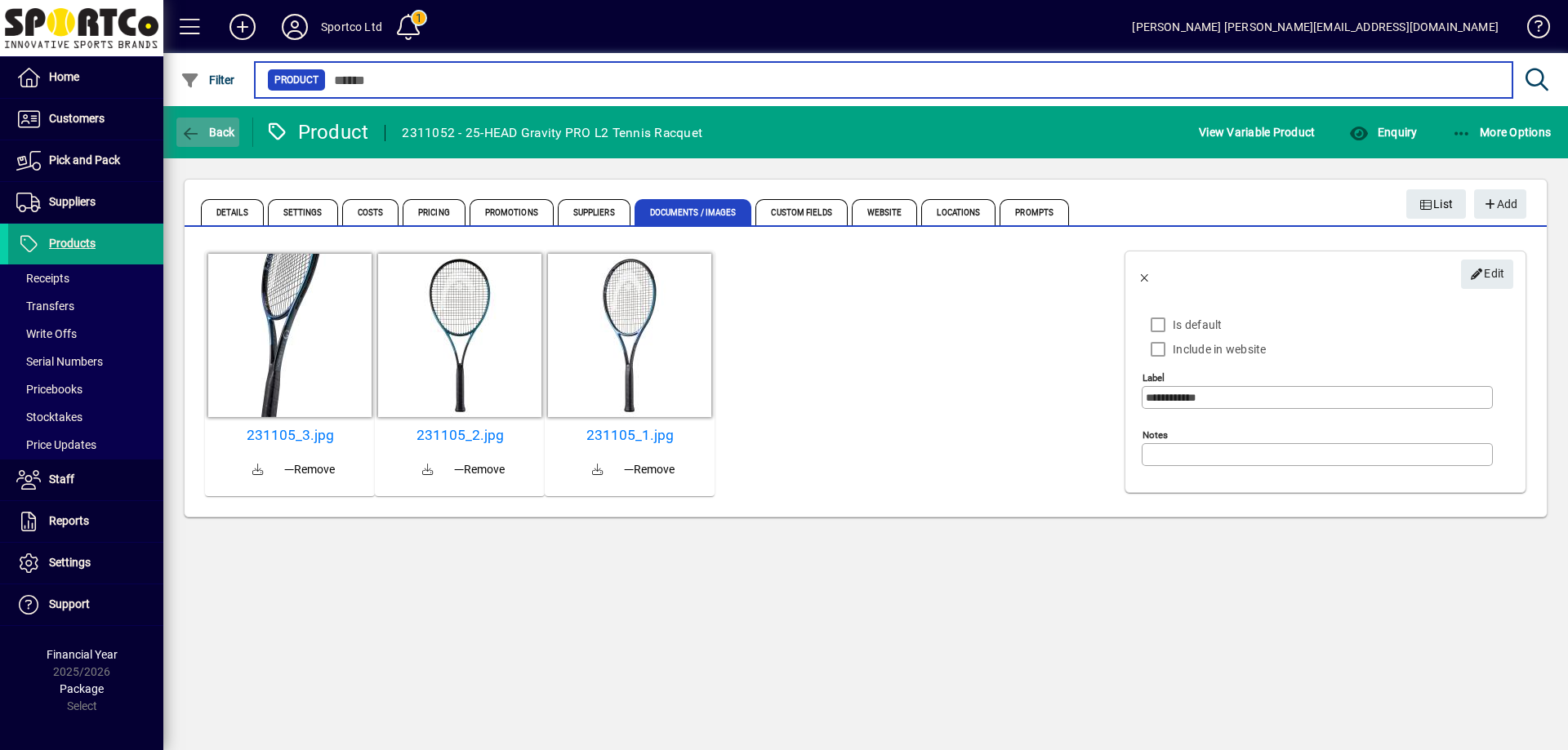
type input "******"
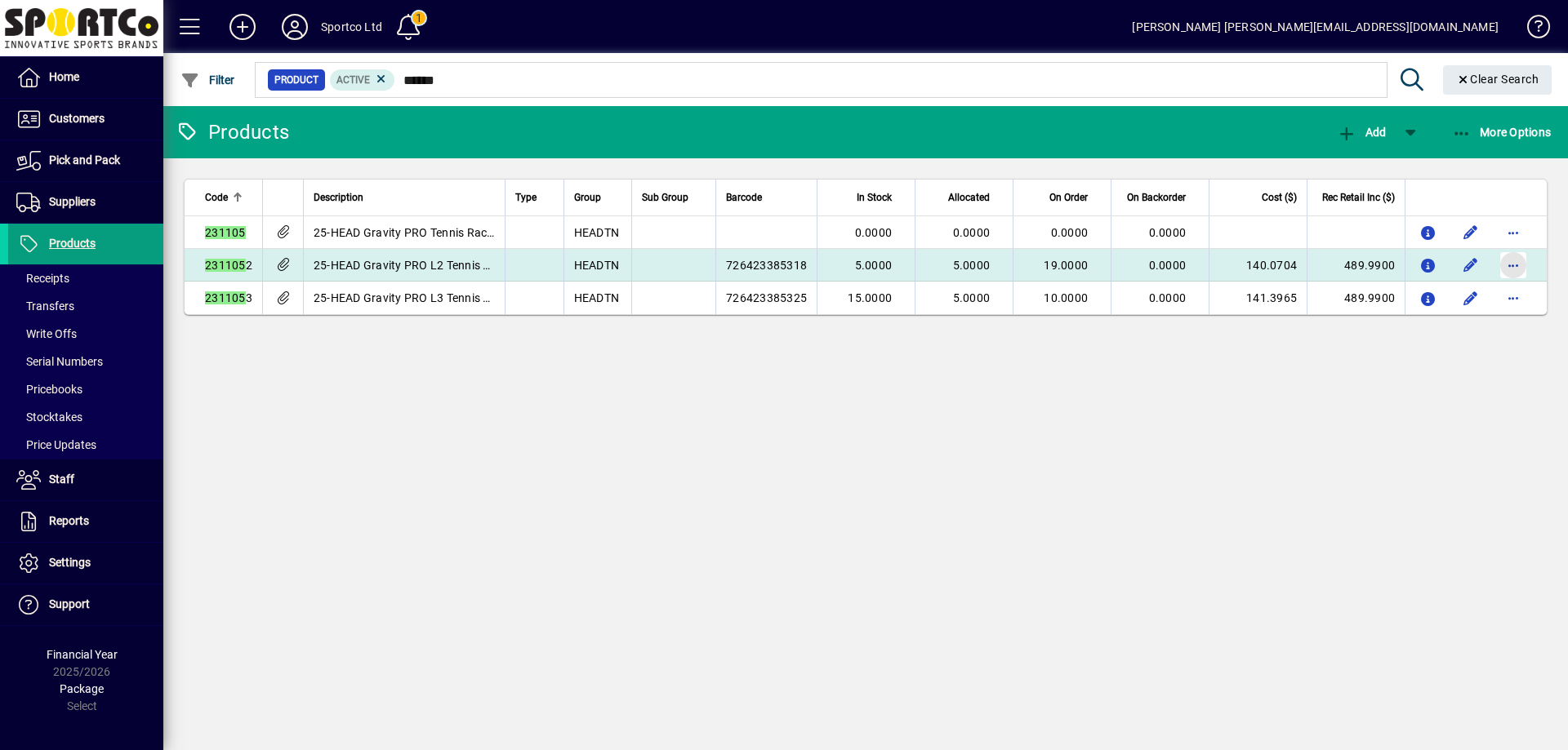
click at [1514, 265] on span "button" at bounding box center [1513, 265] width 39 height 39
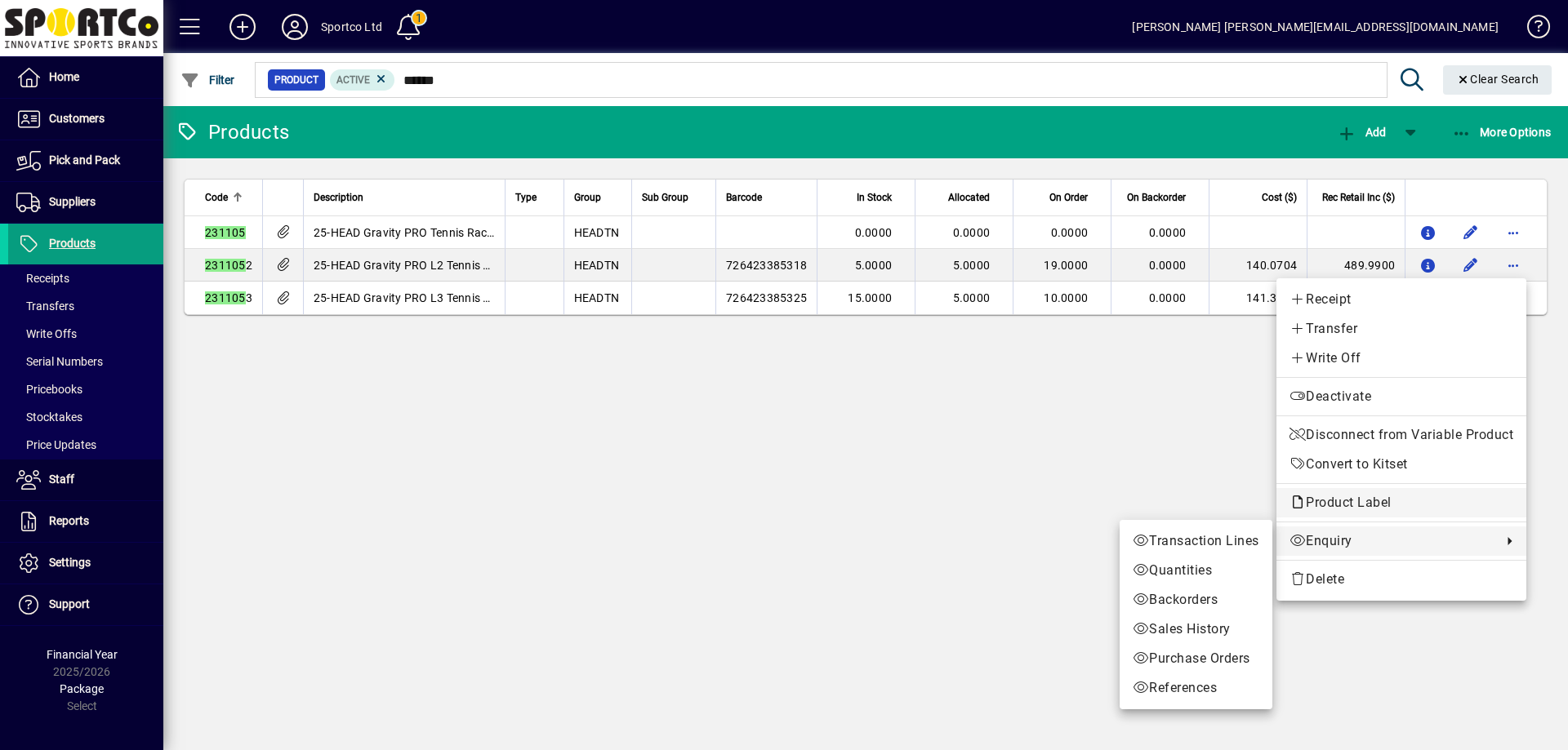
click at [1410, 504] on span "Product Label" at bounding box center [1401, 503] width 223 height 20
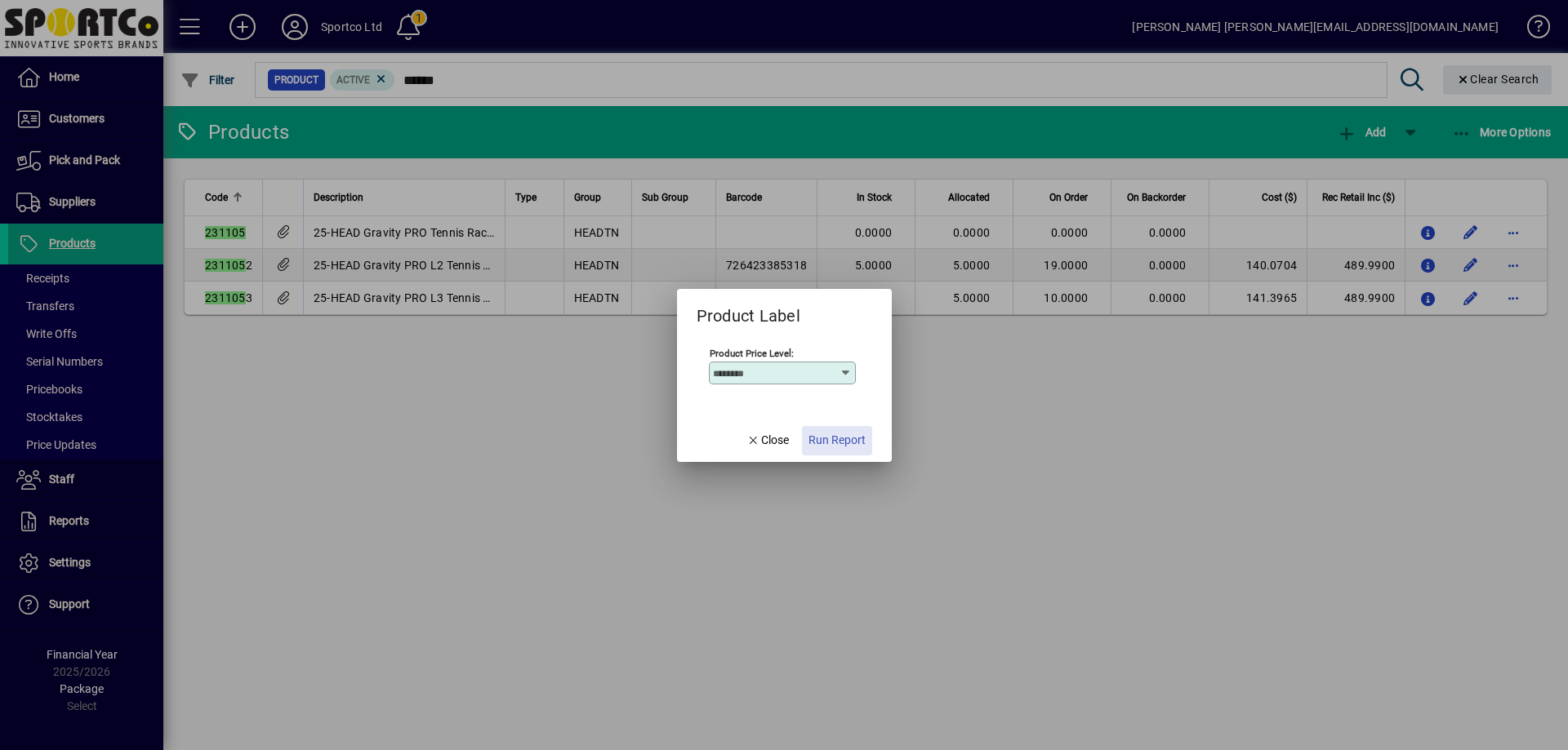
click at [841, 437] on span "Run Report" at bounding box center [837, 440] width 57 height 17
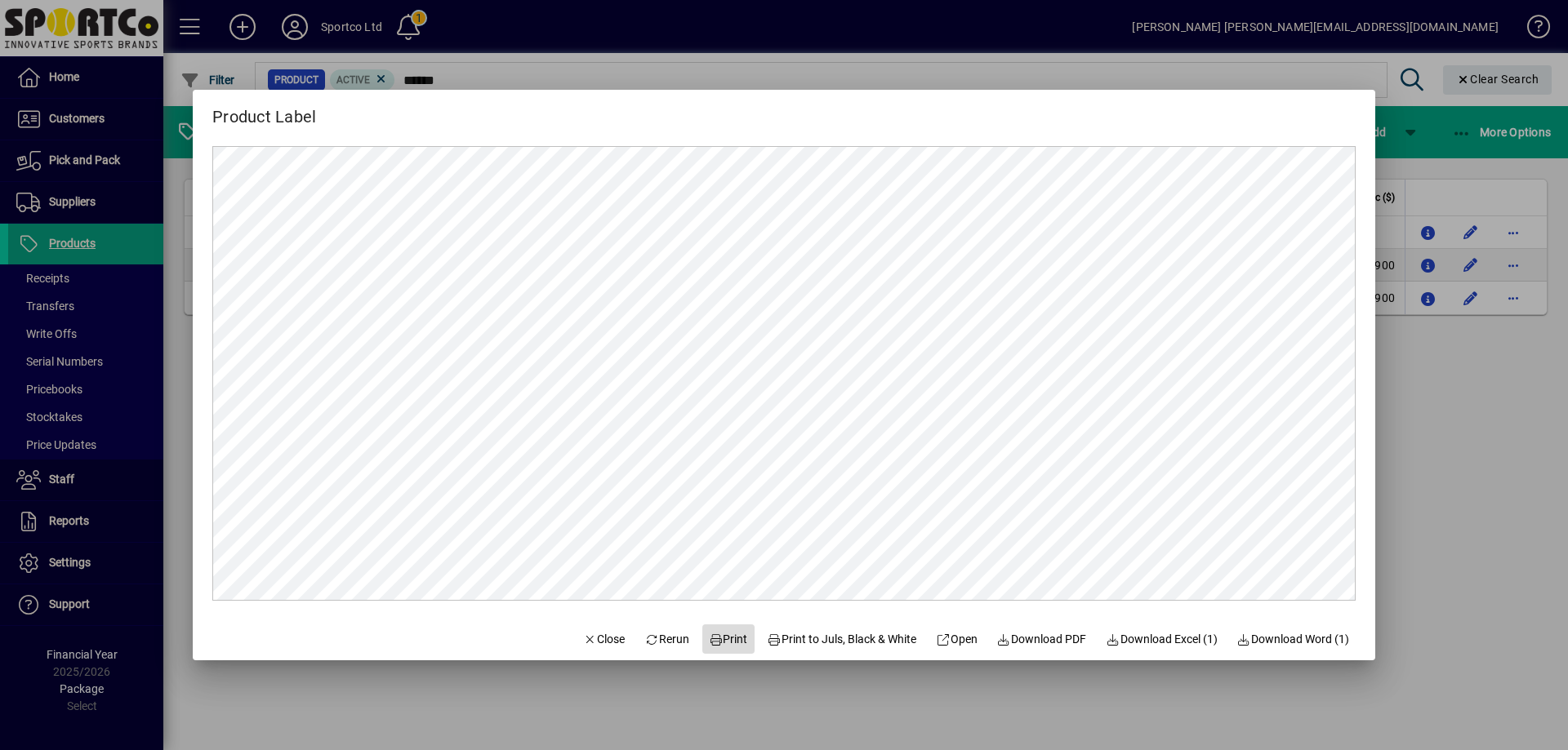
click at [729, 645] on span "Print" at bounding box center [728, 640] width 39 height 17
click at [597, 635] on span "Close" at bounding box center [604, 640] width 43 height 17
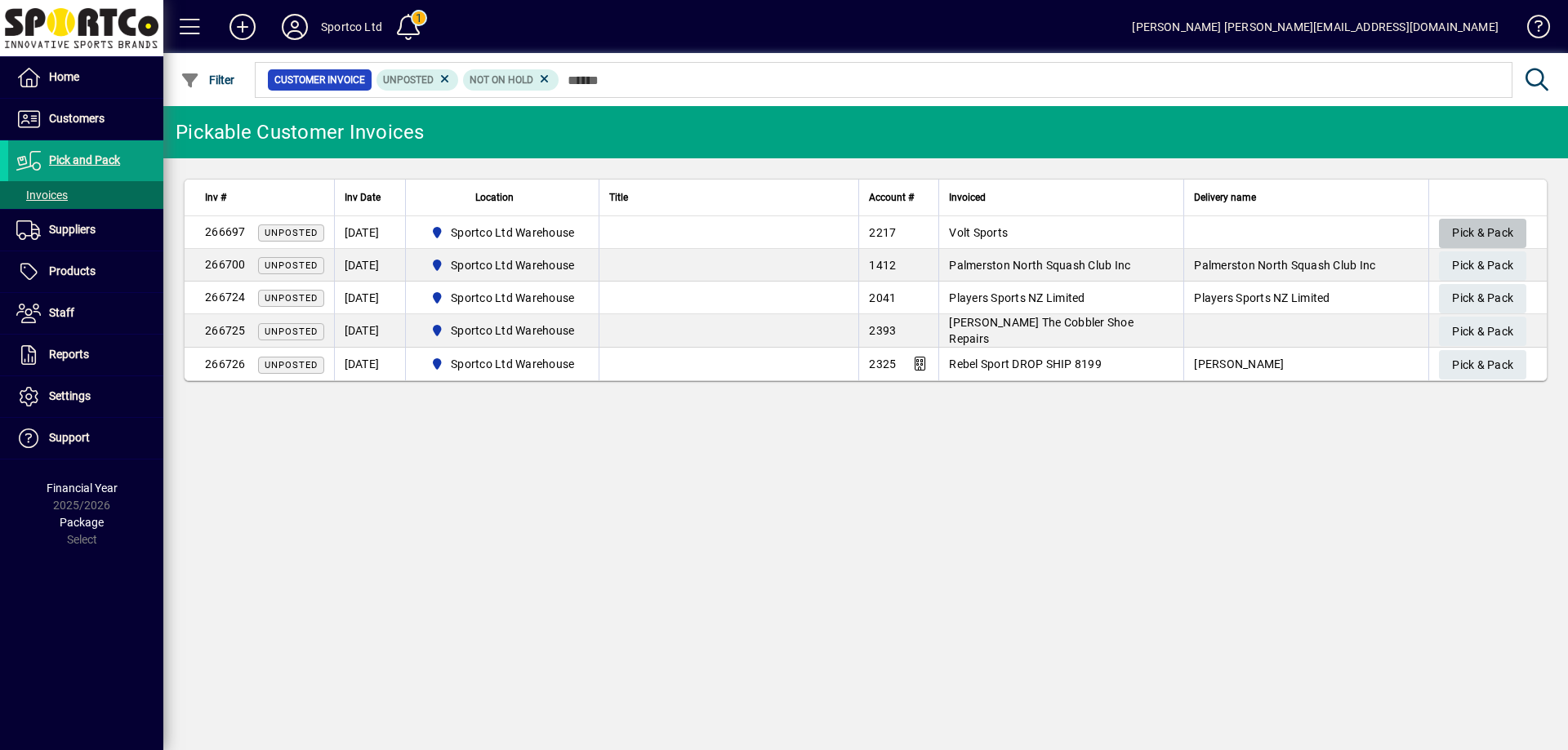
click at [1462, 227] on span "Pick & Pack" at bounding box center [1482, 233] width 61 height 27
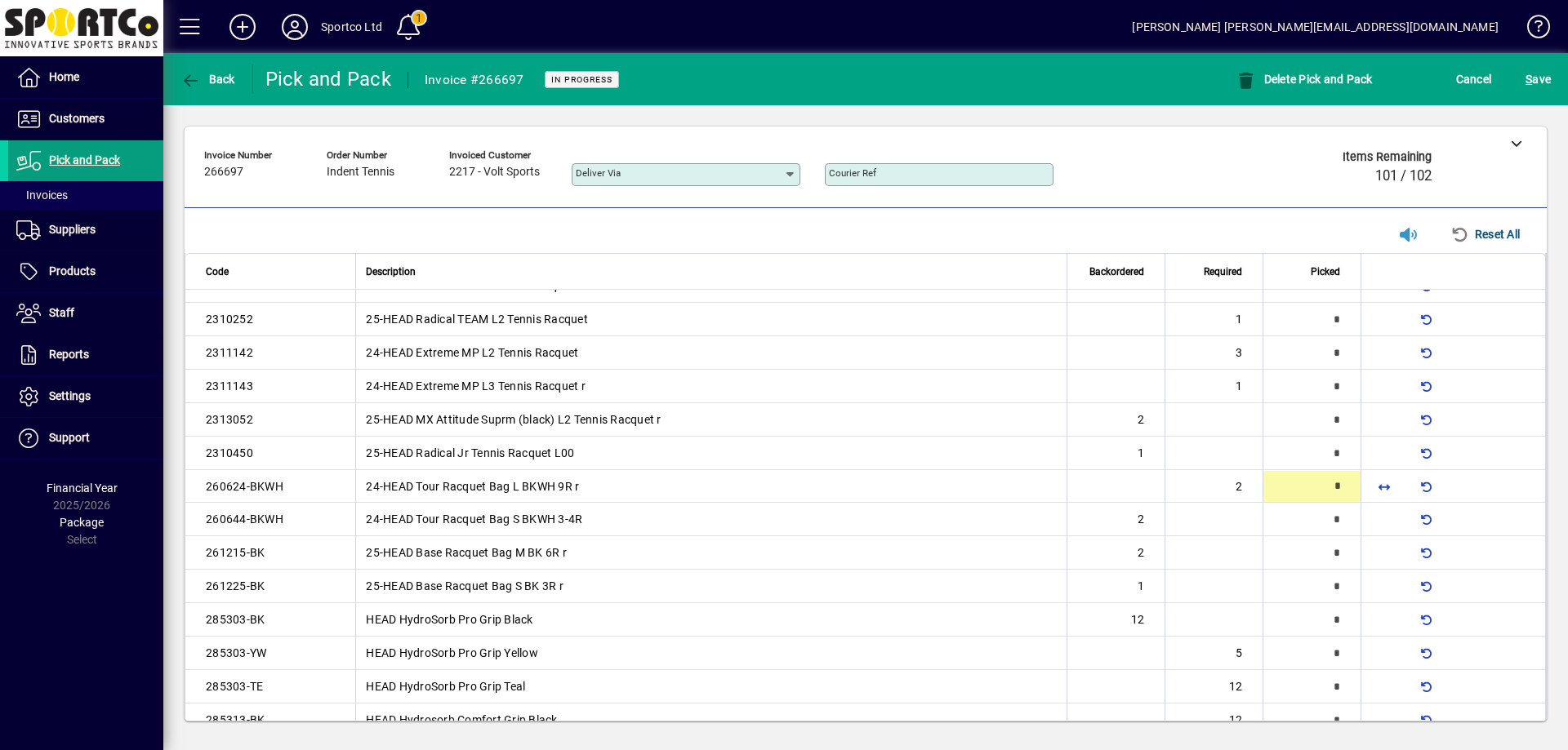
type input "*"
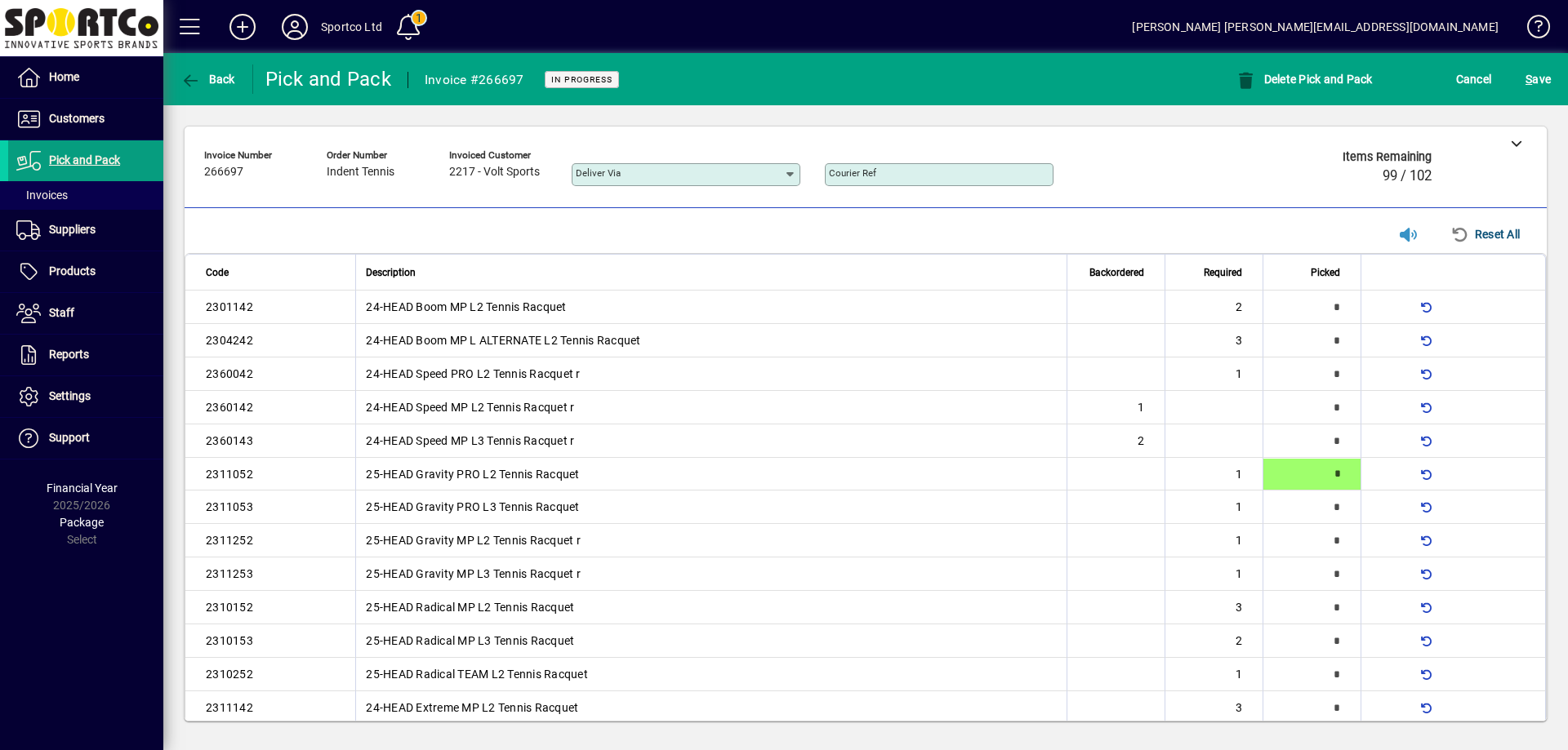
type input "*"
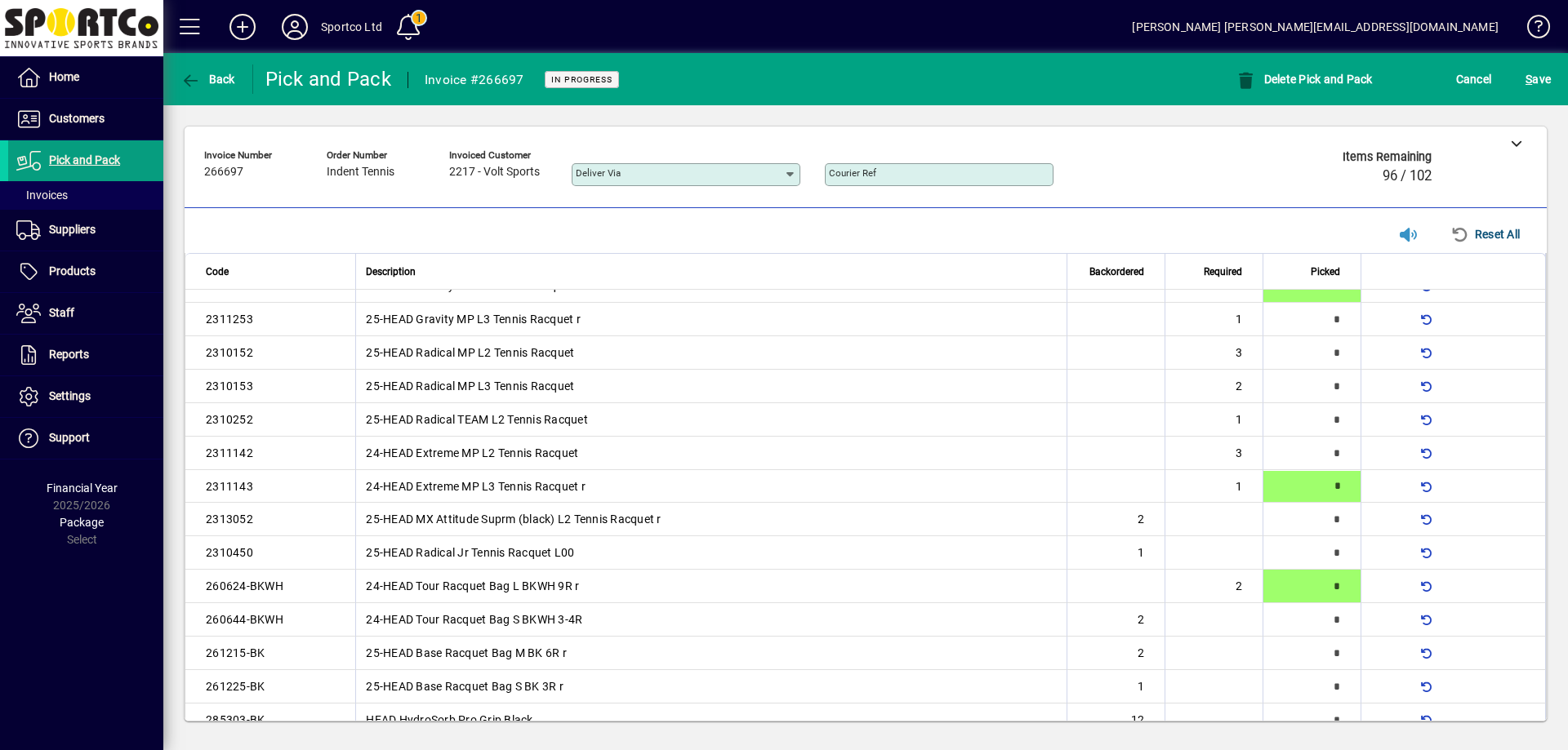
type input "*"
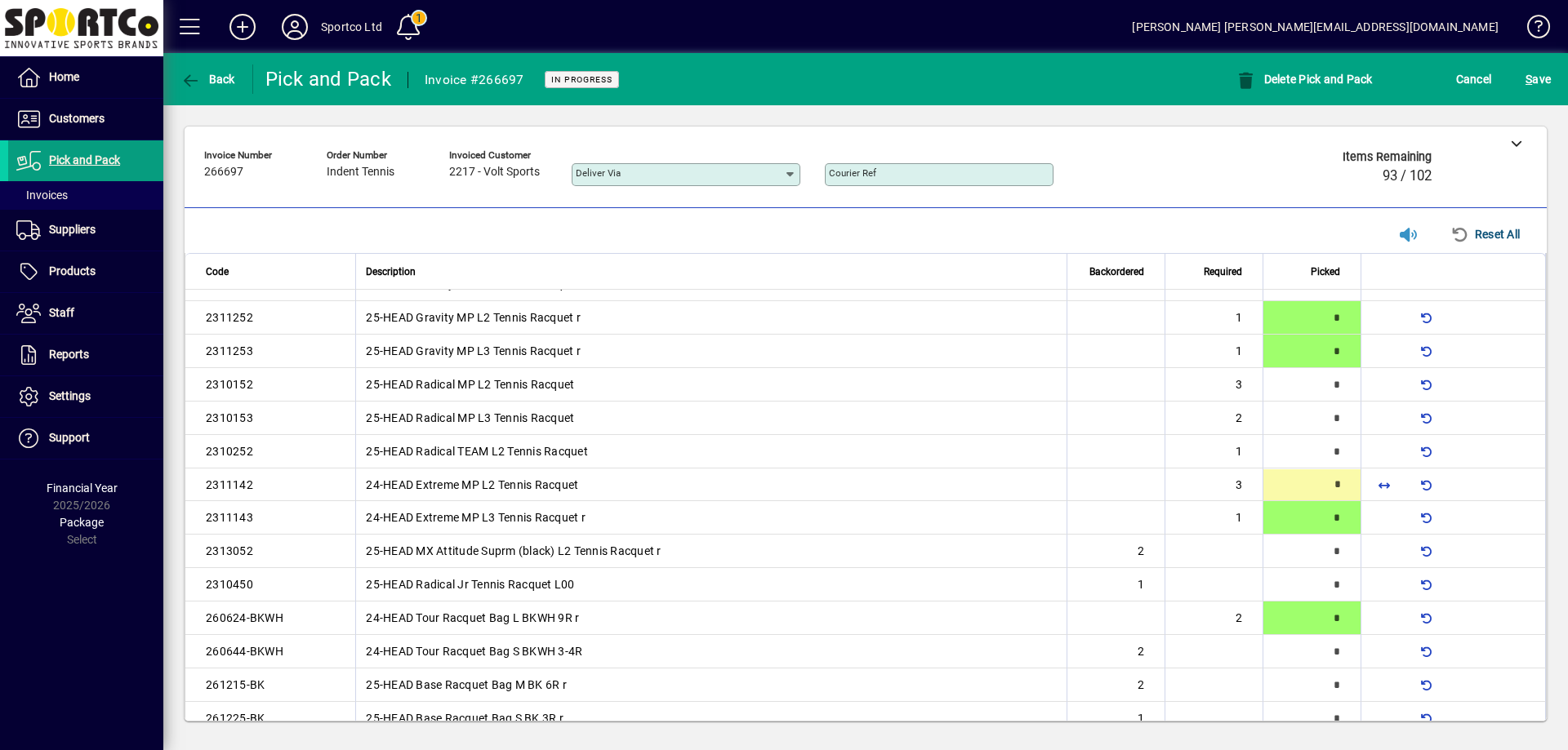
type input "*"
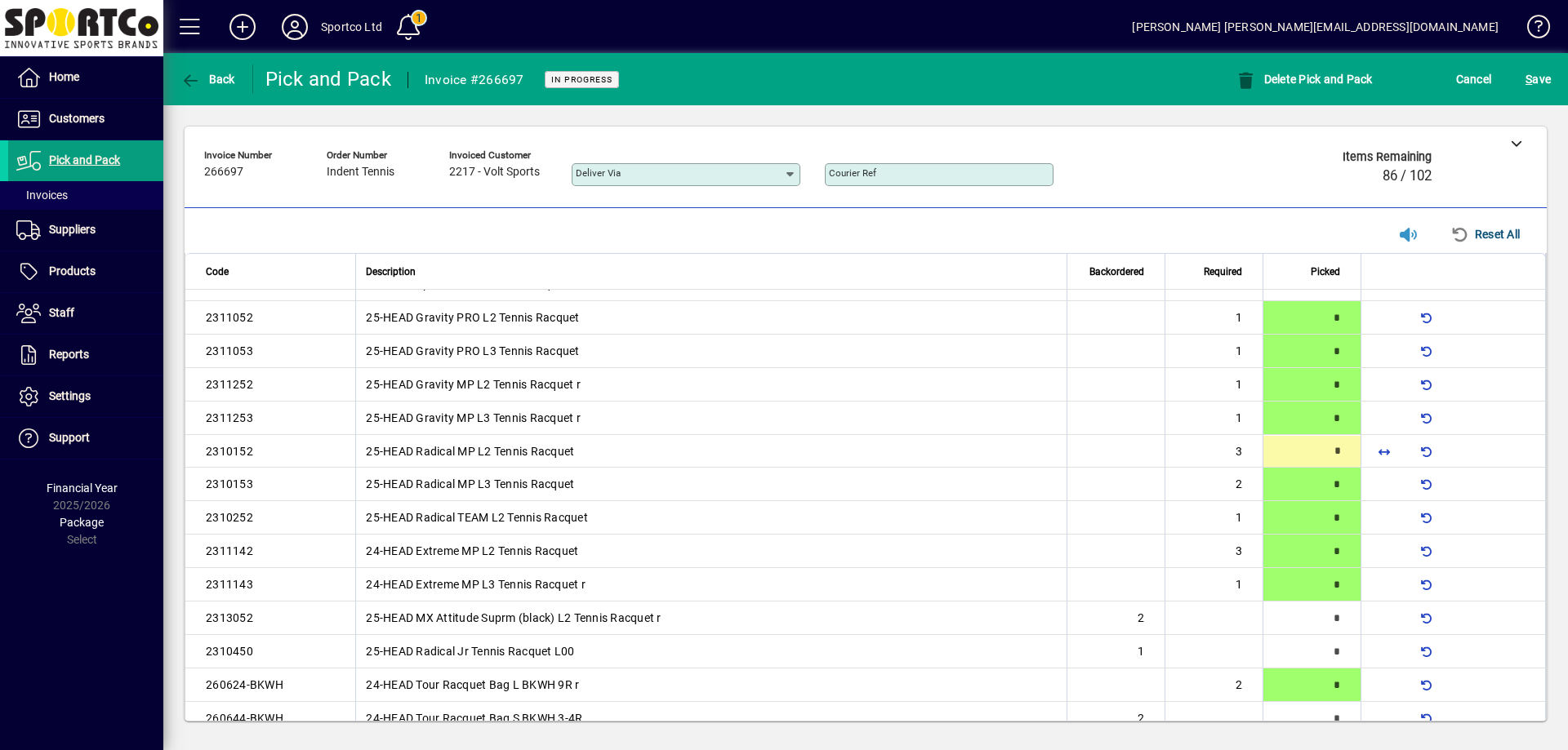
scroll to position [123, 0]
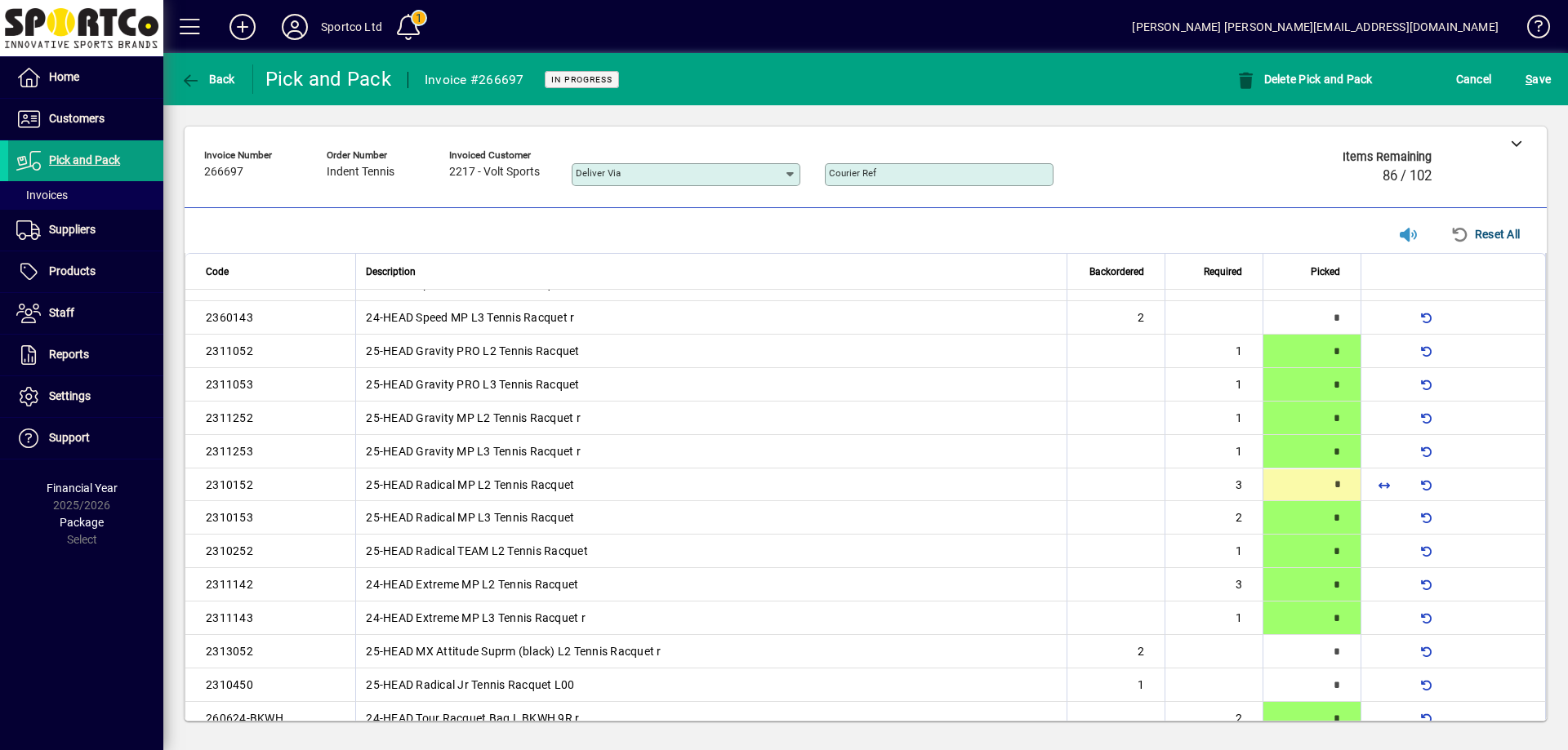
type input "*"
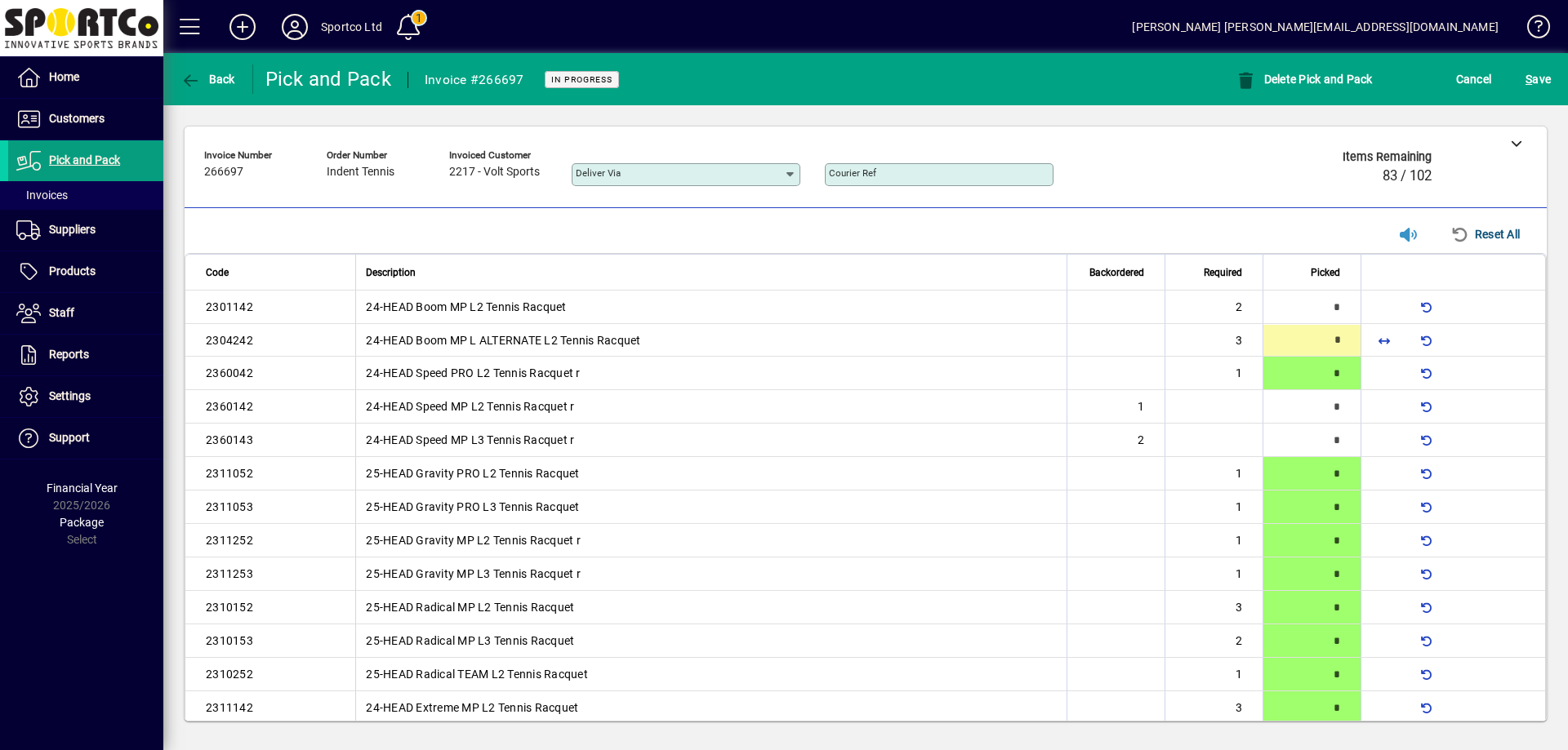
type input "*"
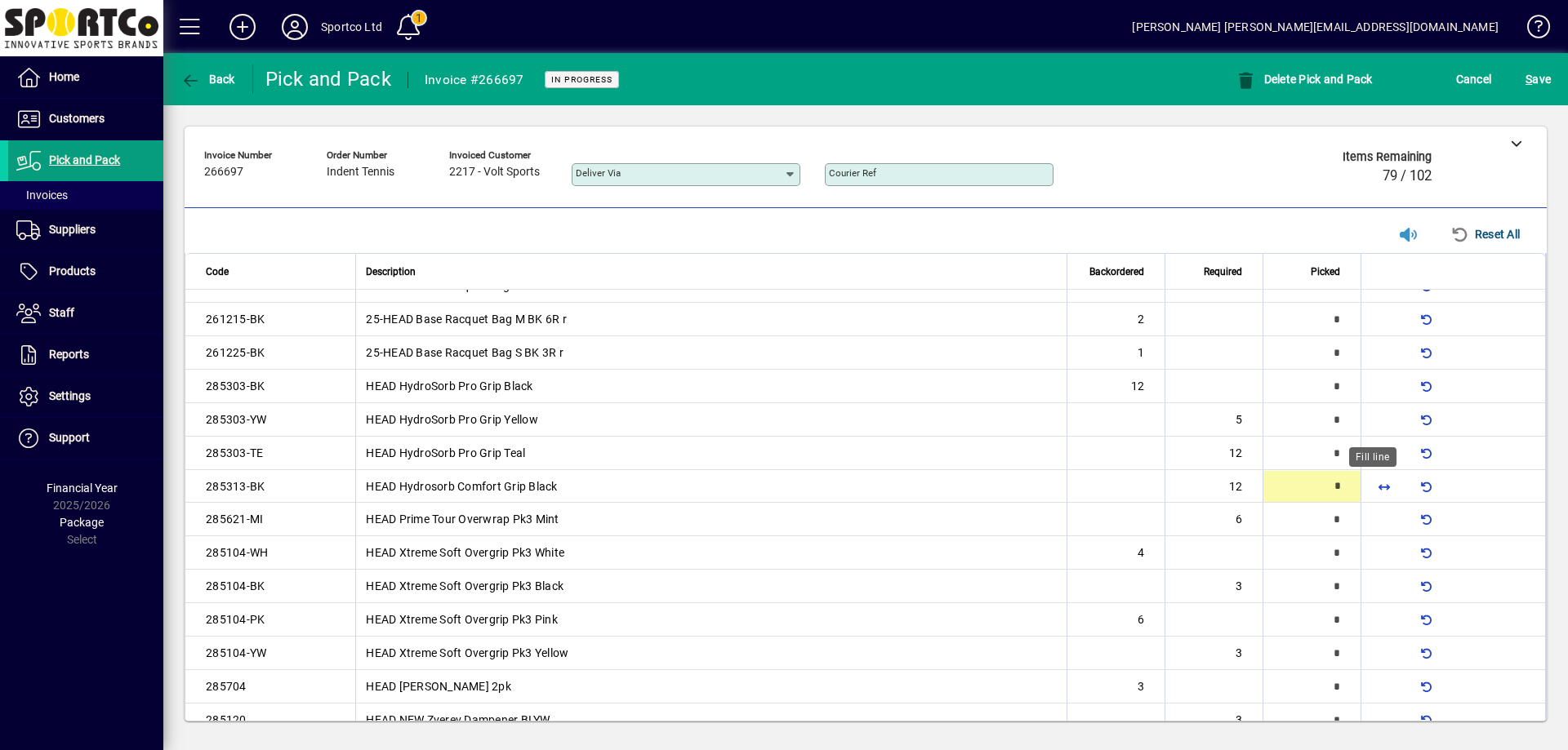
click at [1374, 483] on span "button" at bounding box center [1384, 486] width 39 height 39
type input "**"
click at [1373, 456] on span "button" at bounding box center [1384, 453] width 39 height 39
type input "**"
click at [1371, 519] on span "button" at bounding box center [1384, 519] width 39 height 39
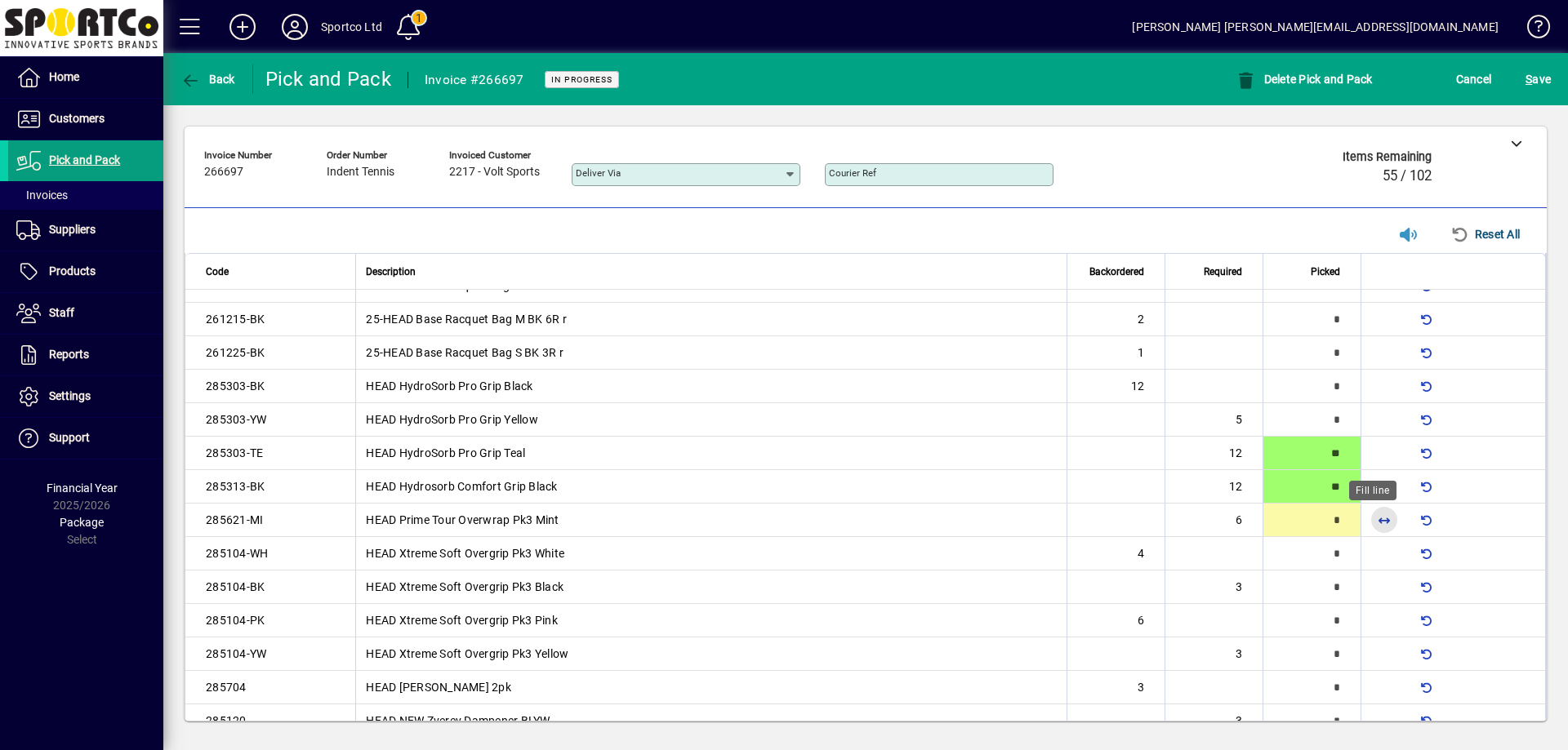
type input "*"
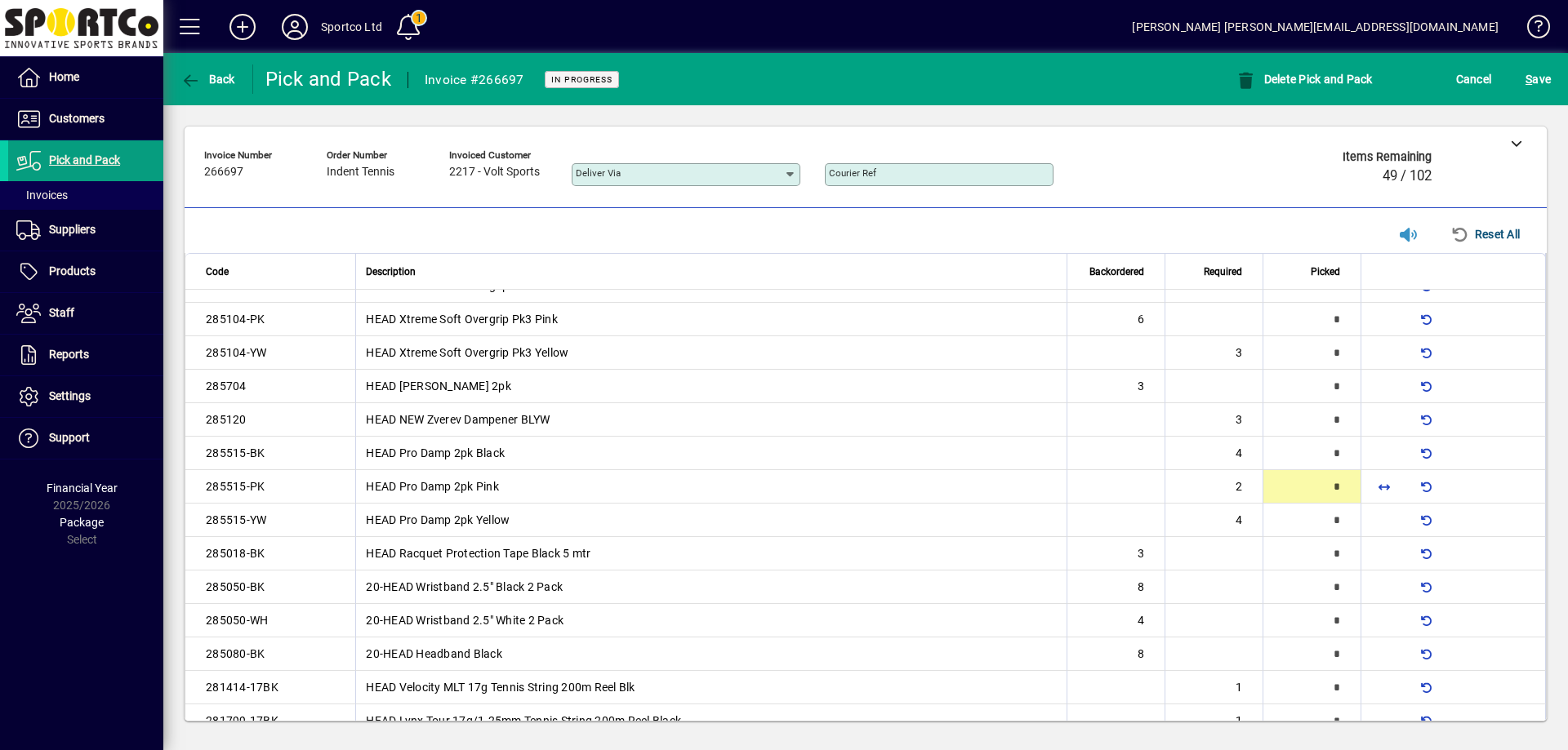
type input "*"
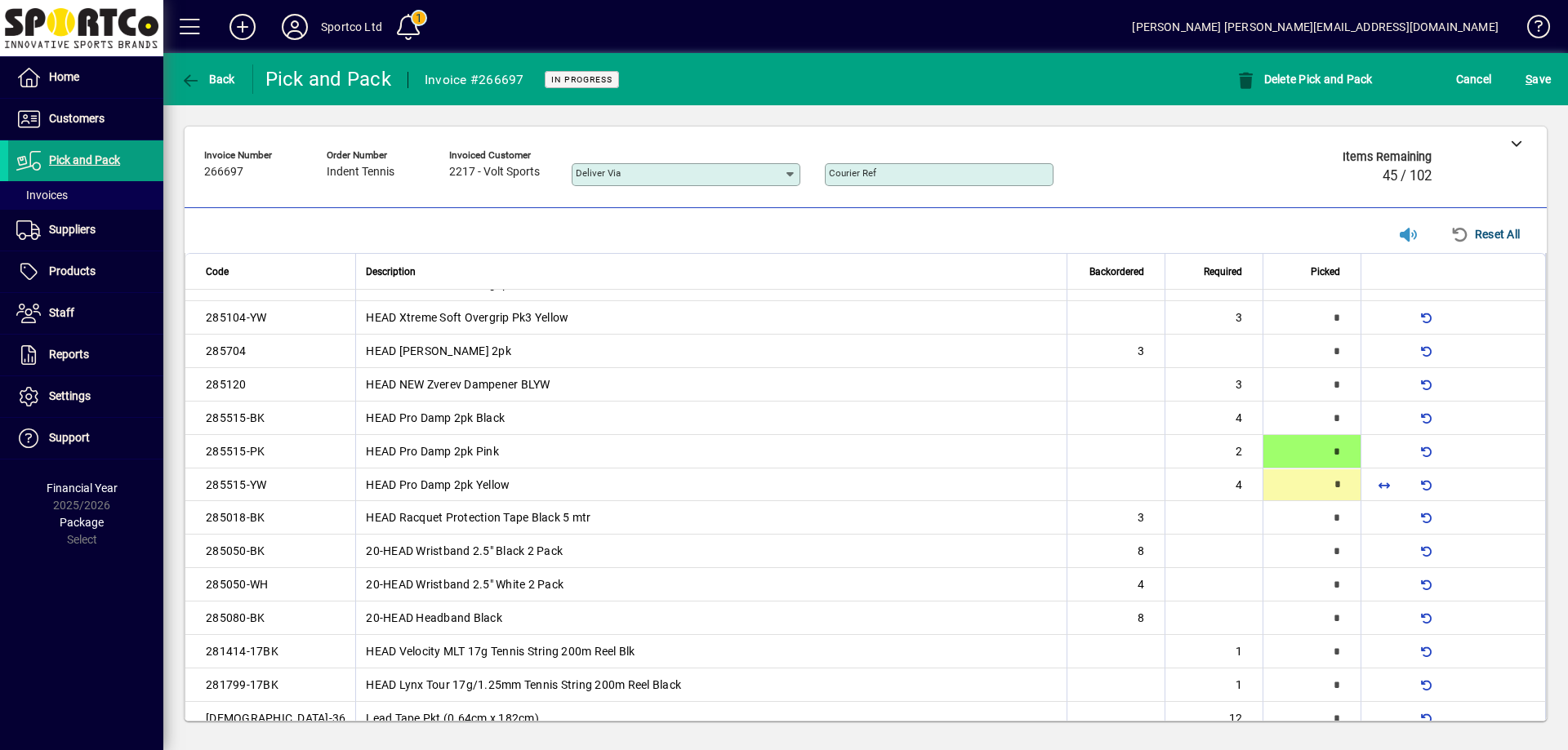
type input "*"
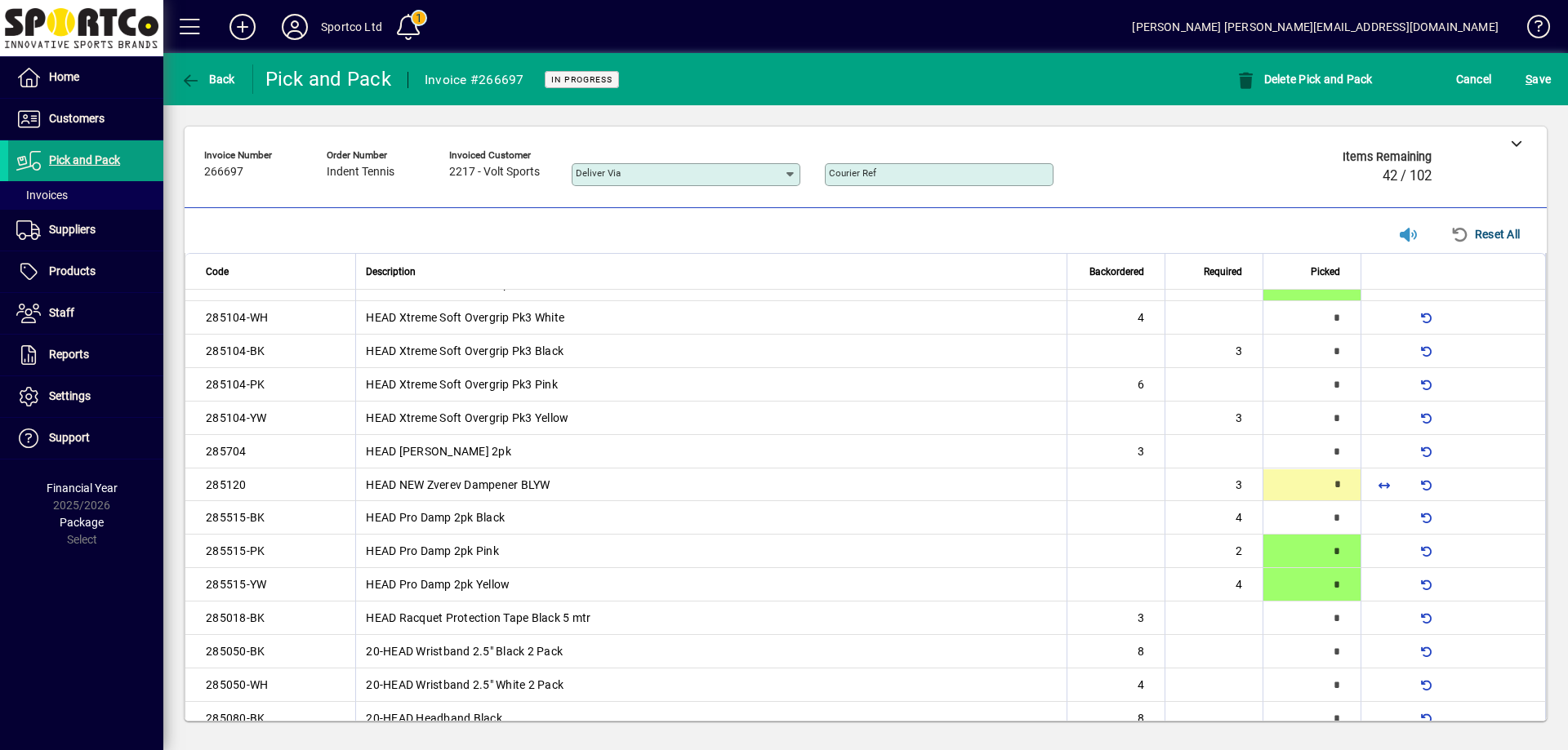
type input "*"
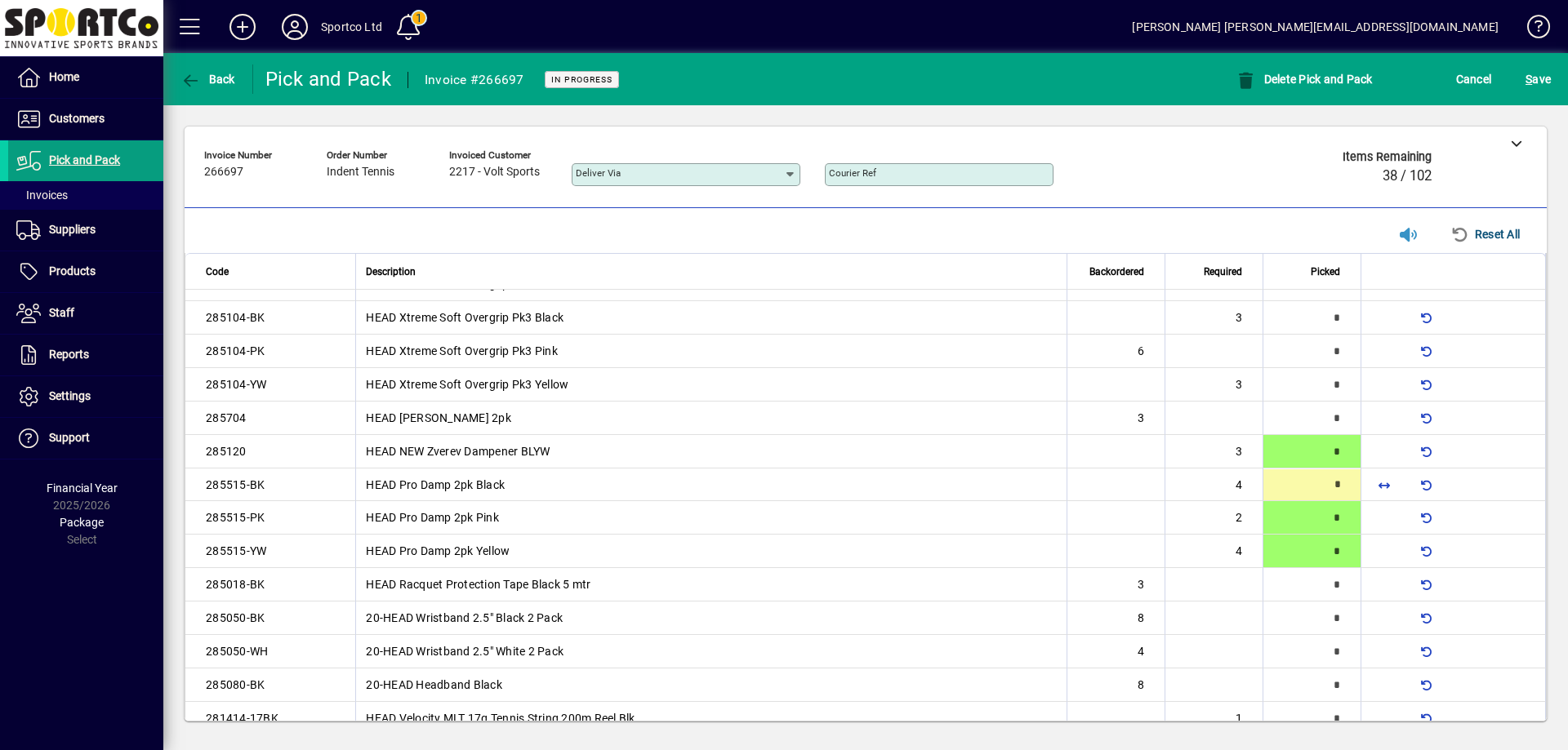
type input "*"
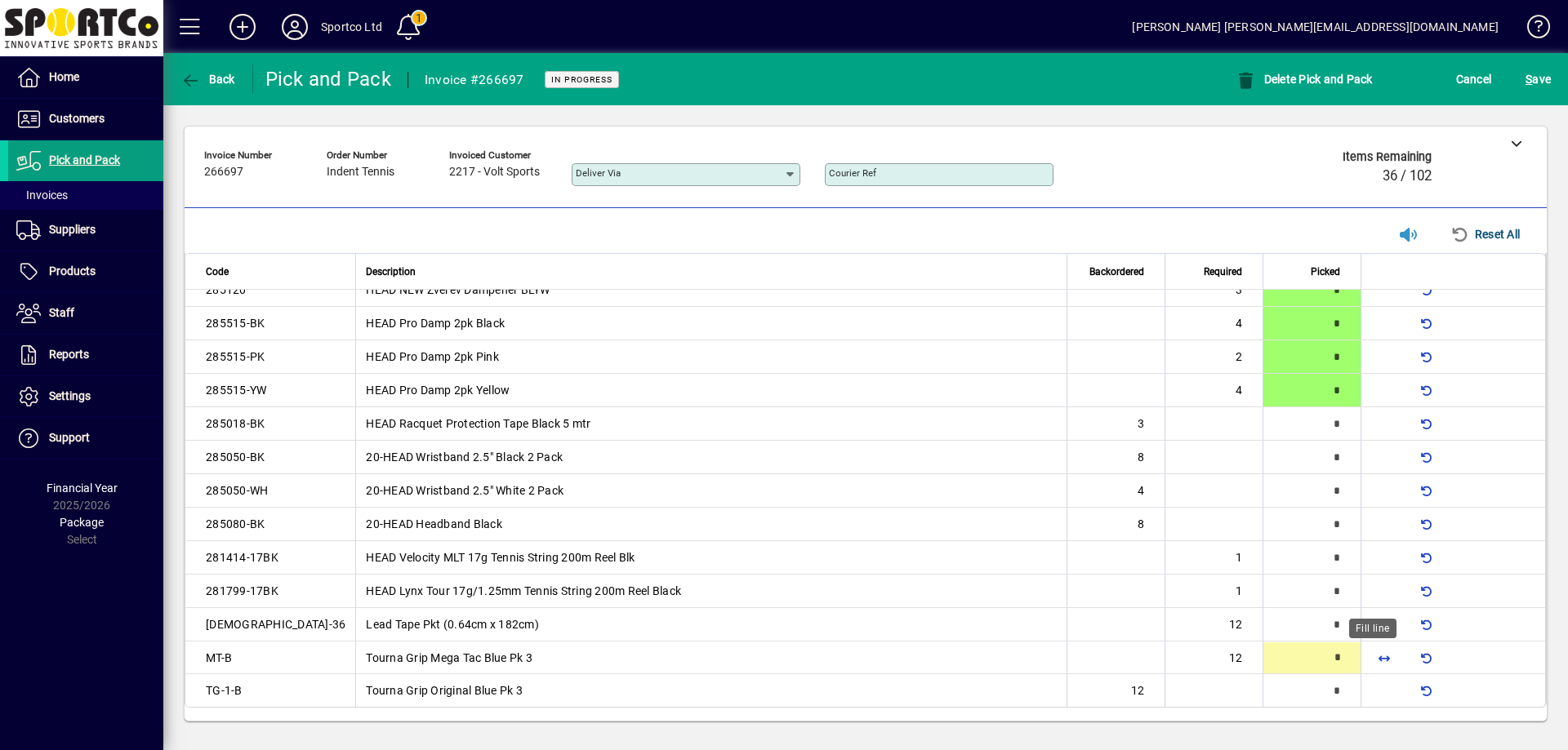
click at [1368, 662] on span "button" at bounding box center [1384, 658] width 39 height 39
type input "**"
click at [1384, 631] on span "button" at bounding box center [1384, 624] width 39 height 39
type input "**"
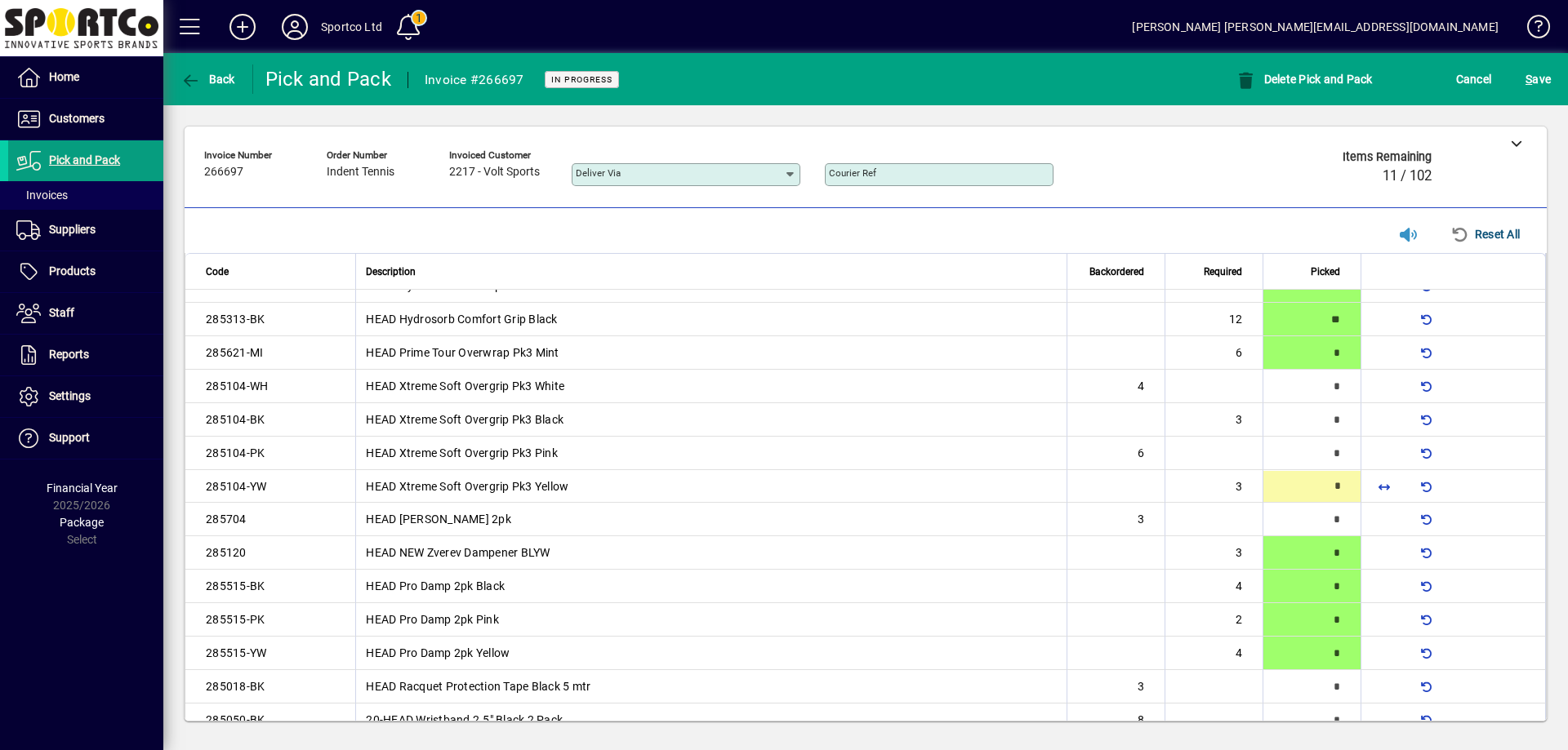
scroll to position [759, 0]
type input "*"
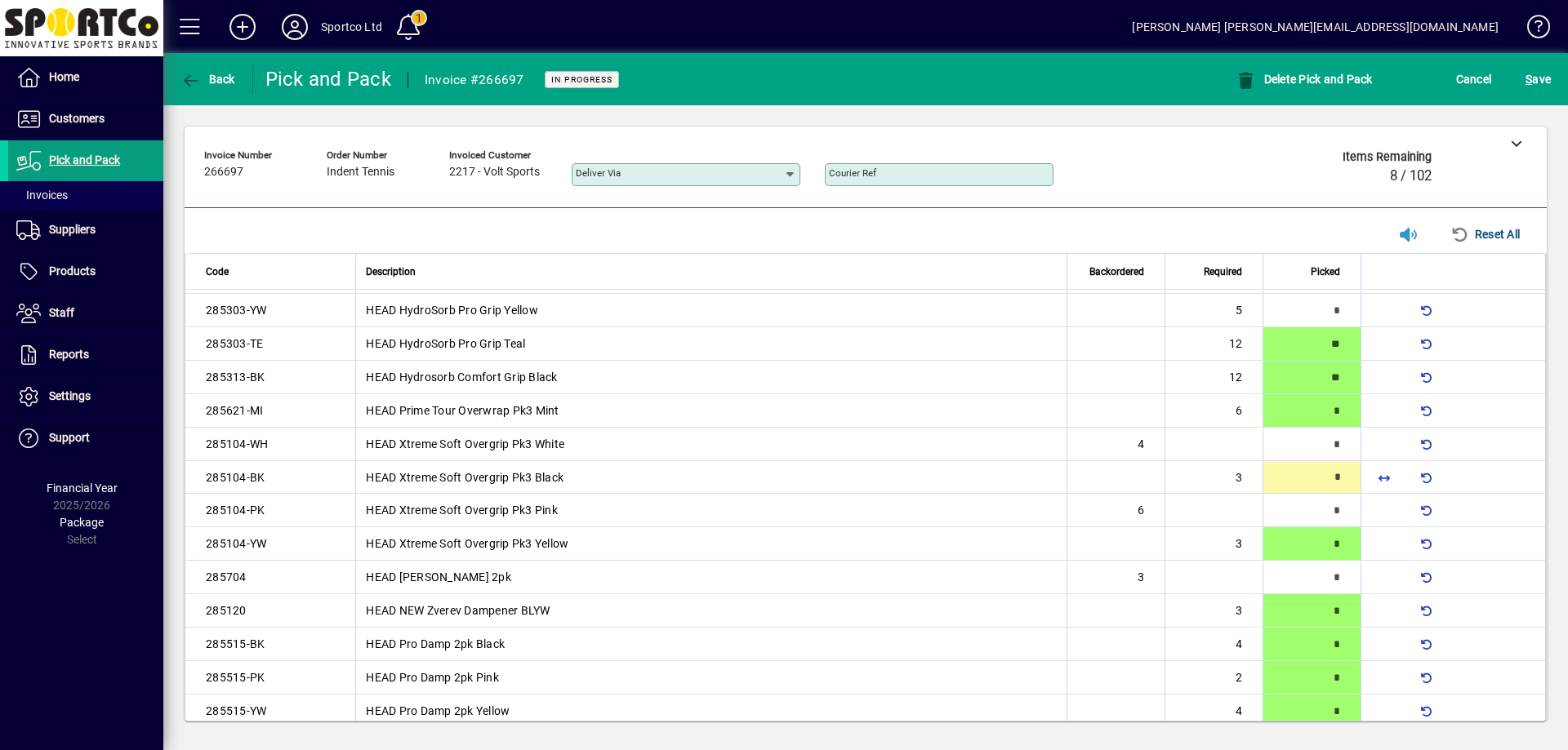
type input "*"
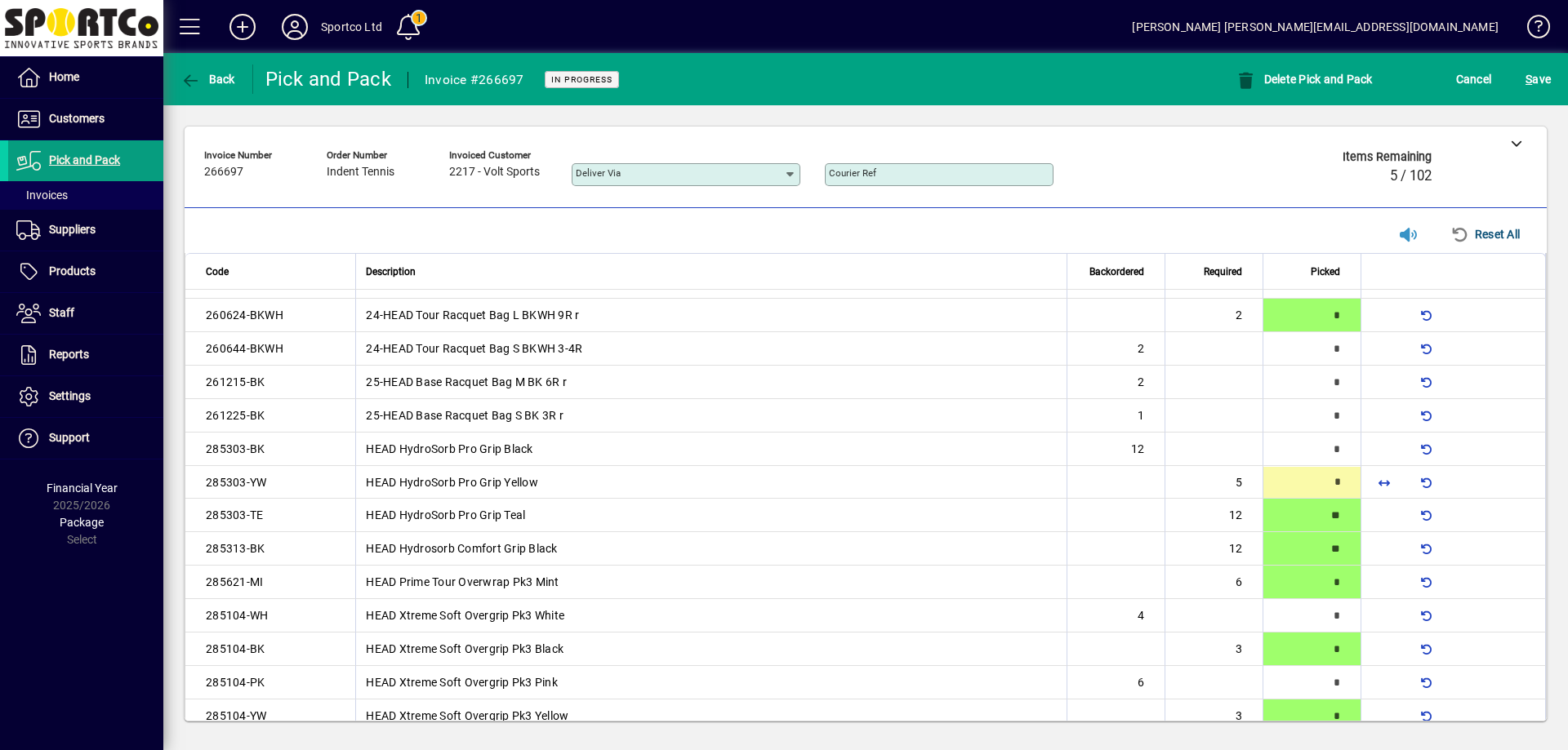
scroll to position [525, 0]
type input "*"
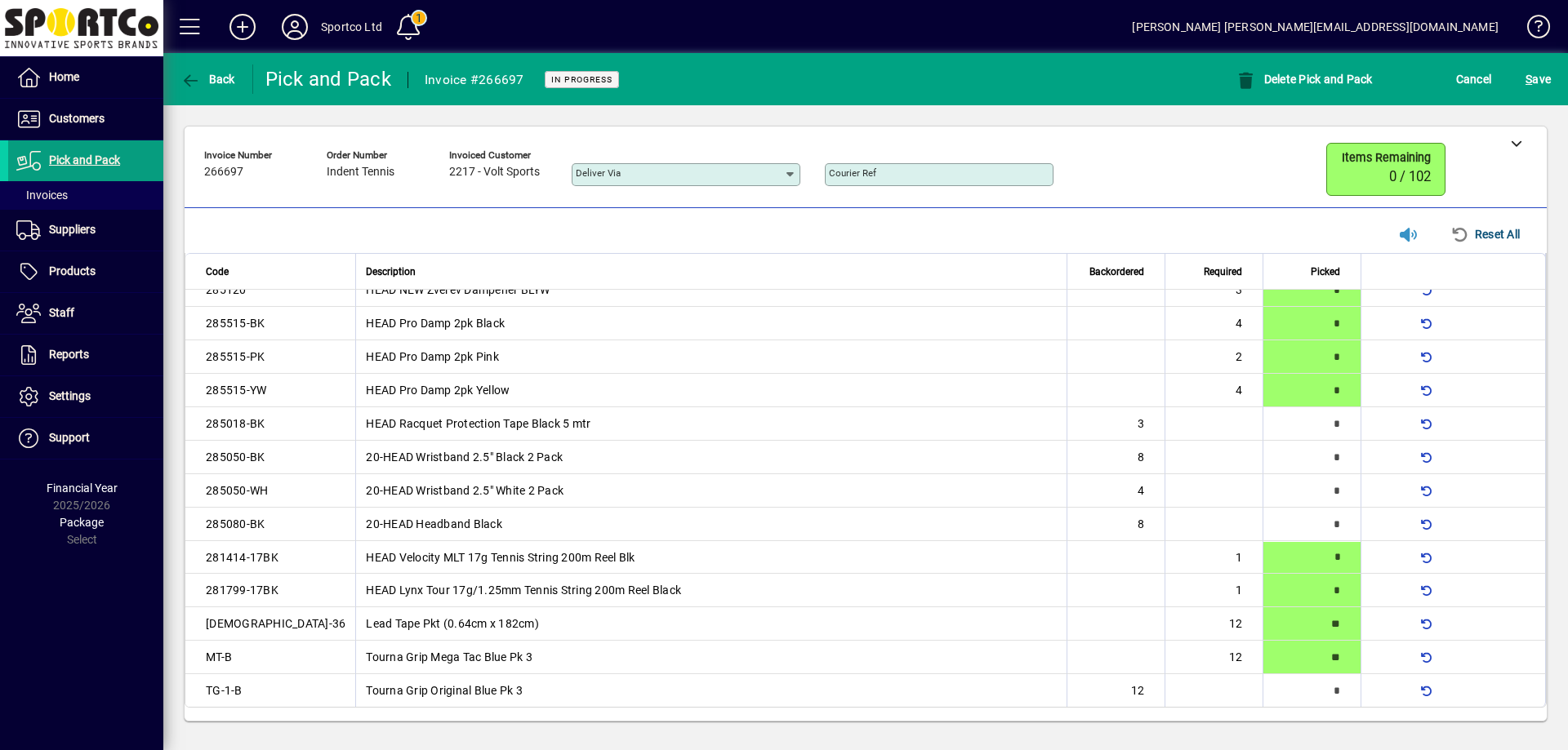
type input "*"
click at [1535, 80] on span "S ave" at bounding box center [1538, 79] width 26 height 26
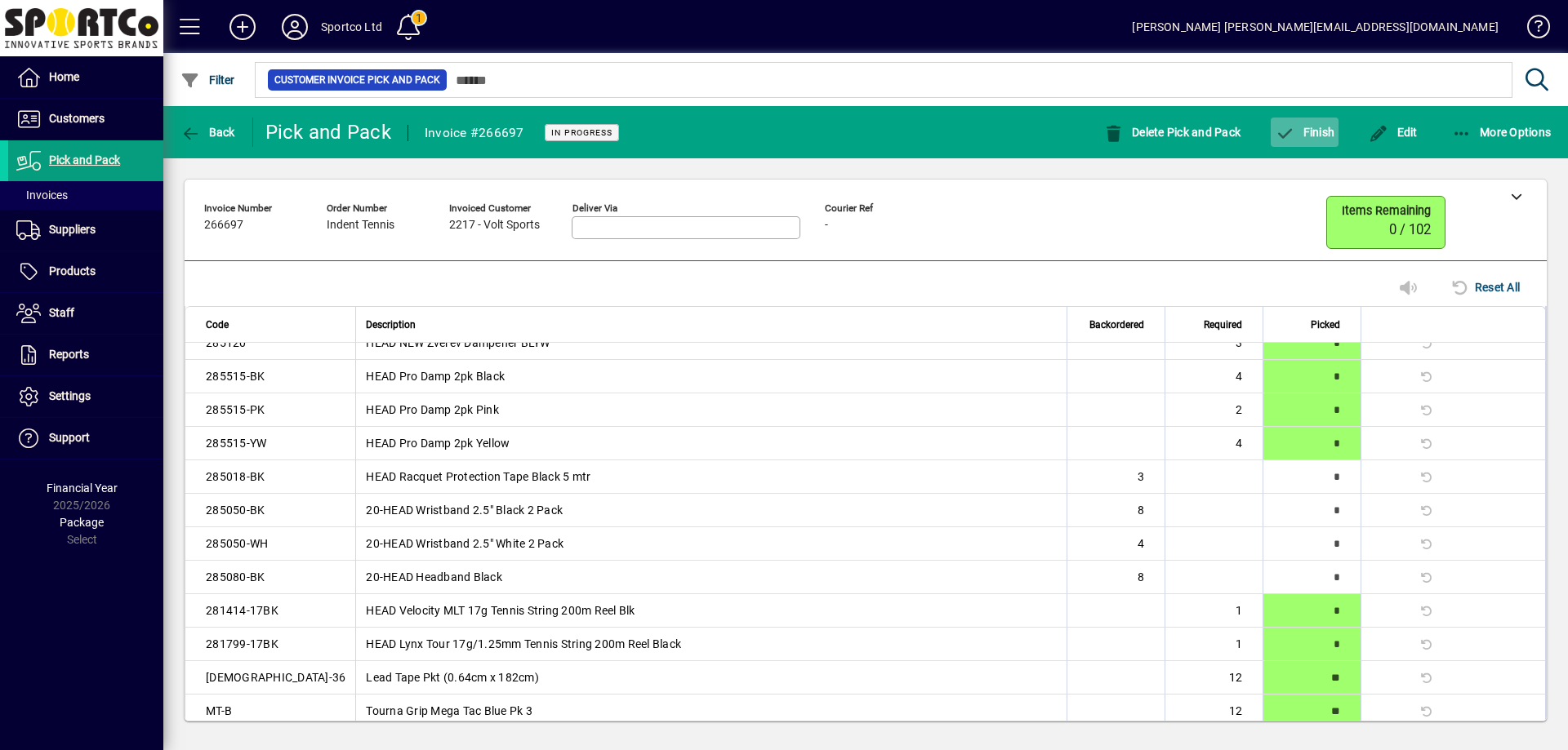
click at [1298, 130] on span "Finish" at bounding box center [1304, 132] width 59 height 13
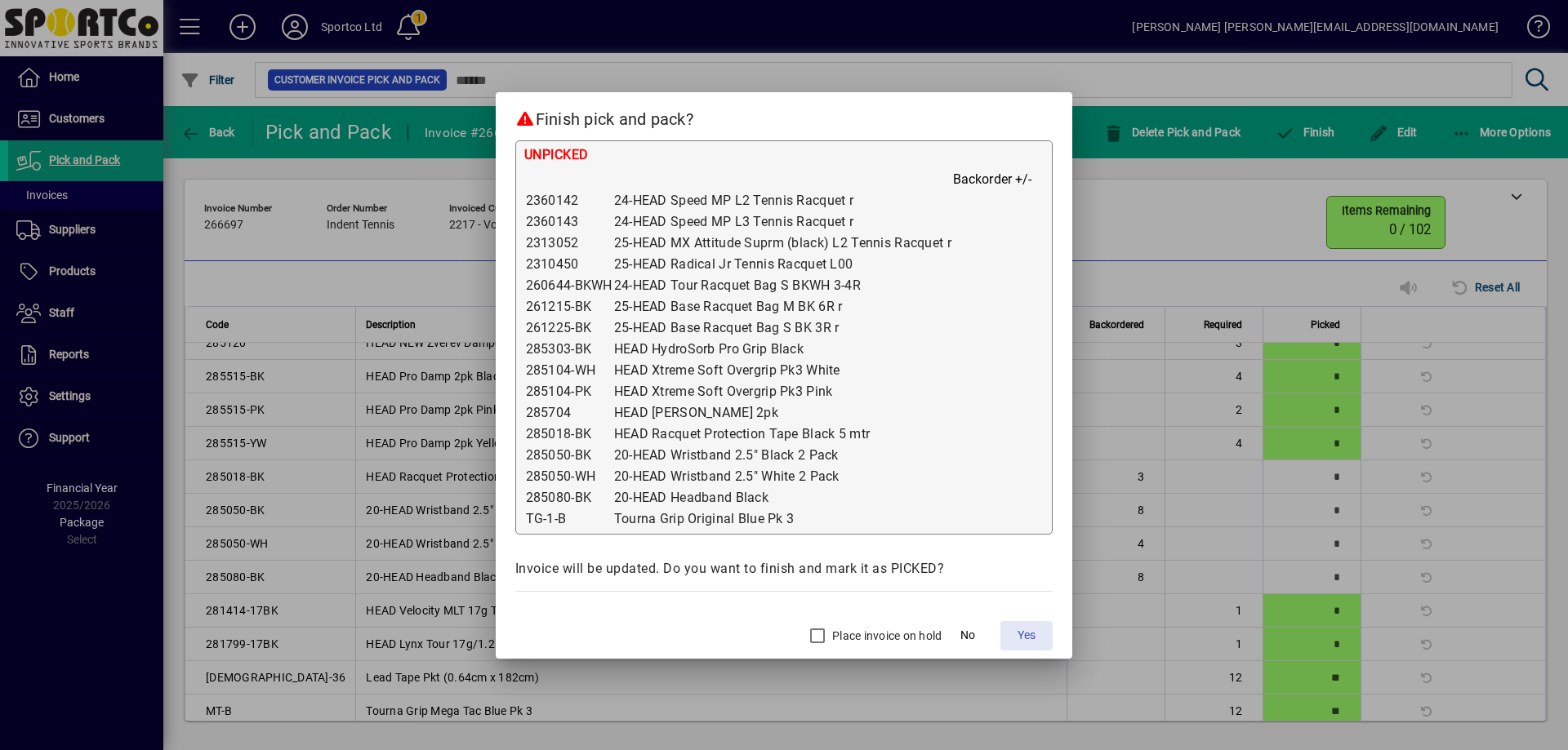
click at [1027, 630] on span "Yes" at bounding box center [1026, 635] width 18 height 17
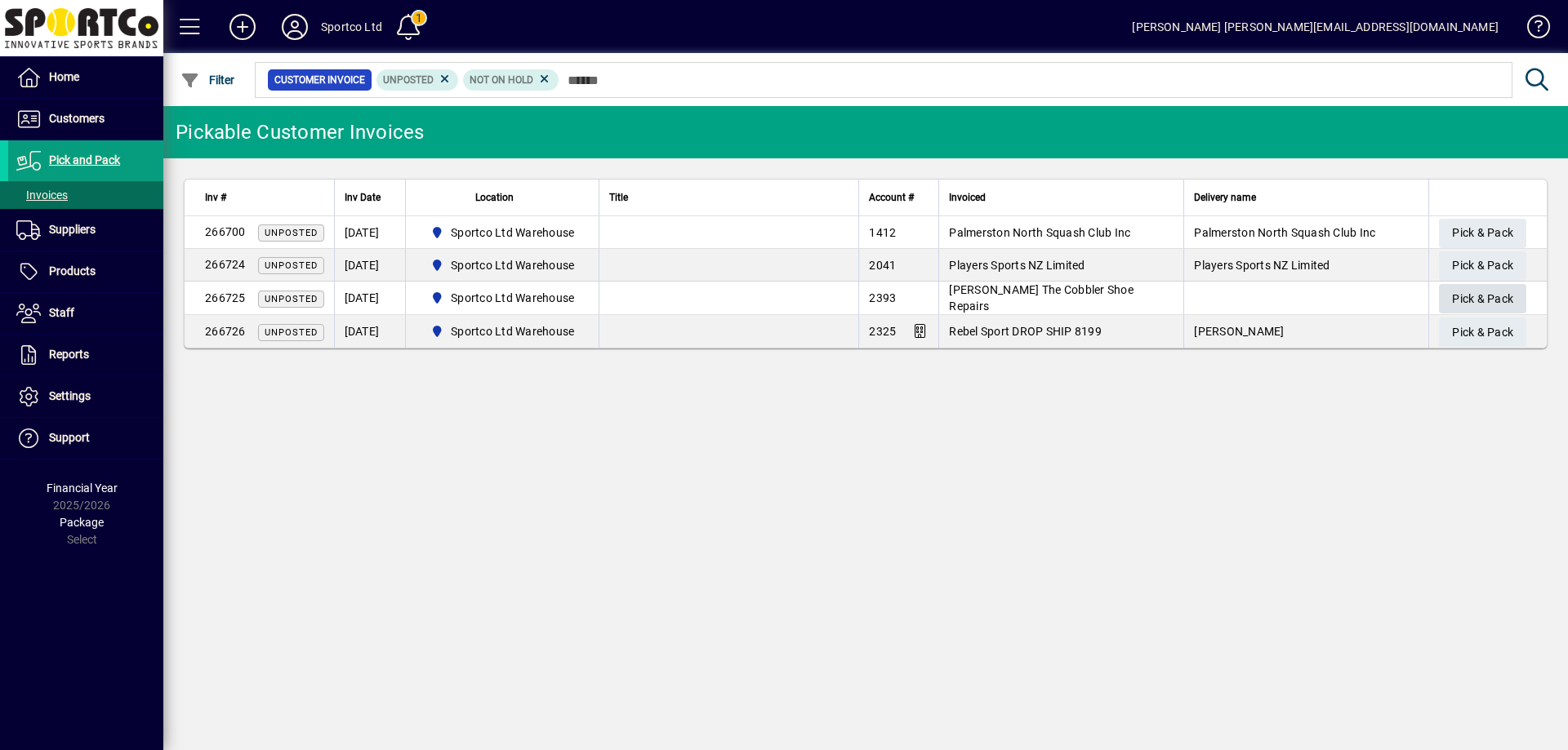
click at [1498, 292] on span "Pick & Pack" at bounding box center [1482, 300] width 61 height 27
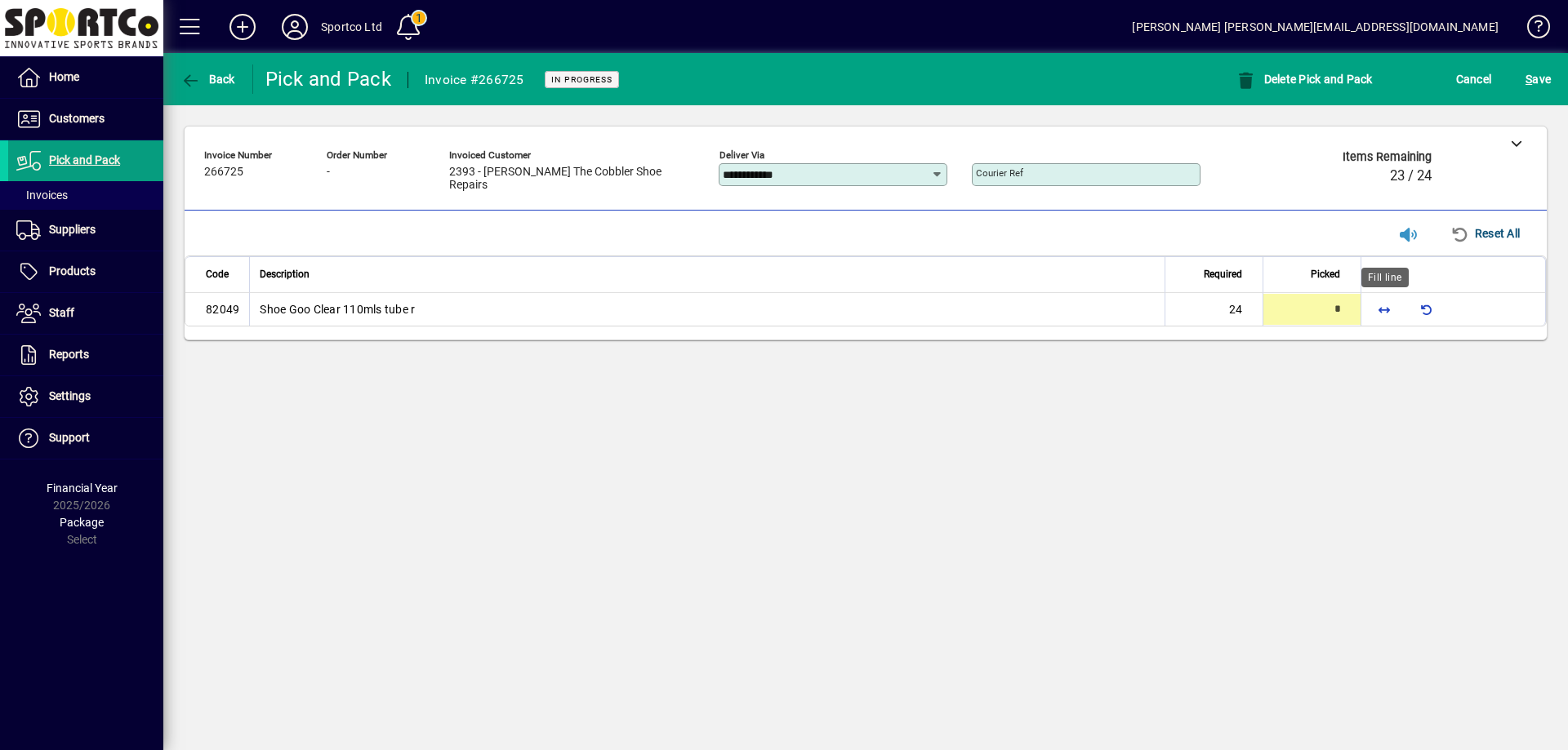
click at [1387, 308] on span "button" at bounding box center [1384, 309] width 39 height 39
type input "**"
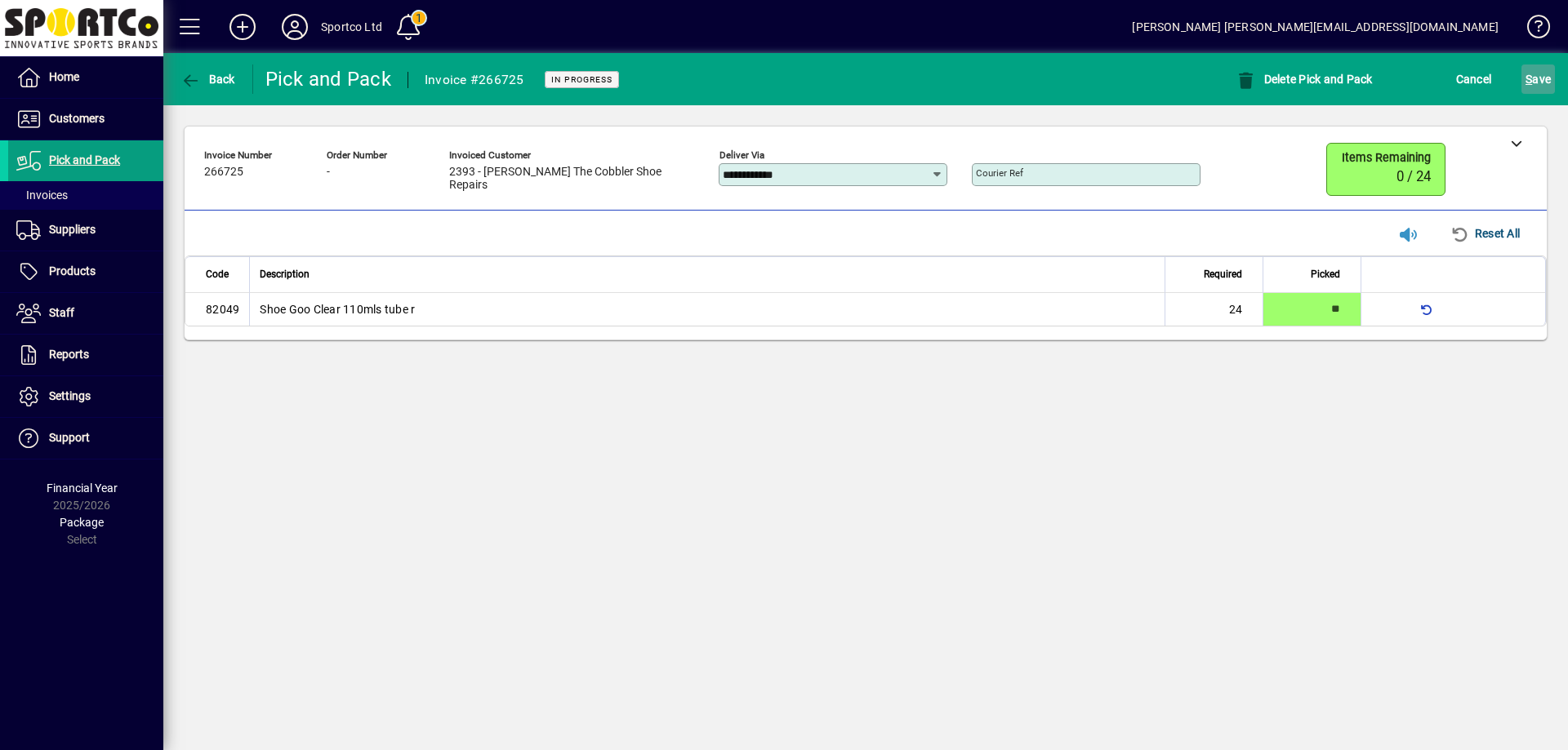
click at [1538, 79] on span "S ave" at bounding box center [1538, 79] width 26 height 26
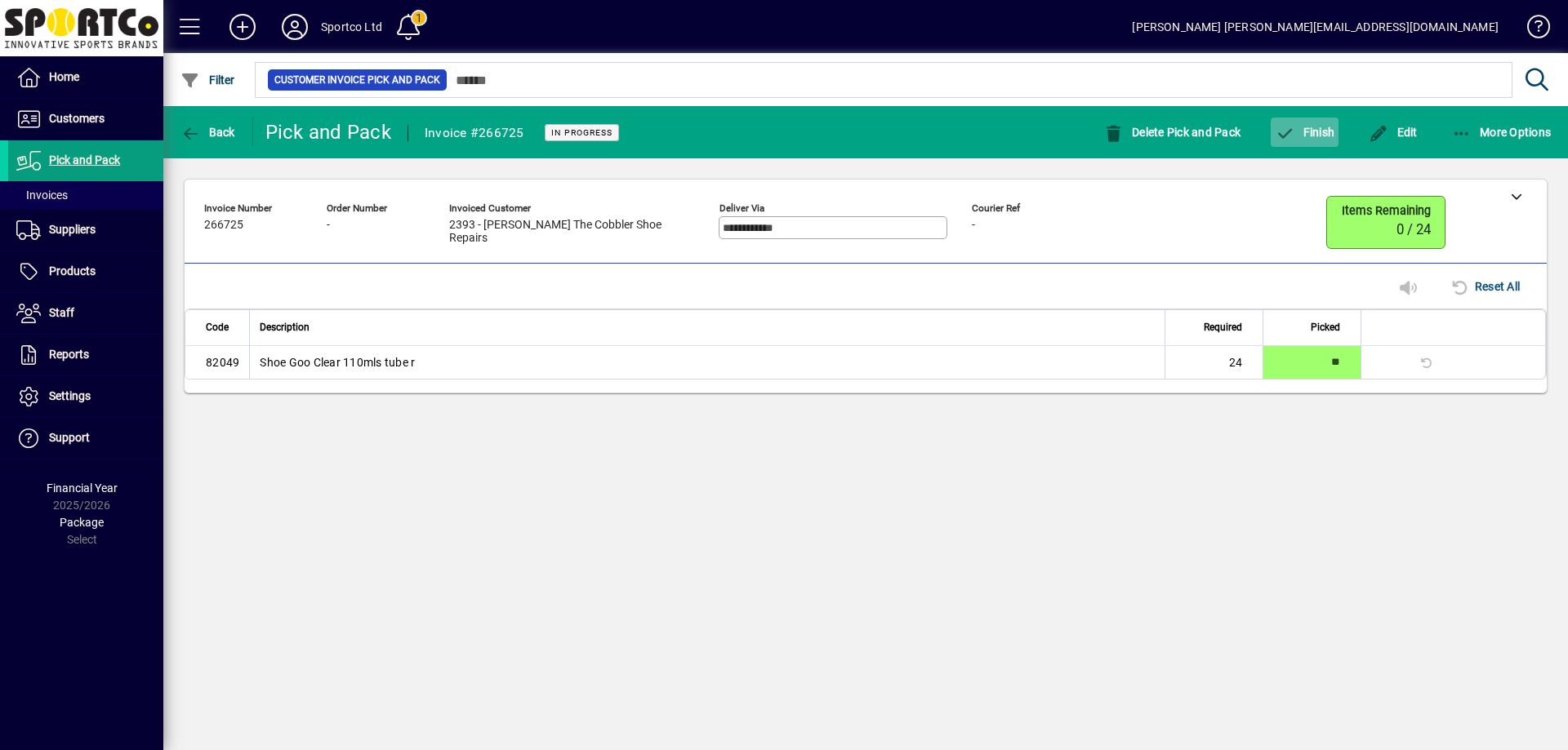
click at [1311, 134] on span "Finish" at bounding box center [1304, 132] width 59 height 13
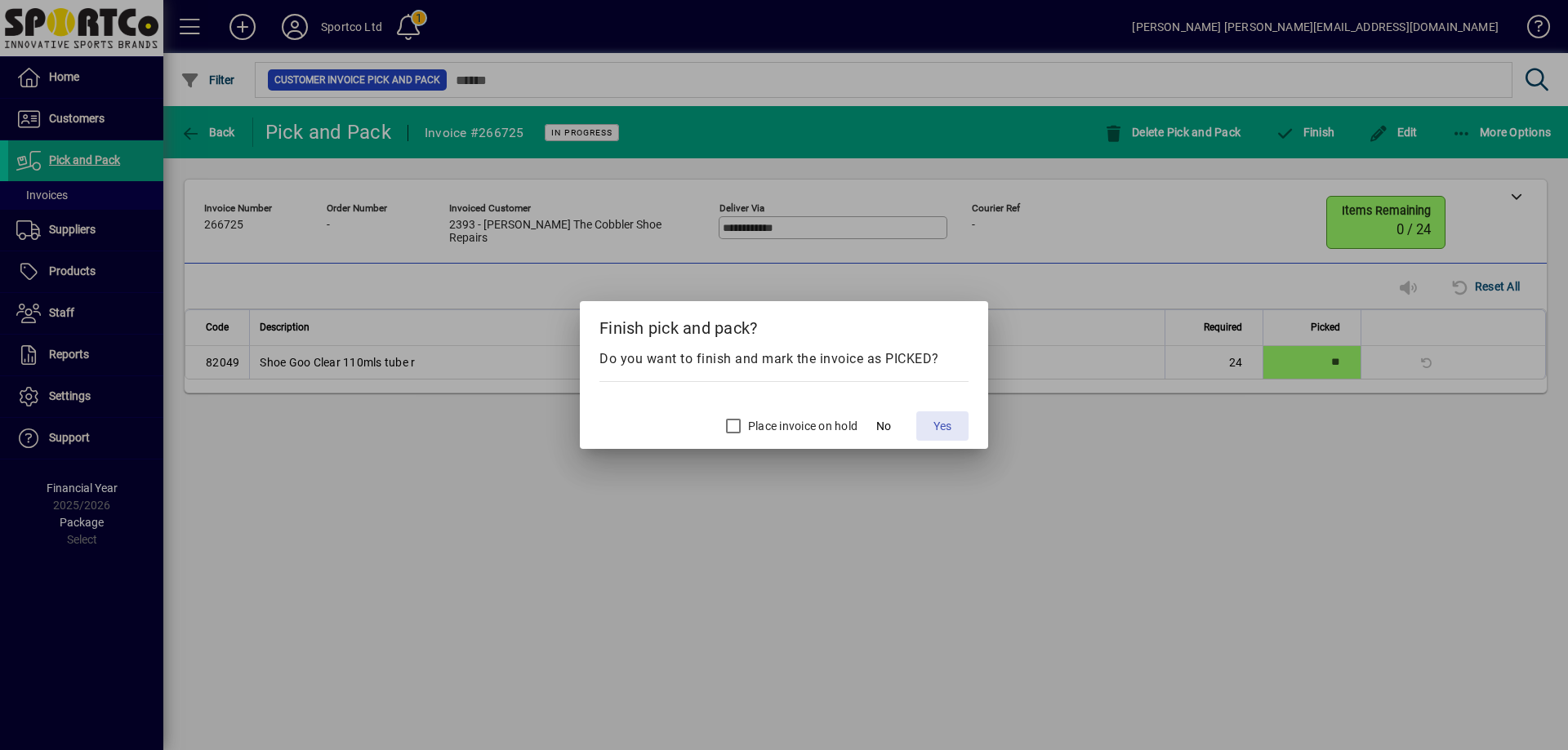
click at [938, 423] on span "Yes" at bounding box center [943, 426] width 18 height 17
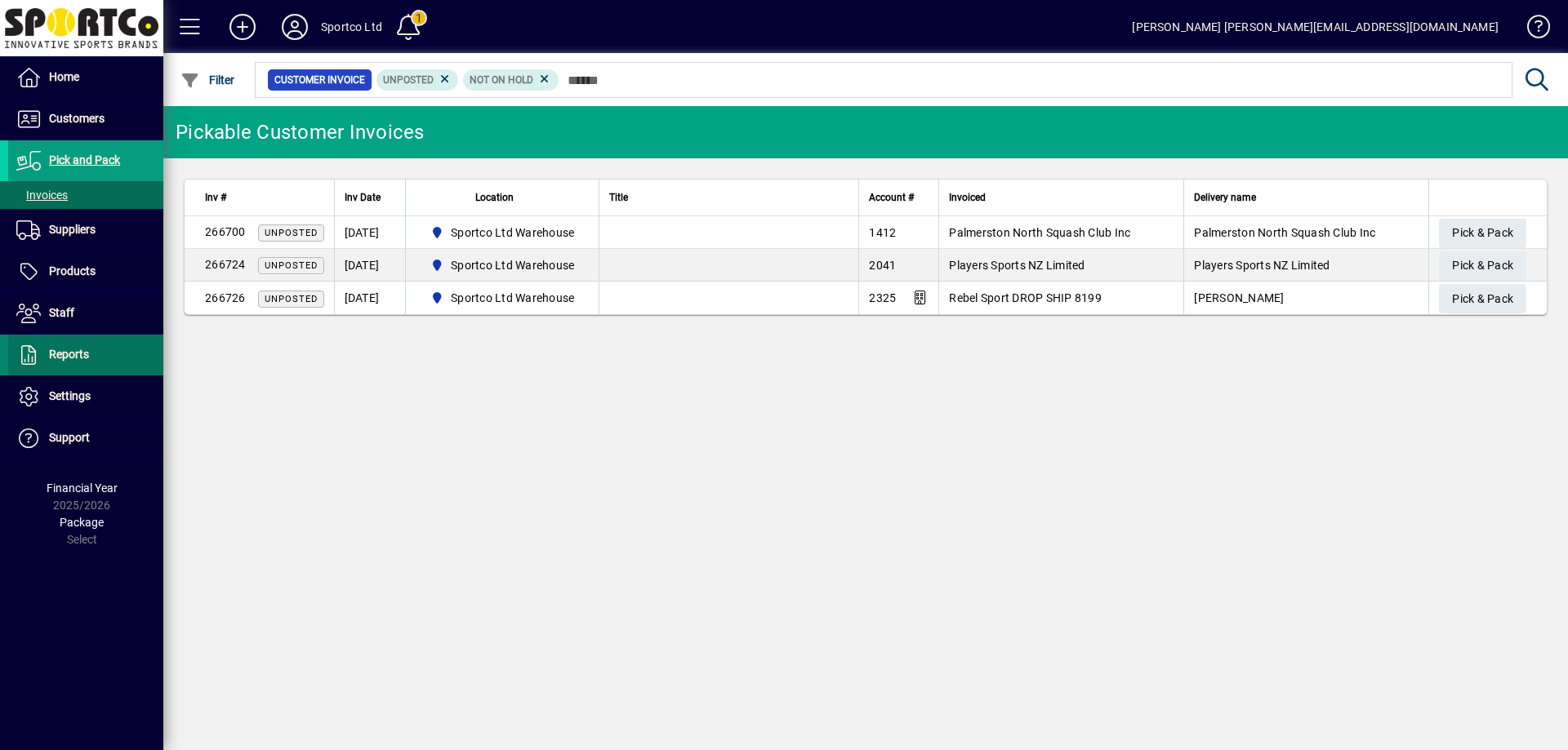
click at [75, 349] on span "Reports" at bounding box center [69, 354] width 40 height 13
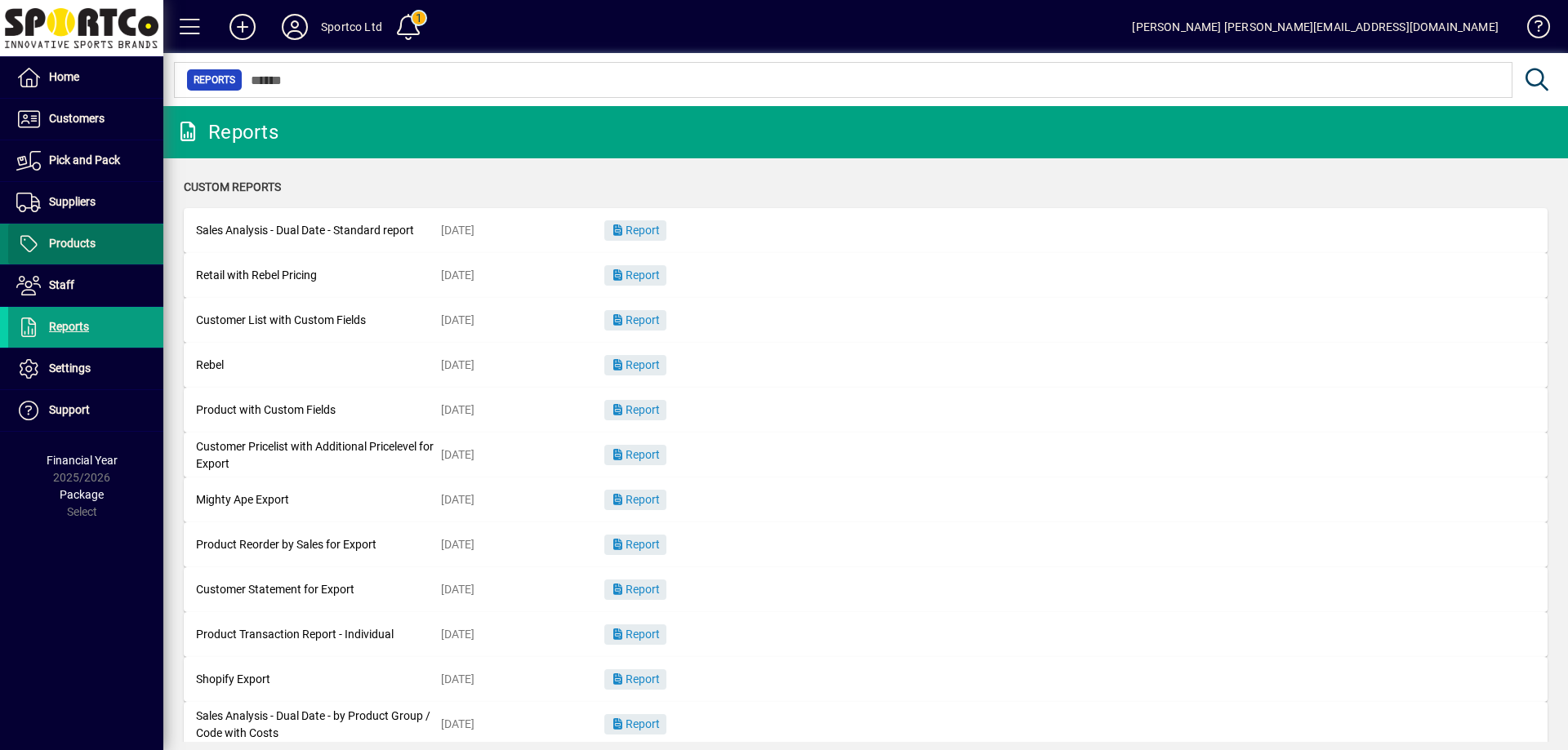
click at [59, 238] on span "Products" at bounding box center [72, 243] width 46 height 13
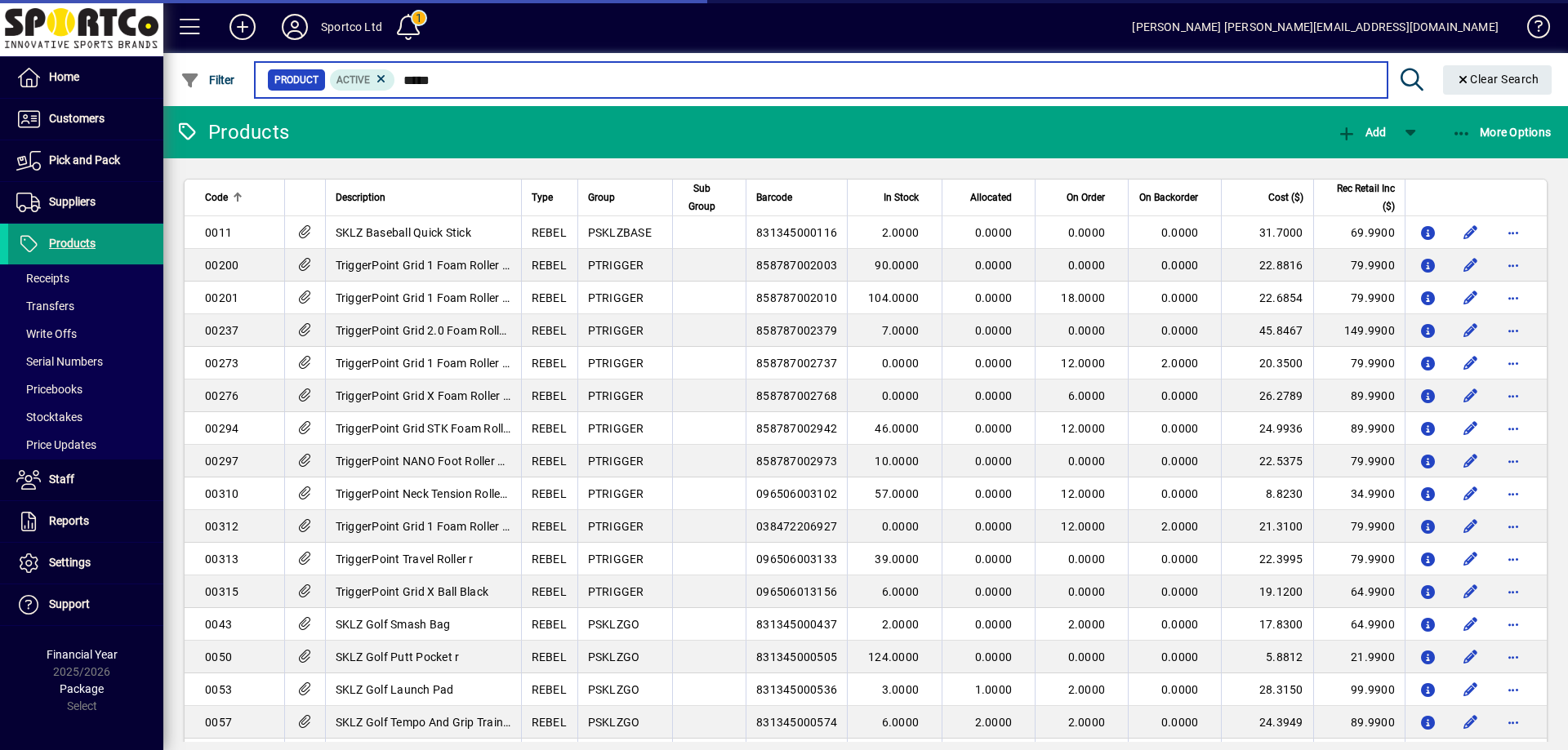
type input "******"
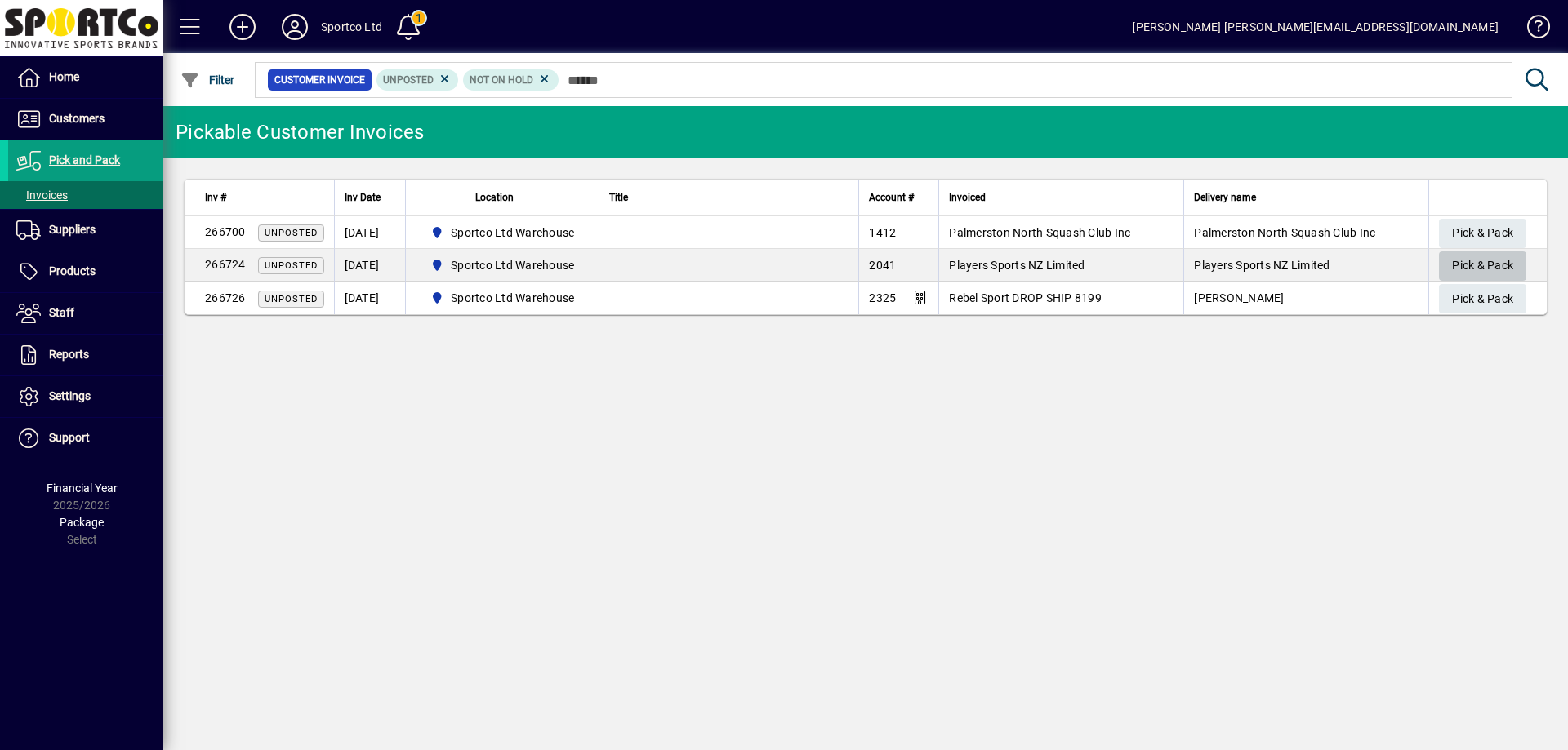
click at [1491, 262] on span "Pick & Pack" at bounding box center [1482, 266] width 61 height 27
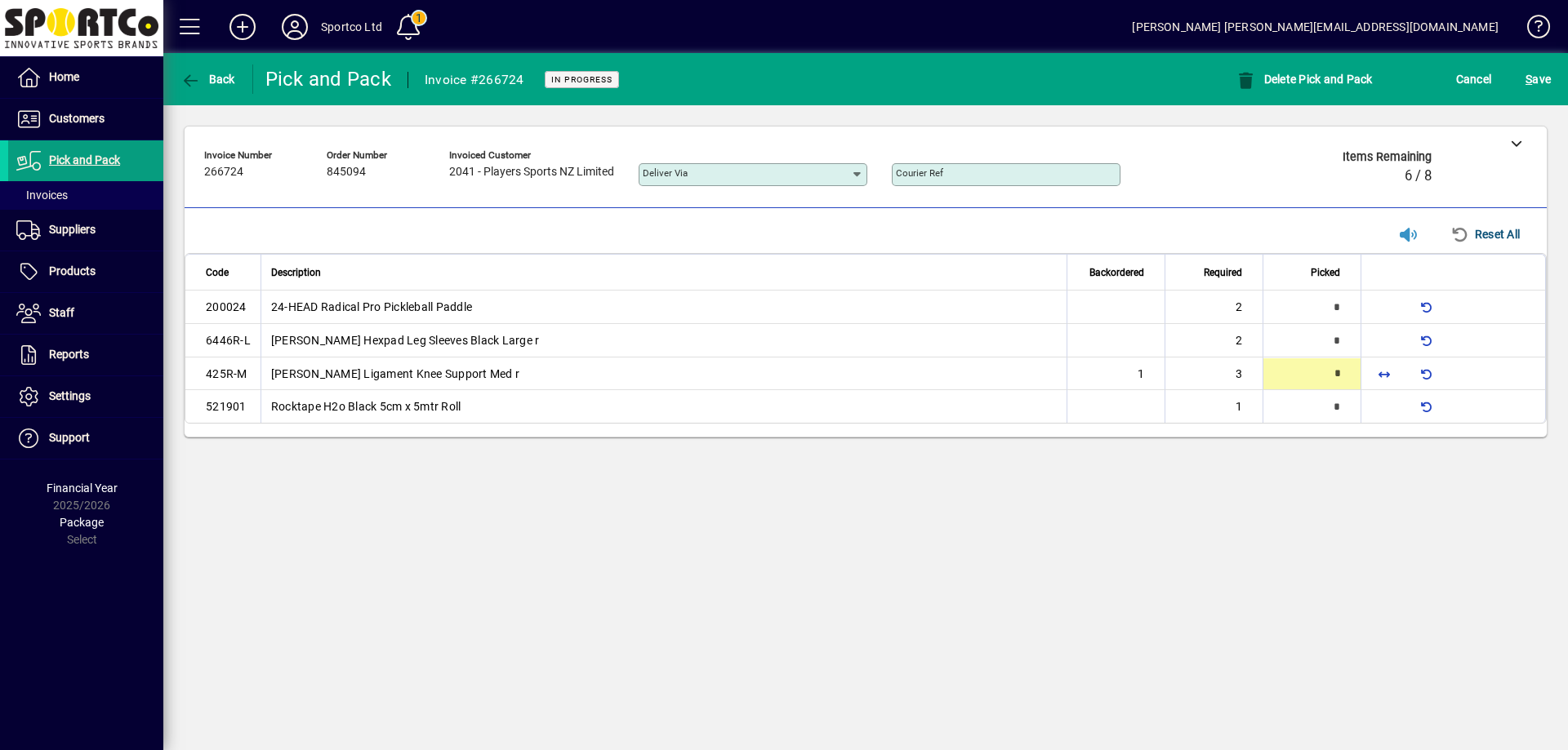
type input "*"
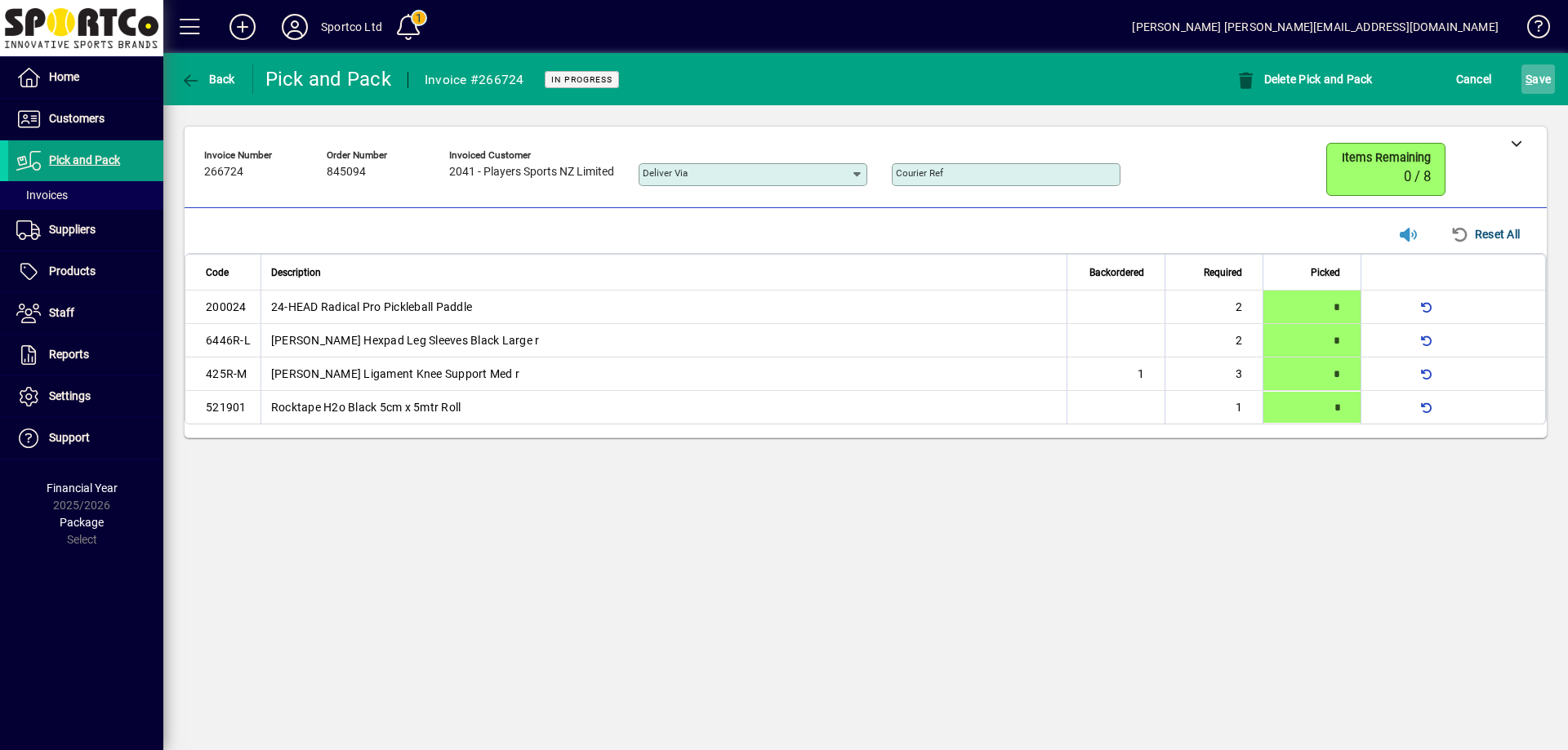
click at [1544, 77] on span "S ave" at bounding box center [1538, 79] width 26 height 26
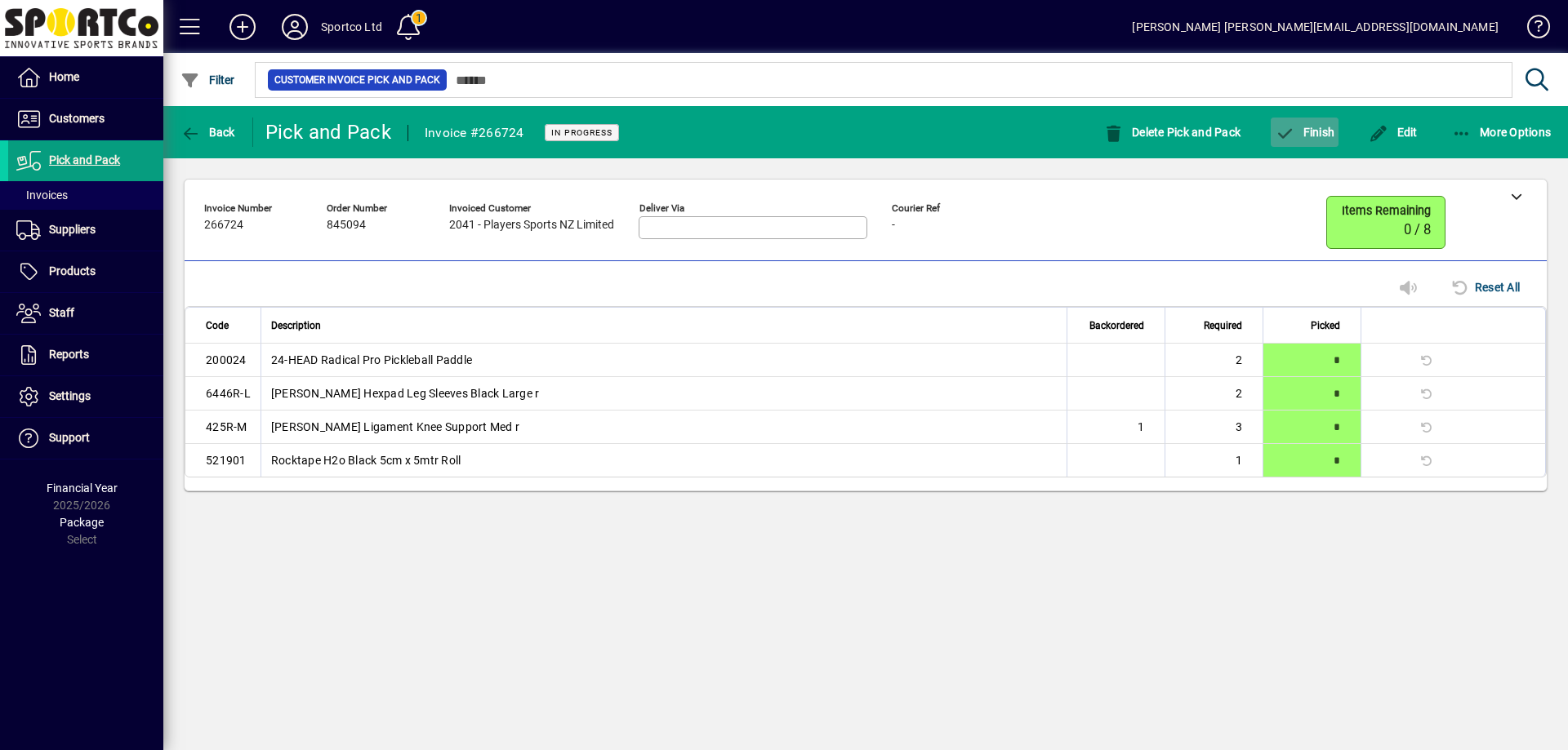
click at [1323, 128] on span "Finish" at bounding box center [1304, 132] width 59 height 13
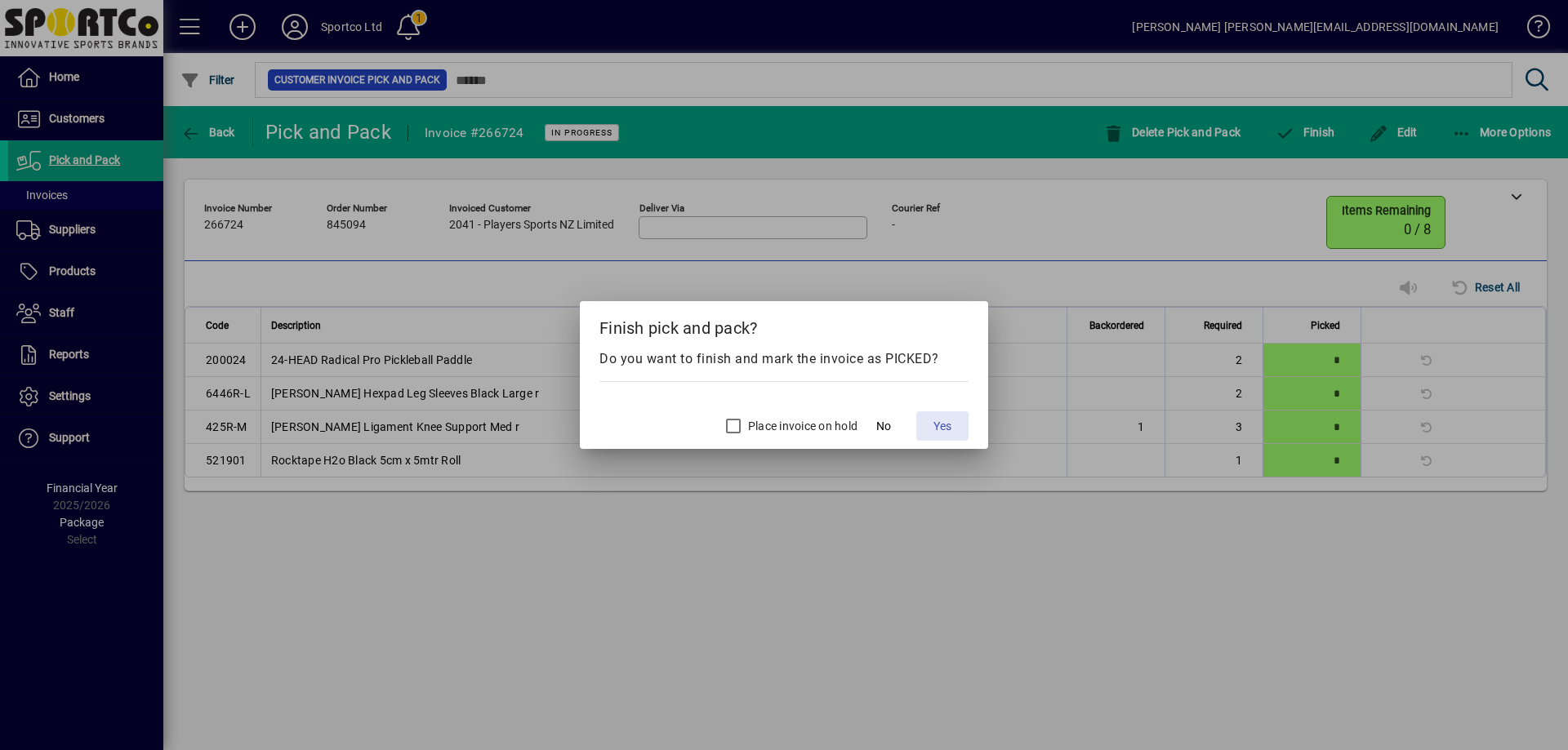
click at [941, 426] on span "Yes" at bounding box center [943, 426] width 18 height 17
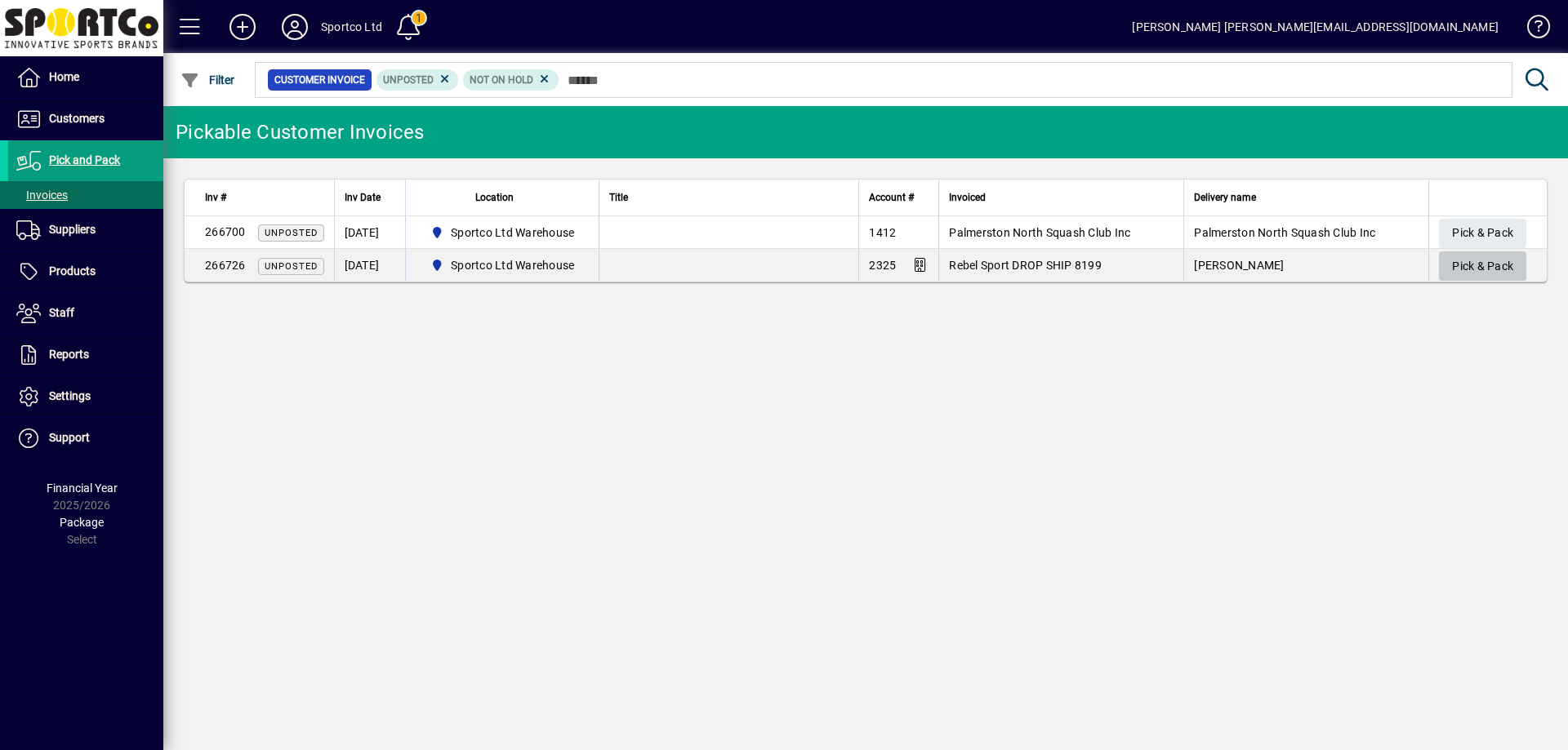
click at [1501, 262] on span "Pick & Pack" at bounding box center [1482, 267] width 61 height 27
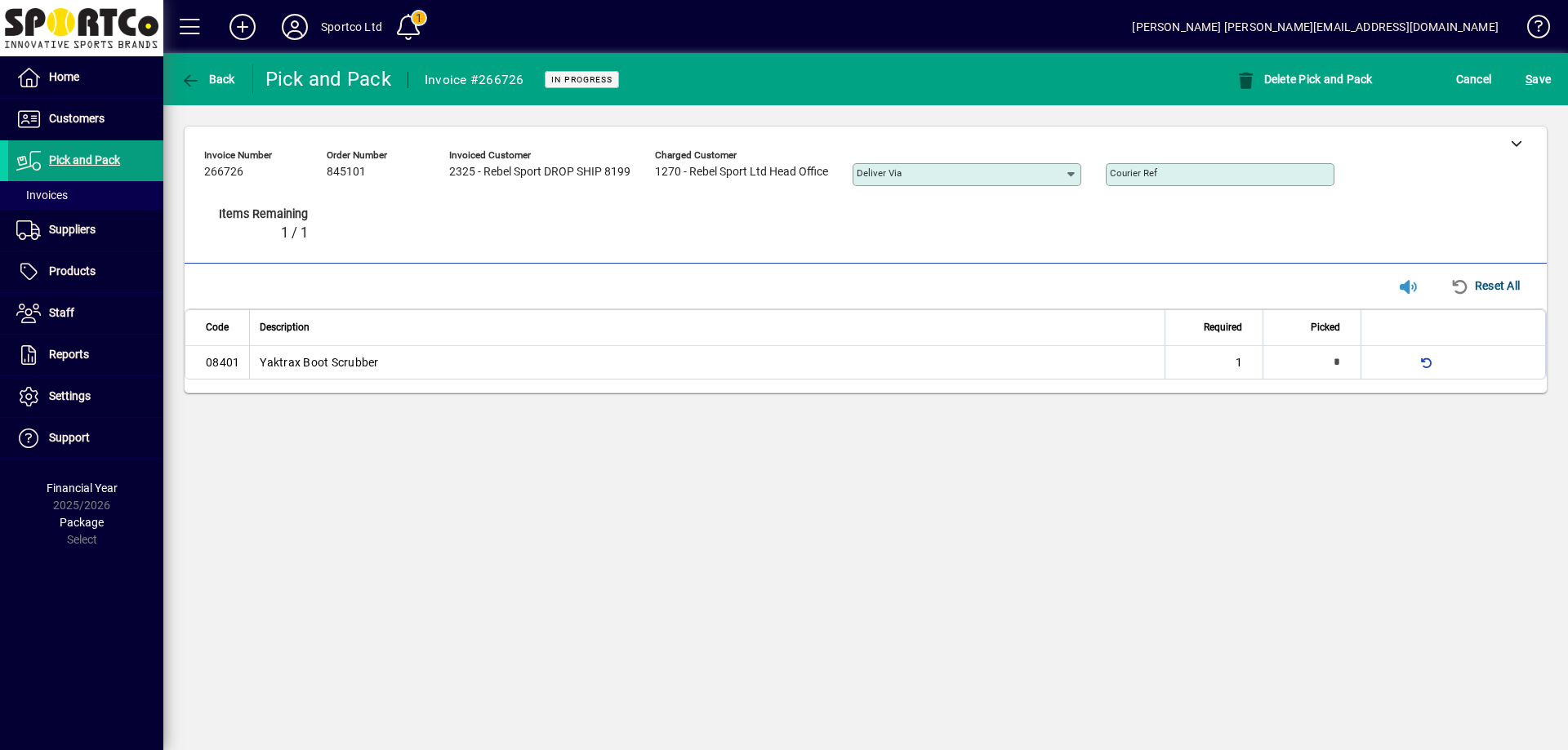
type input "*"
click at [1514, 149] on div at bounding box center [1516, 143] width 61 height 33
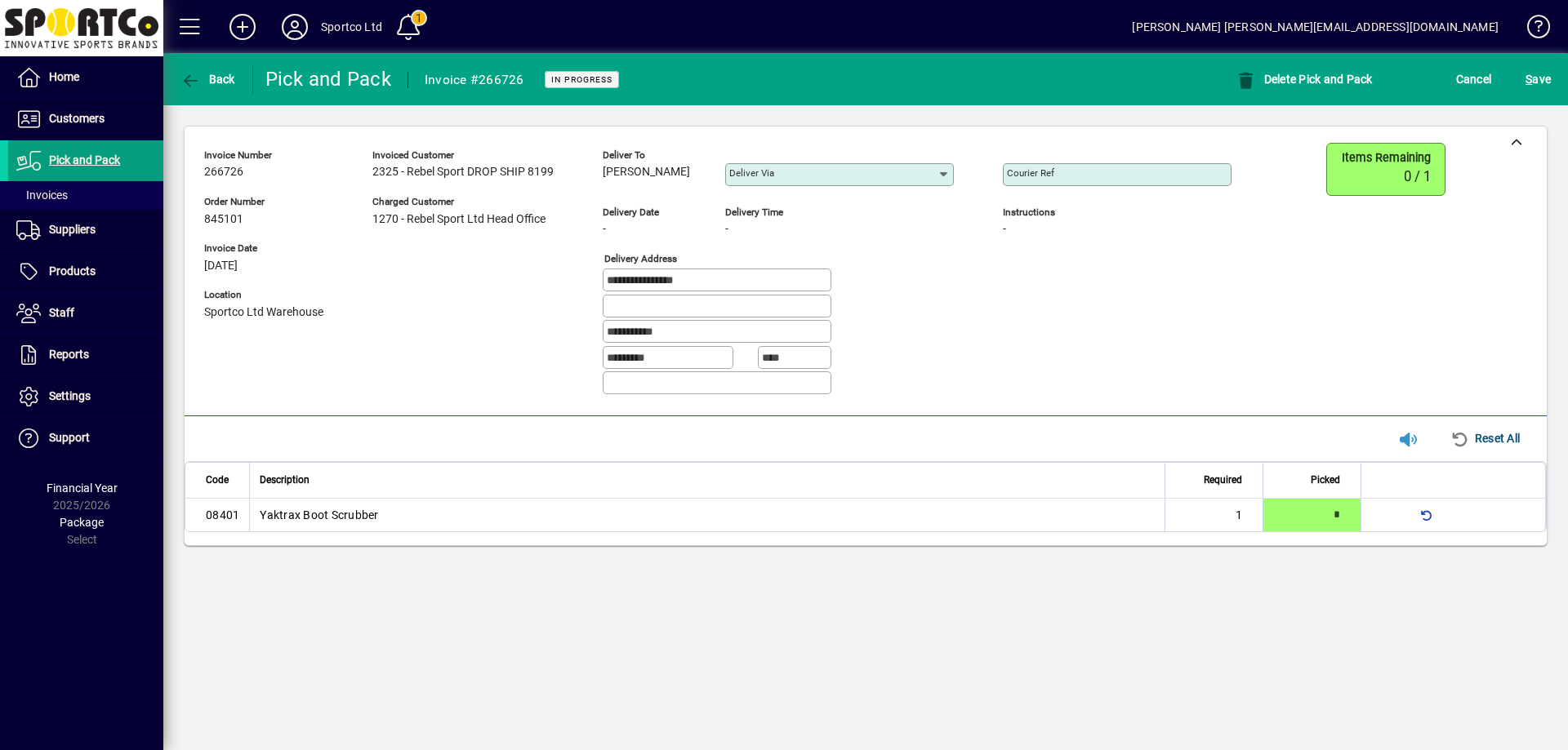
copy span "[PERSON_NAME]"
drag, startPoint x: 683, startPoint y: 170, endPoint x: 606, endPoint y: 177, distance: 77.3
click at [606, 177] on div "[PERSON_NAME]" at bounding box center [652, 172] width 98 height 18
drag, startPoint x: 733, startPoint y: 283, endPoint x: 527, endPoint y: 310, distance: 207.8
click at [527, 310] on div "**********" at bounding box center [730, 275] width 1052 height 265
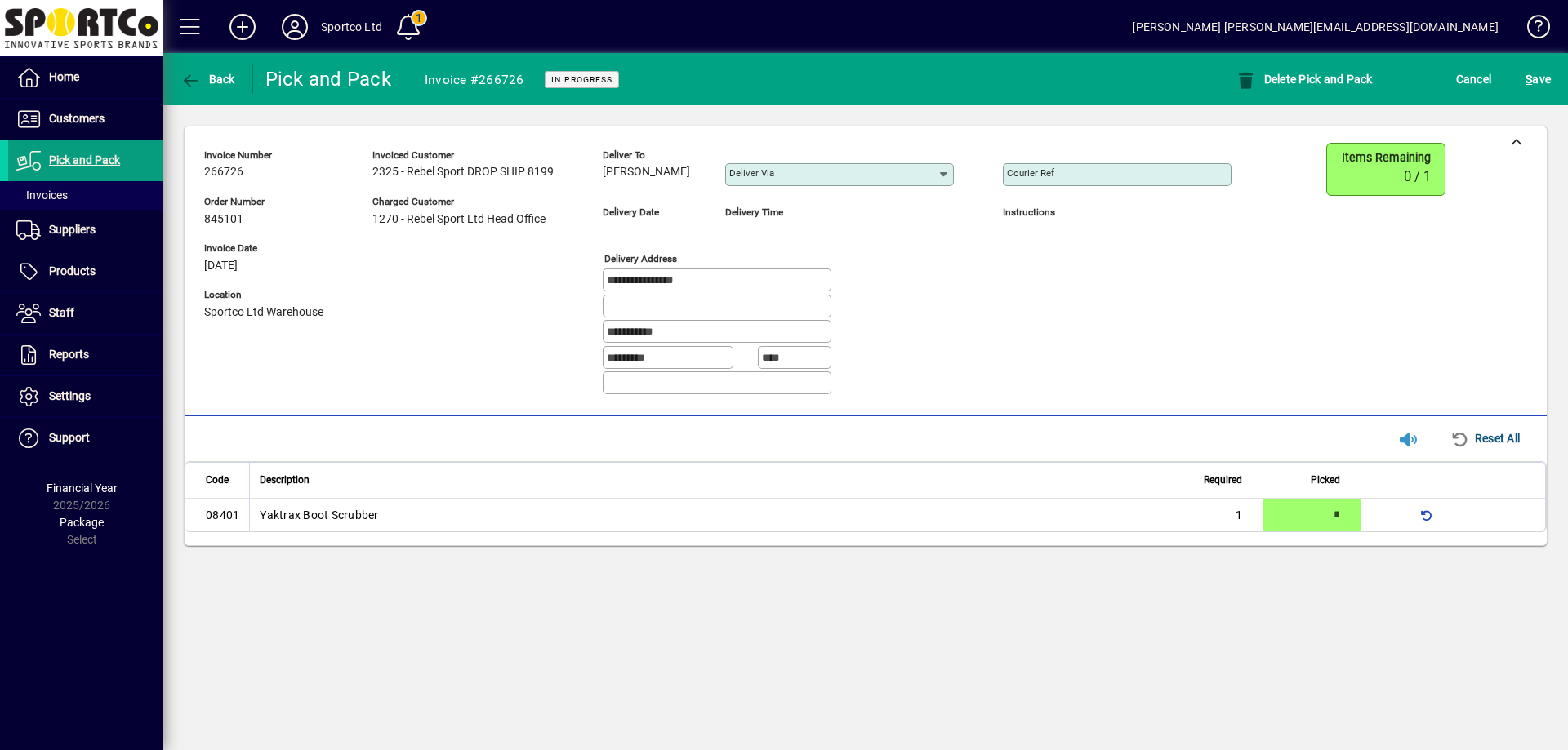
drag, startPoint x: 696, startPoint y: 334, endPoint x: 545, endPoint y: 330, distance: 151.1
click at [545, 330] on div "**********" at bounding box center [730, 275] width 1052 height 265
drag, startPoint x: 1080, startPoint y: 174, endPoint x: 1086, endPoint y: 181, distance: 9.2
click at [1080, 175] on input "Courier Ref" at bounding box center [1119, 175] width 223 height 13
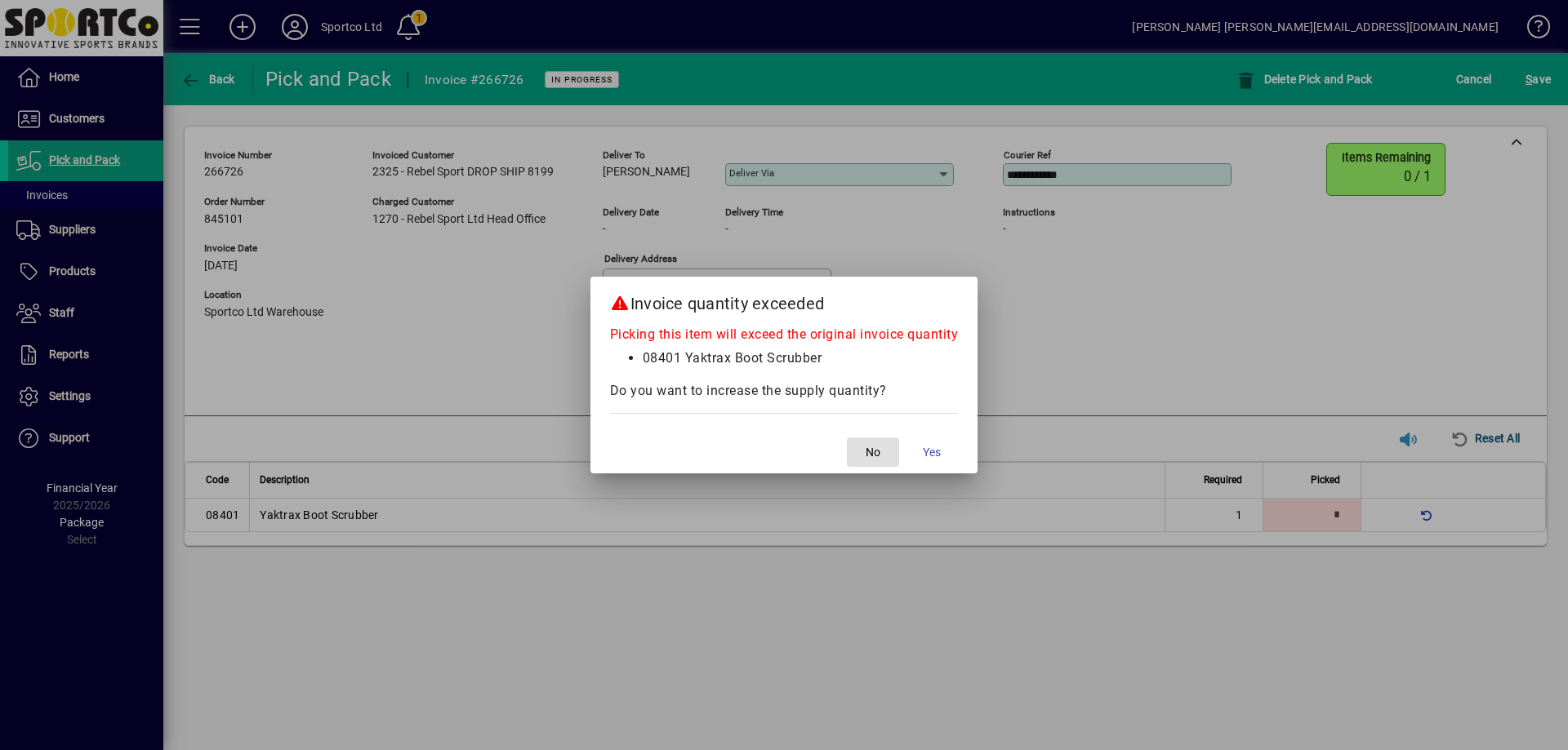
click at [876, 447] on span "No" at bounding box center [873, 452] width 15 height 17
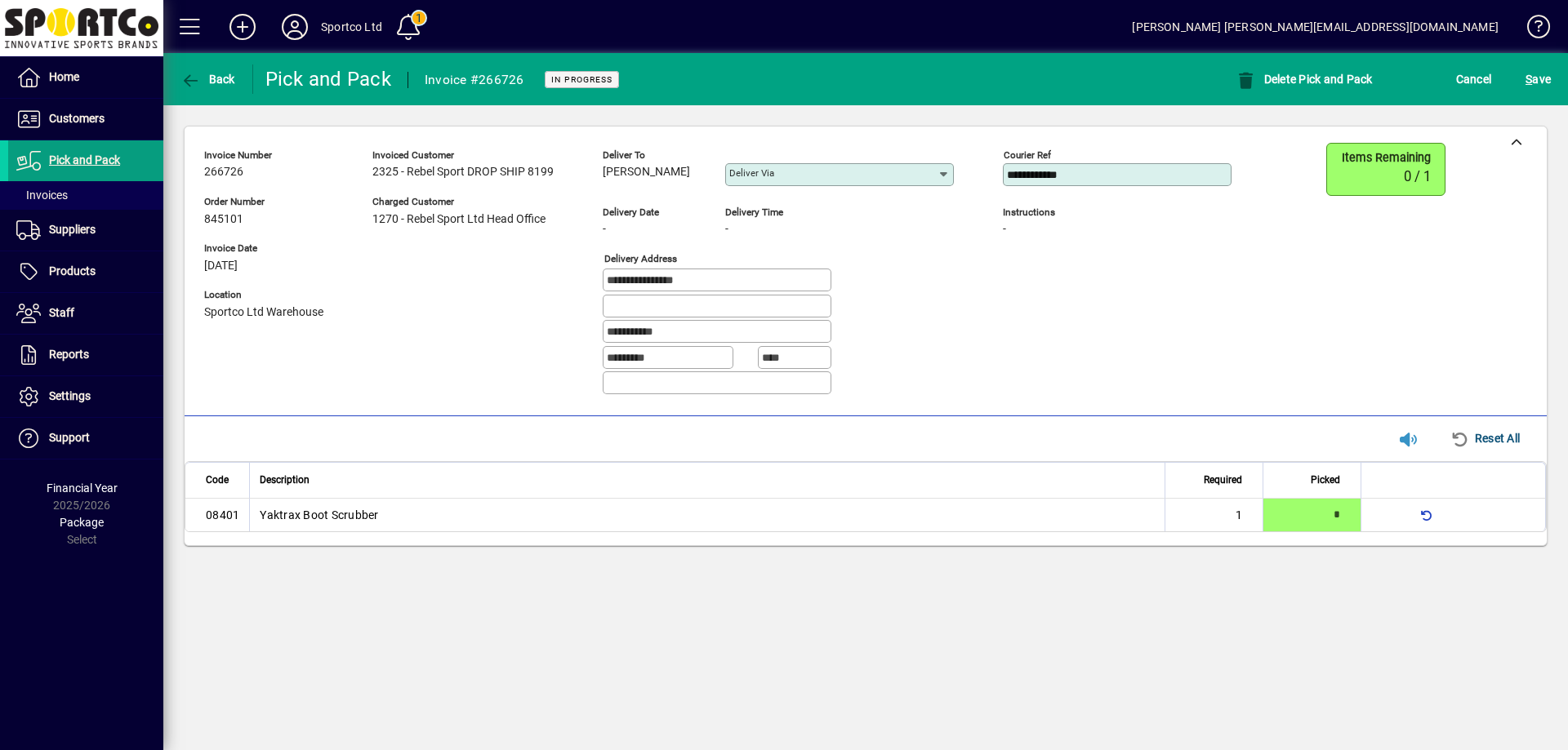
drag, startPoint x: 1141, startPoint y: 175, endPoint x: 876, endPoint y: 198, distance: 266.0
click at [876, 198] on div "**********" at bounding box center [730, 275] width 1052 height 265
paste input
type input "**********"
click at [1549, 77] on span "S ave" at bounding box center [1538, 79] width 26 height 26
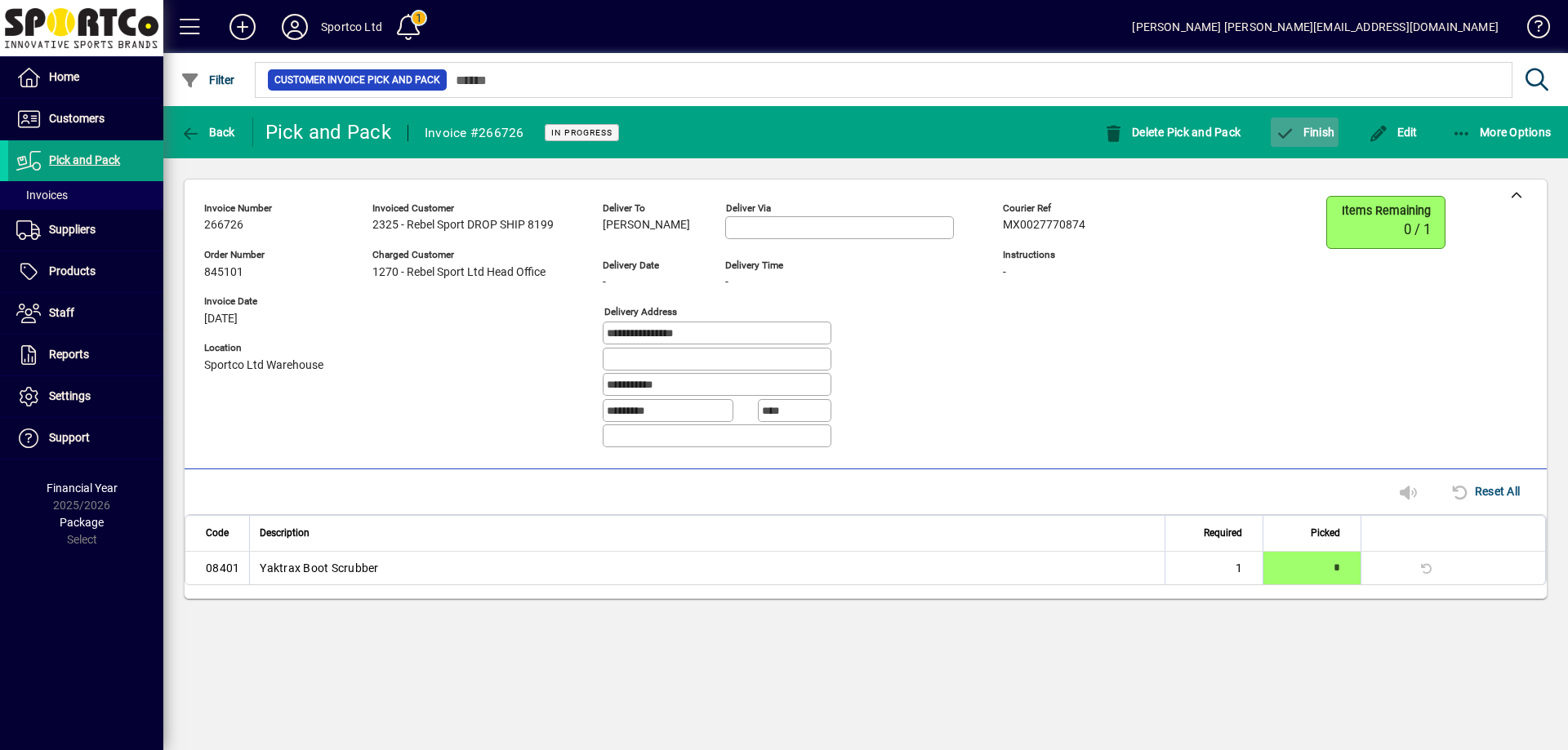
click at [1307, 138] on button "Finish" at bounding box center [1305, 132] width 67 height 29
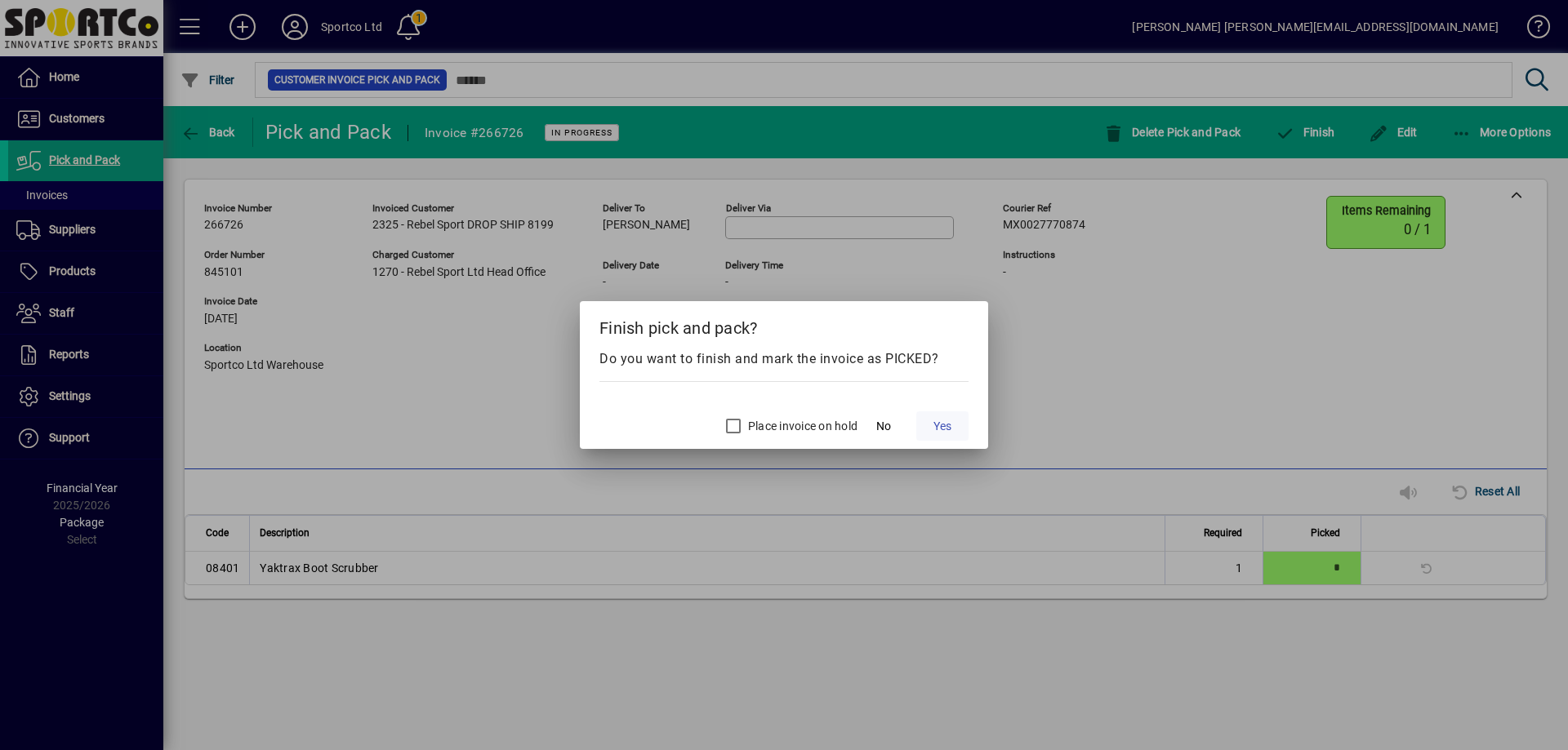
click at [931, 435] on span at bounding box center [942, 426] width 52 height 39
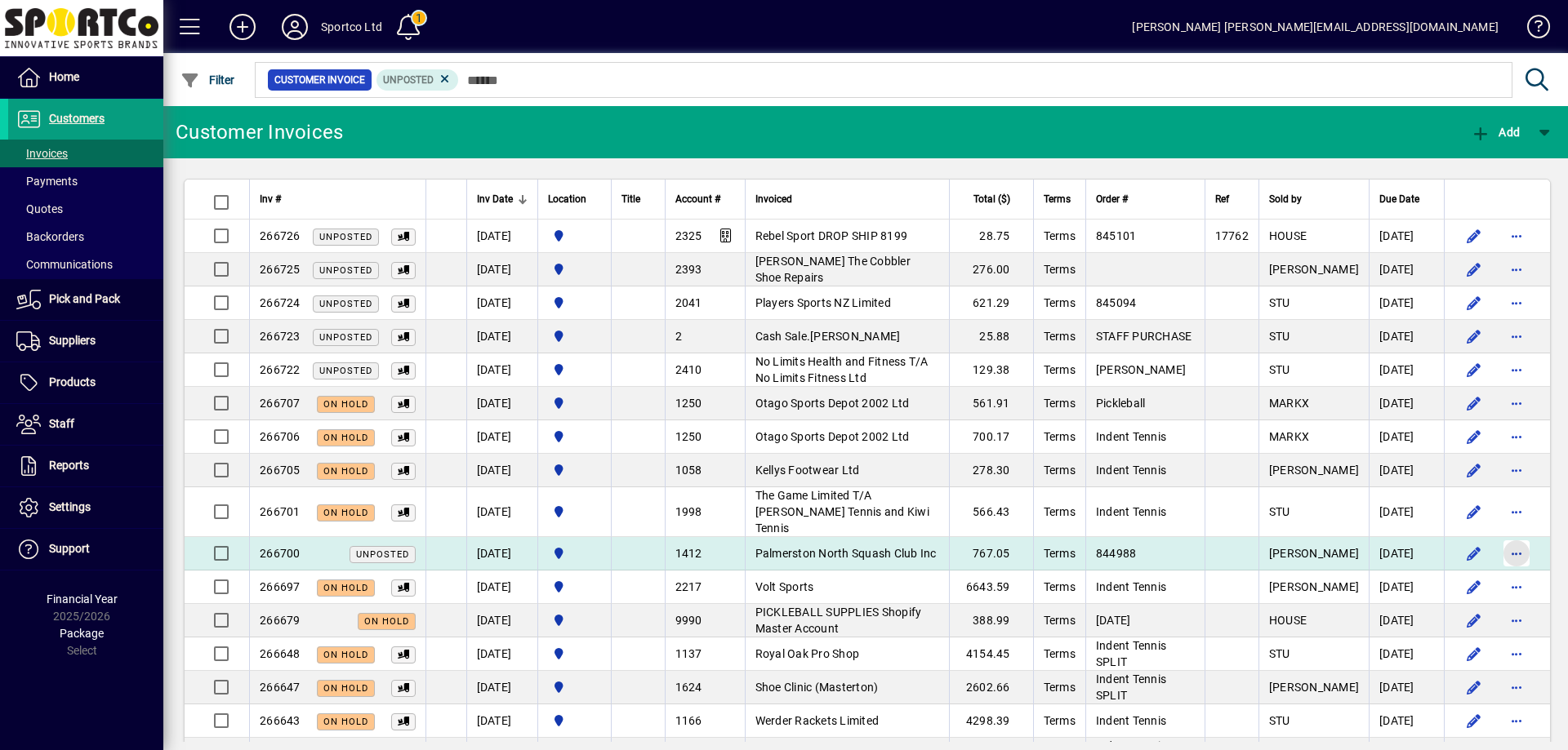
click at [1497, 534] on span "button" at bounding box center [1516, 553] width 39 height 39
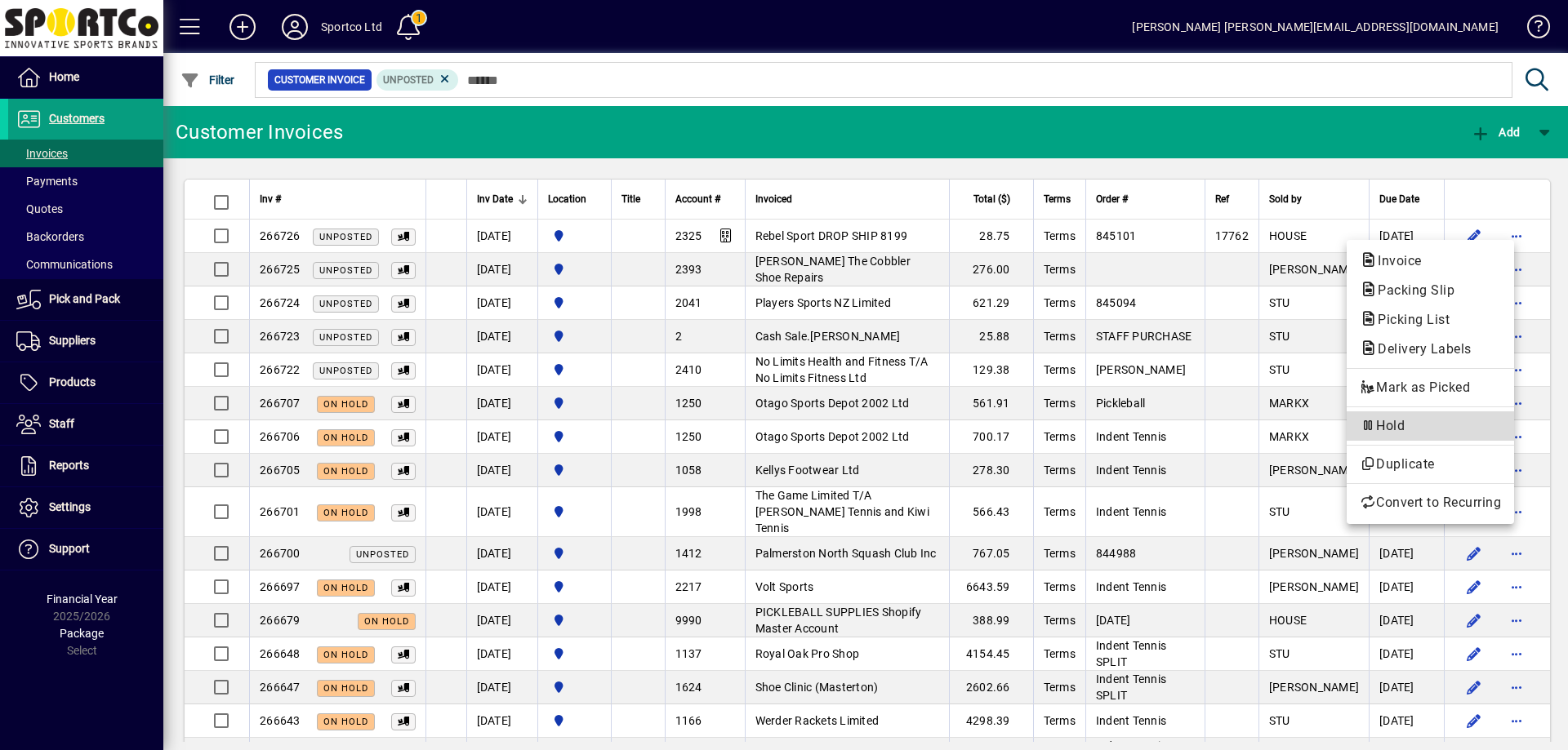
click at [1448, 412] on button "Hold" at bounding box center [1430, 426] width 168 height 29
